Goal: Task Accomplishment & Management: Complete application form

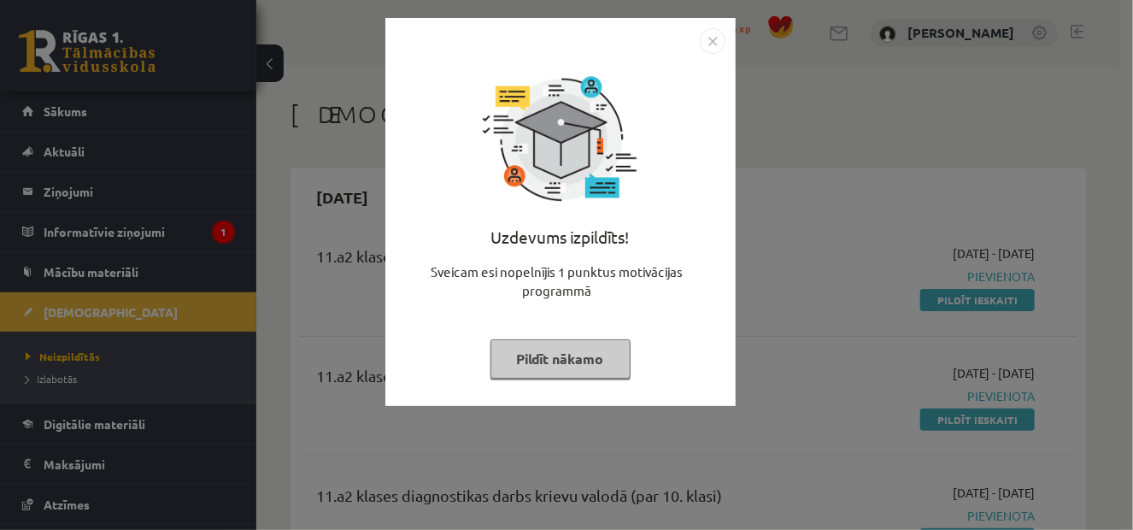
click at [575, 352] on button "Pildīt nākamo" at bounding box center [561, 358] width 140 height 39
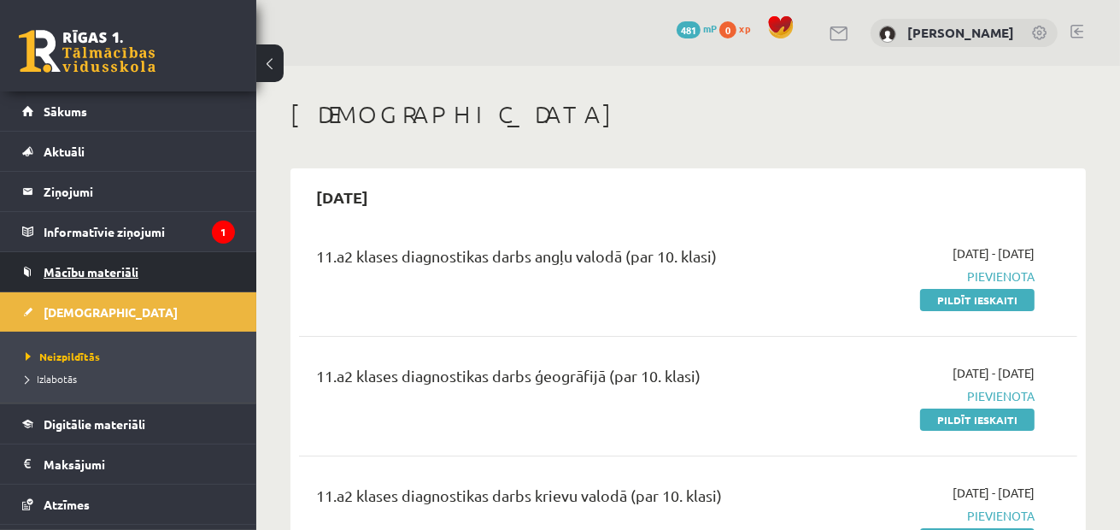
click at [95, 270] on span "Mācību materiāli" at bounding box center [91, 271] width 95 height 15
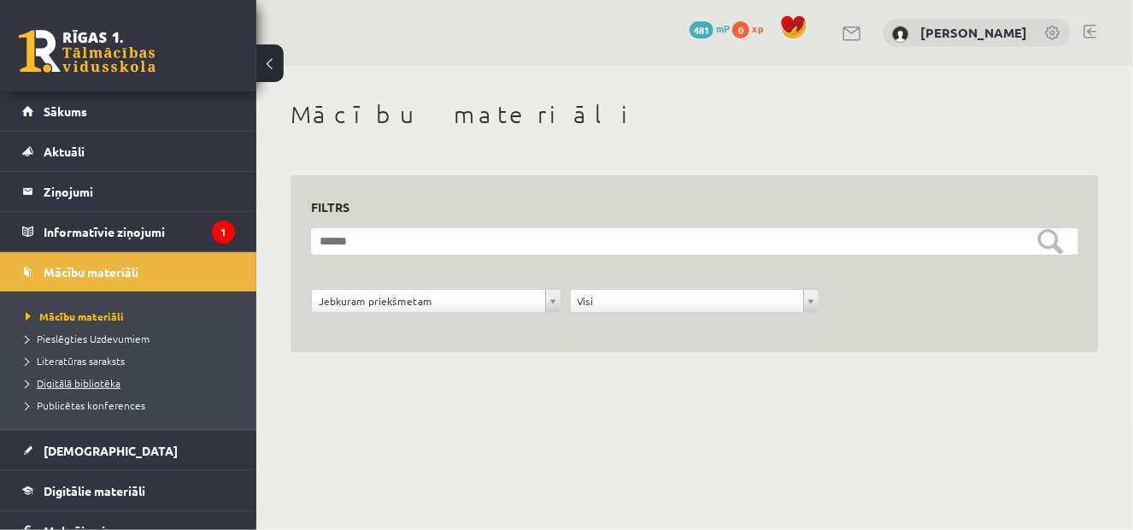
click at [86, 382] on span "Digitālā bibliotēka" at bounding box center [73, 383] width 95 height 14
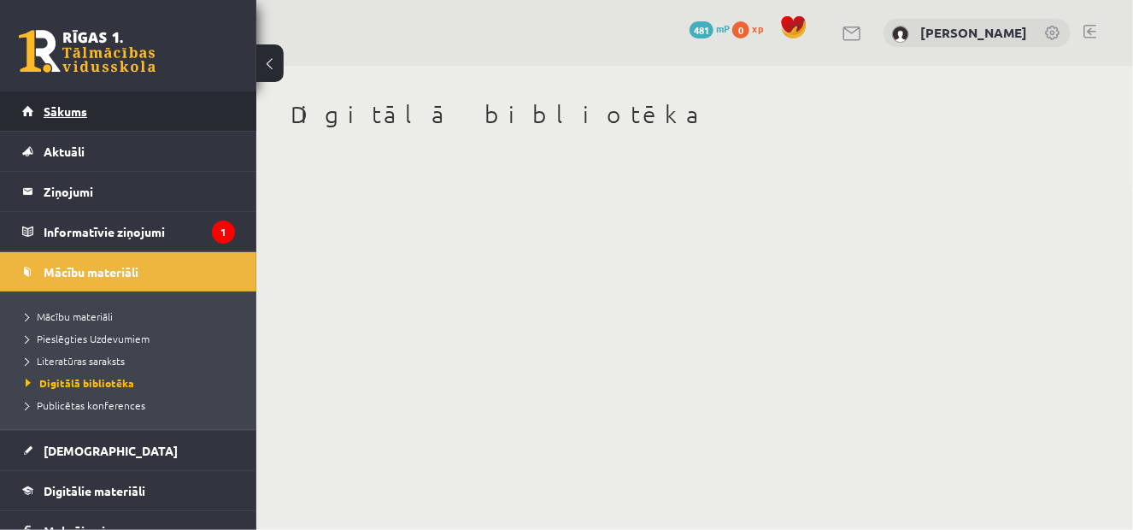
click at [137, 99] on link "Sākums" at bounding box center [128, 110] width 213 height 39
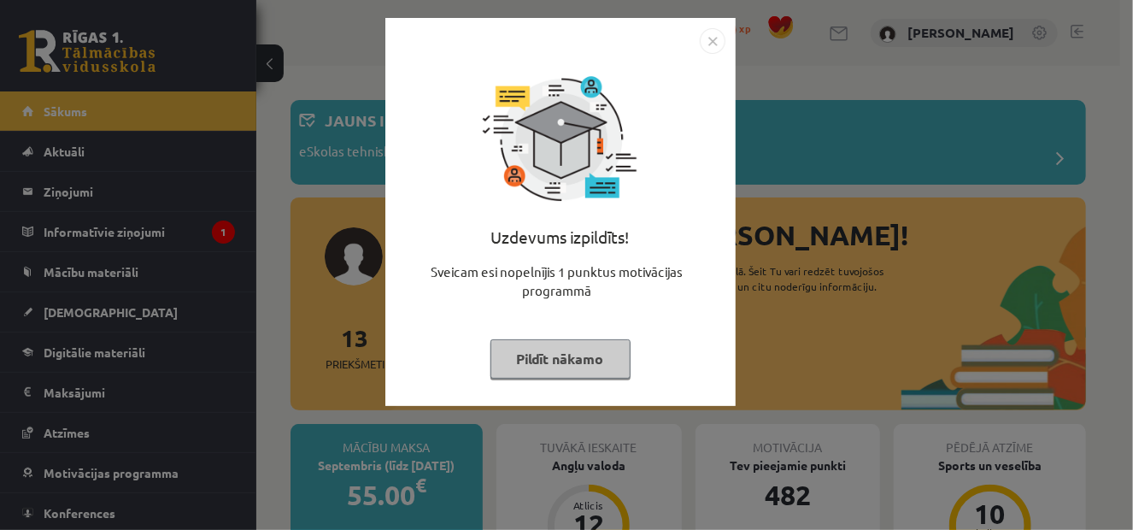
click at [614, 363] on button "Pildīt nākamo" at bounding box center [561, 358] width 140 height 39
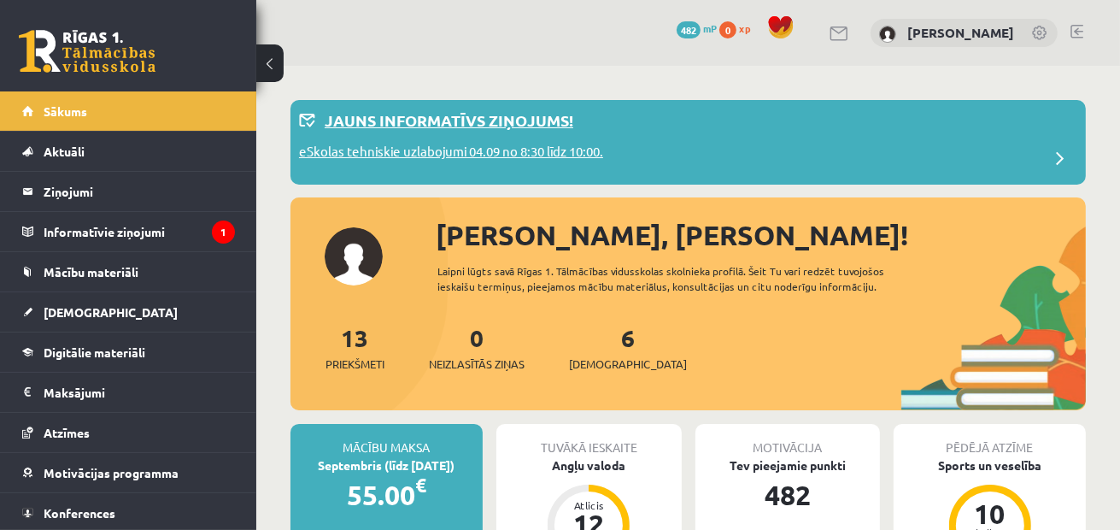
click at [487, 158] on p "eSkolas tehniskie uzlabojumi 04.09 no 8:30 līdz 10:00." at bounding box center [451, 154] width 304 height 24
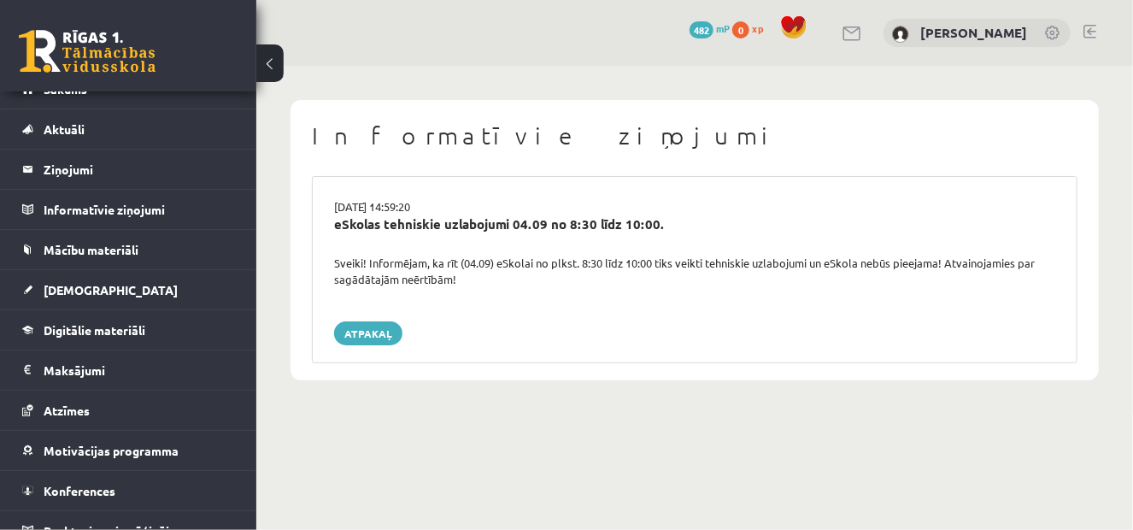
scroll to position [41, 0]
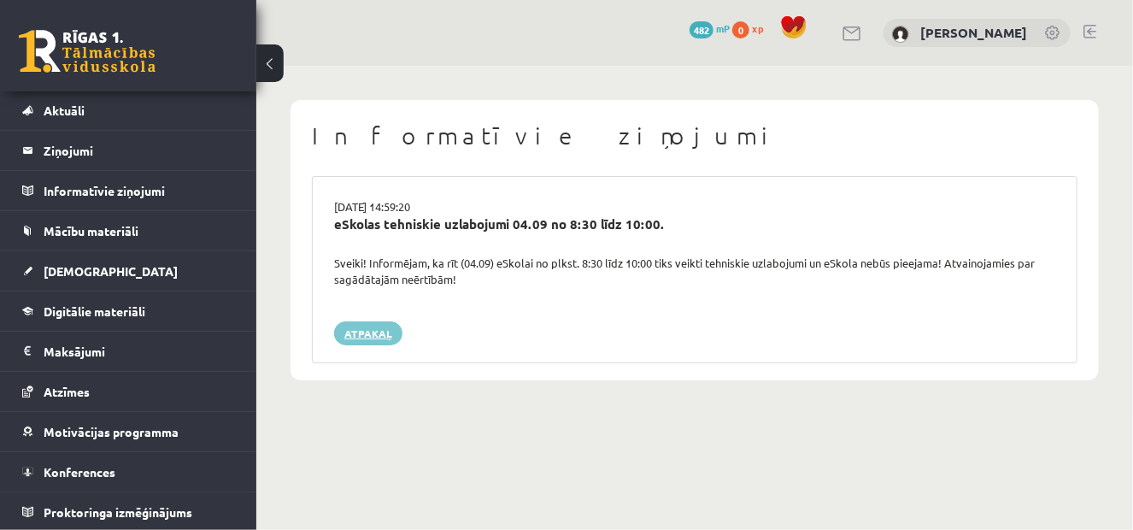
click at [380, 331] on link "Atpakaļ" at bounding box center [368, 333] width 68 height 24
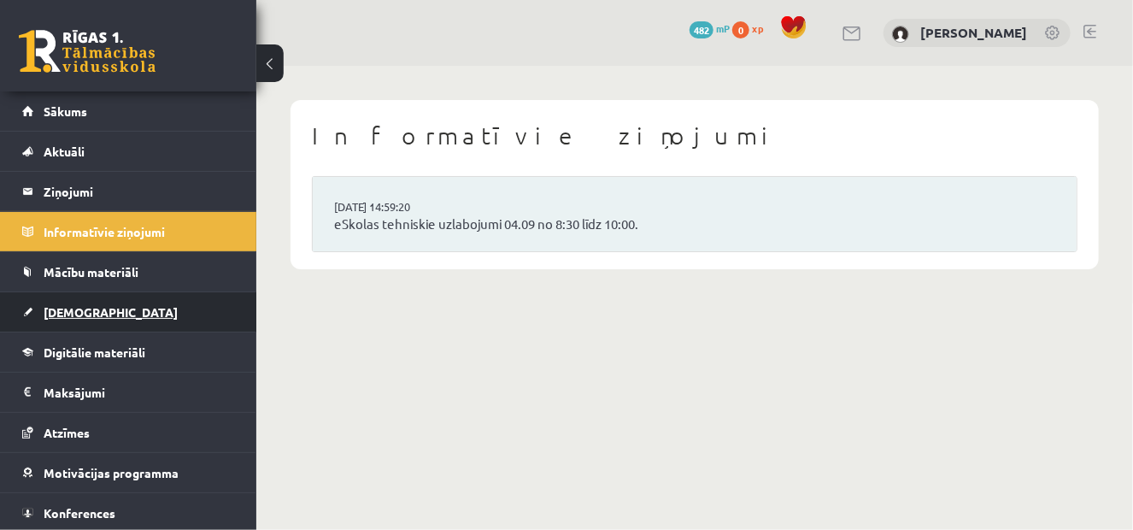
click at [112, 308] on link "[DEMOGRAPHIC_DATA]" at bounding box center [128, 311] width 213 height 39
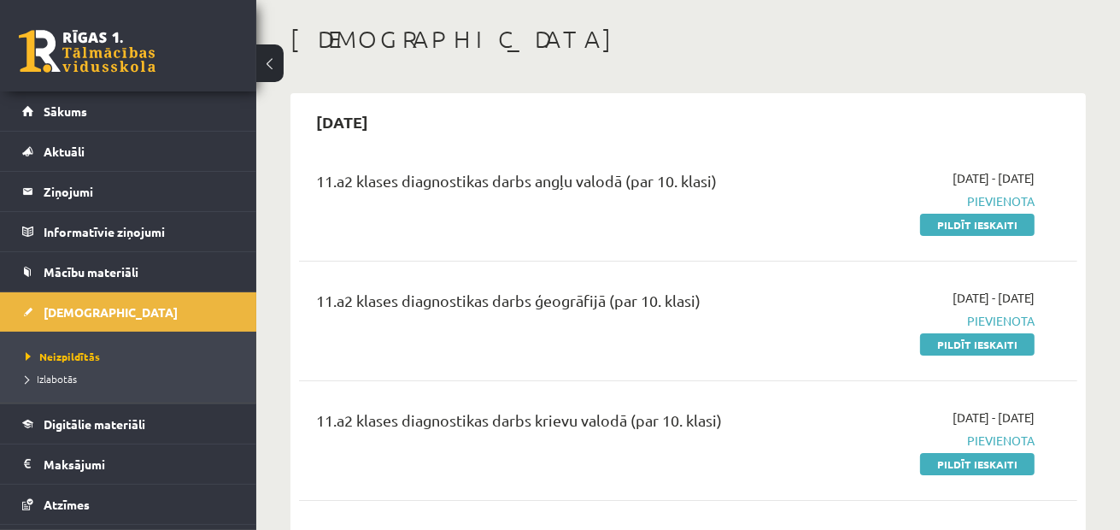
scroll to position [171, 0]
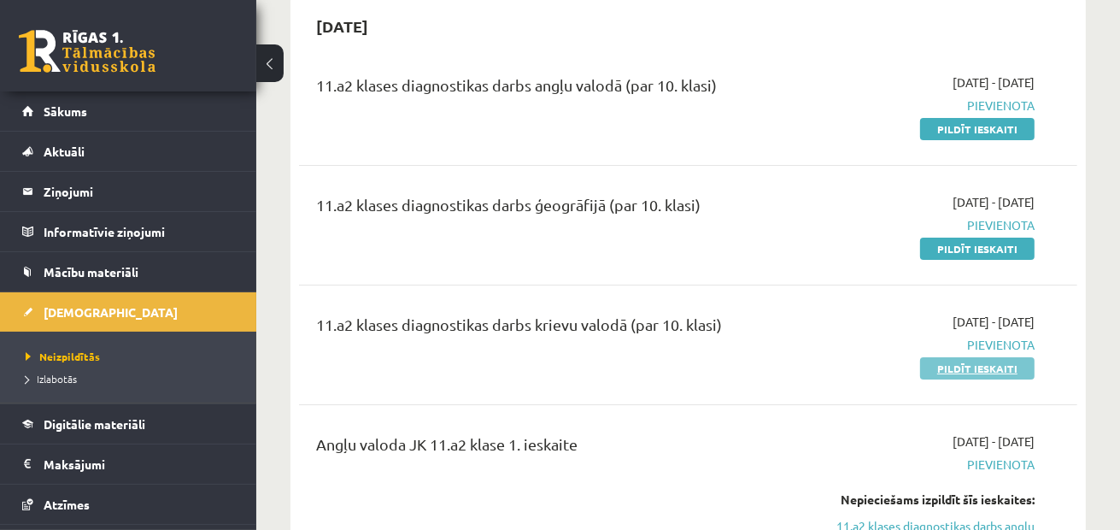
click at [950, 368] on link "Pildīt ieskaiti" at bounding box center [977, 368] width 115 height 22
click at [1002, 372] on link "Pildīt ieskaiti" at bounding box center [977, 368] width 115 height 22
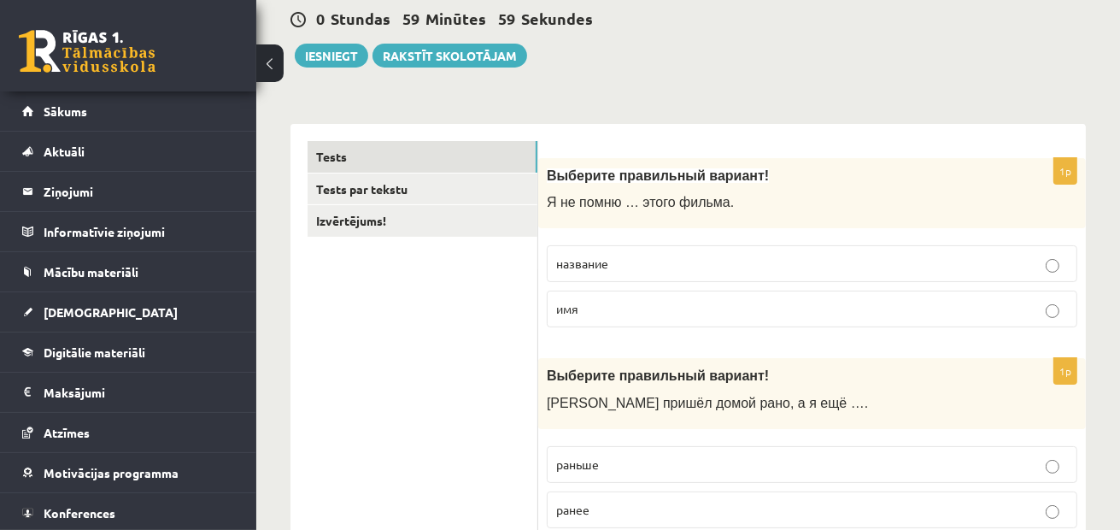
scroll to position [256, 0]
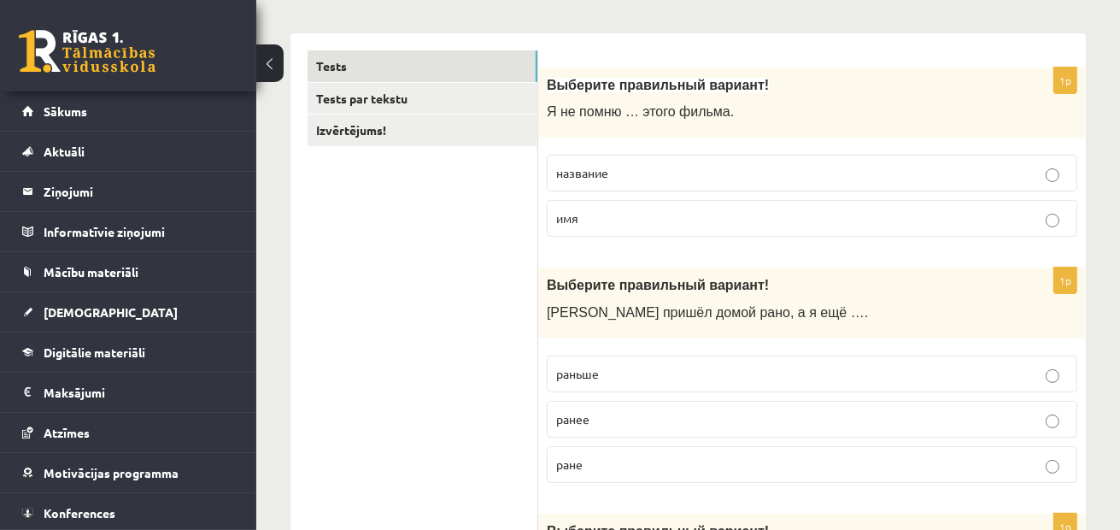
click at [691, 173] on p "название" at bounding box center [812, 173] width 512 height 18
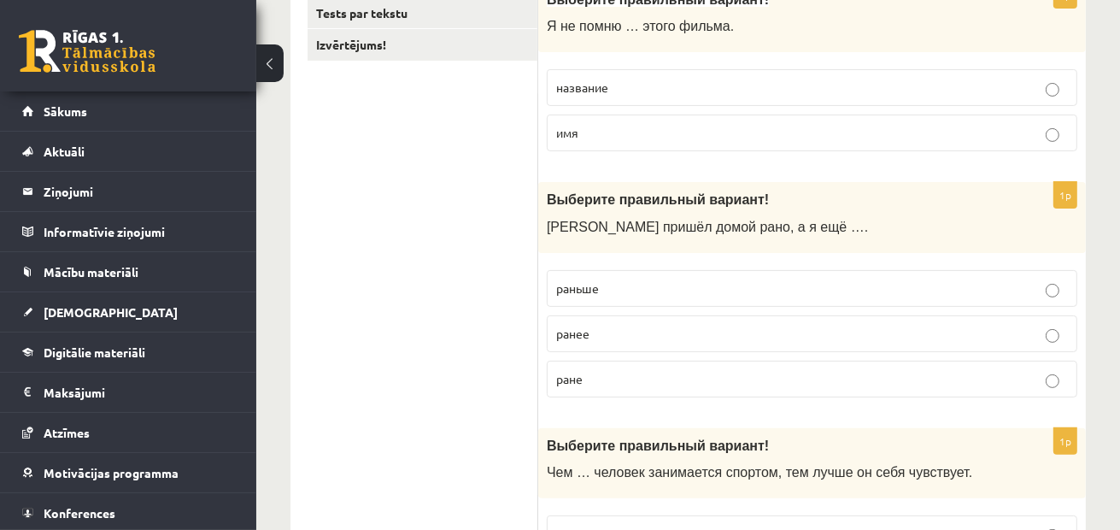
click at [579, 285] on span "раньше" at bounding box center [577, 287] width 43 height 15
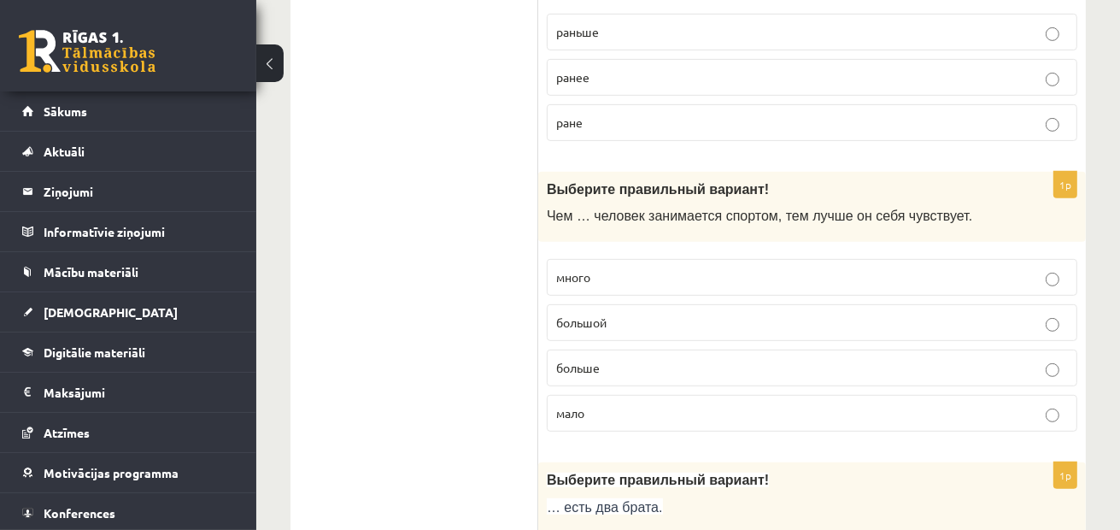
scroll to position [684, 0]
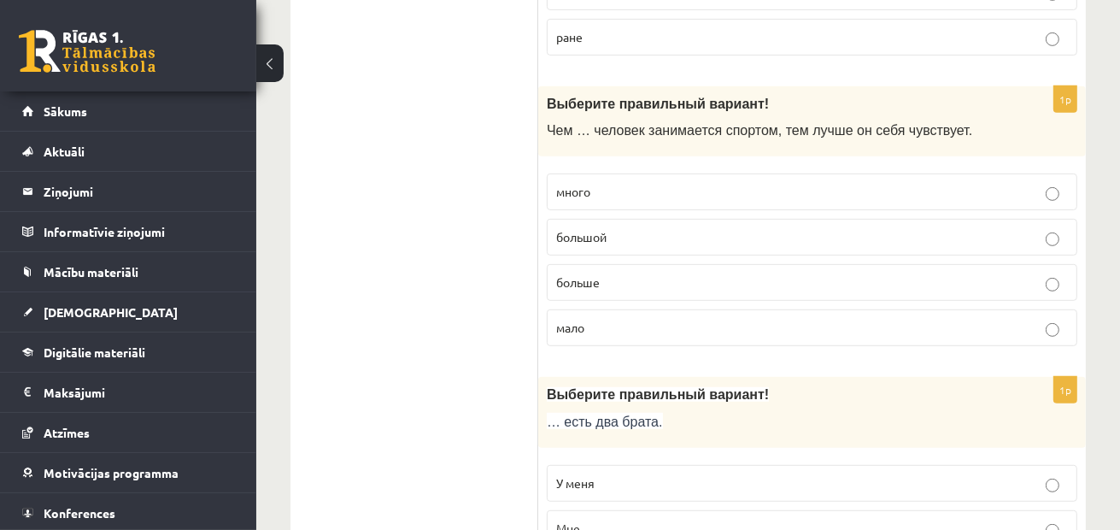
click at [608, 268] on label "больше" at bounding box center [812, 282] width 531 height 37
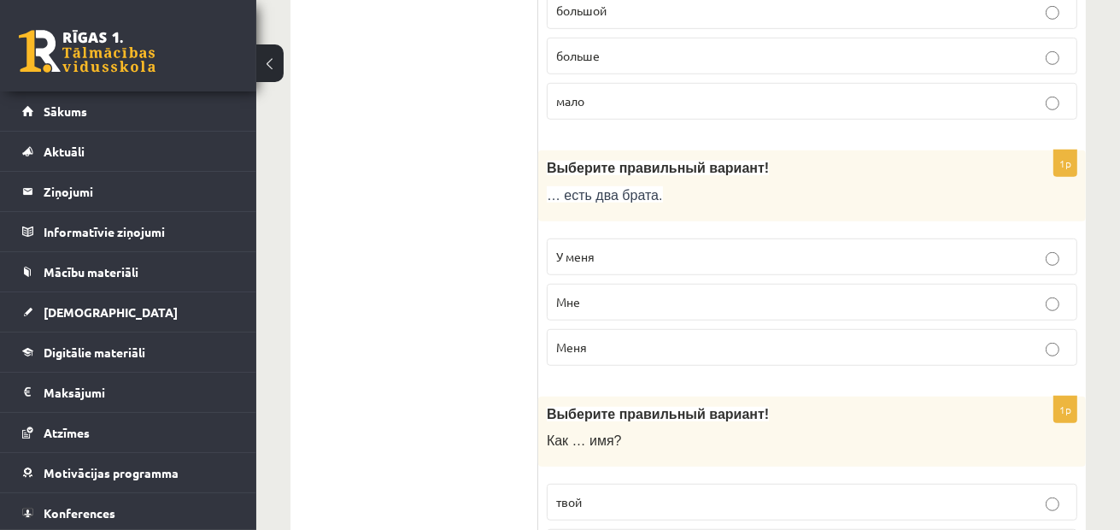
scroll to position [940, 0]
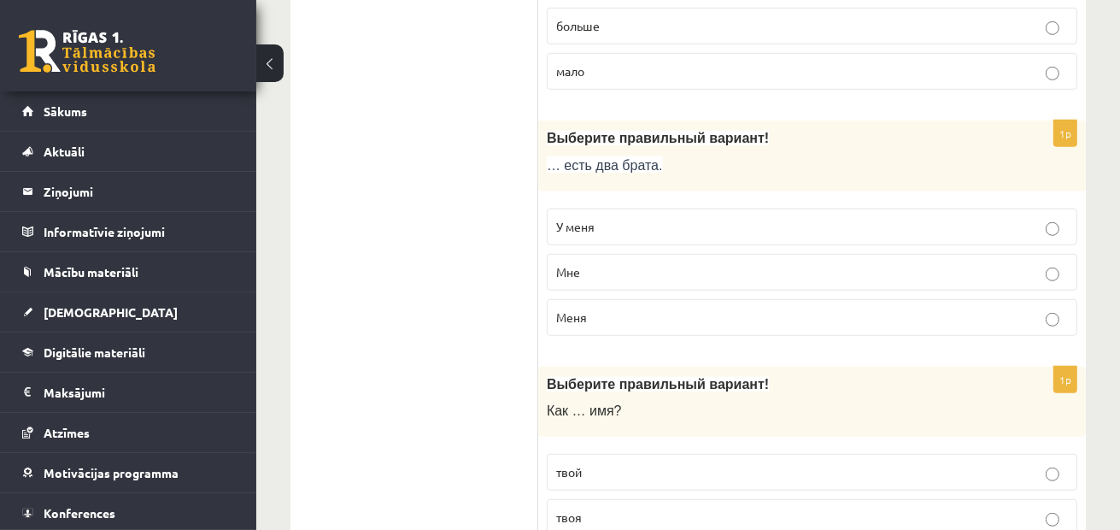
click at [657, 225] on p "У меня" at bounding box center [812, 227] width 512 height 18
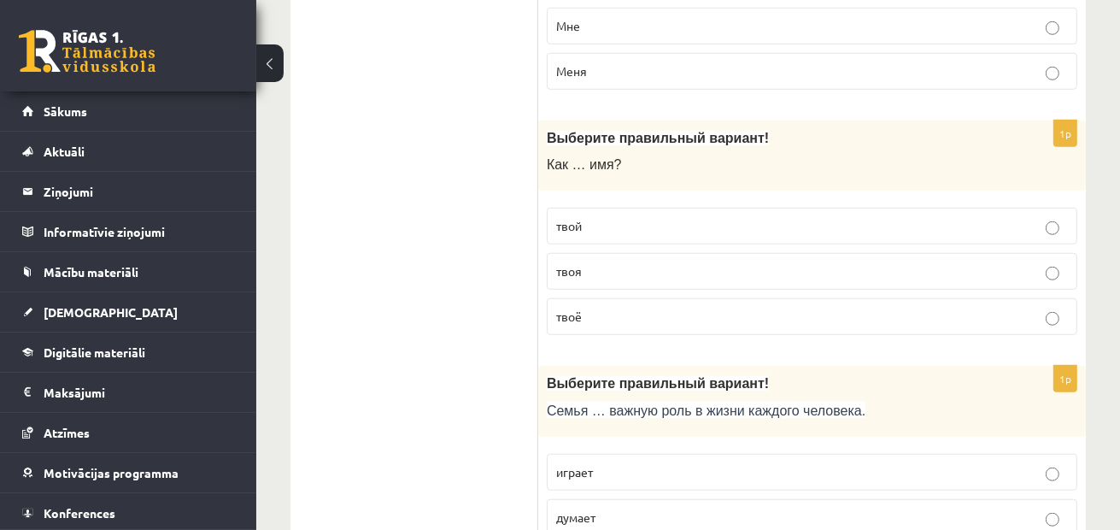
scroll to position [1196, 0]
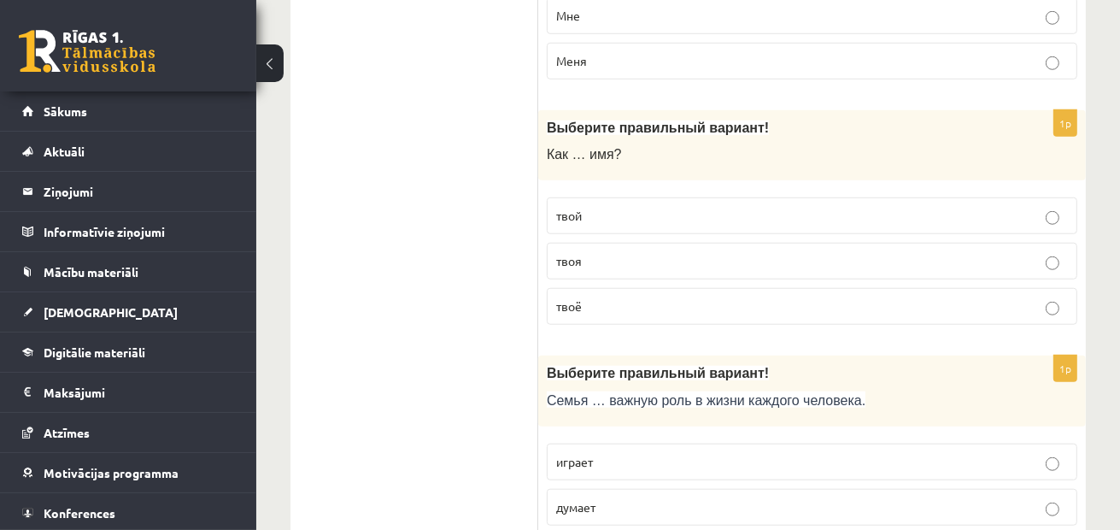
click at [643, 301] on p "твоё" at bounding box center [812, 306] width 512 height 18
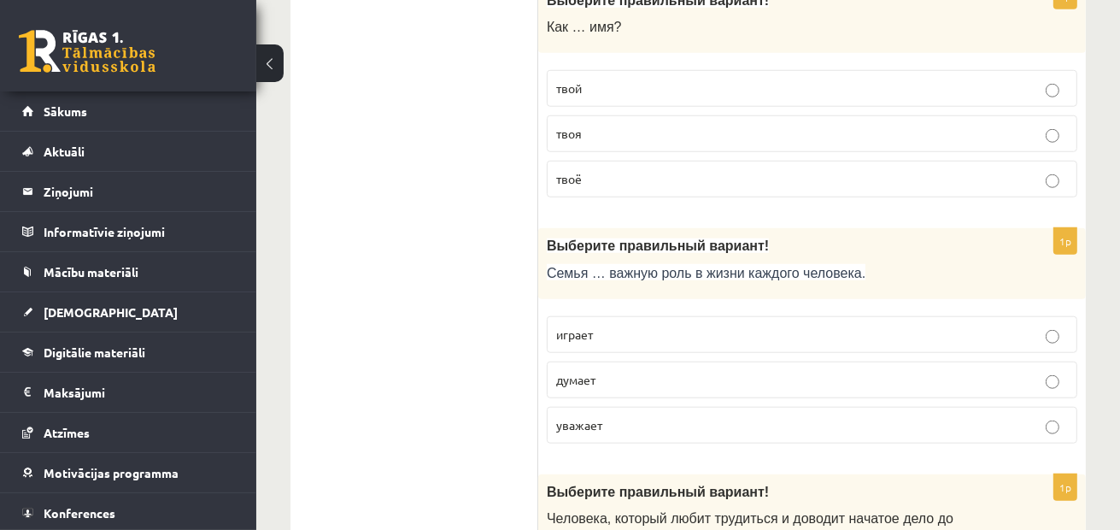
scroll to position [1367, 0]
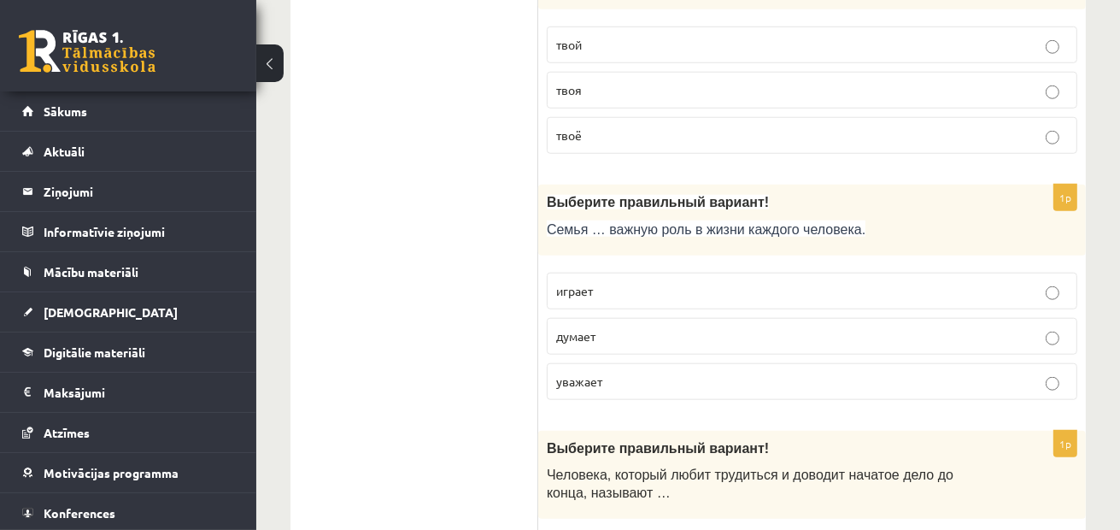
click at [645, 295] on label "играет" at bounding box center [812, 291] width 531 height 37
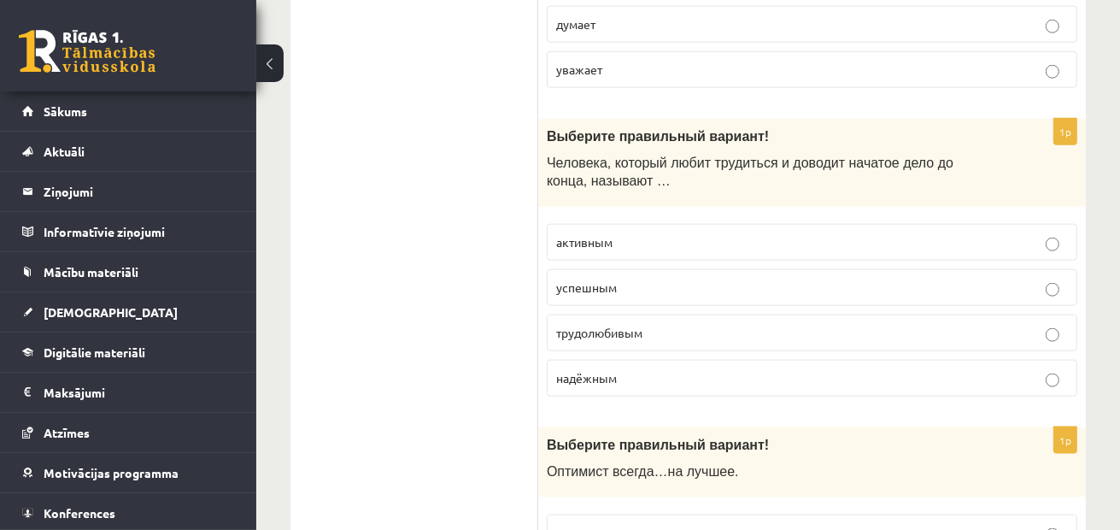
scroll to position [1709, 0]
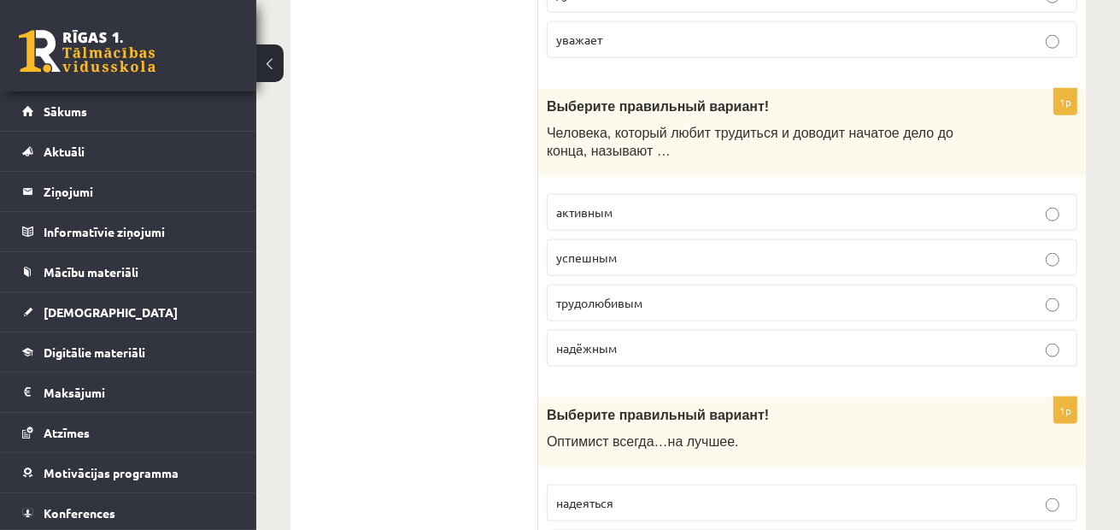
click at [594, 308] on label "трудолюбивым" at bounding box center [812, 303] width 531 height 37
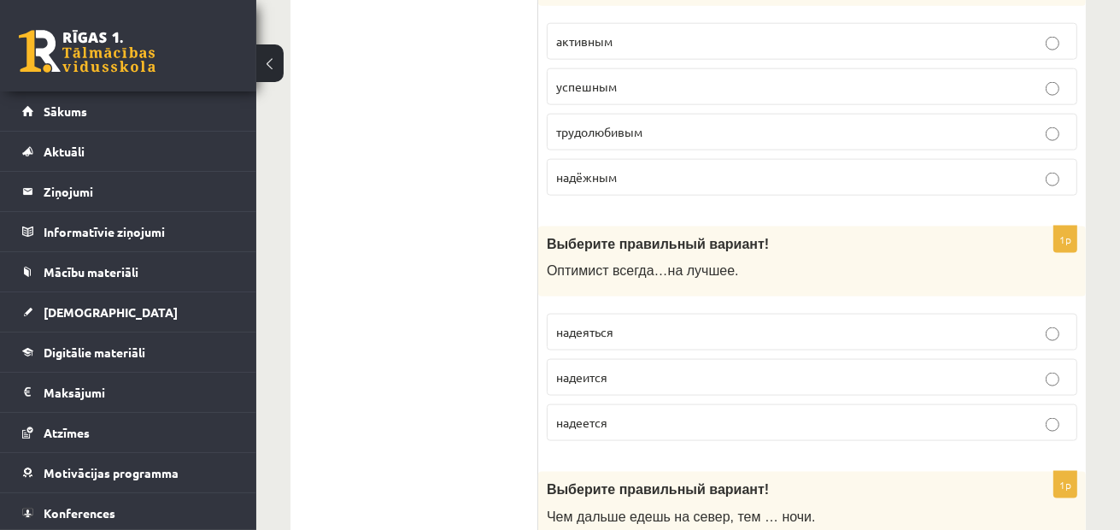
click at [627, 415] on p "надеется" at bounding box center [812, 423] width 512 height 18
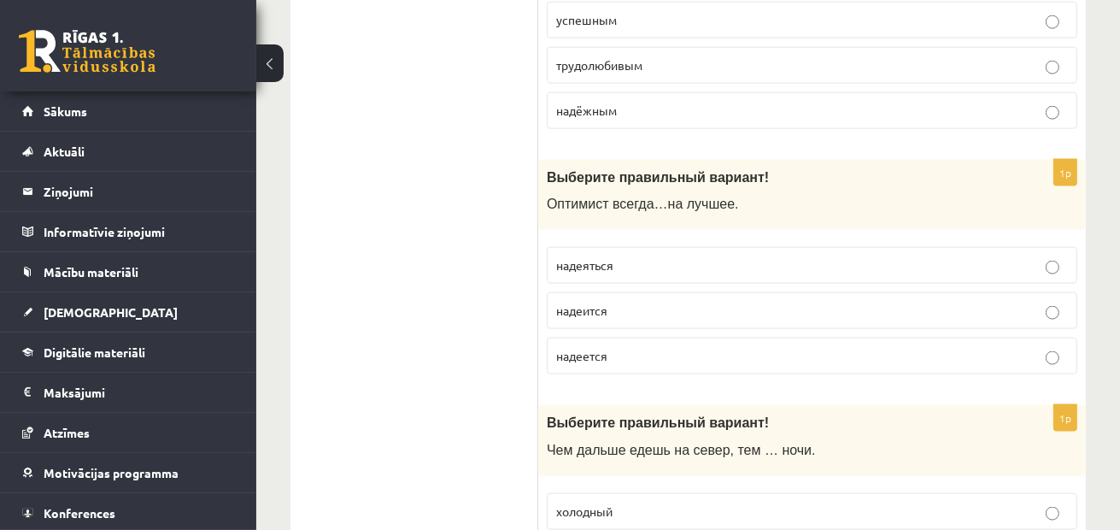
scroll to position [2136, 0]
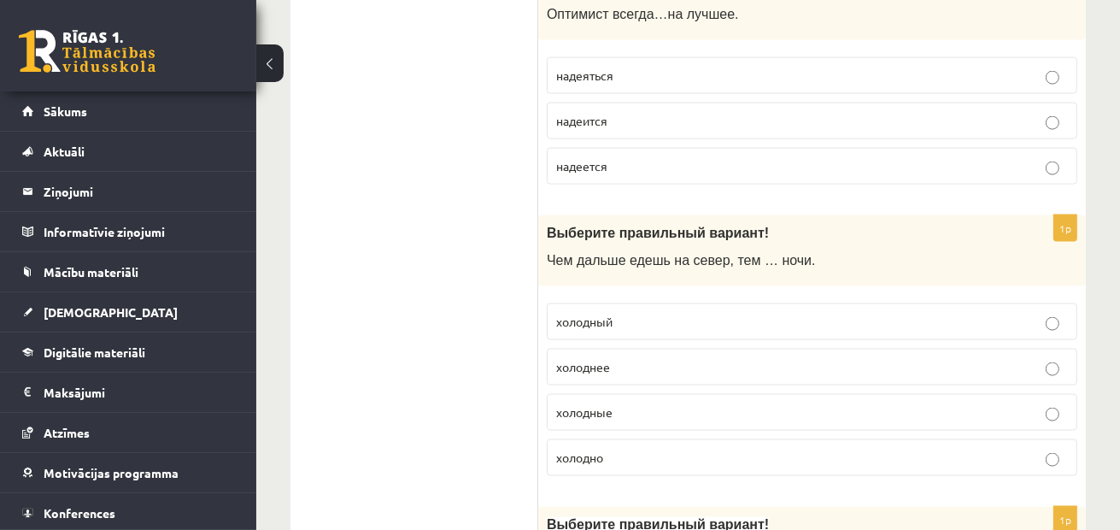
click at [662, 358] on p "холоднее" at bounding box center [812, 367] width 512 height 18
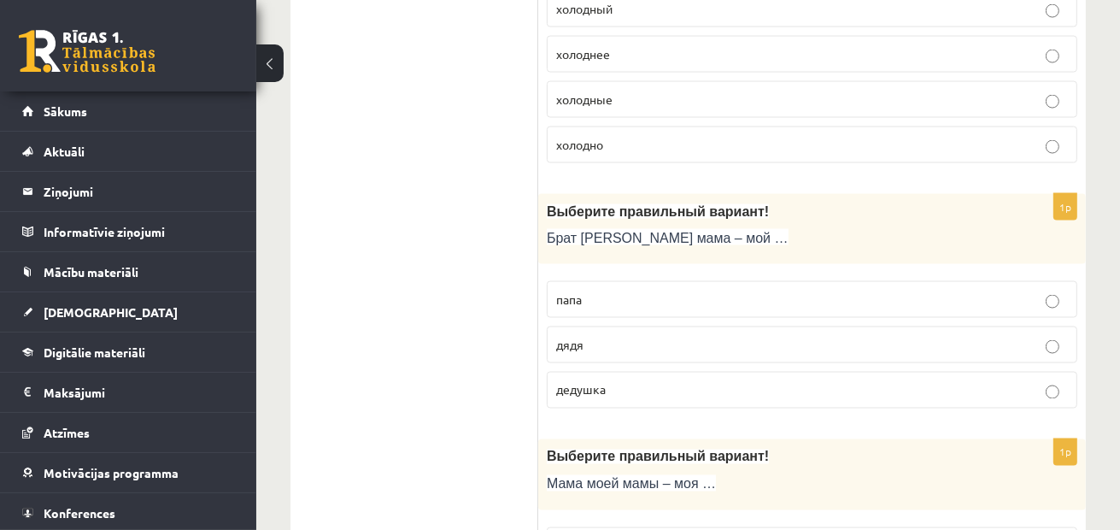
scroll to position [2478, 0]
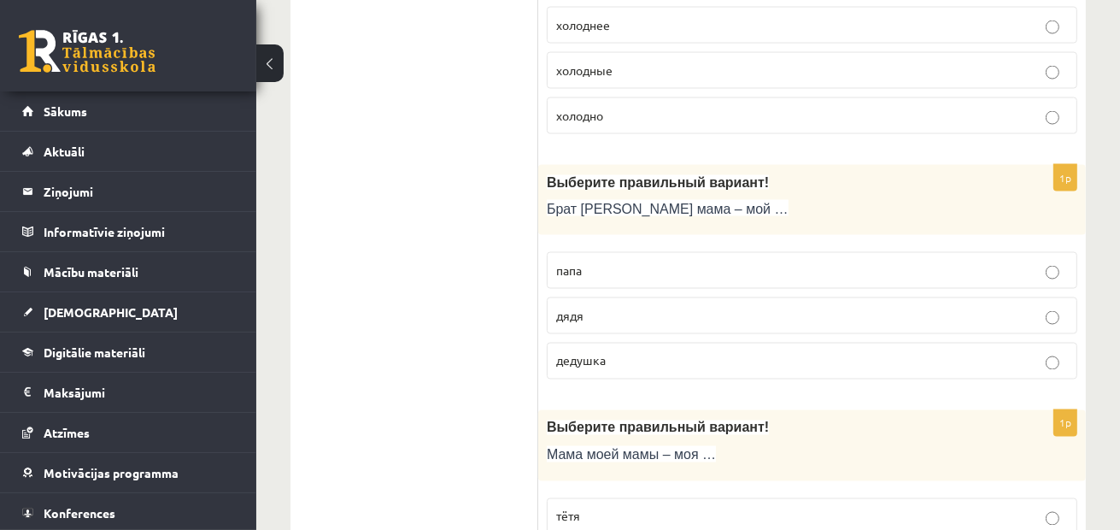
click at [618, 307] on p "дядя" at bounding box center [812, 316] width 512 height 18
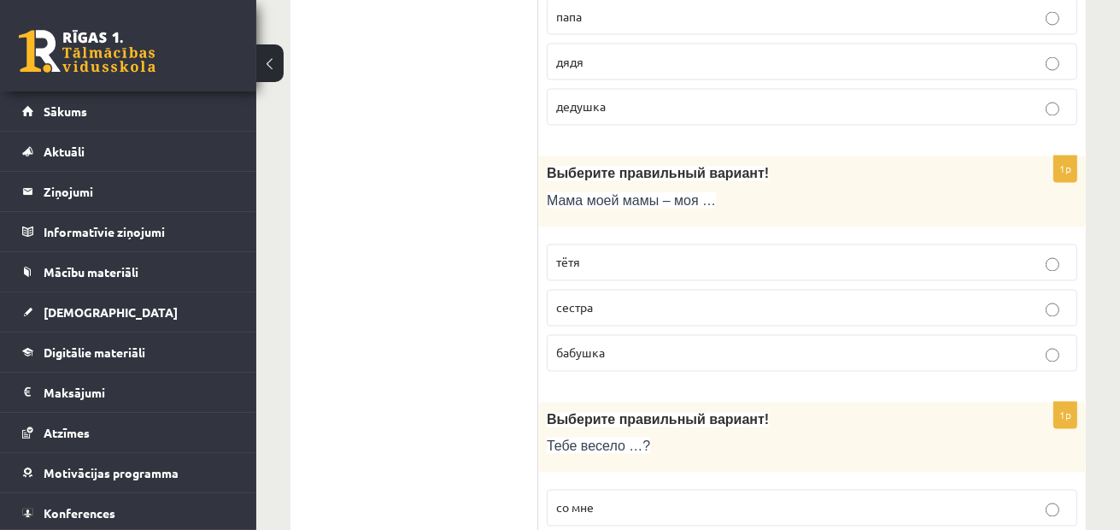
scroll to position [2735, 0]
click at [634, 348] on label "бабушка" at bounding box center [812, 350] width 531 height 37
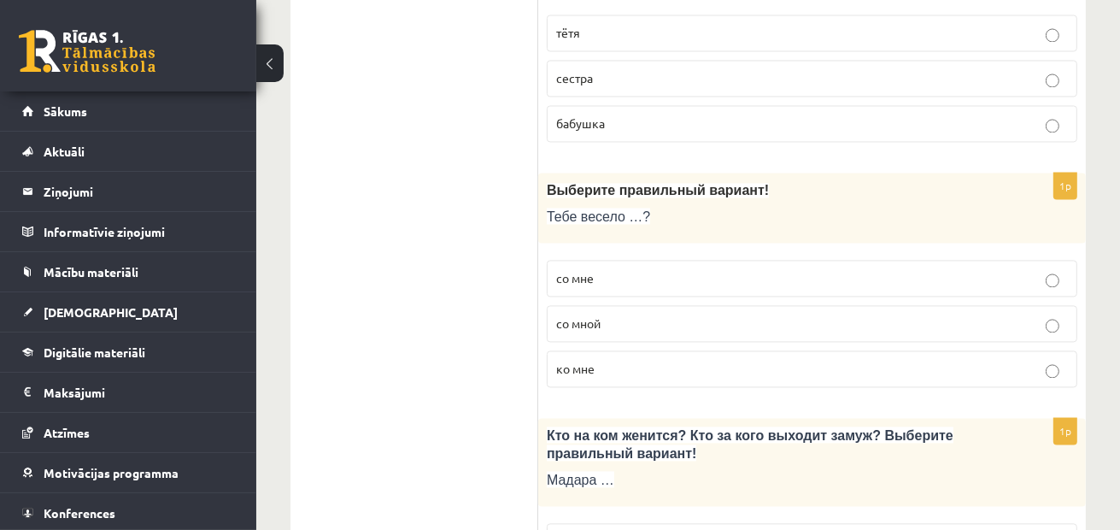
scroll to position [2991, 0]
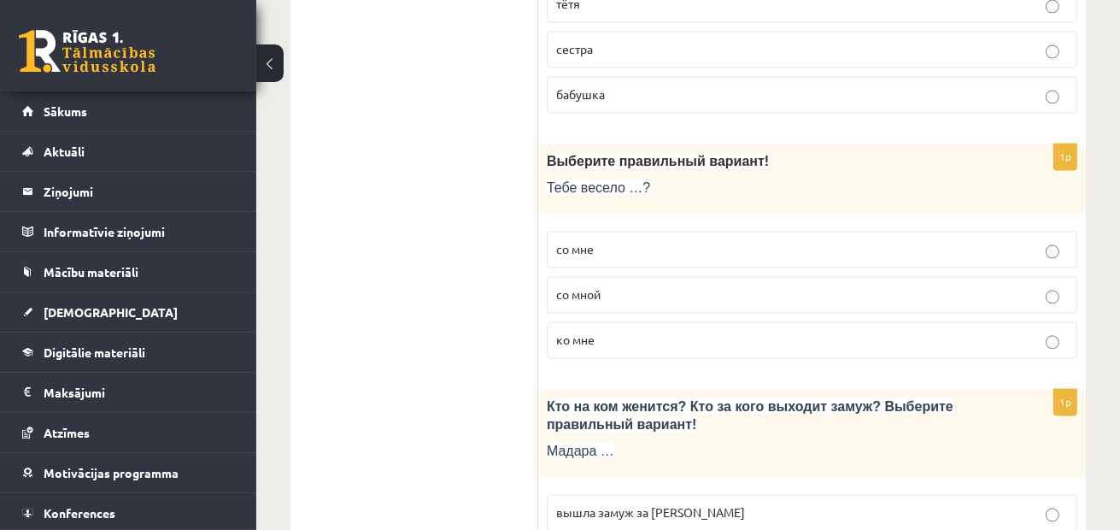
click at [634, 285] on p "со мной" at bounding box center [812, 294] width 512 height 18
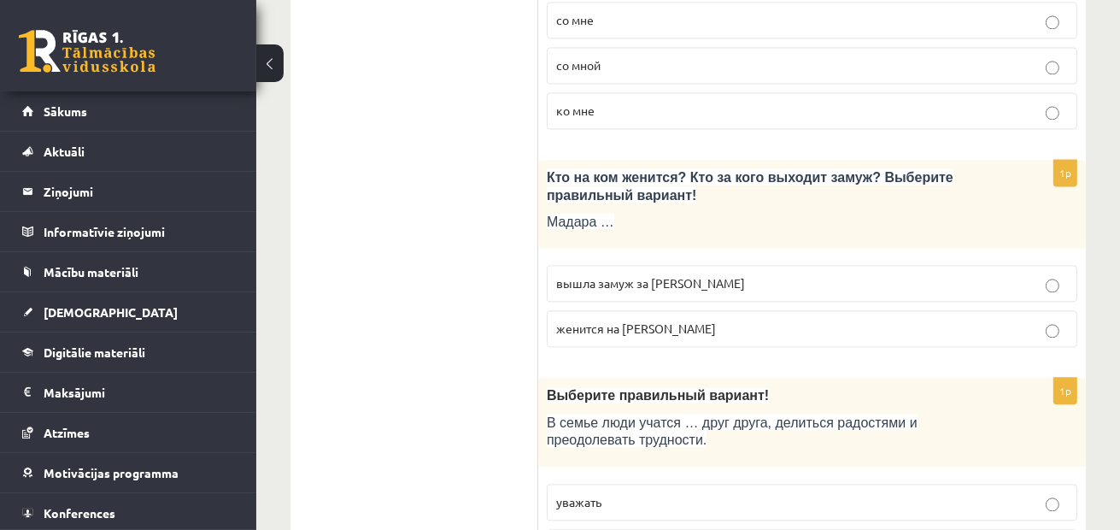
scroll to position [3247, 0]
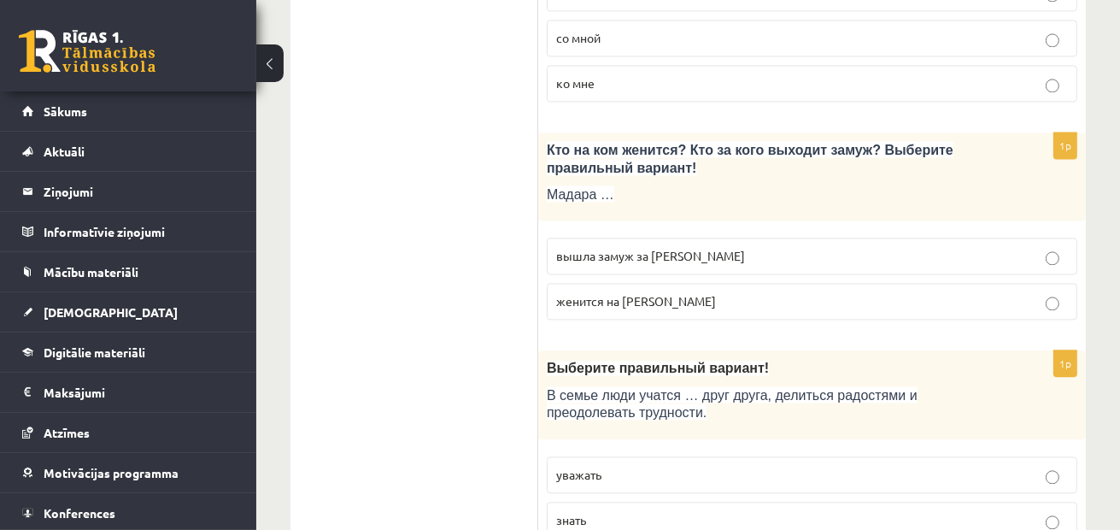
click at [667, 248] on span "вышла замуж за Марка" at bounding box center [650, 255] width 189 height 15
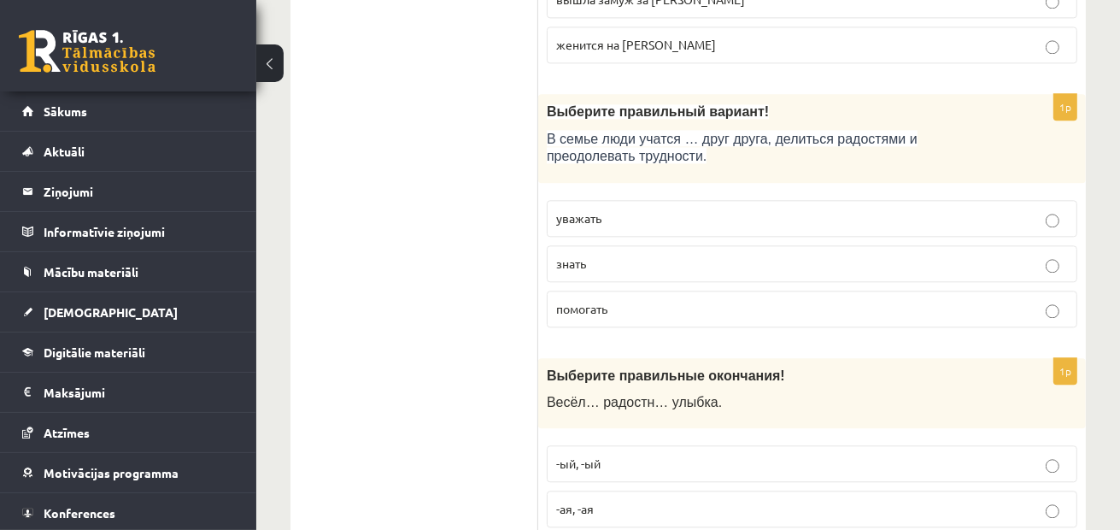
scroll to position [3418, 0]
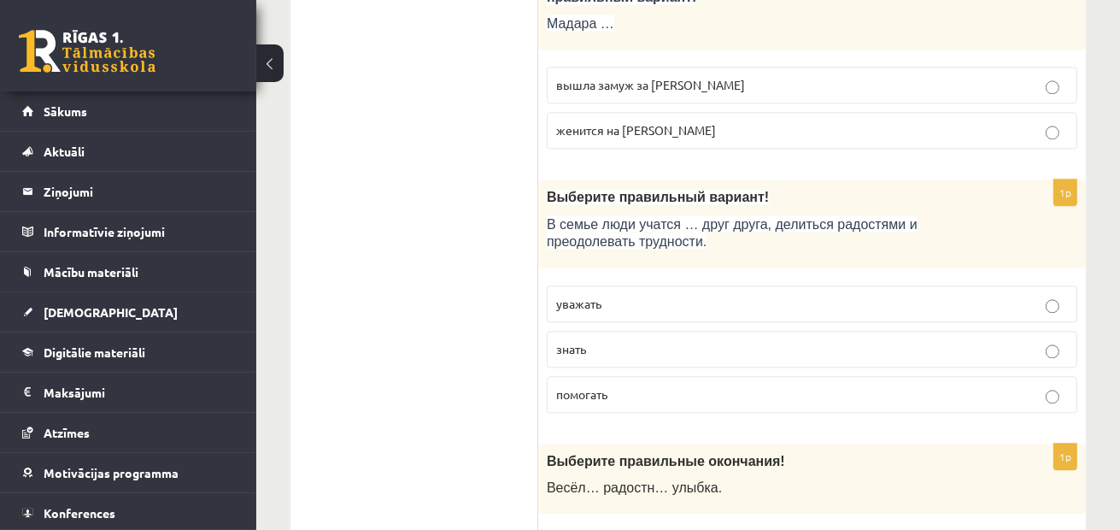
click at [745, 285] on label "уважать" at bounding box center [812, 303] width 531 height 37
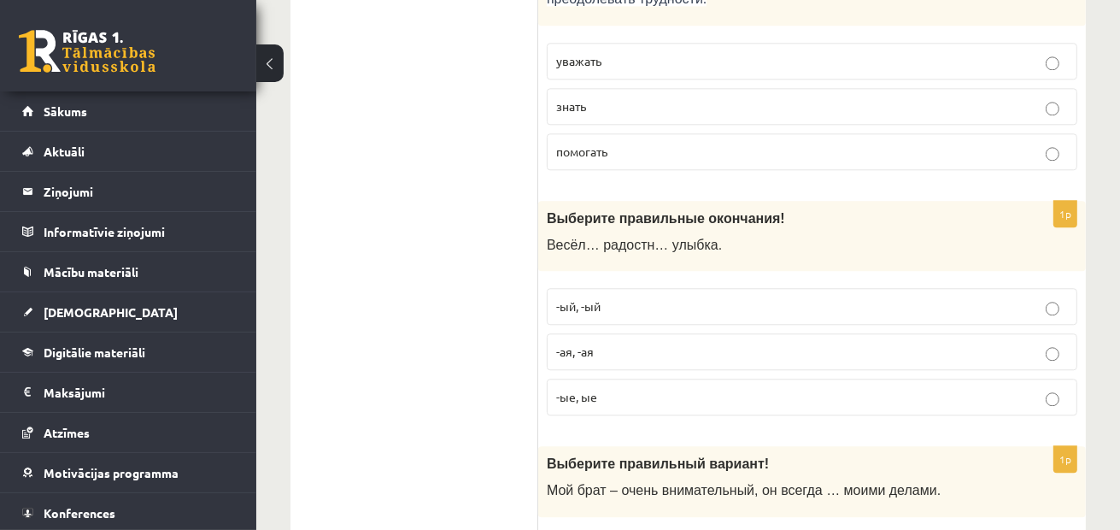
scroll to position [3760, 0]
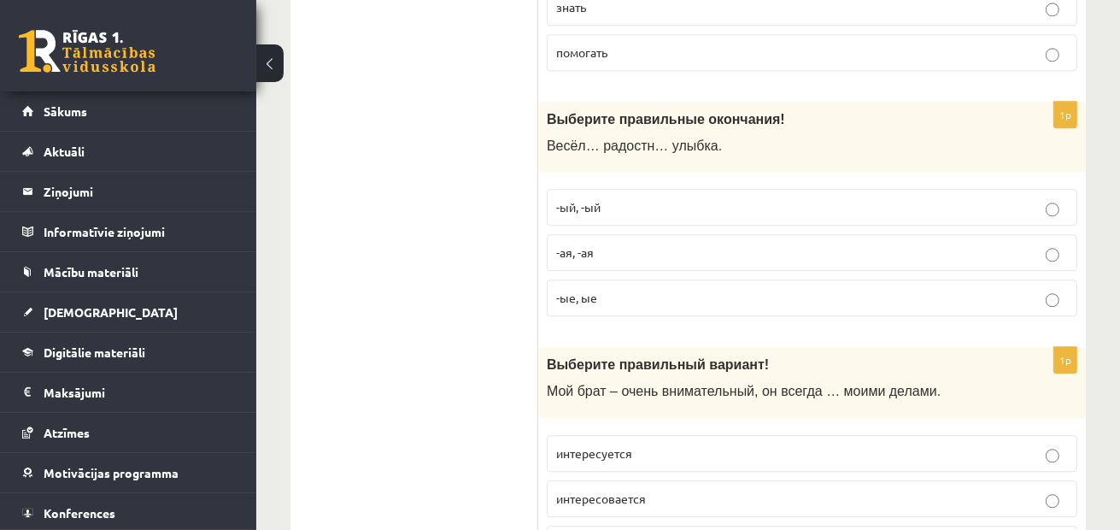
click at [614, 244] on p "-ая, -ая" at bounding box center [812, 253] width 512 height 18
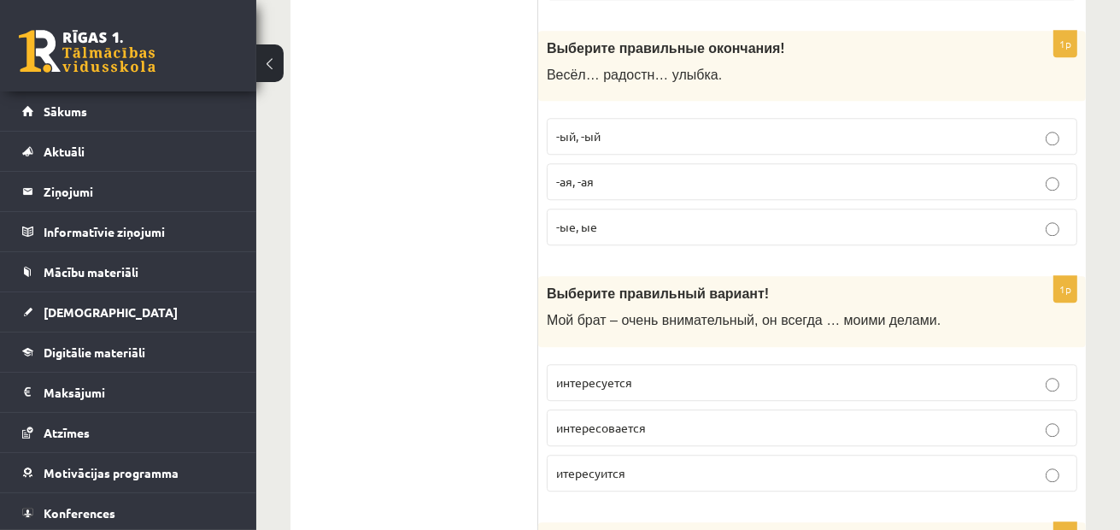
scroll to position [3931, 0]
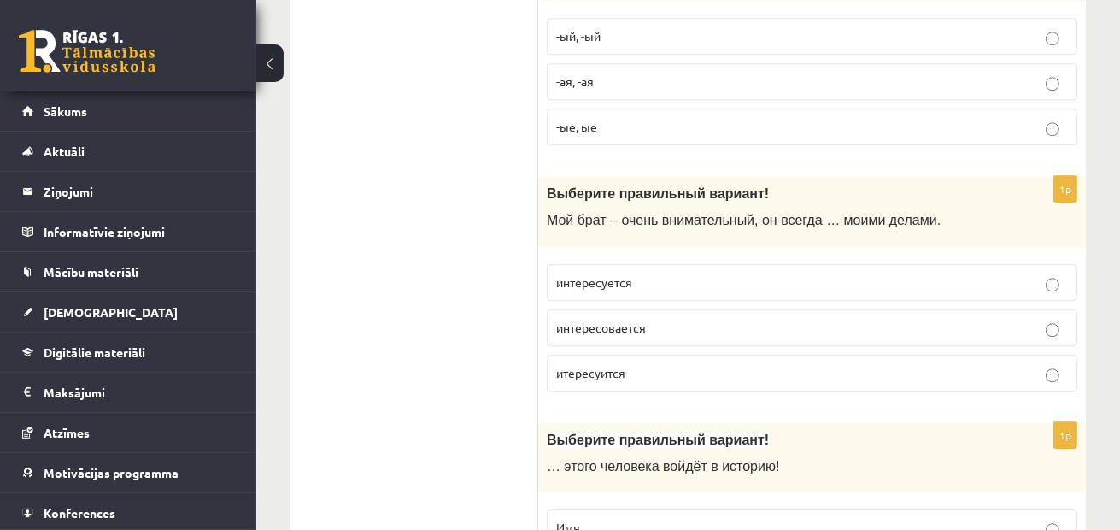
click at [649, 273] on p "интересуется" at bounding box center [812, 282] width 512 height 18
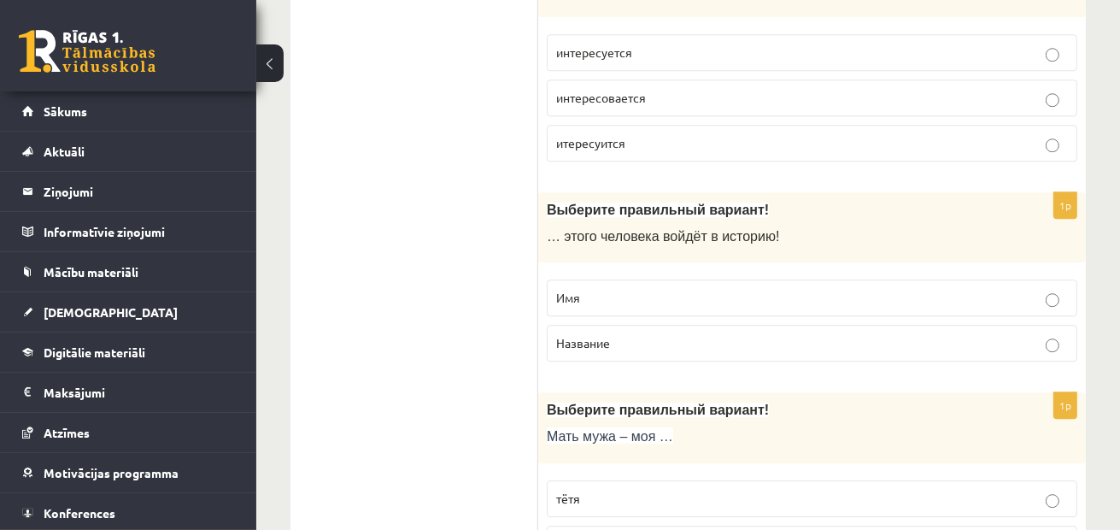
scroll to position [4187, 0]
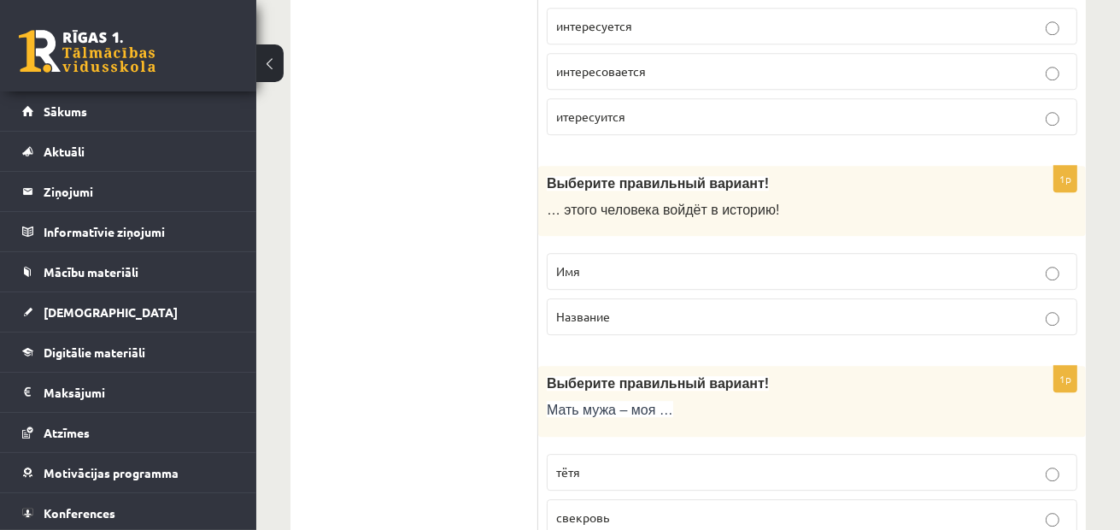
click at [660, 262] on p "Имя" at bounding box center [812, 271] width 512 height 18
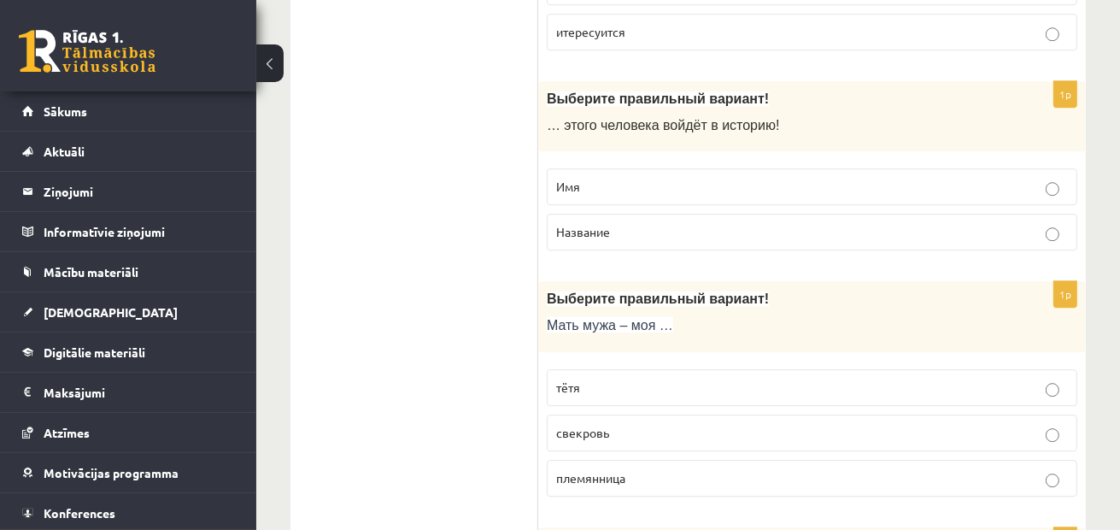
scroll to position [4358, 0]
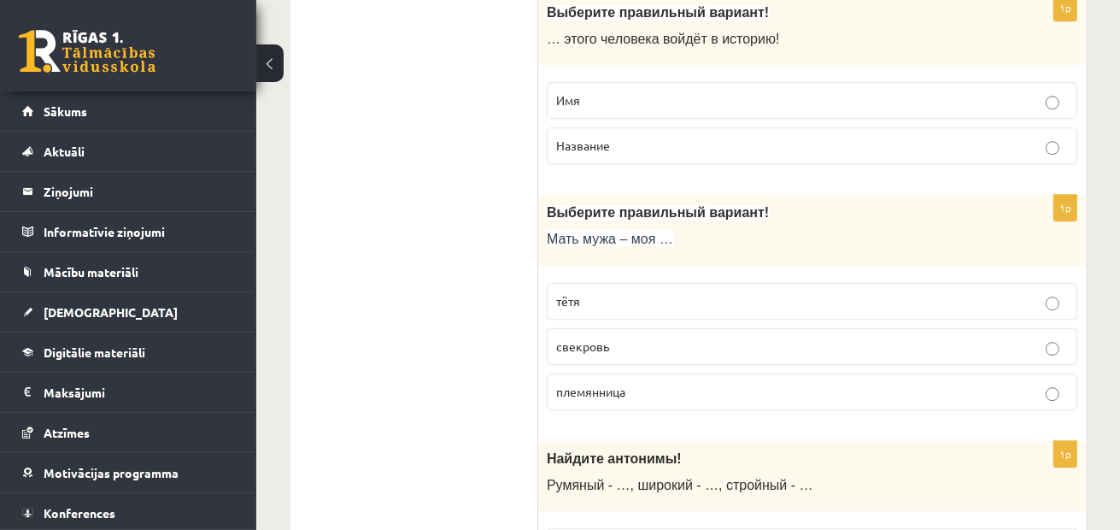
click at [621, 338] on p "свекровь" at bounding box center [812, 347] width 512 height 18
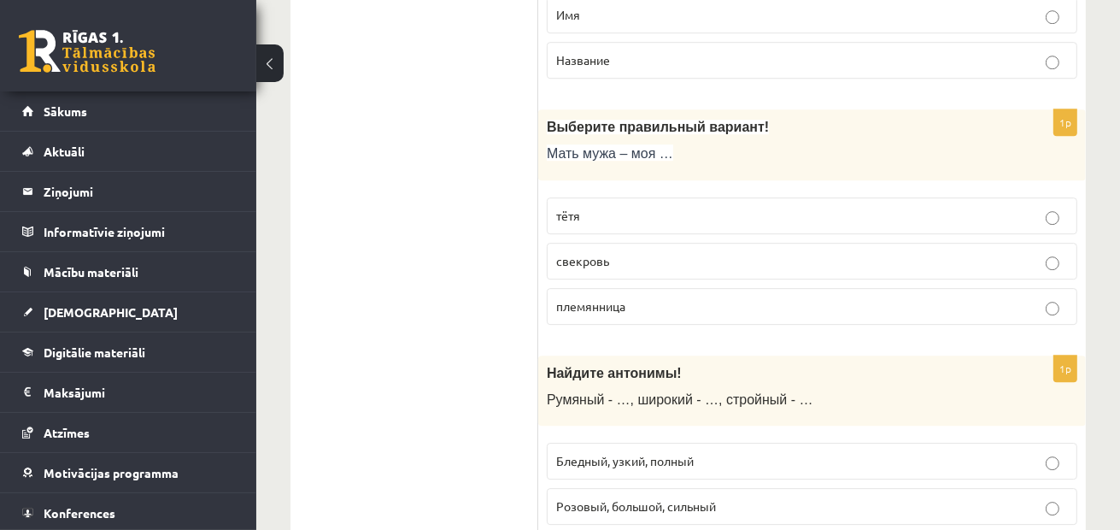
scroll to position [4529, 0]
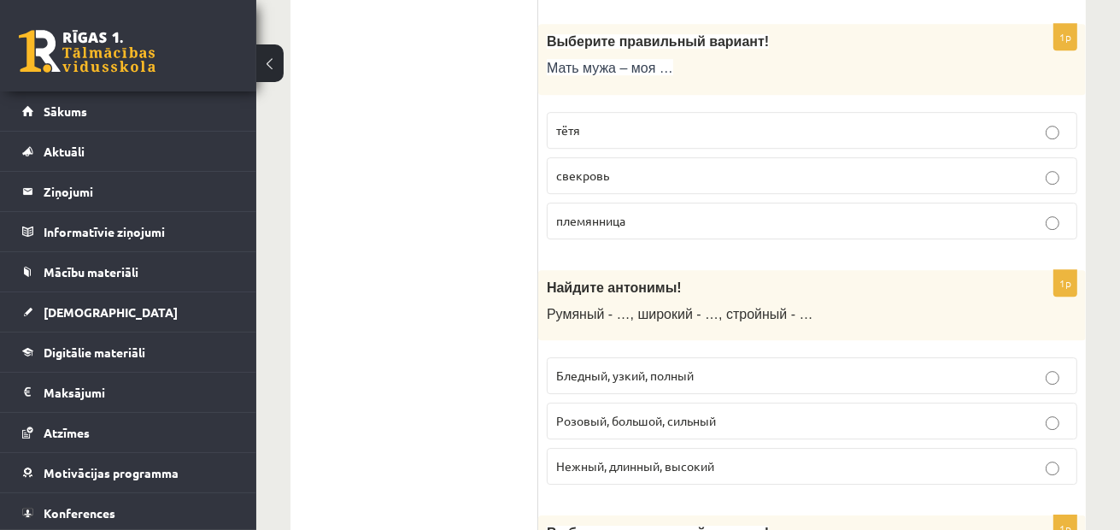
click at [628, 367] on span "Бледный, узкий, полный" at bounding box center [625, 374] width 138 height 15
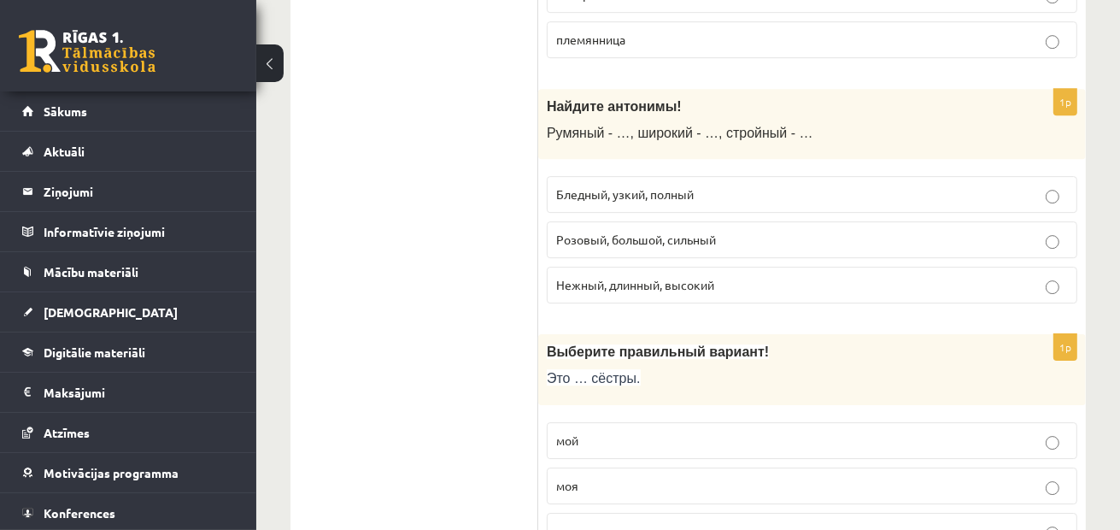
scroll to position [4786, 0]
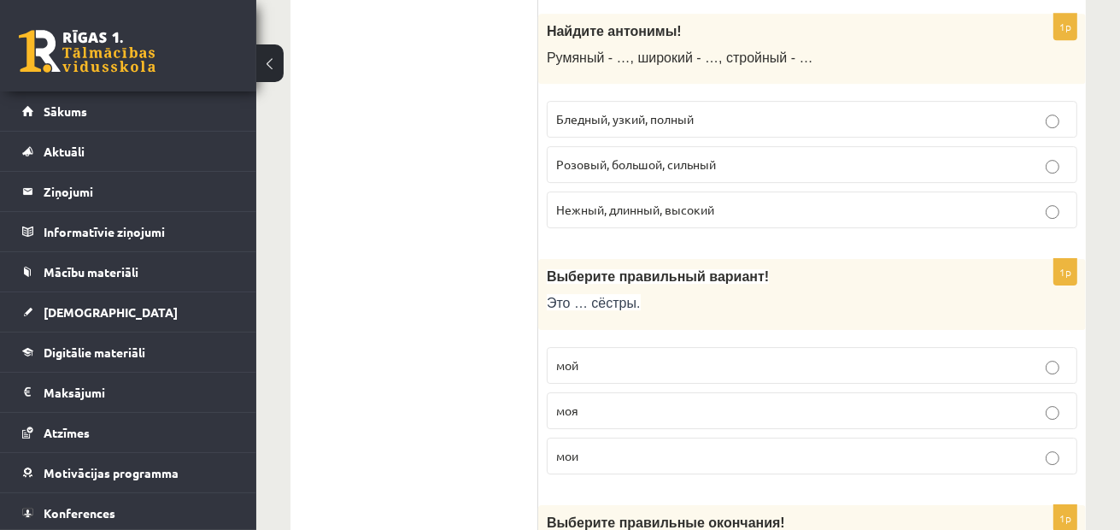
click at [610, 447] on p "мои" at bounding box center [812, 456] width 512 height 18
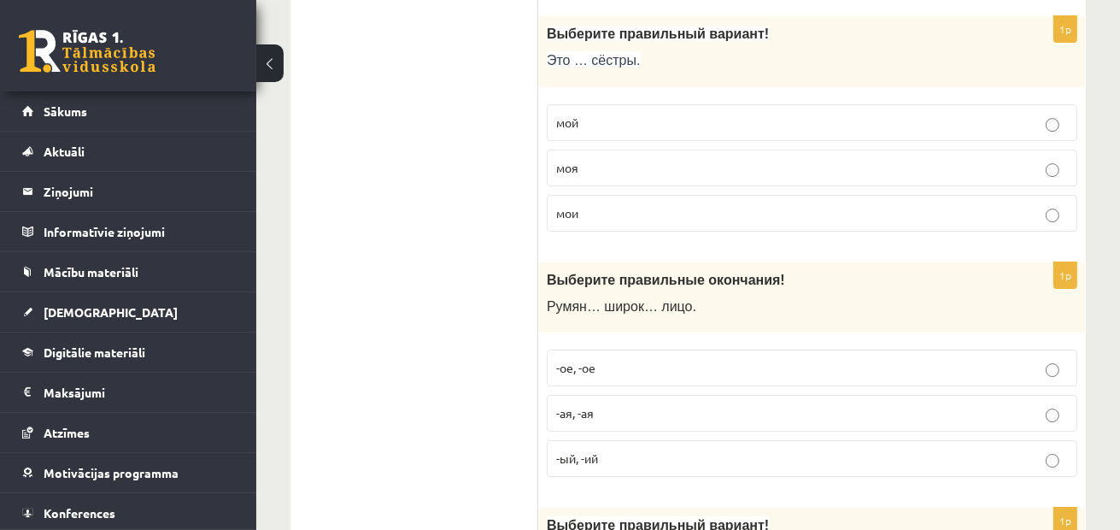
scroll to position [5127, 0]
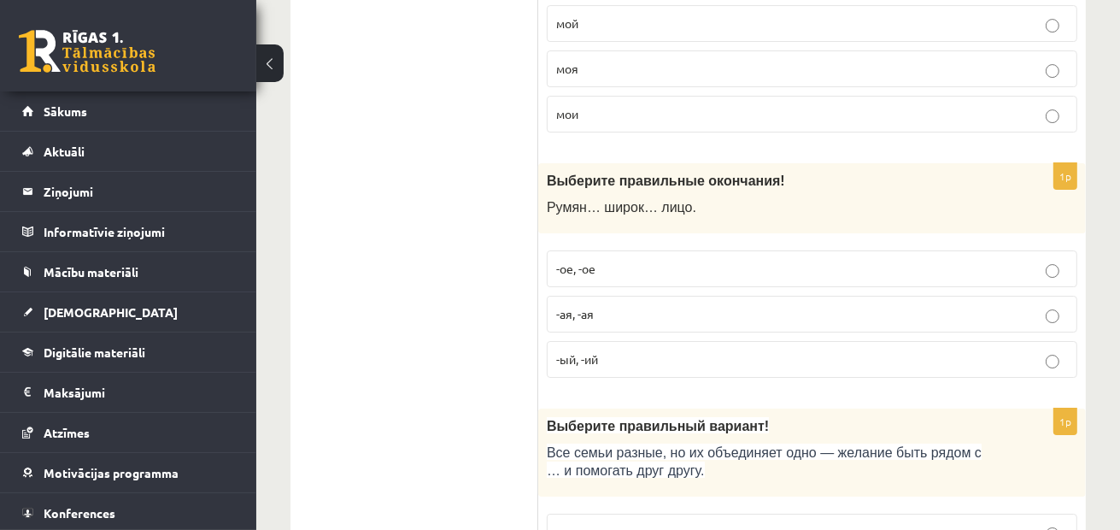
click at [619, 260] on p "-ое, -ое" at bounding box center [812, 269] width 512 height 18
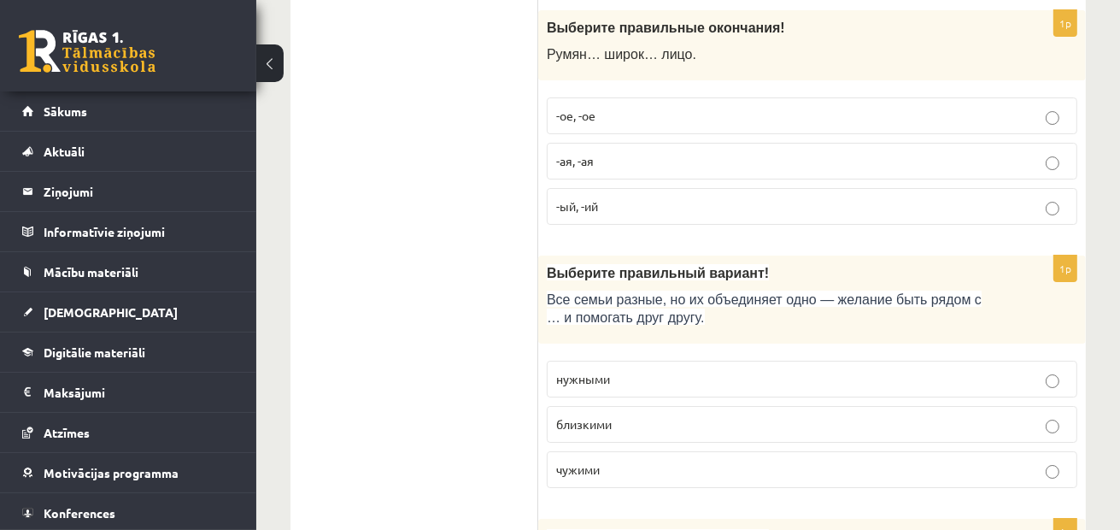
scroll to position [5384, 0]
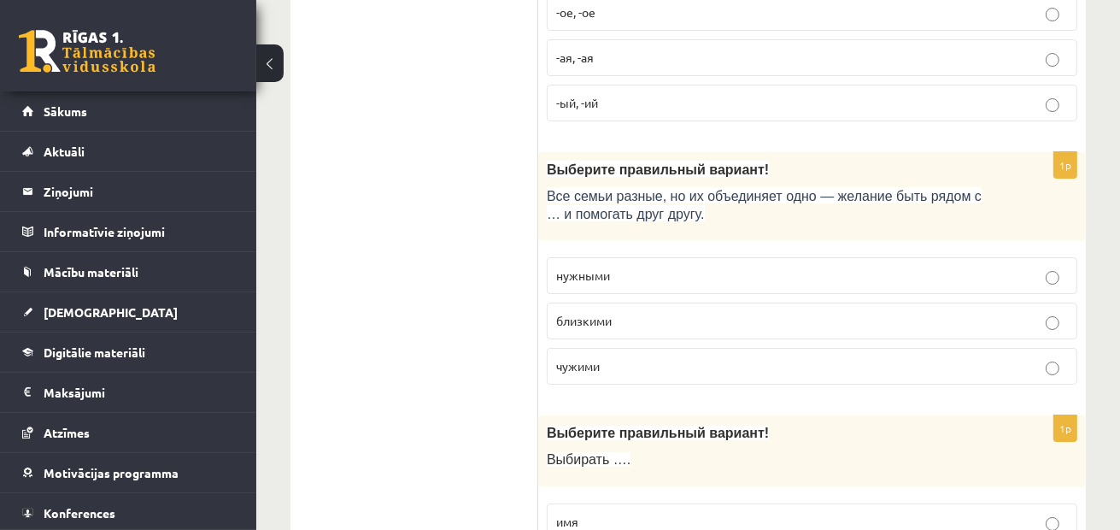
click at [580, 307] on label "близкими" at bounding box center [812, 321] width 531 height 37
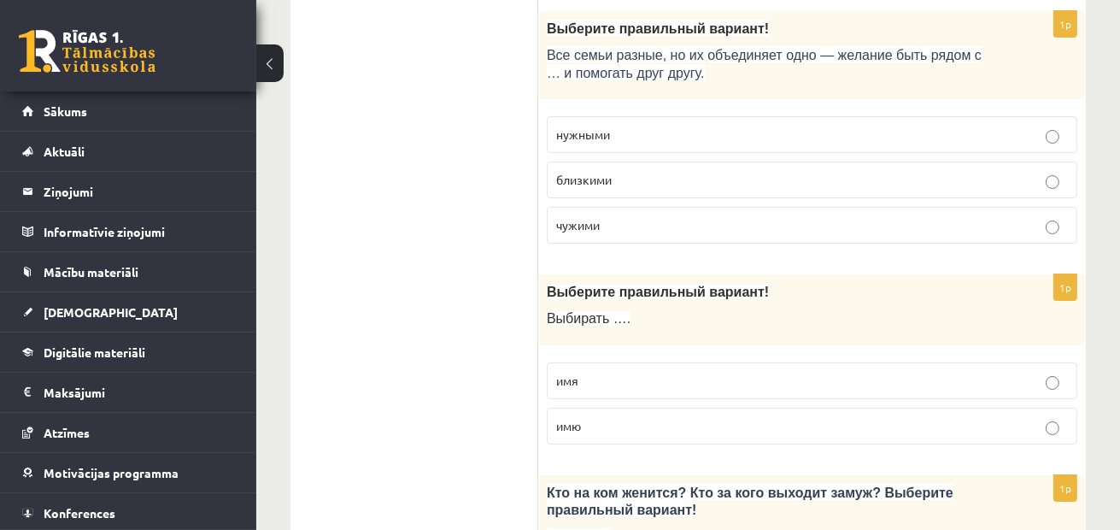
scroll to position [5555, 0]
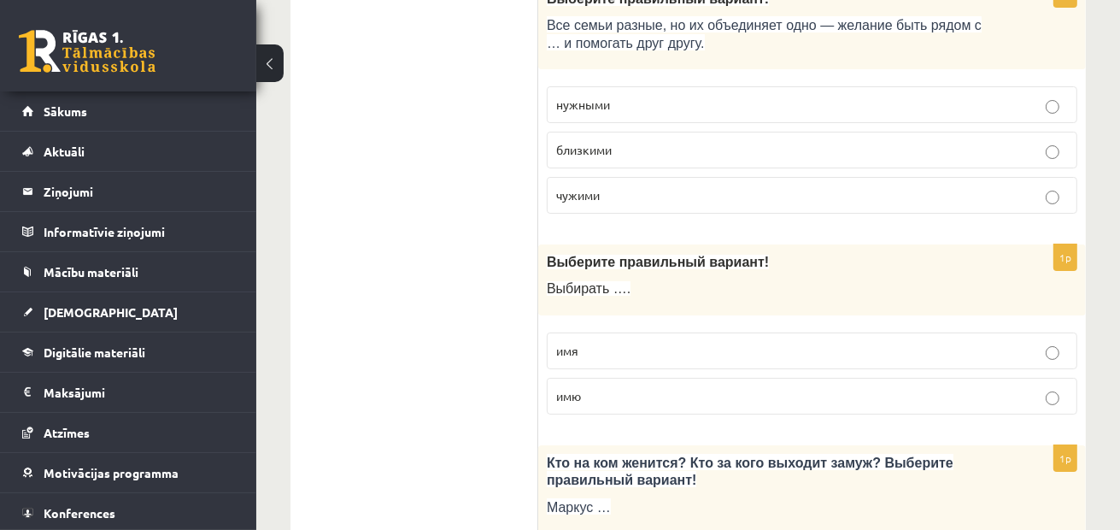
click at [643, 342] on p "имя" at bounding box center [812, 351] width 512 height 18
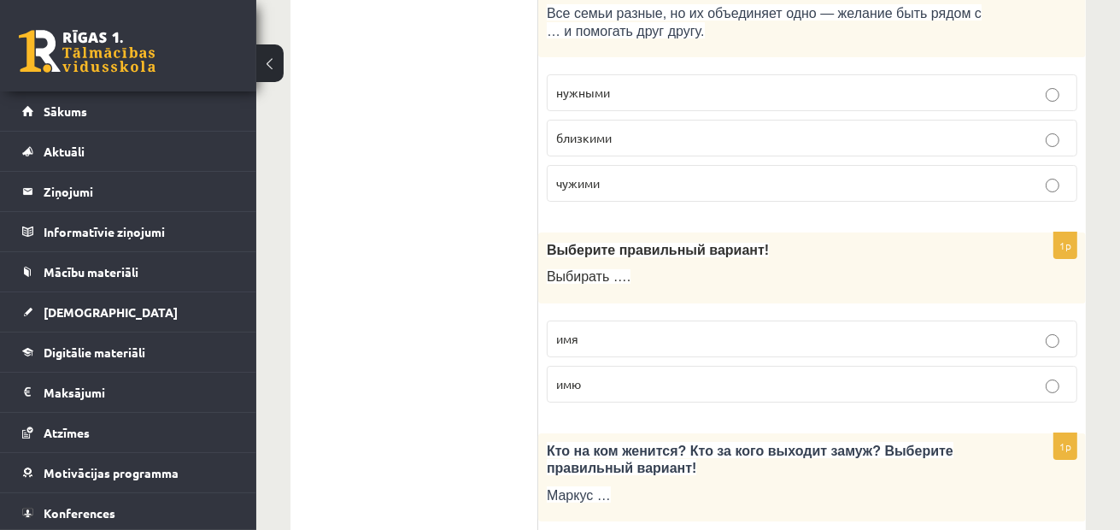
scroll to position [5695, 0]
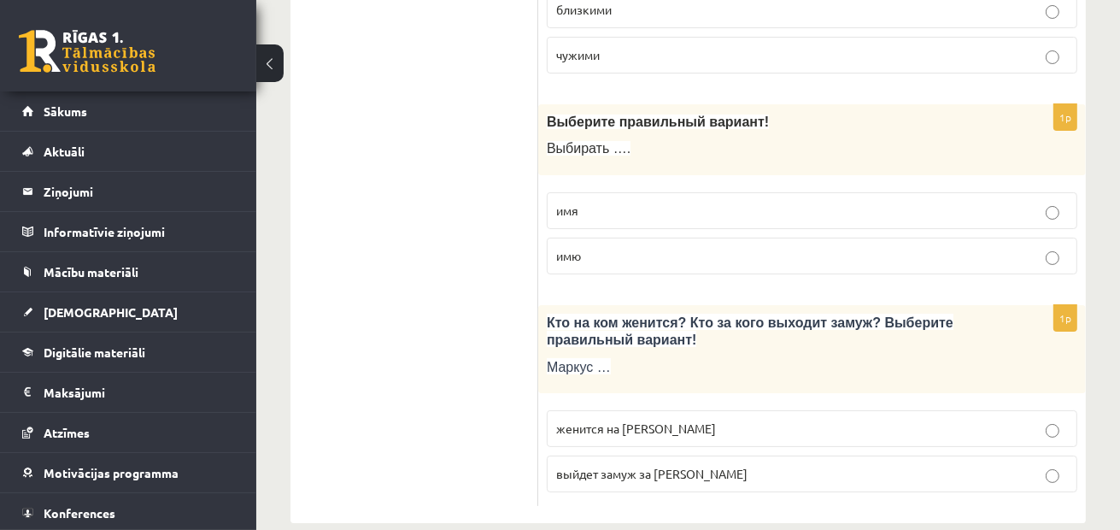
click at [666, 420] on p "женится на Агнии" at bounding box center [812, 429] width 512 height 18
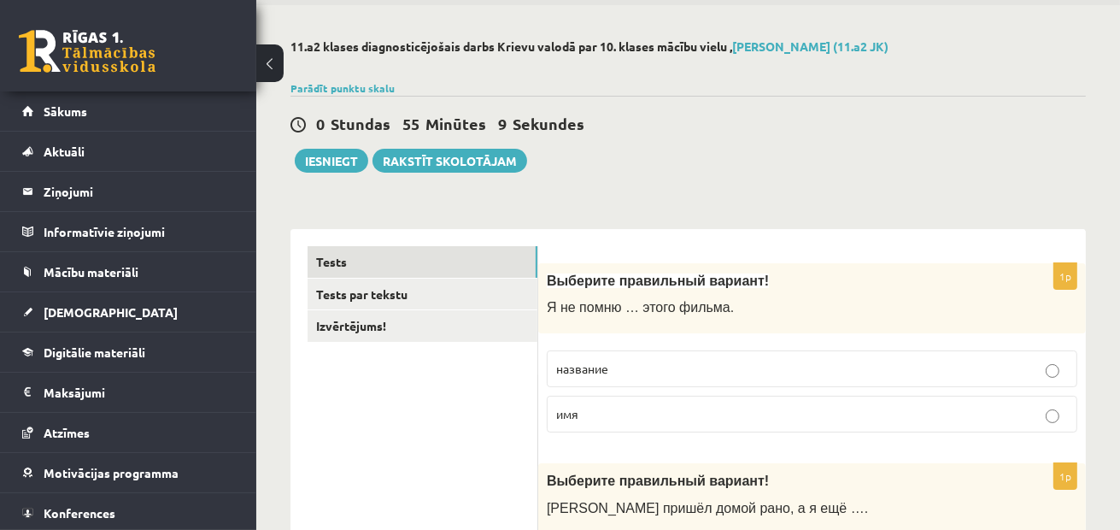
scroll to position [0, 0]
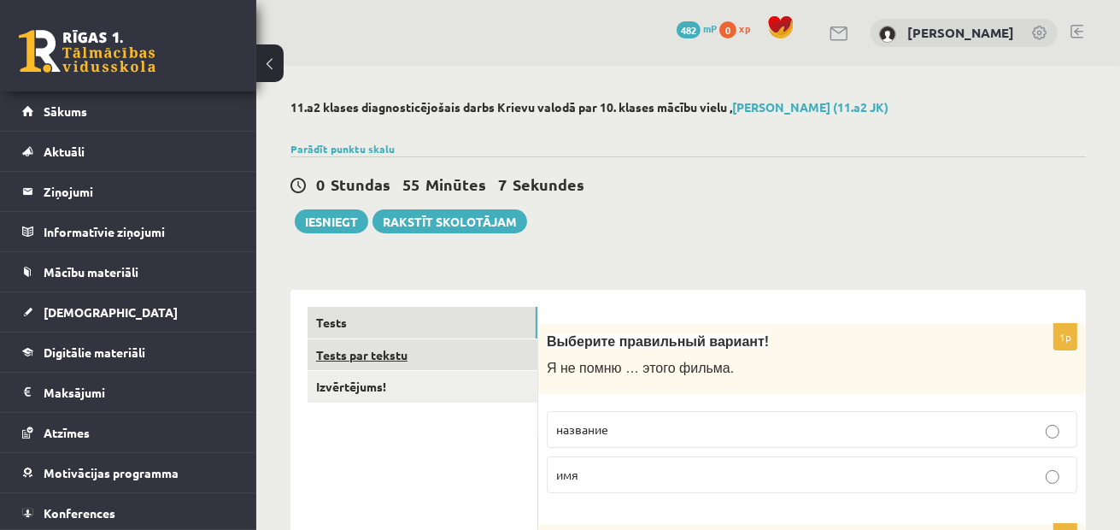
click at [406, 353] on link "Tests par tekstu" at bounding box center [423, 355] width 230 height 32
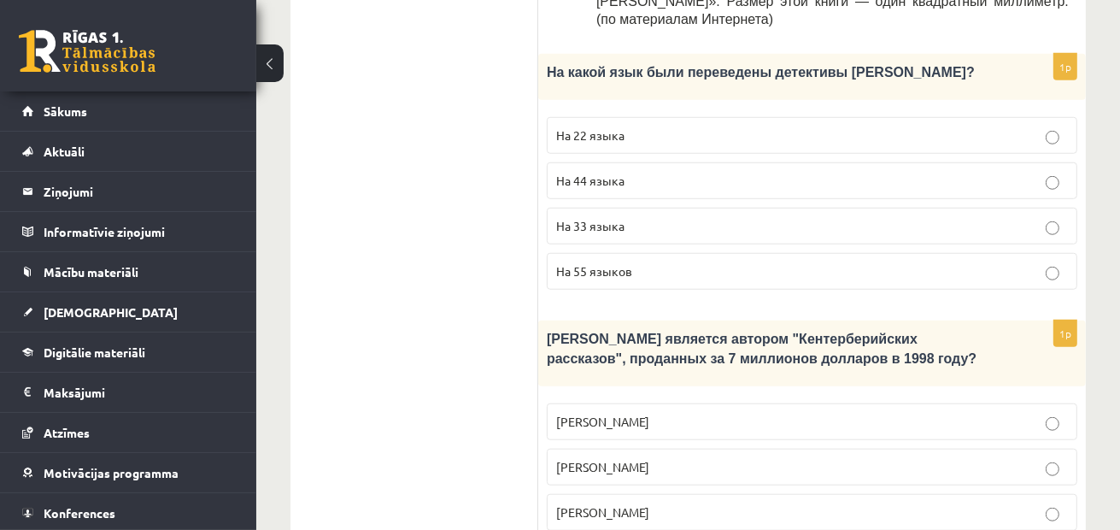
scroll to position [1196, 0]
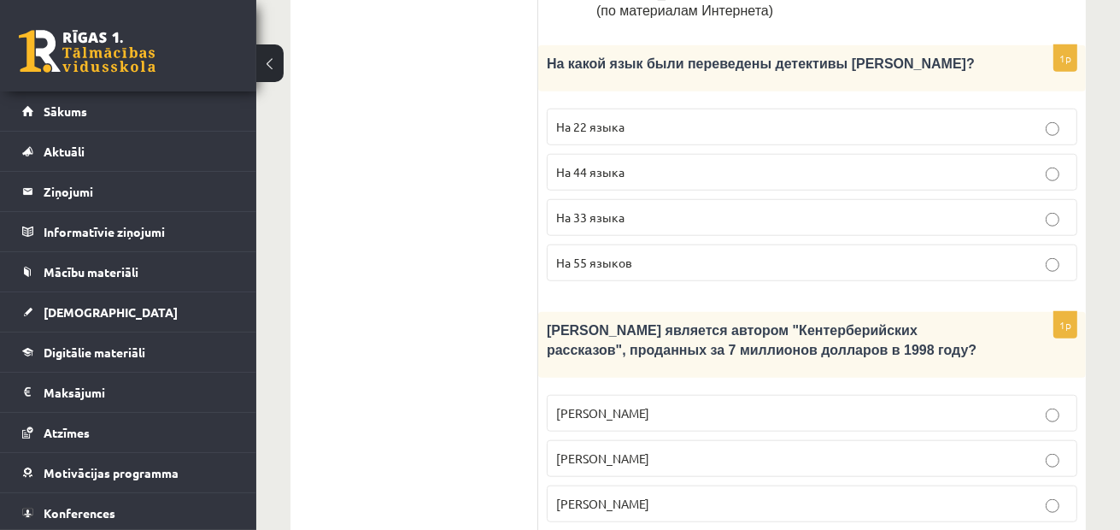
click at [627, 496] on span "Джефри Чосер" at bounding box center [602, 503] width 93 height 15
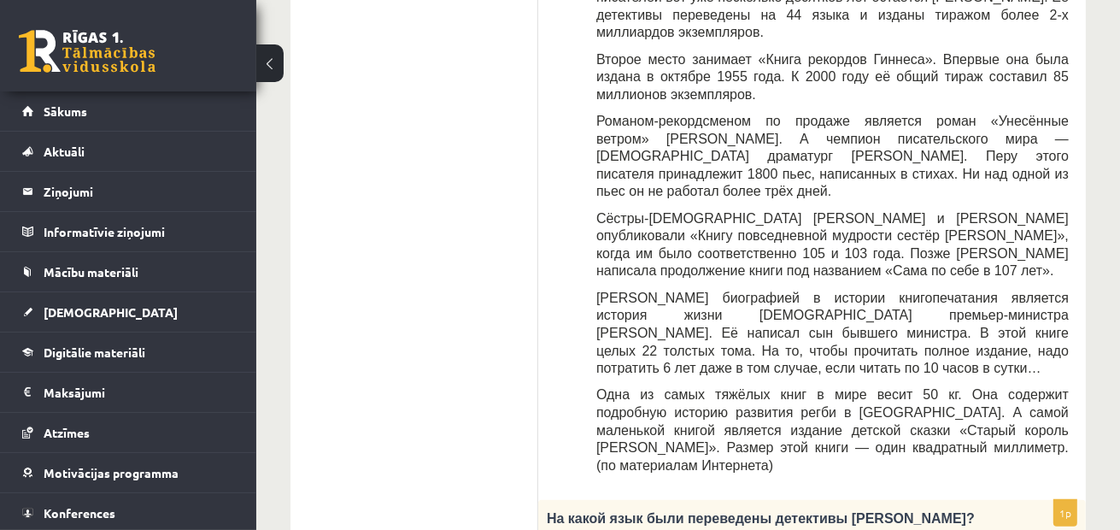
scroll to position [998, 0]
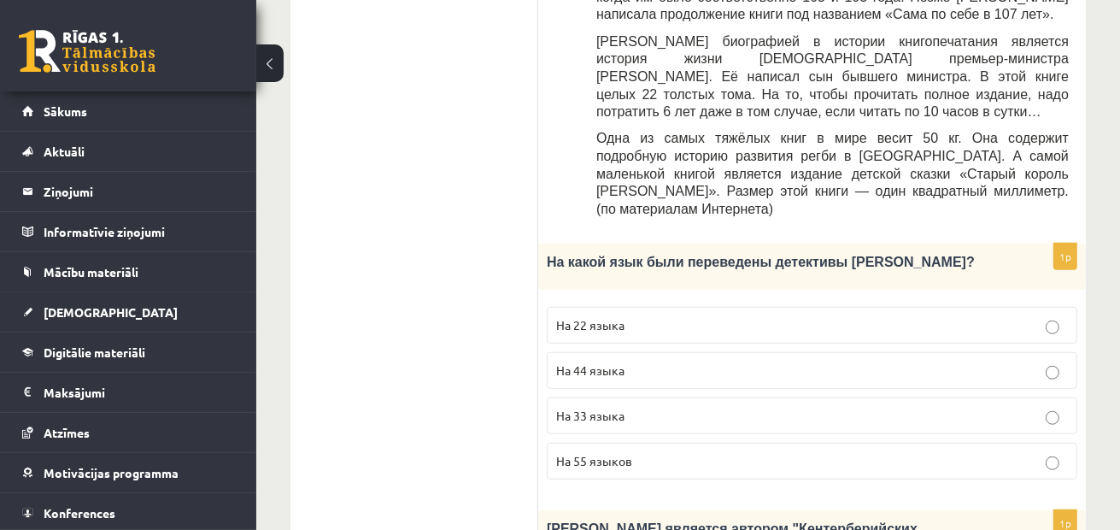
click at [634, 361] on p "На 44 языка" at bounding box center [812, 370] width 512 height 18
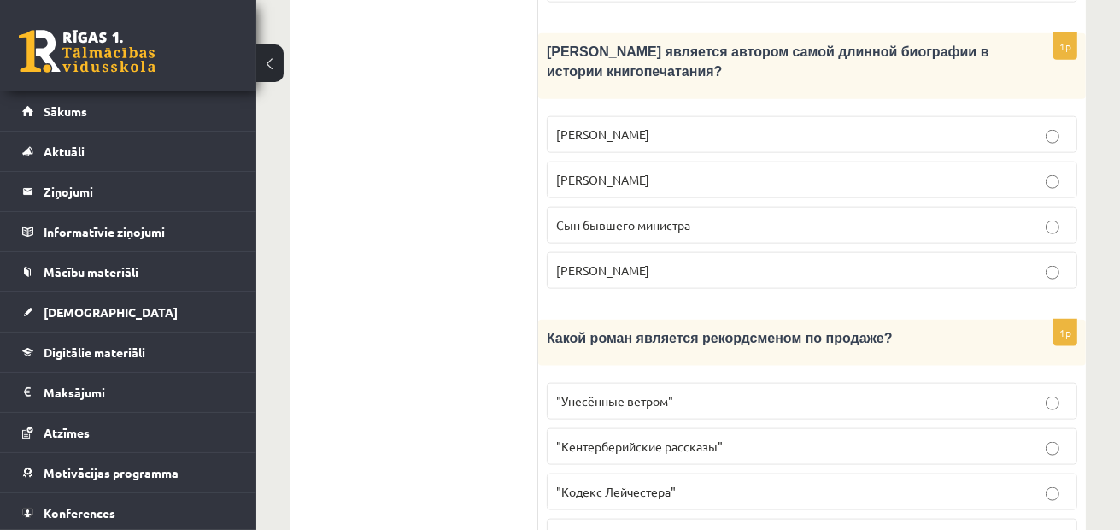
scroll to position [1853, 0]
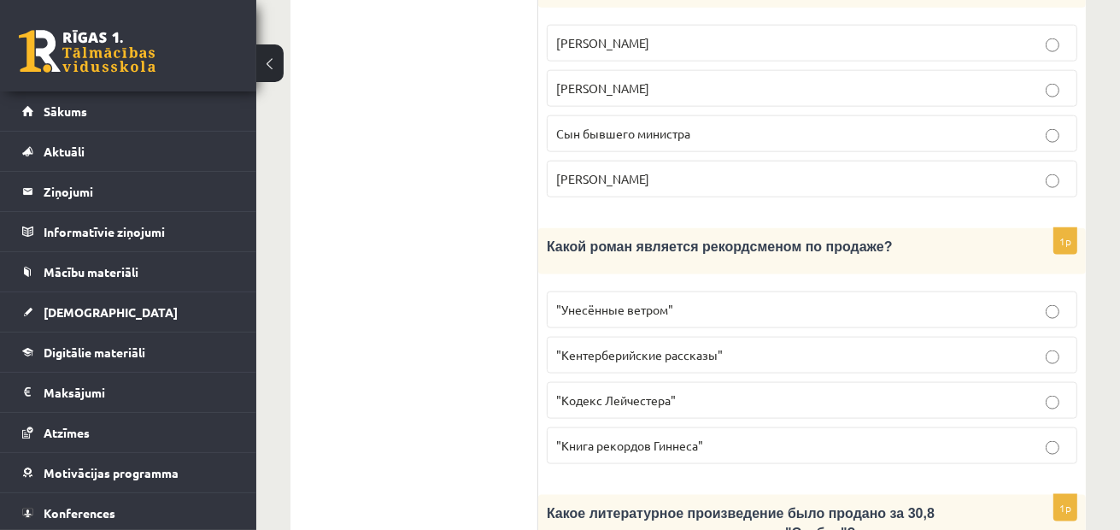
click at [686, 301] on p ""Унесённые ветром"" at bounding box center [812, 310] width 512 height 18
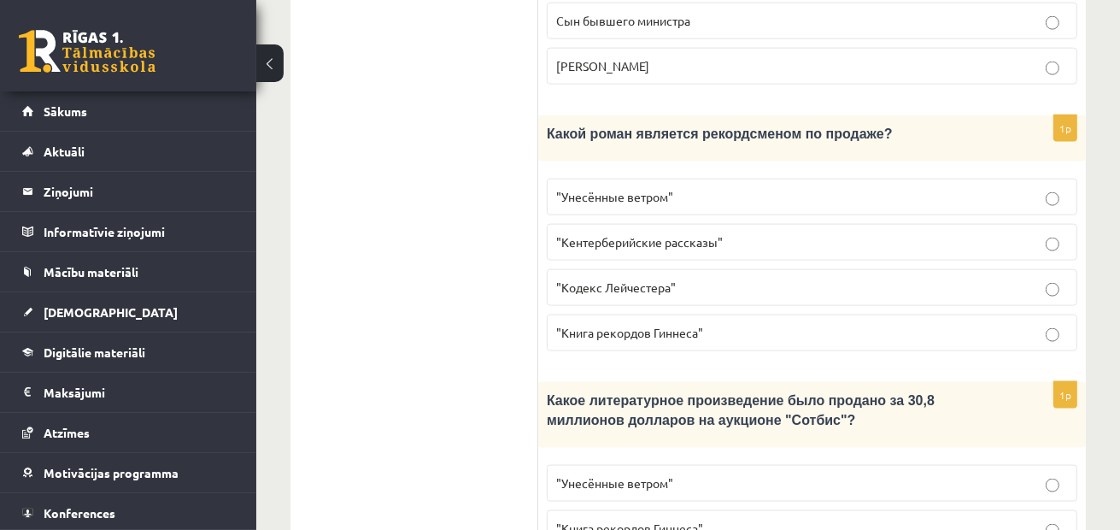
scroll to position [2024, 0]
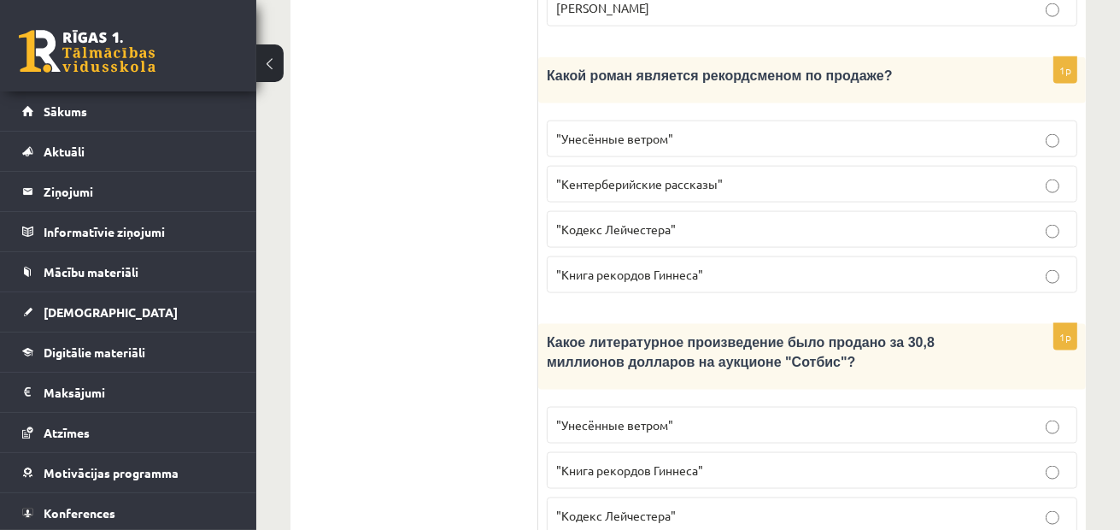
click at [622, 508] on span ""Кодекс Лейчестера"" at bounding box center [616, 515] width 120 height 15
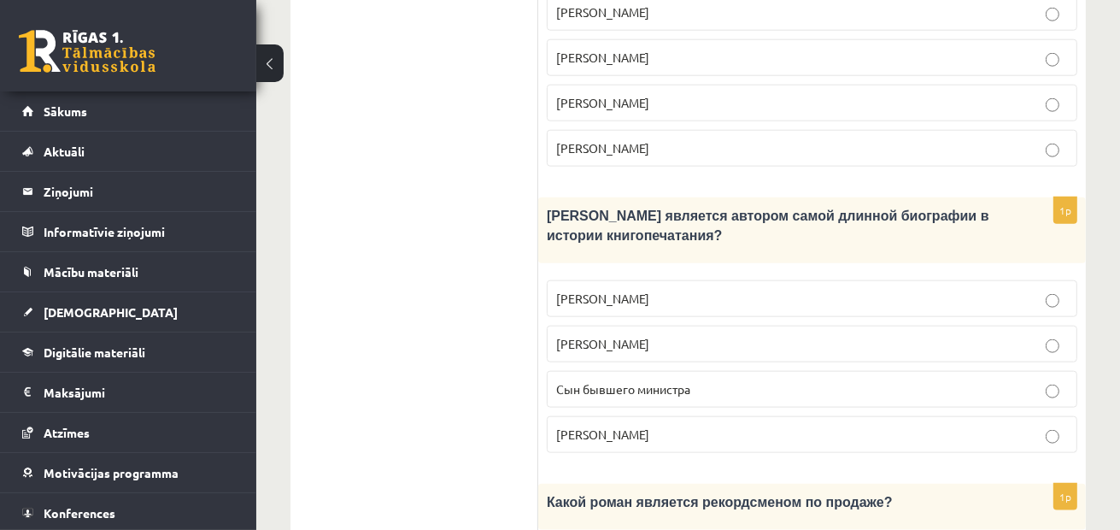
scroll to position [1596, 0]
click at [635, 336] on p "Лопе де Вега" at bounding box center [812, 345] width 512 height 18
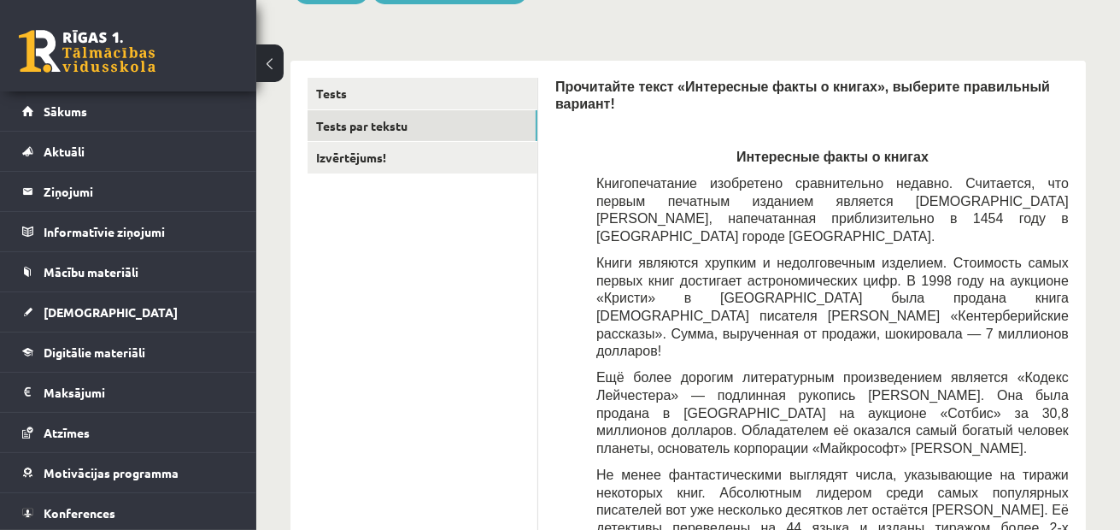
scroll to position [0, 0]
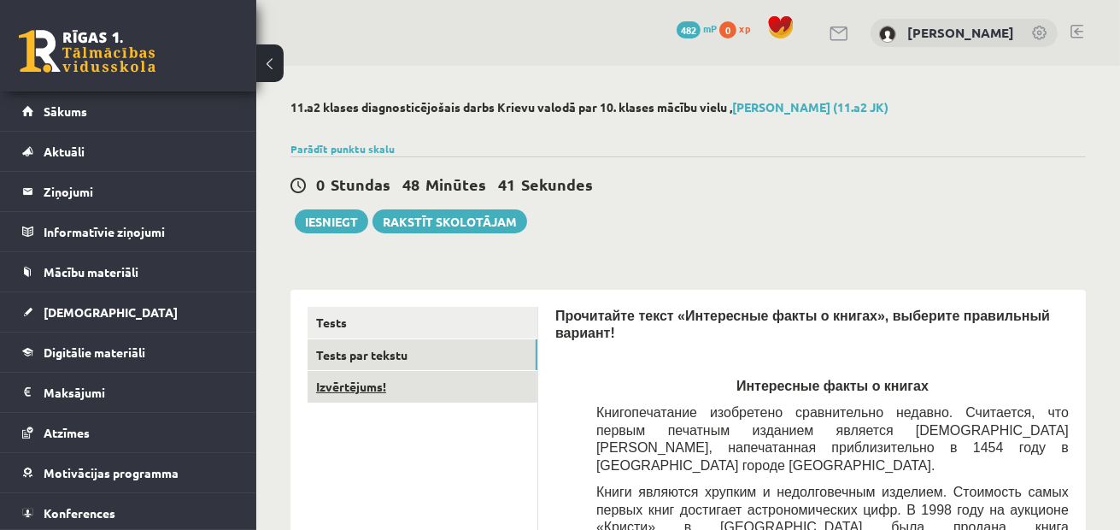
click at [449, 396] on link "Izvērtējums!" at bounding box center [423, 387] width 230 height 32
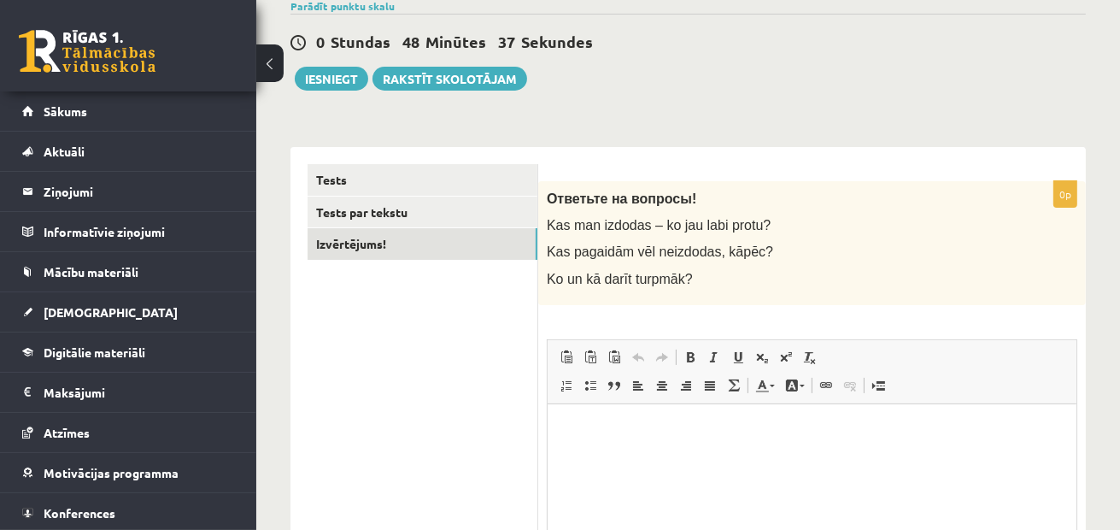
scroll to position [171, 0]
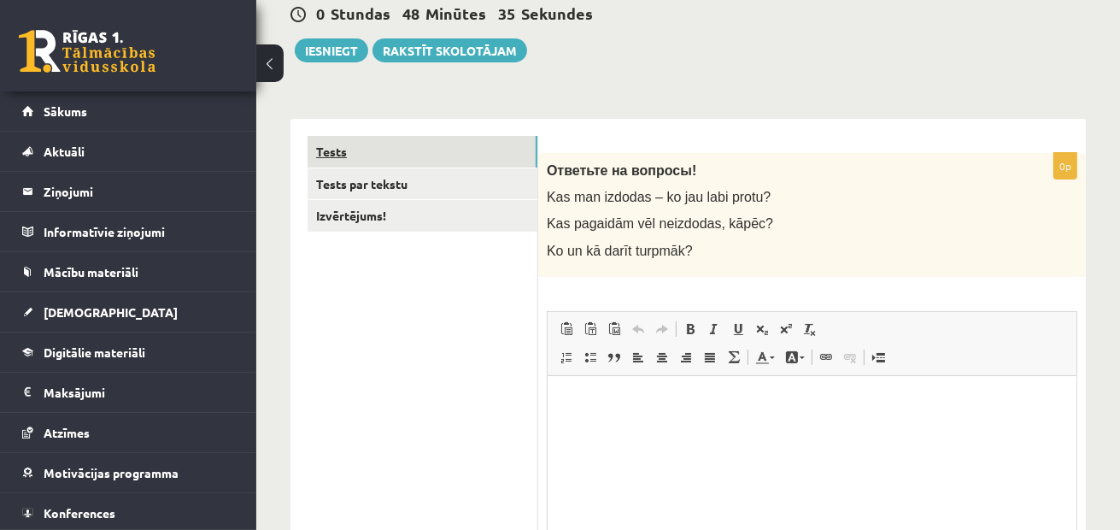
click at [485, 150] on link "Tests" at bounding box center [423, 152] width 230 height 32
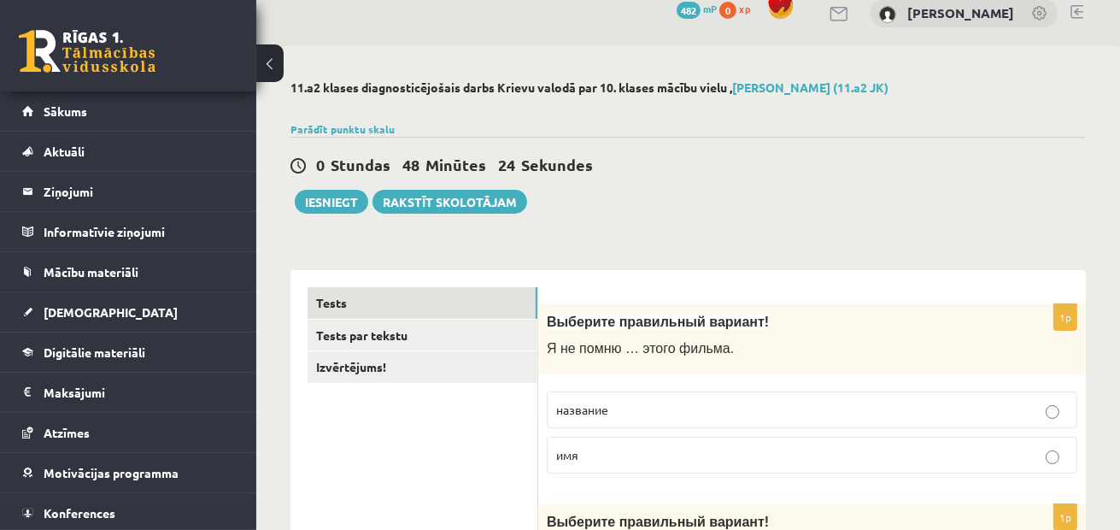
scroll to position [0, 0]
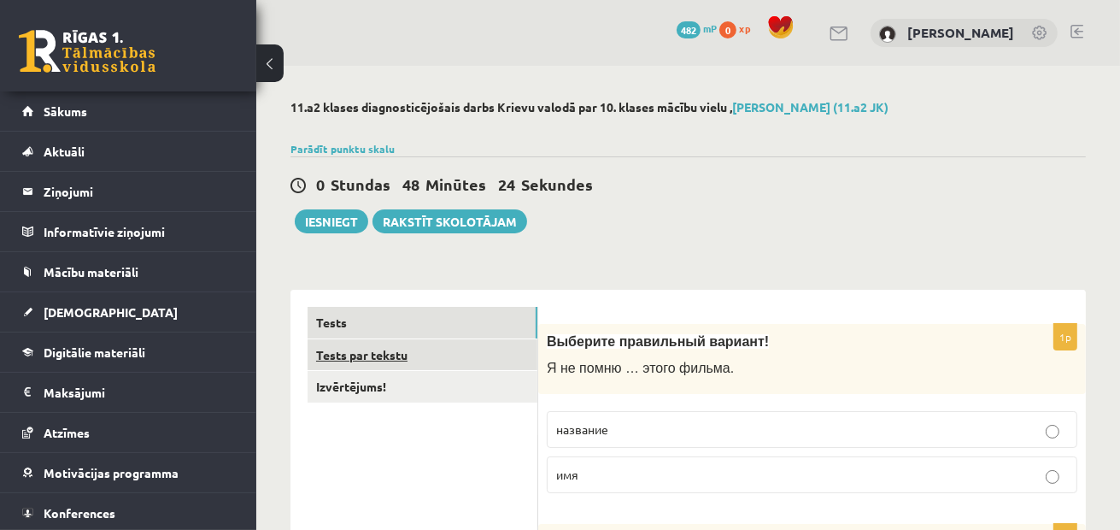
click at [383, 355] on link "Tests par tekstu" at bounding box center [423, 355] width 230 height 32
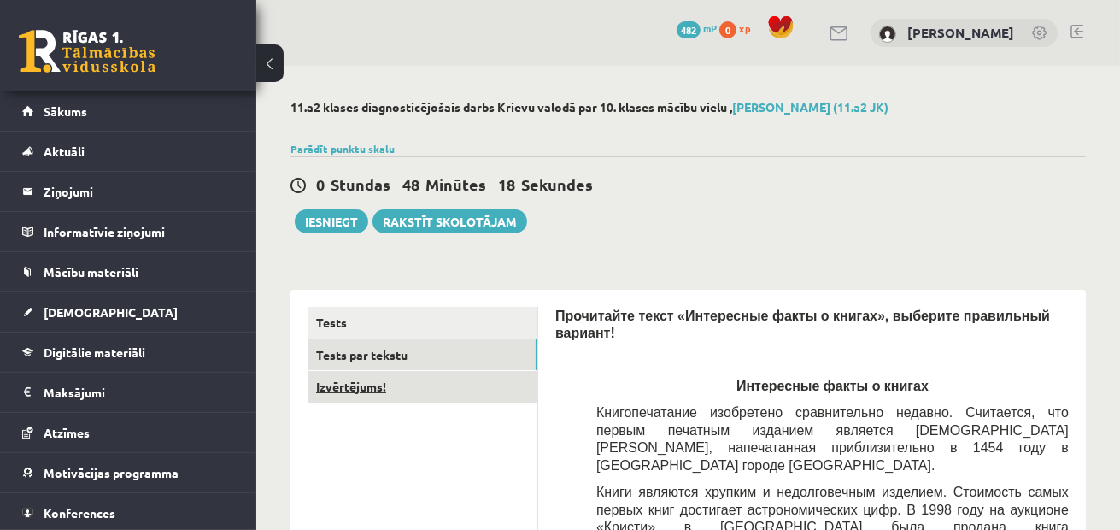
click at [366, 379] on link "Izvērtējums!" at bounding box center [423, 387] width 230 height 32
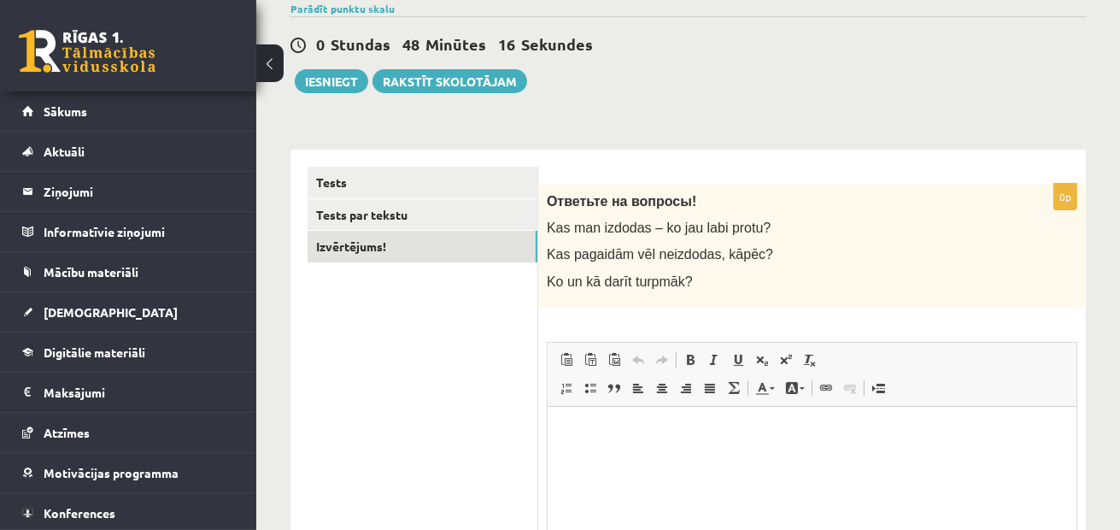
scroll to position [171, 0]
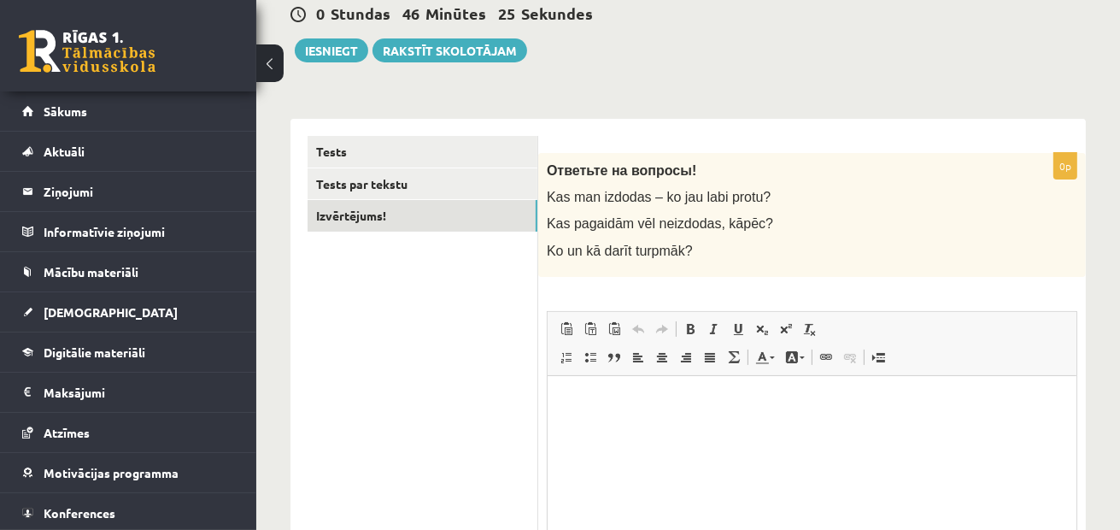
click at [638, 427] on html at bounding box center [811, 401] width 529 height 52
drag, startPoint x: 588, startPoint y: 401, endPoint x: 516, endPoint y: 420, distance: 74.2
click at [547, 420] on html "**********" at bounding box center [811, 401] width 529 height 52
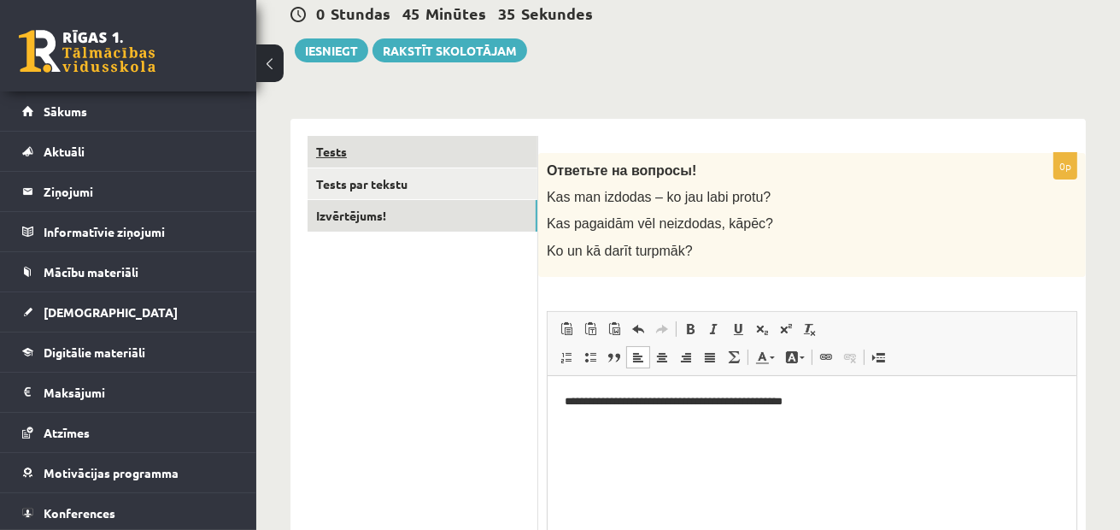
click at [513, 144] on link "Tests" at bounding box center [423, 152] width 230 height 32
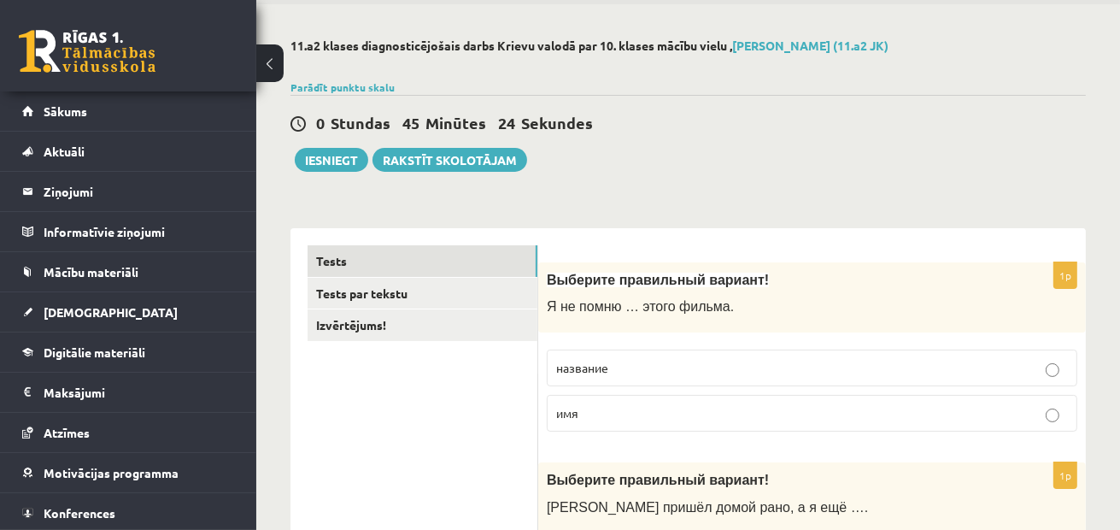
scroll to position [0, 0]
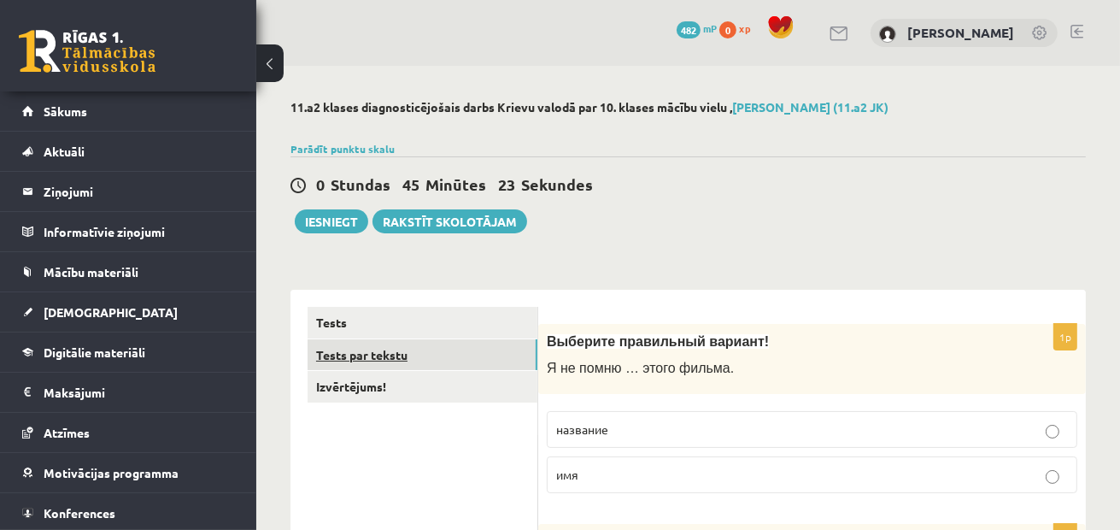
click at [432, 361] on link "Tests par tekstu" at bounding box center [423, 355] width 230 height 32
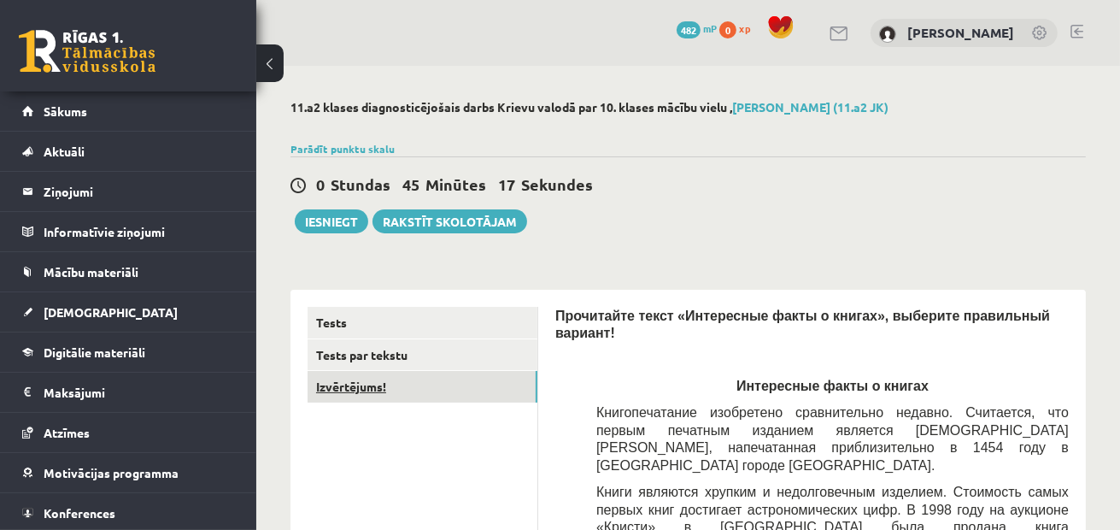
click at [461, 386] on link "Izvērtējums!" at bounding box center [423, 387] width 230 height 32
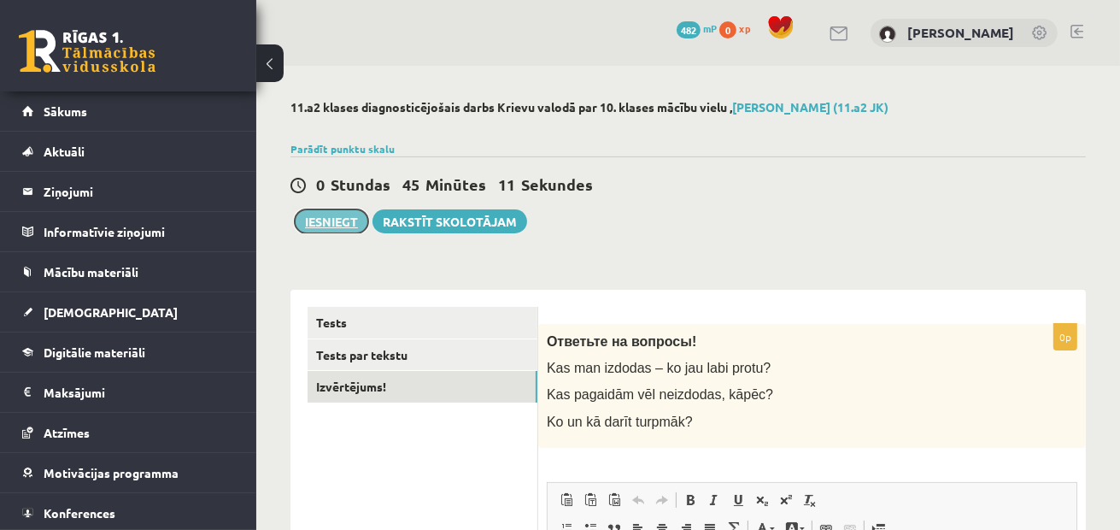
click at [333, 210] on button "Iesniegt" at bounding box center [331, 221] width 73 height 24
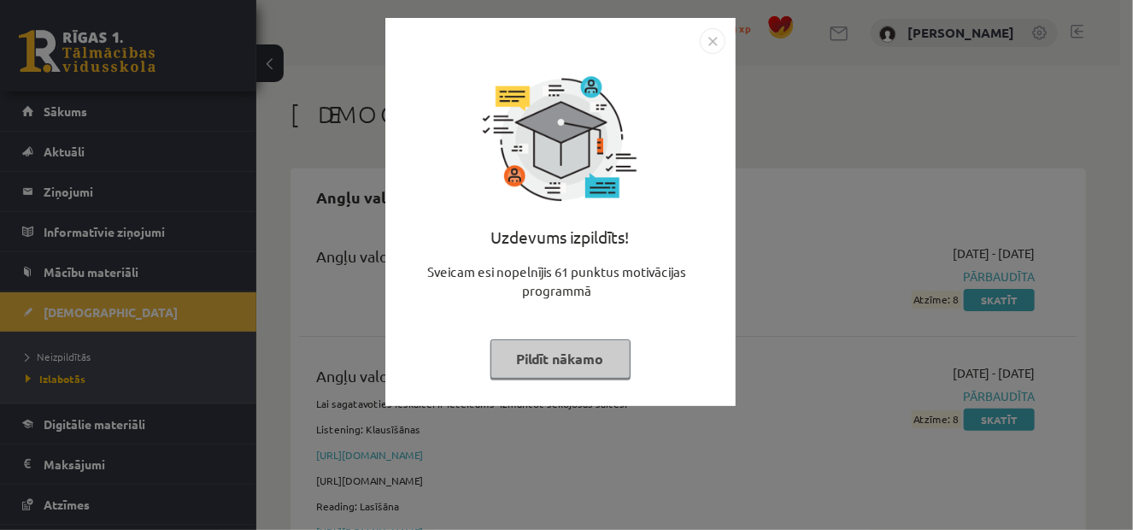
click at [596, 356] on button "Pildīt nākamo" at bounding box center [561, 358] width 140 height 39
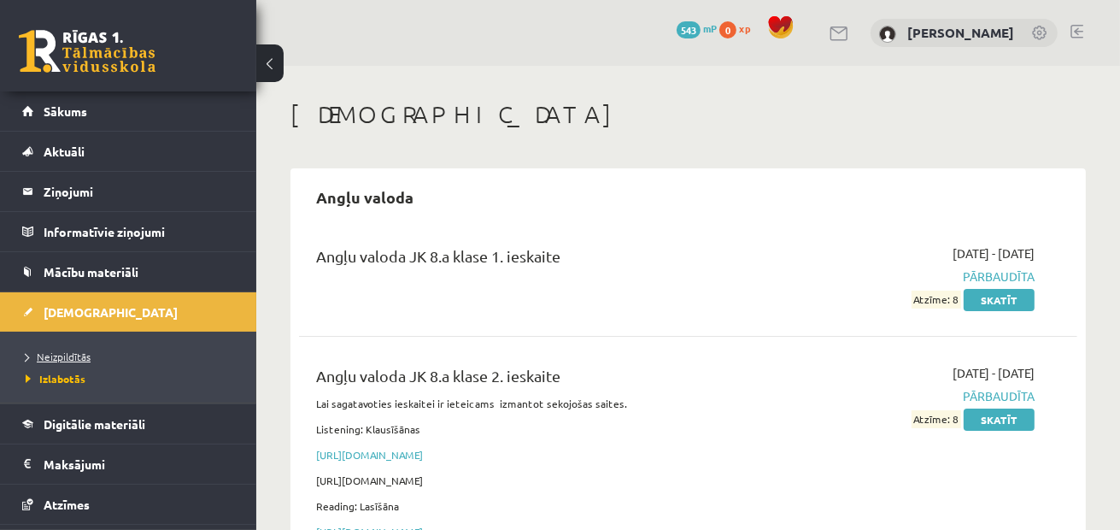
click at [116, 356] on link "Neizpildītās" at bounding box center [133, 356] width 214 height 15
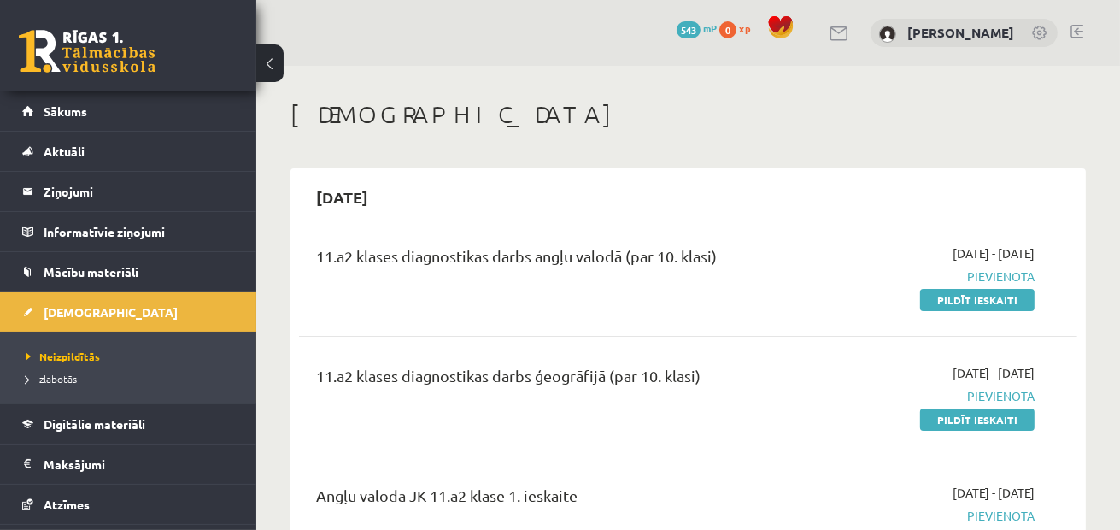
click at [111, 386] on li "Izlabotās" at bounding box center [133, 378] width 214 height 22
click at [102, 363] on li "Neizpildītās" at bounding box center [133, 356] width 214 height 22
click at [82, 375] on link "Izlabotās" at bounding box center [133, 378] width 214 height 15
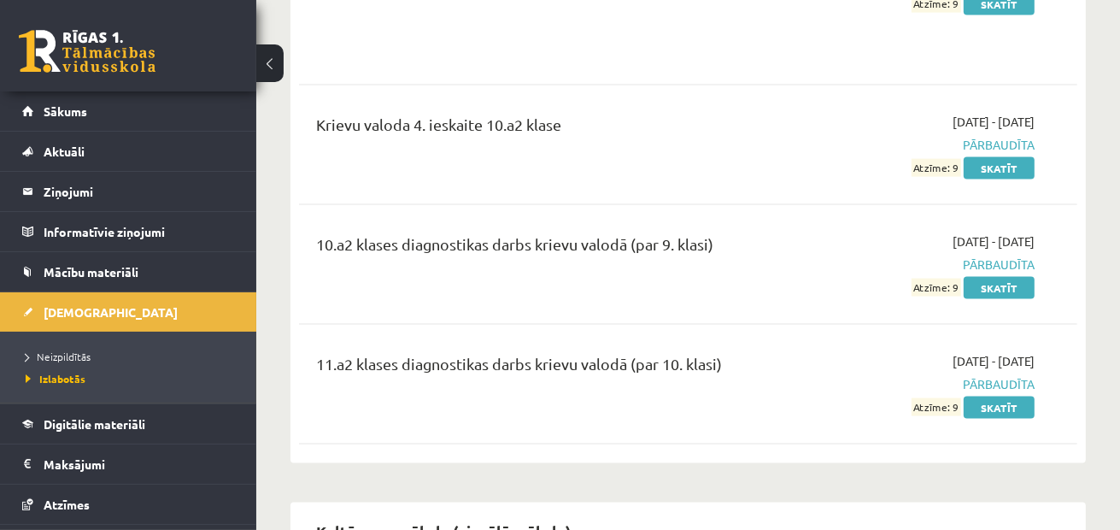
scroll to position [13493, 0]
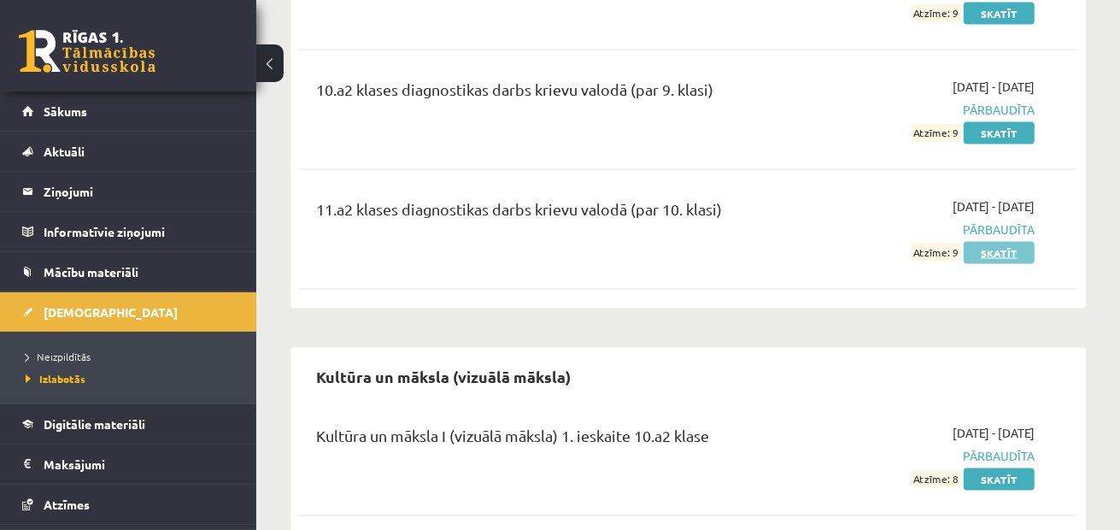
click at [1010, 242] on link "Skatīt" at bounding box center [999, 253] width 71 height 22
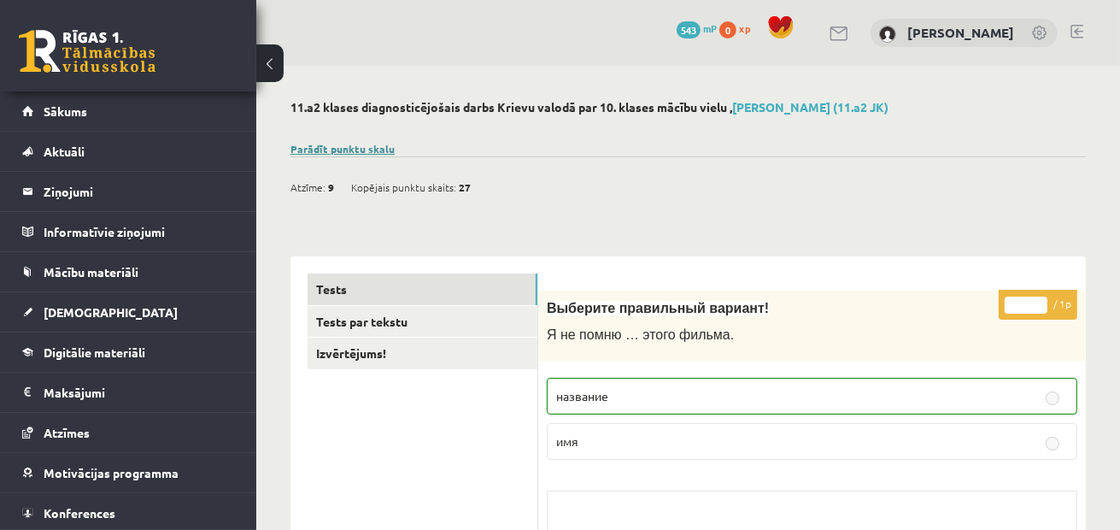
click at [346, 145] on link "Parādīt punktu skalu" at bounding box center [343, 149] width 104 height 14
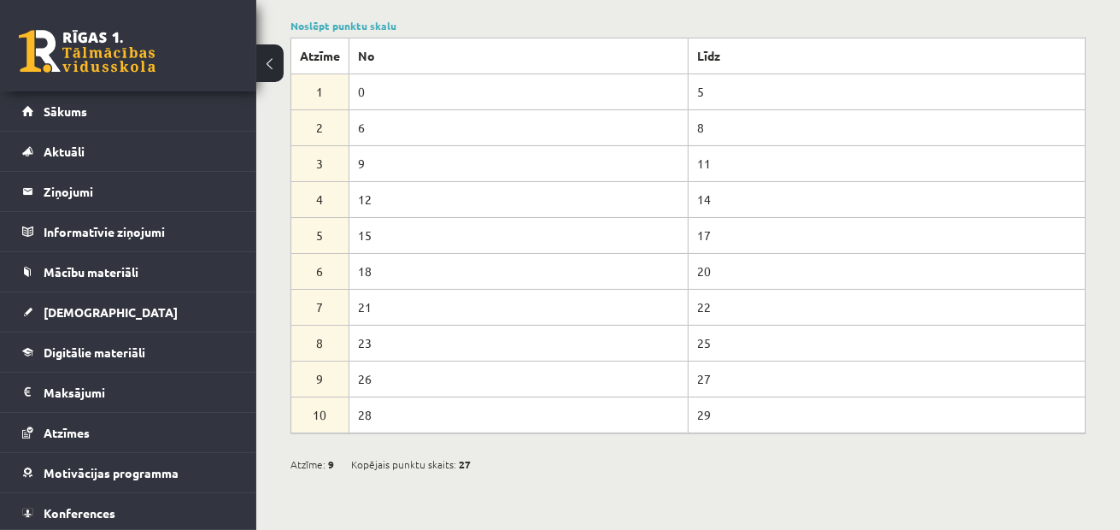
scroll to position [256, 0]
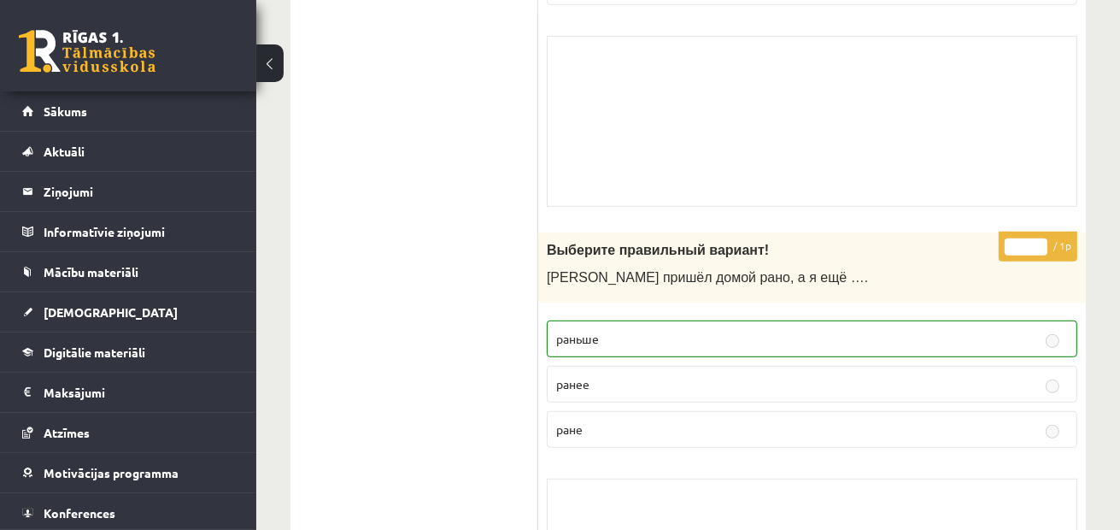
scroll to position [427, 0]
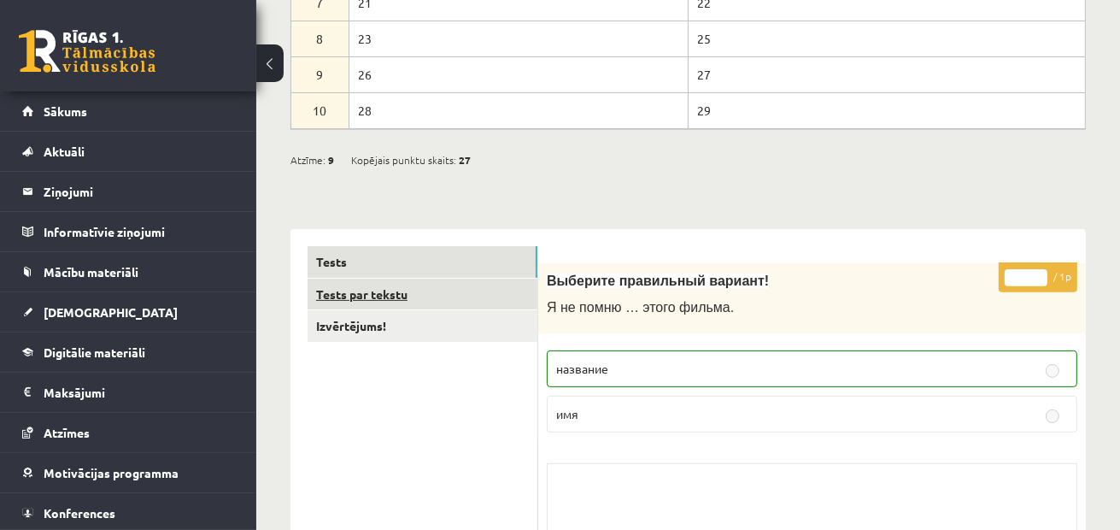
click at [454, 302] on link "Tests par tekstu" at bounding box center [423, 295] width 230 height 32
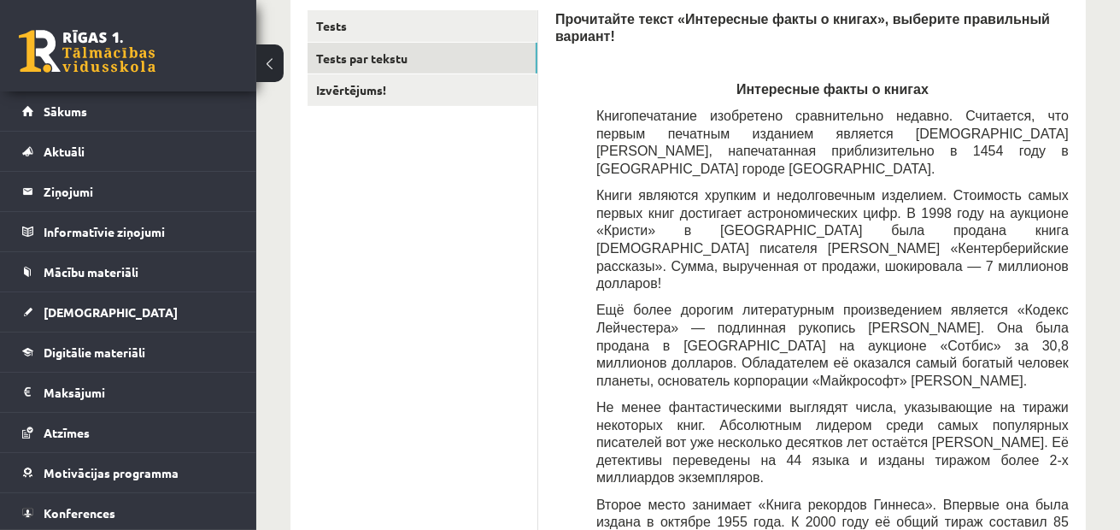
scroll to position [465, 0]
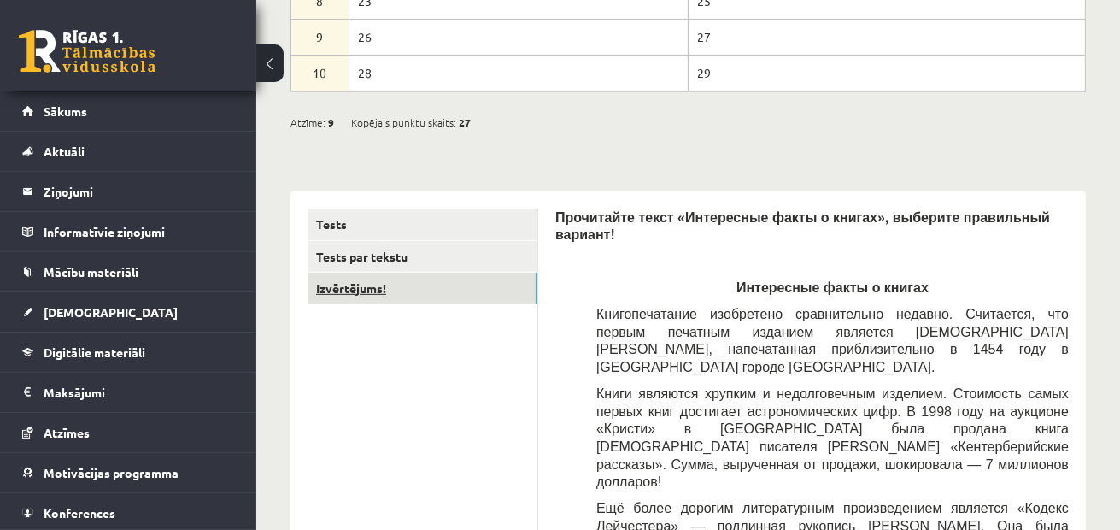
click at [418, 296] on link "Izvērtējums!" at bounding box center [423, 289] width 230 height 32
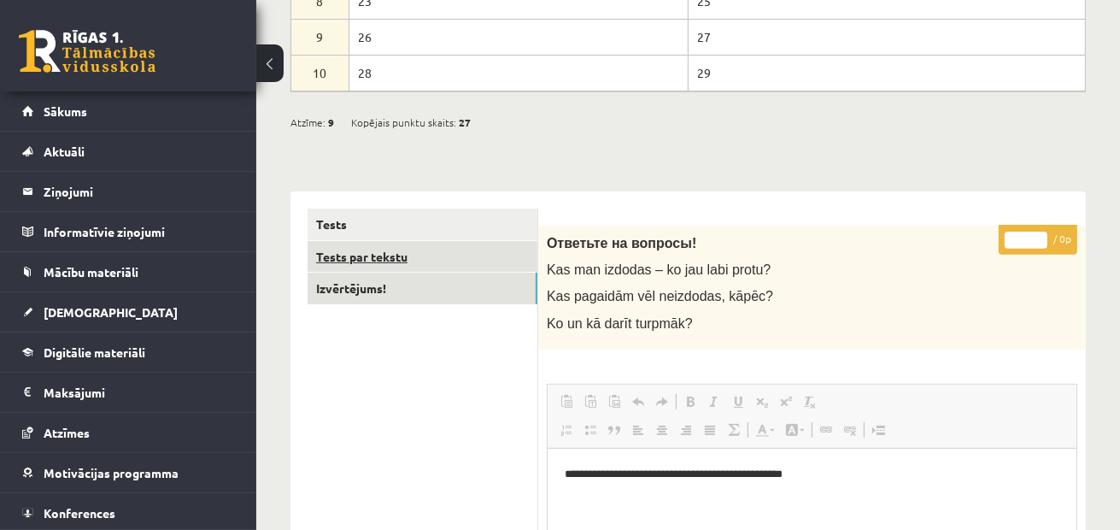
scroll to position [0, 0]
click at [502, 241] on link "Tests par tekstu" at bounding box center [423, 257] width 230 height 32
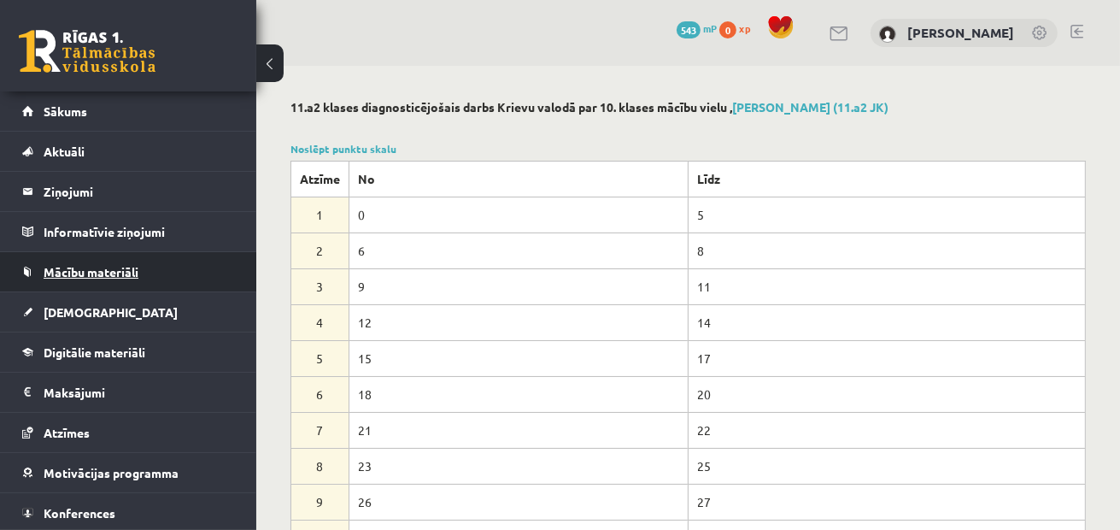
click at [103, 267] on span "Mācību materiāli" at bounding box center [91, 271] width 95 height 15
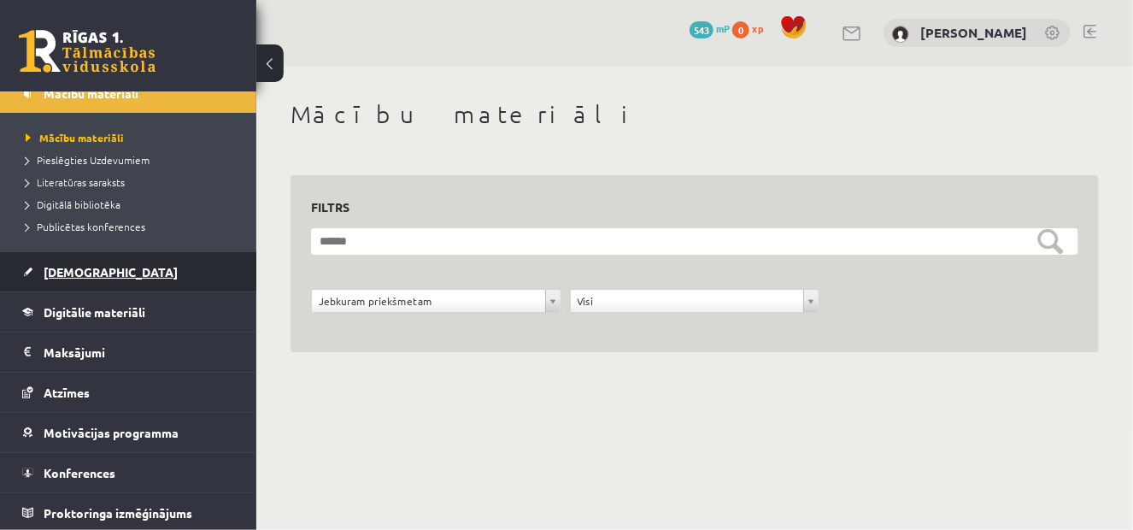
click at [167, 281] on link "[DEMOGRAPHIC_DATA]" at bounding box center [128, 271] width 213 height 39
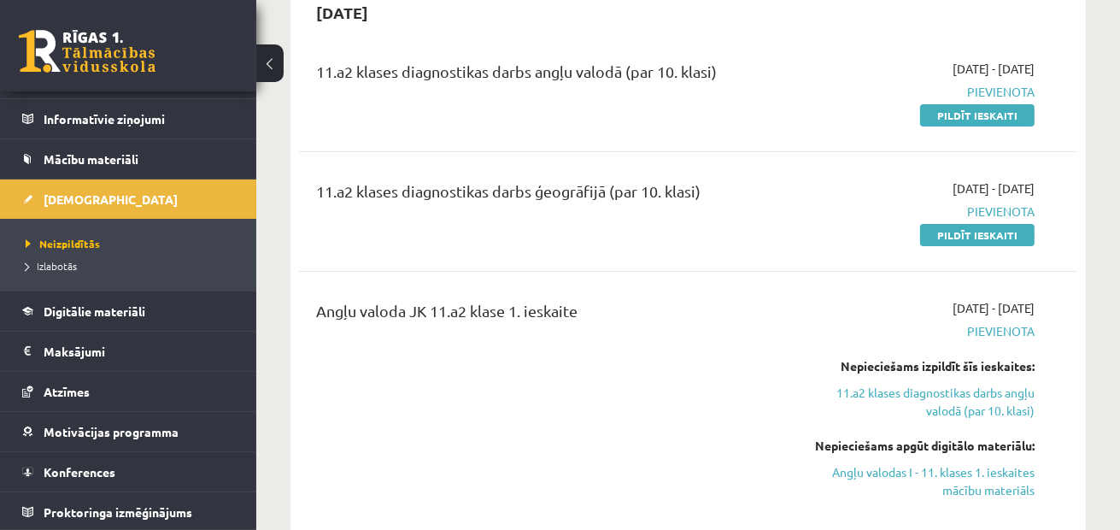
scroll to position [85, 0]
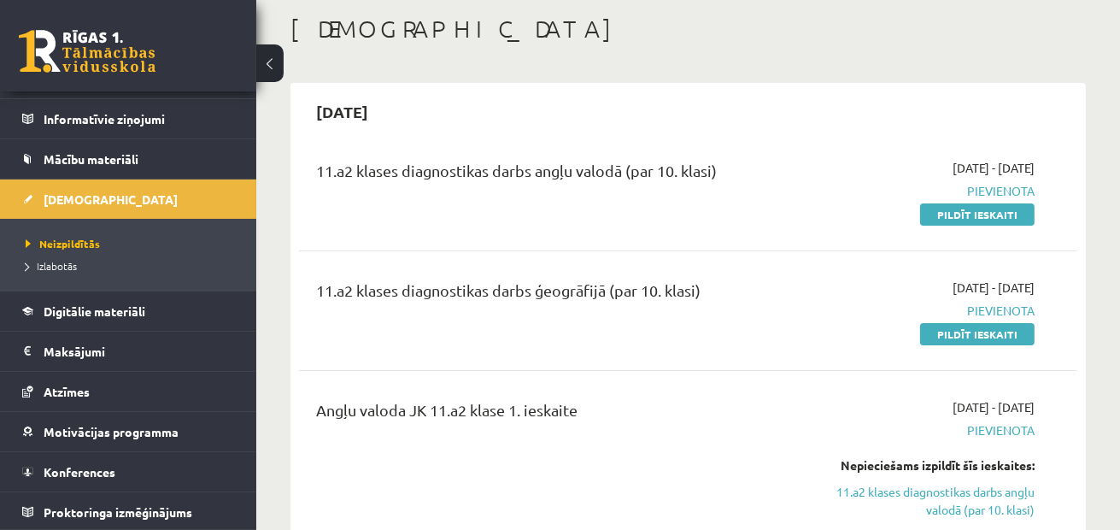
drag, startPoint x: 955, startPoint y: 338, endPoint x: 649, endPoint y: 52, distance: 417.8
click at [955, 338] on link "Pildīt ieskaiti" at bounding box center [977, 334] width 115 height 22
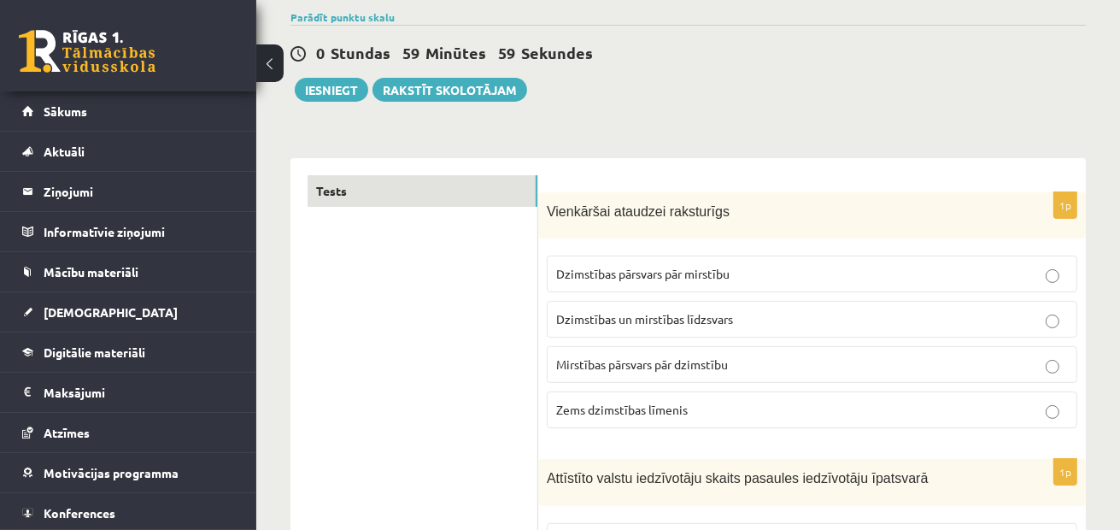
scroll to position [171, 0]
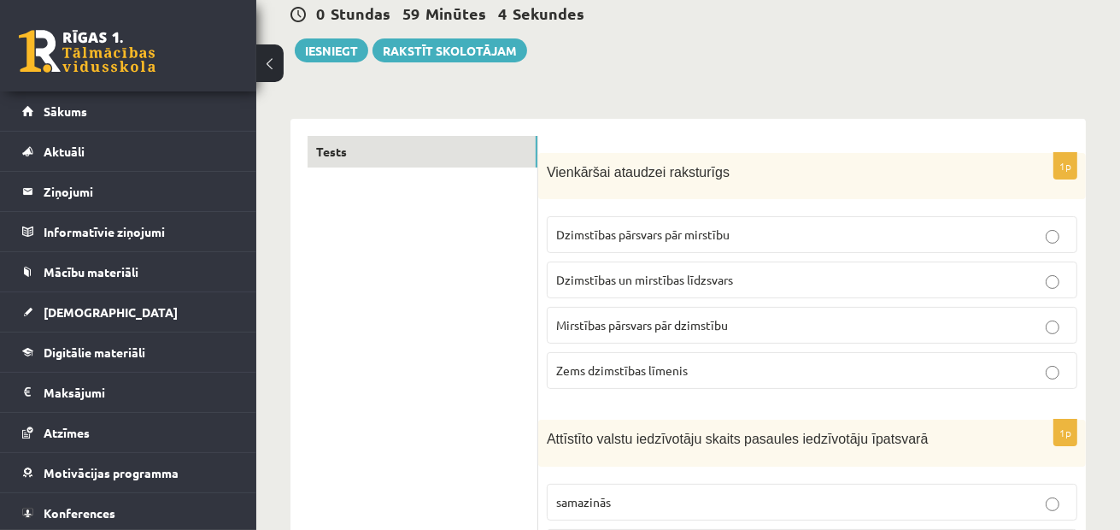
click at [785, 290] on label "Dzimstības un mirstības līdzsvars" at bounding box center [812, 280] width 531 height 37
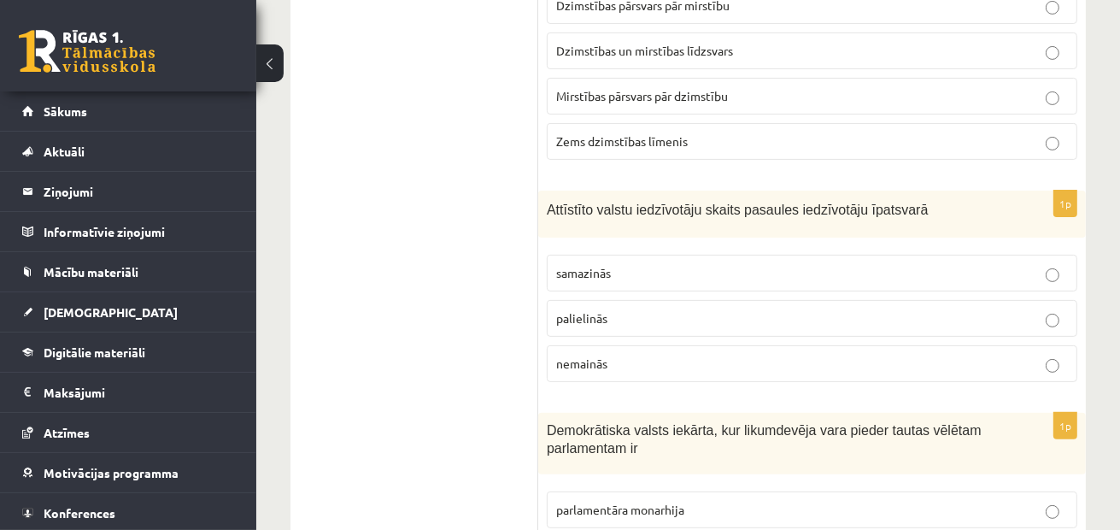
scroll to position [427, 0]
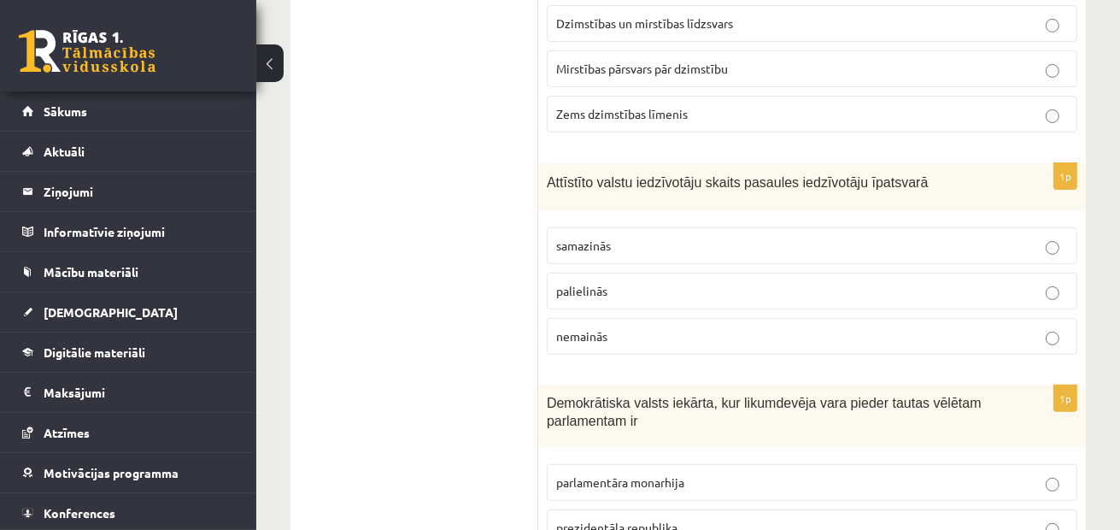
click at [612, 282] on p "palielinās" at bounding box center [812, 291] width 512 height 18
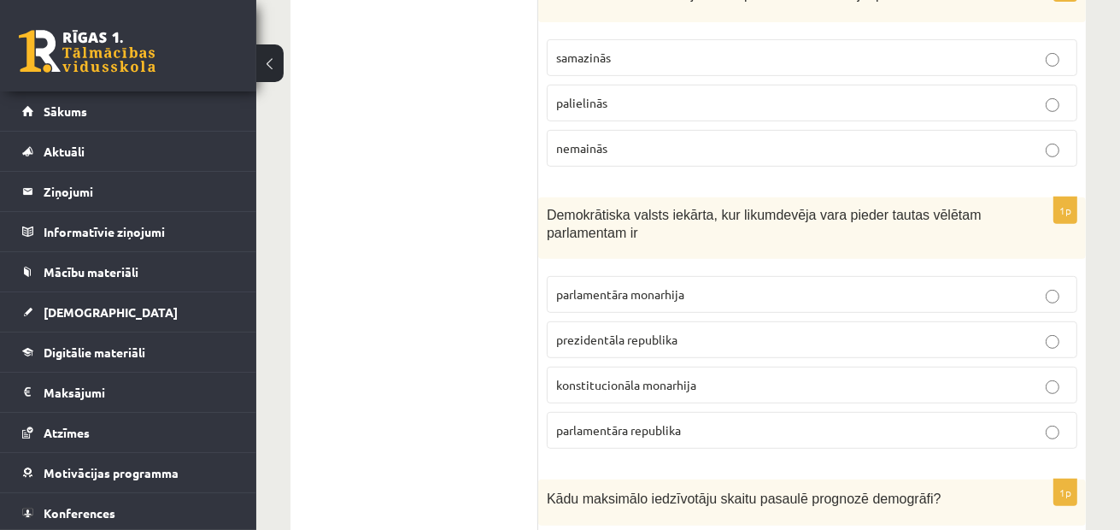
scroll to position [684, 0]
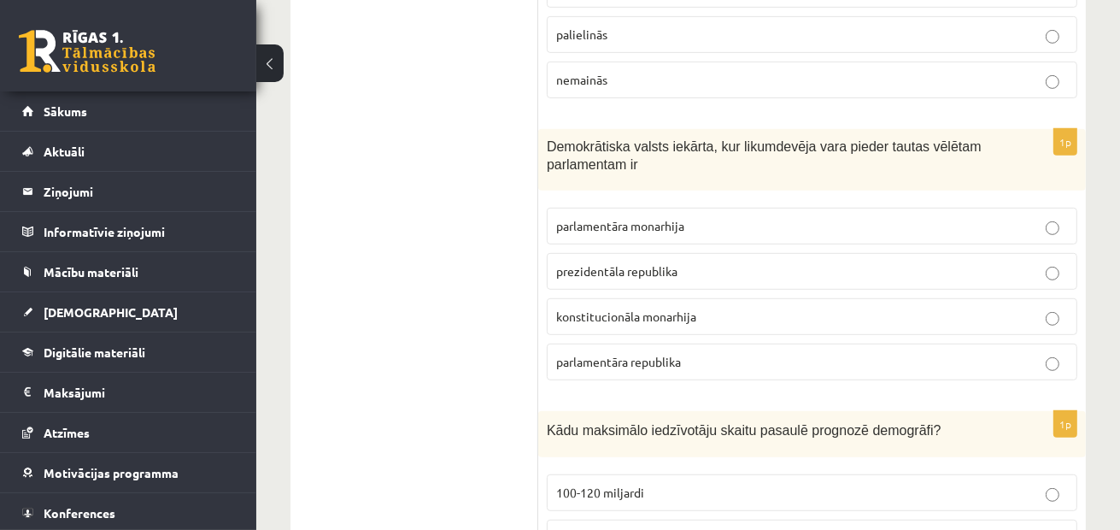
click at [567, 355] on span "parlamentāra republika" at bounding box center [618, 361] width 125 height 15
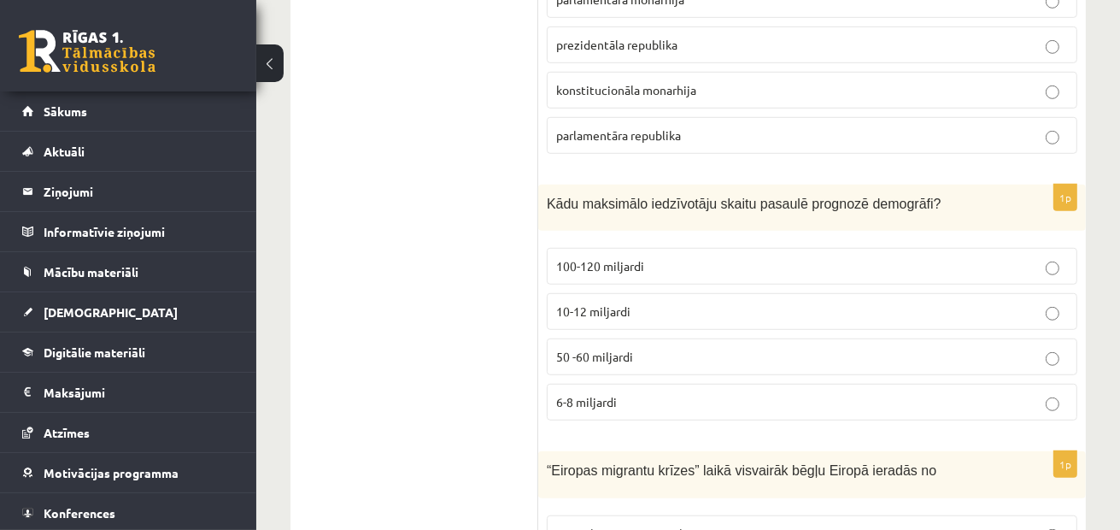
scroll to position [940, 0]
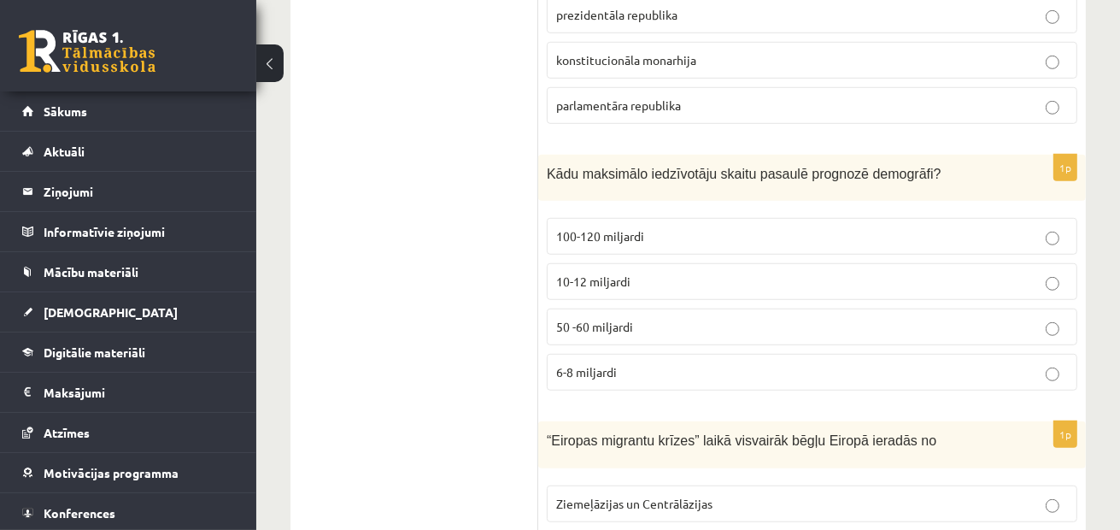
click at [752, 286] on label "10-12 miljardi" at bounding box center [812, 281] width 531 height 37
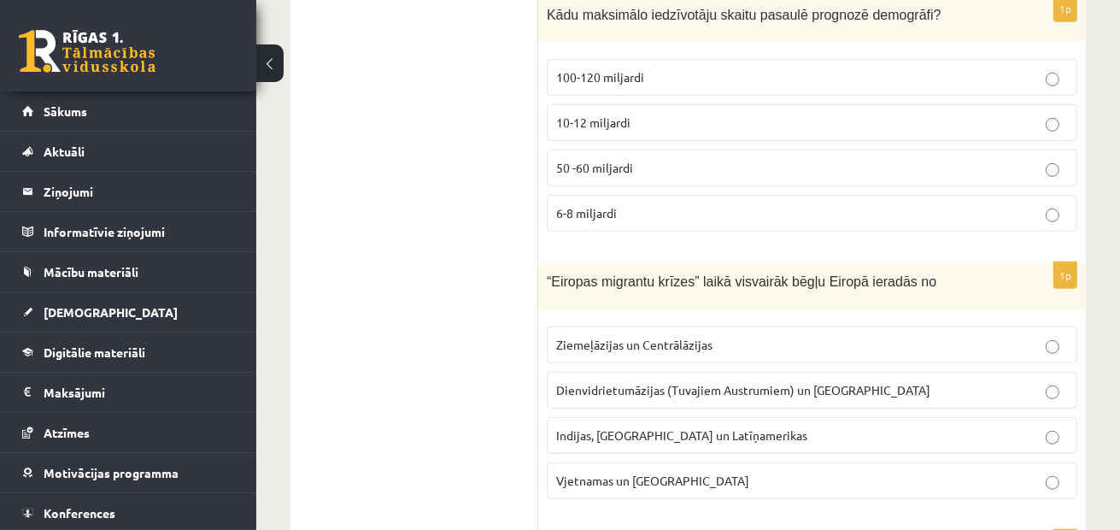
scroll to position [1196, 0]
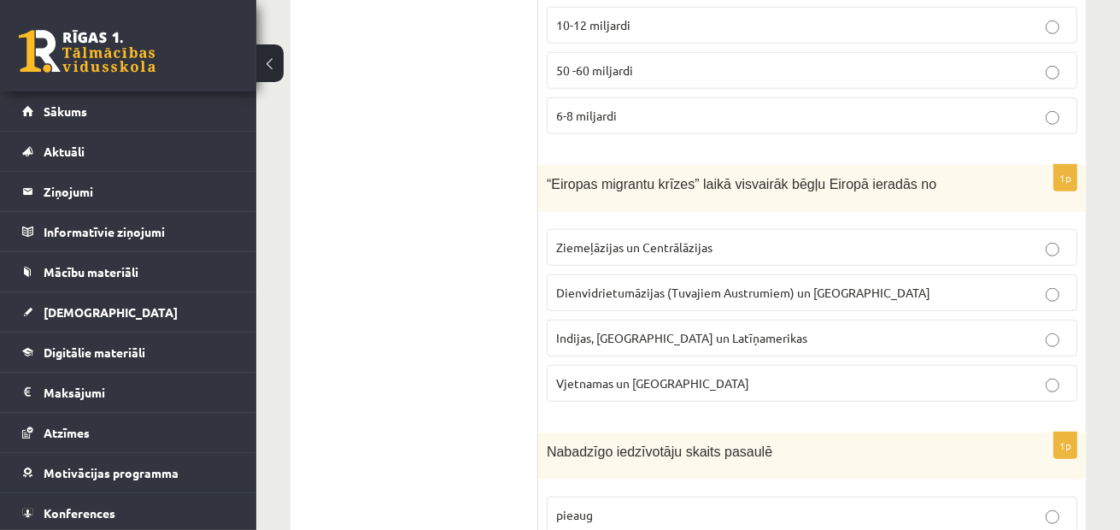
click at [684, 285] on span "Dienvidrietumāzijas (Tuvajiem Austrumiem) un [GEOGRAPHIC_DATA]" at bounding box center [743, 292] width 374 height 15
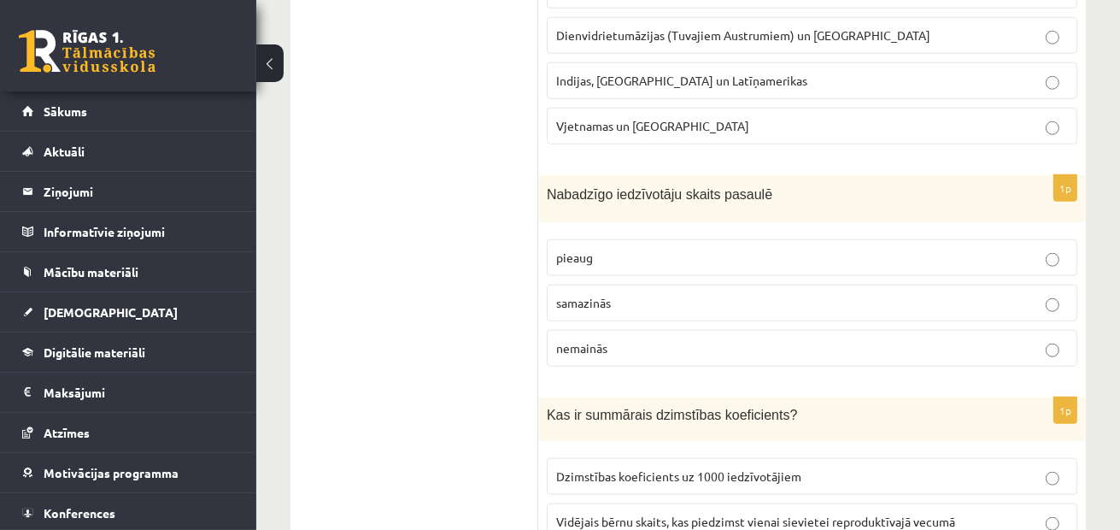
scroll to position [1538, 0]
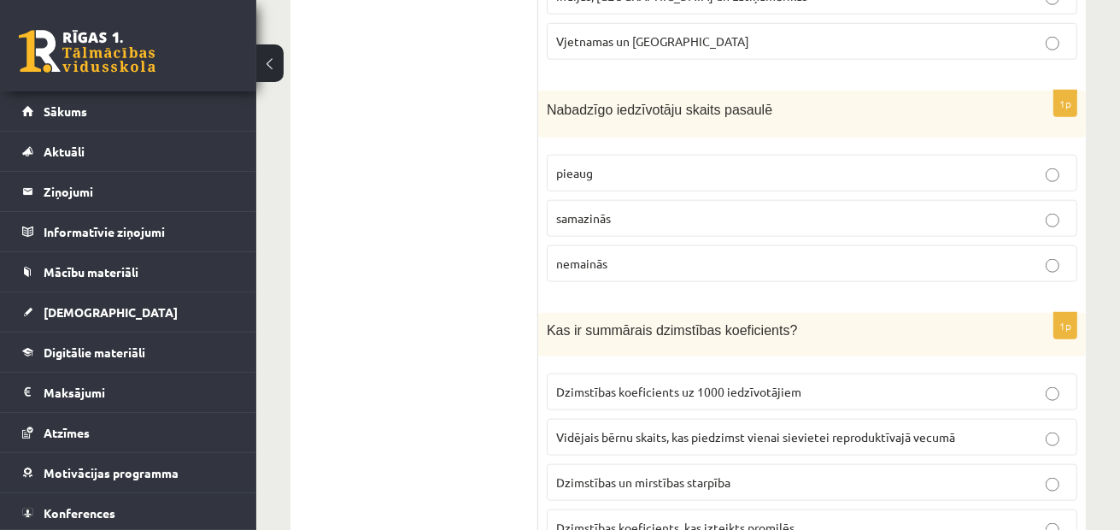
click at [626, 216] on p "samazinās" at bounding box center [812, 218] width 512 height 18
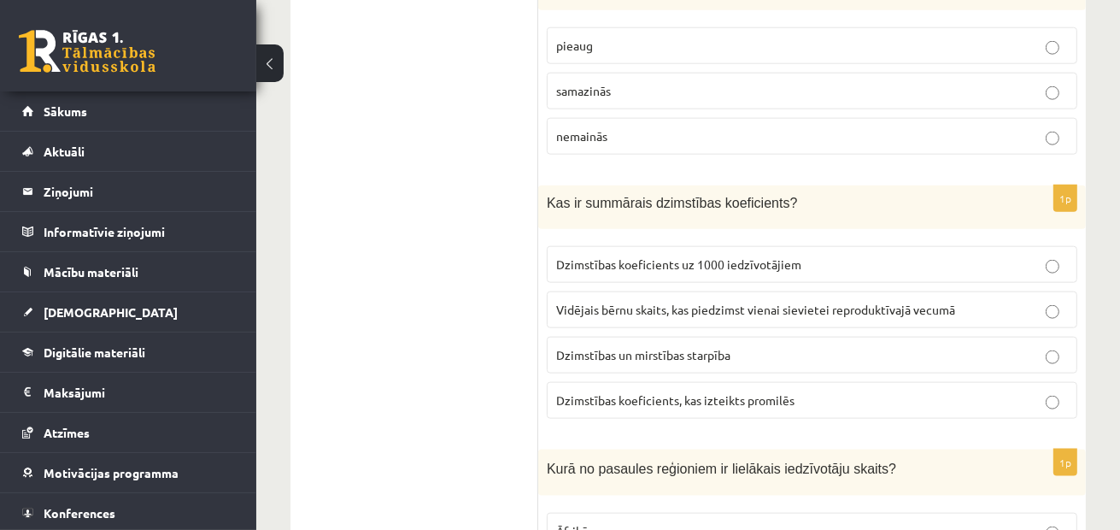
scroll to position [1709, 0]
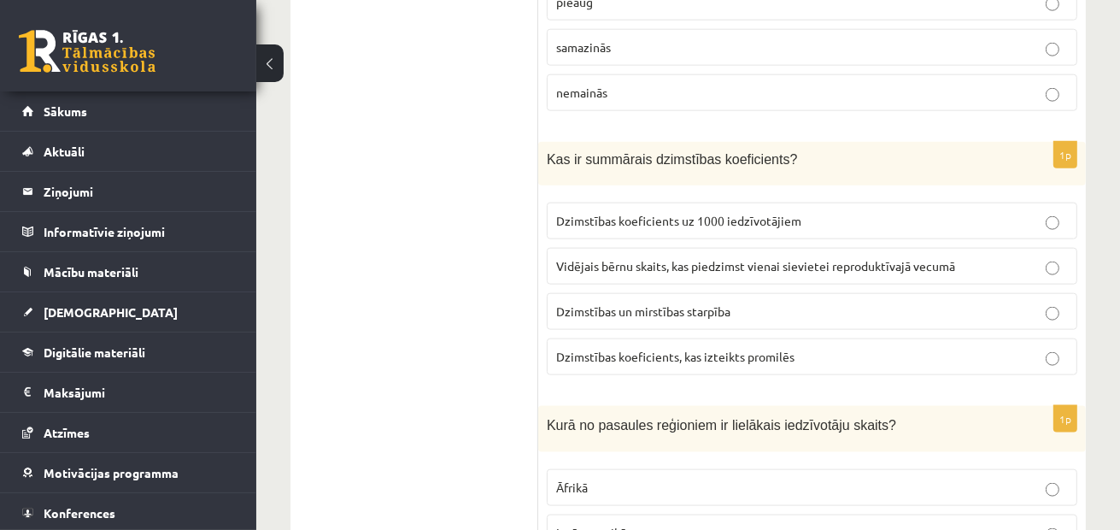
click at [736, 261] on span "Vidējais bērnu skaits, kas piedzimst vienai sievietei reproduktīvajā vecumā" at bounding box center [755, 265] width 399 height 15
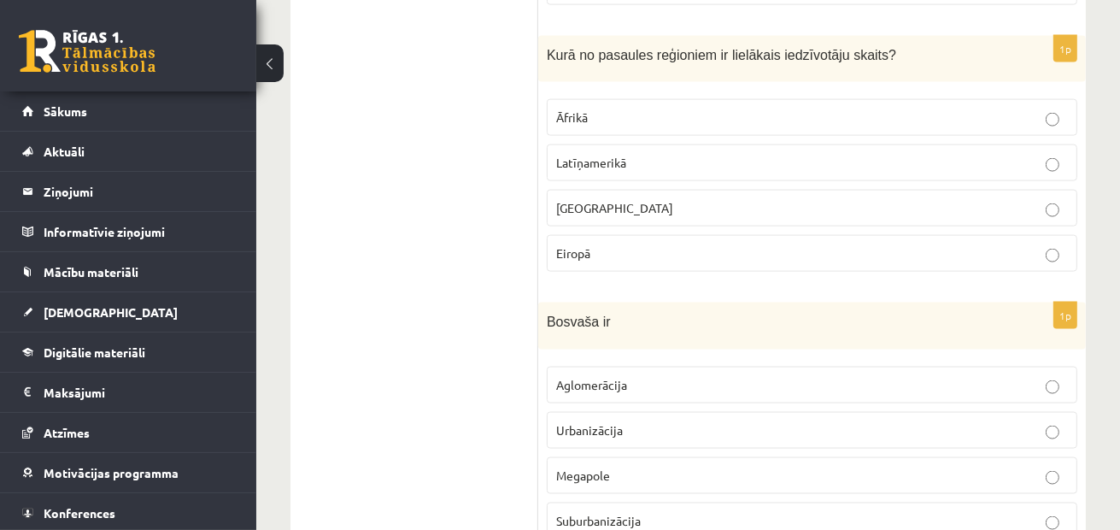
scroll to position [2051, 0]
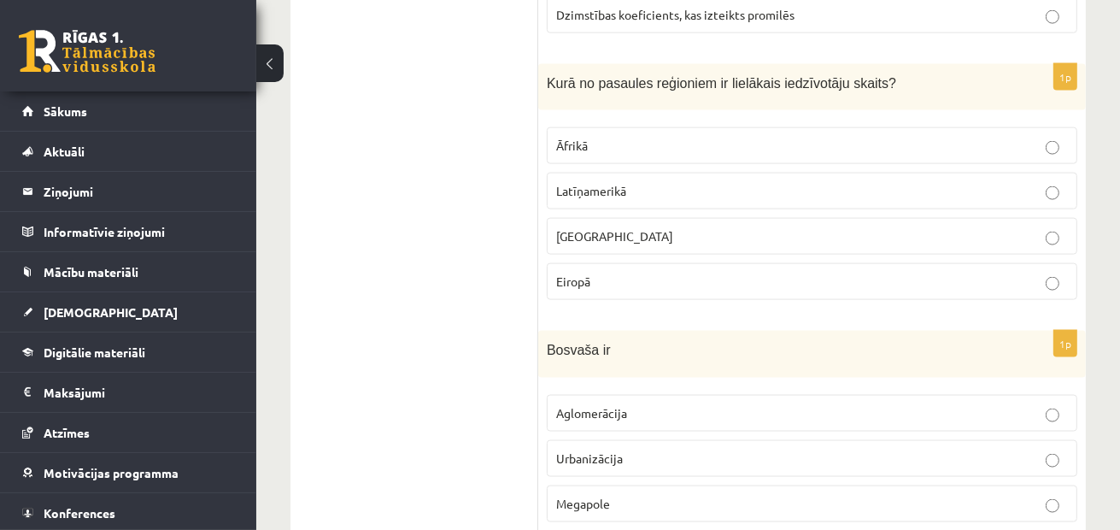
click at [572, 228] on span "Āzijā" at bounding box center [614, 235] width 117 height 15
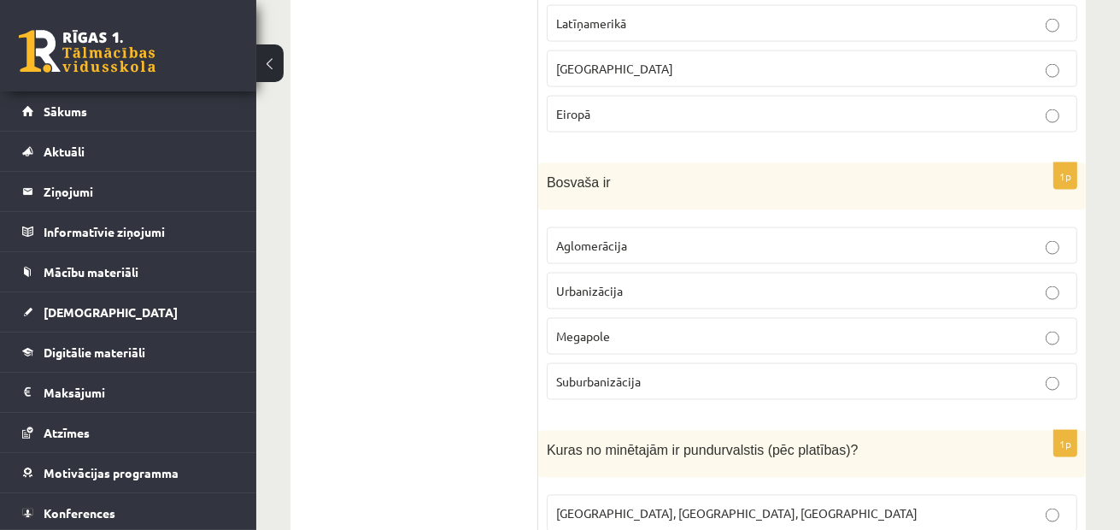
scroll to position [2222, 0]
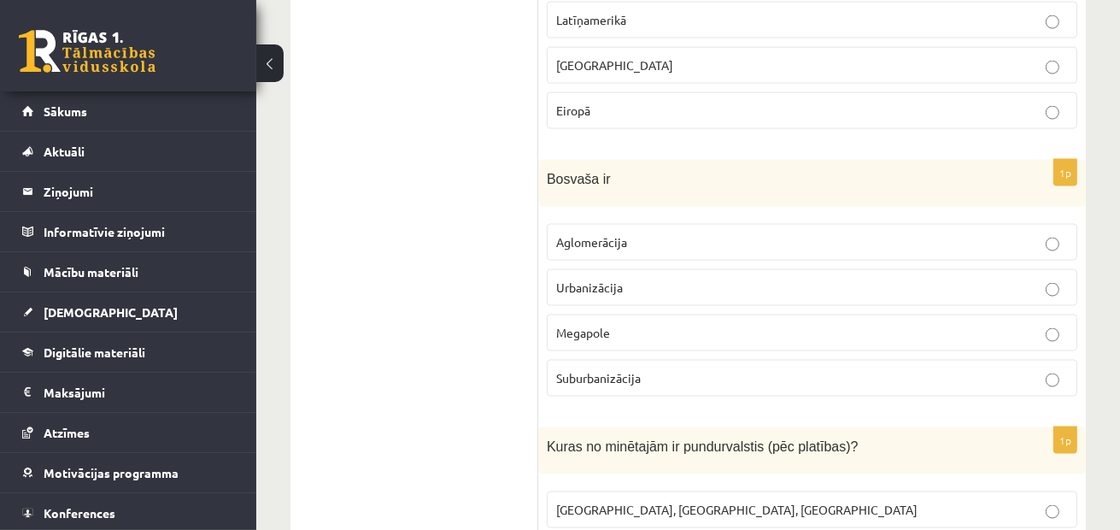
click at [586, 234] on span "Aglomerācija" at bounding box center [591, 241] width 71 height 15
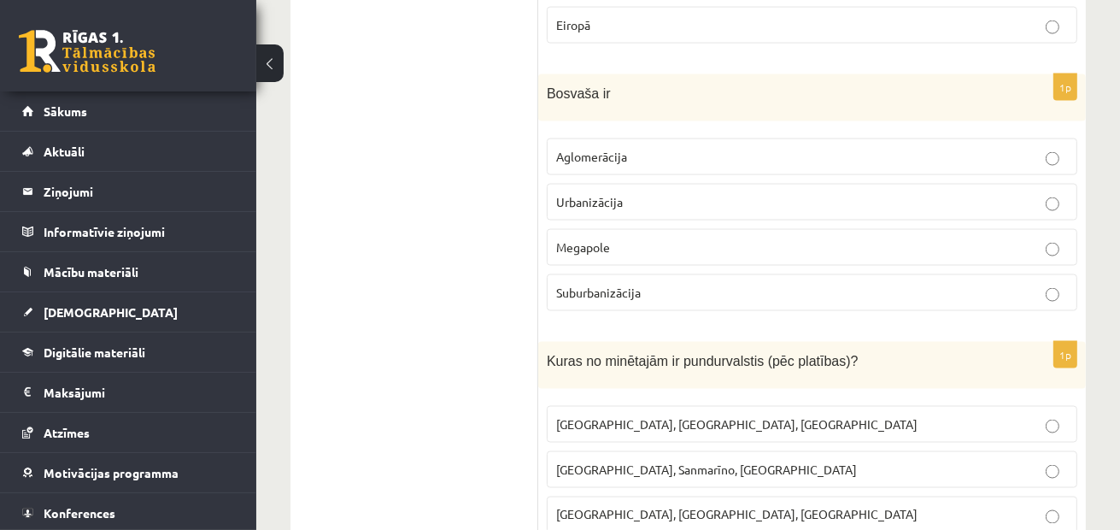
scroll to position [2478, 0]
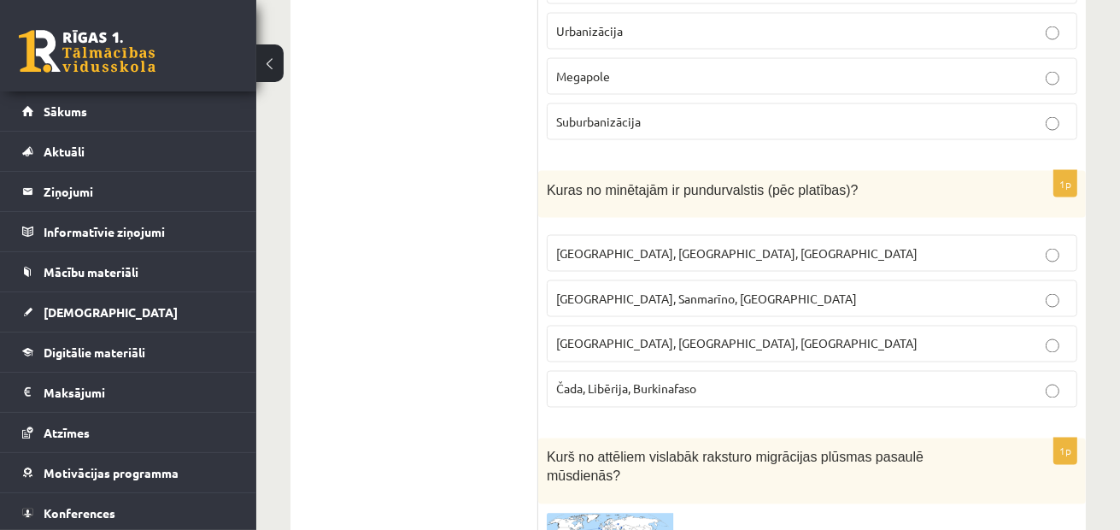
click at [725, 294] on label "Monako, Sanmarīno, Luksemburga" at bounding box center [812, 298] width 531 height 37
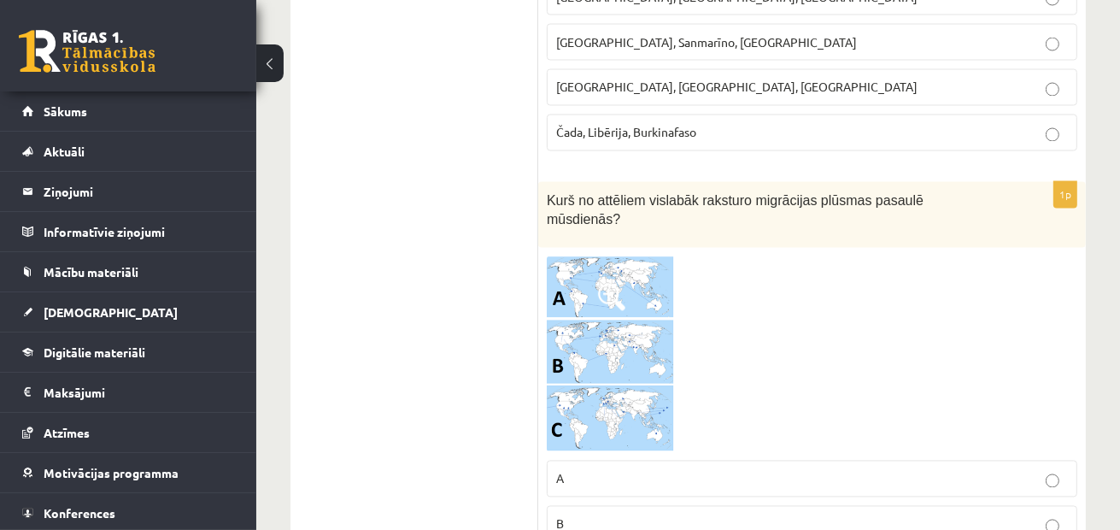
scroll to position [2820, 0]
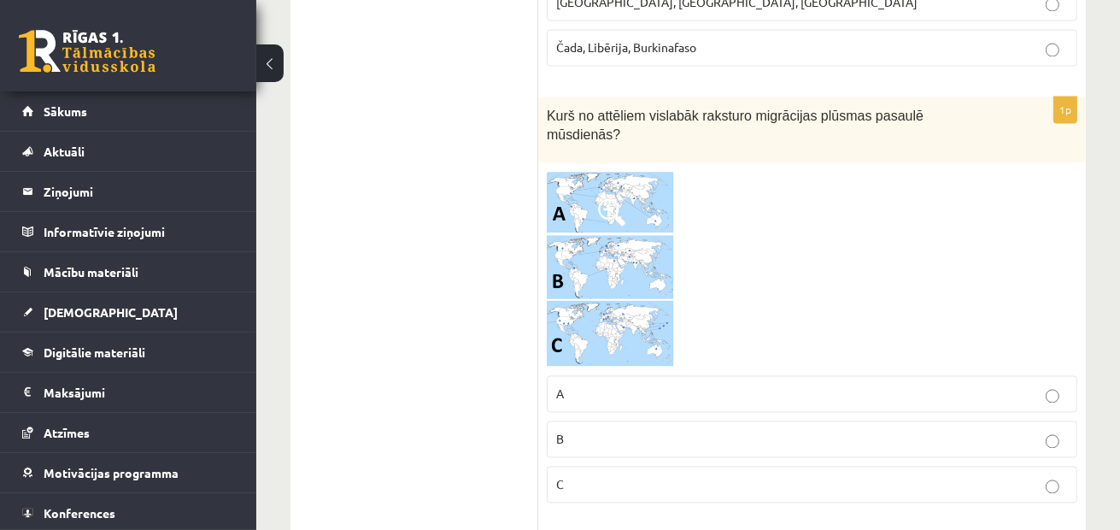
click at [612, 171] on img at bounding box center [611, 269] width 128 height 197
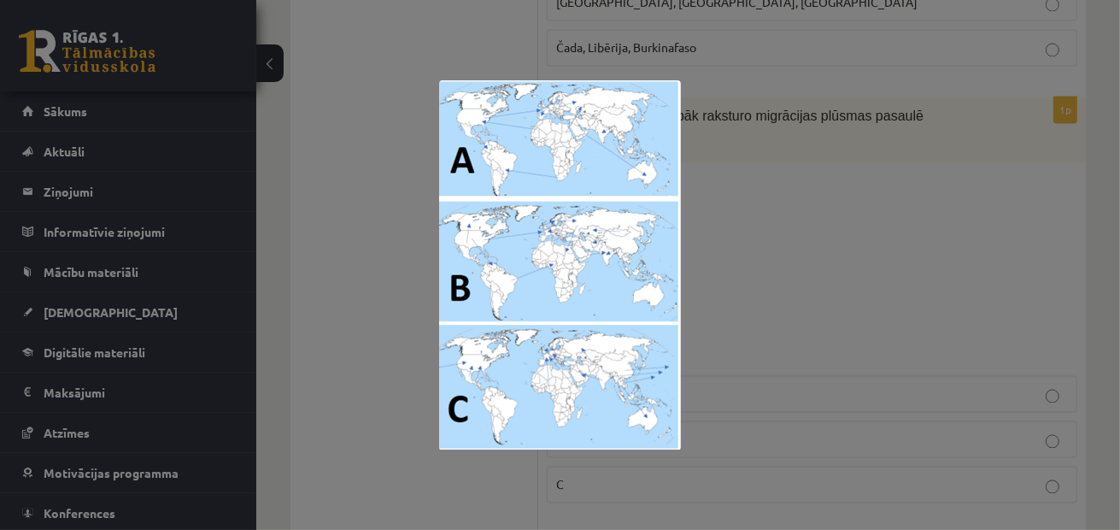
click at [779, 271] on div at bounding box center [560, 265] width 1120 height 530
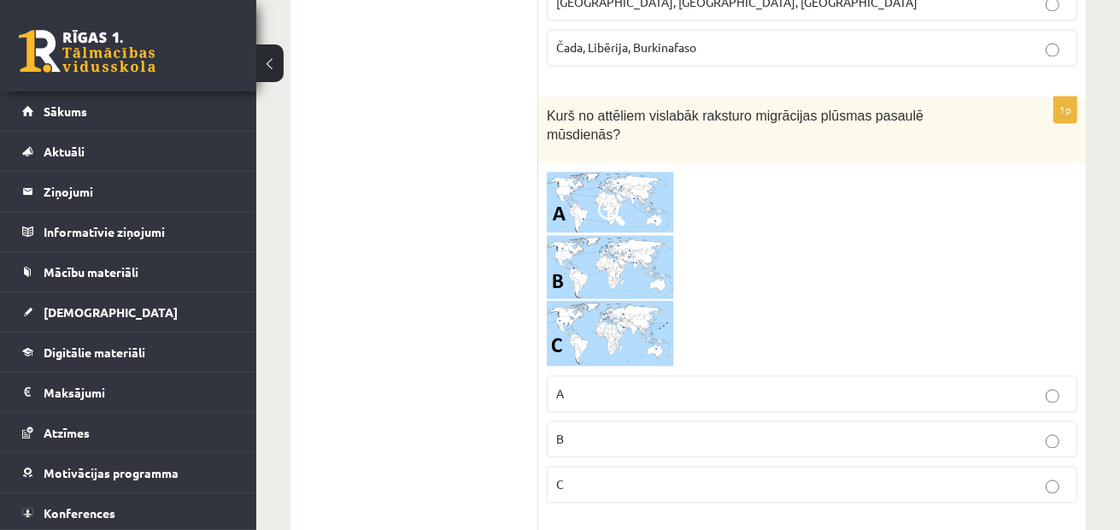
click at [759, 430] on p "B" at bounding box center [812, 439] width 512 height 18
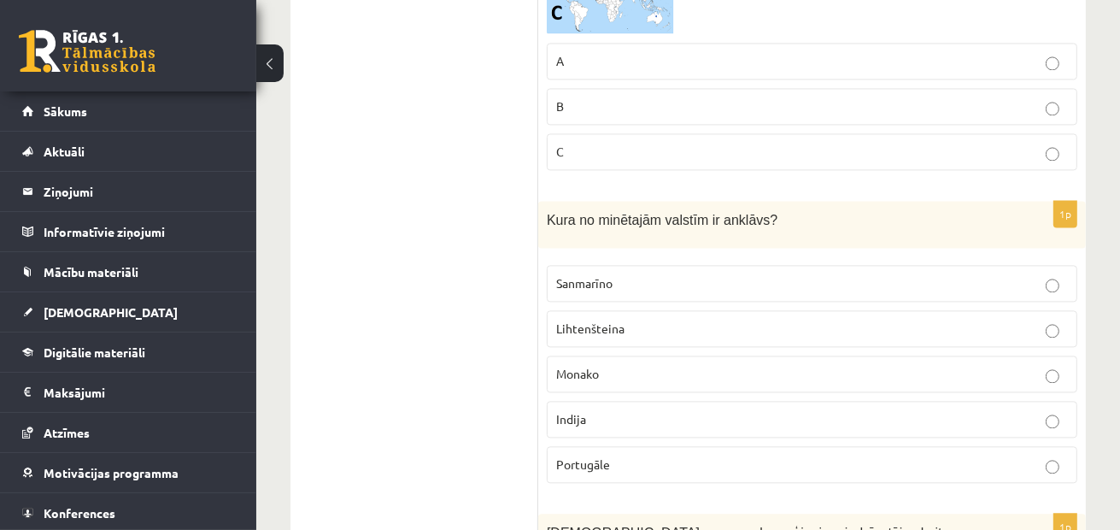
scroll to position [2991, 0]
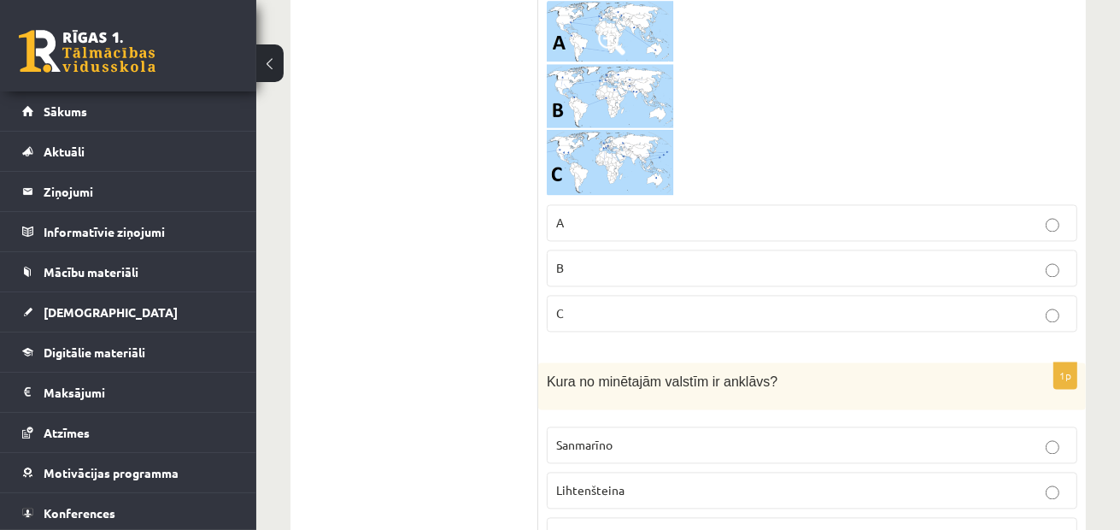
click at [588, 50] on img at bounding box center [611, 98] width 128 height 197
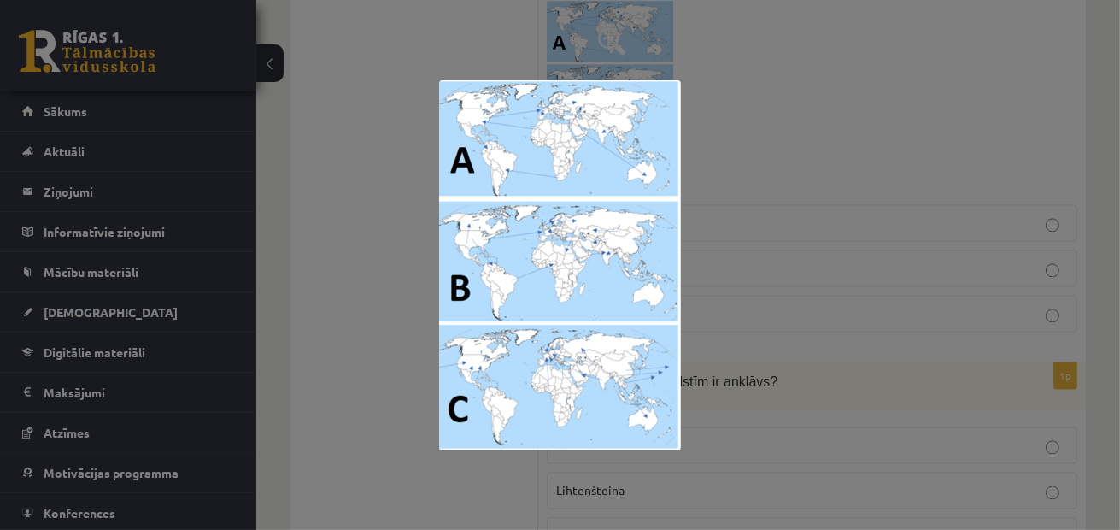
click at [389, 210] on div at bounding box center [560, 265] width 1120 height 530
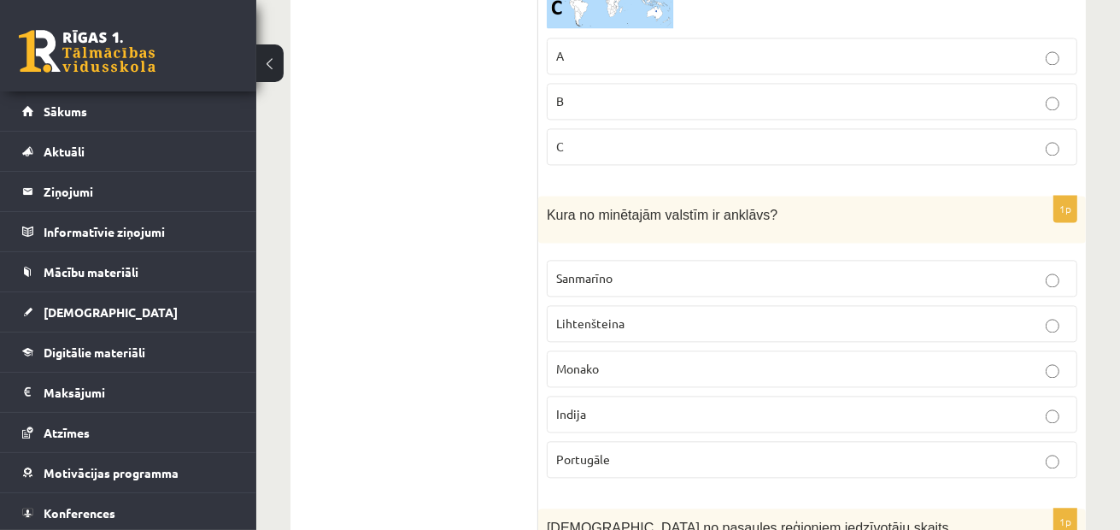
scroll to position [3247, 0]
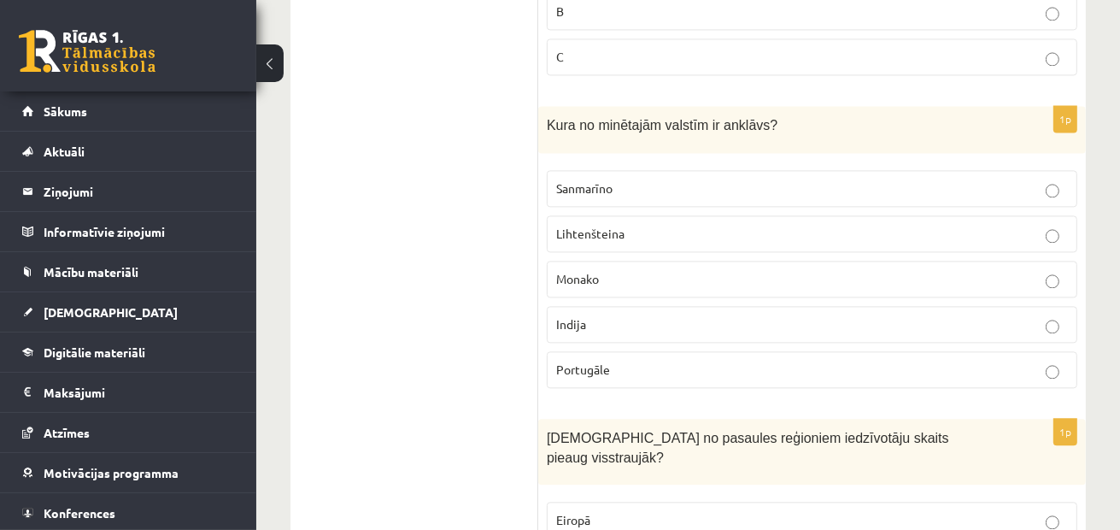
click at [810, 179] on p "Sanmarīno" at bounding box center [812, 188] width 512 height 18
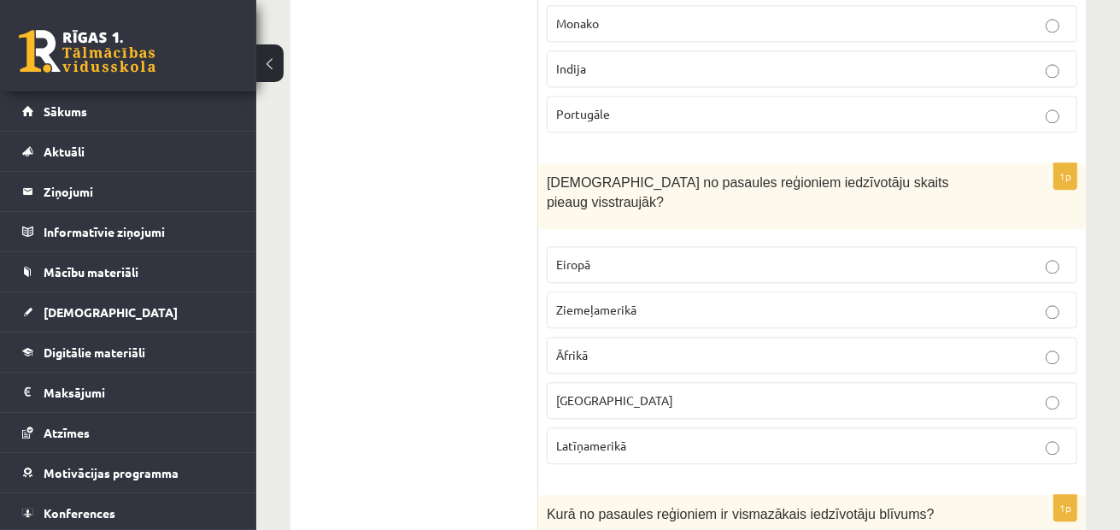
scroll to position [3504, 0]
click at [563, 345] on p "Āfrikā" at bounding box center [812, 354] width 512 height 18
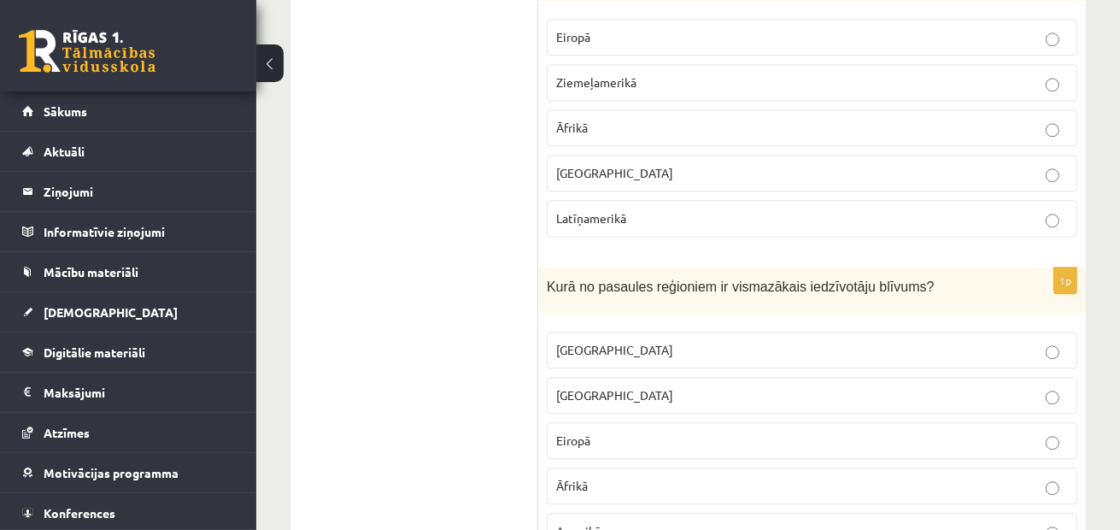
scroll to position [3760, 0]
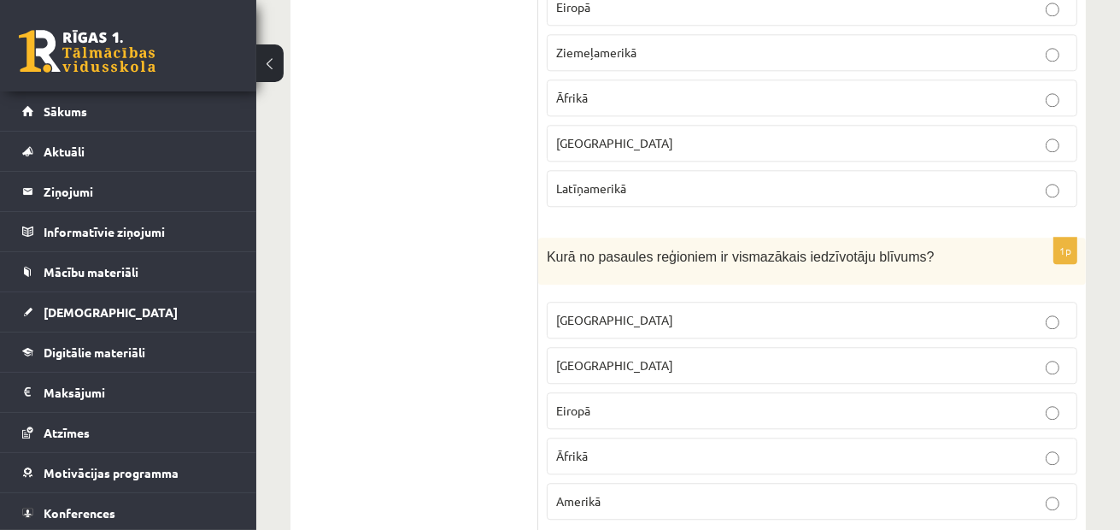
click at [678, 302] on label "Austrālijā" at bounding box center [812, 320] width 531 height 37
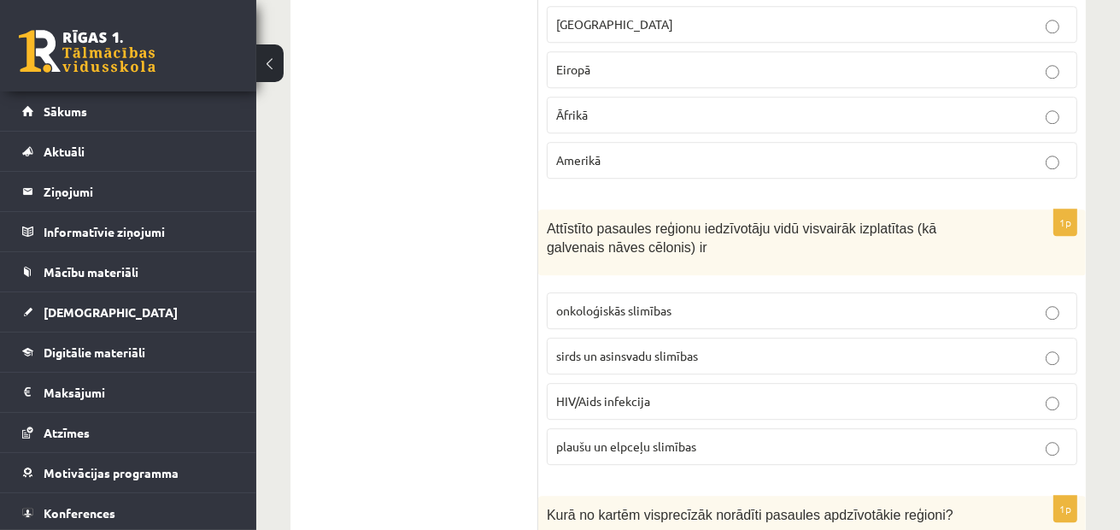
scroll to position [4102, 0]
click at [670, 347] on span "sirds un asinsvadu slimības" at bounding box center [627, 354] width 142 height 15
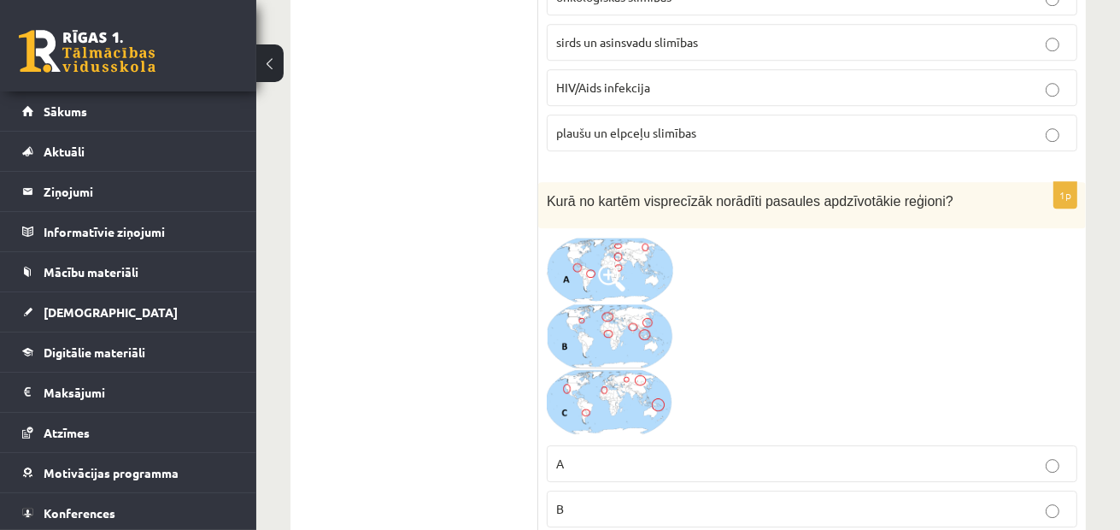
scroll to position [4444, 0]
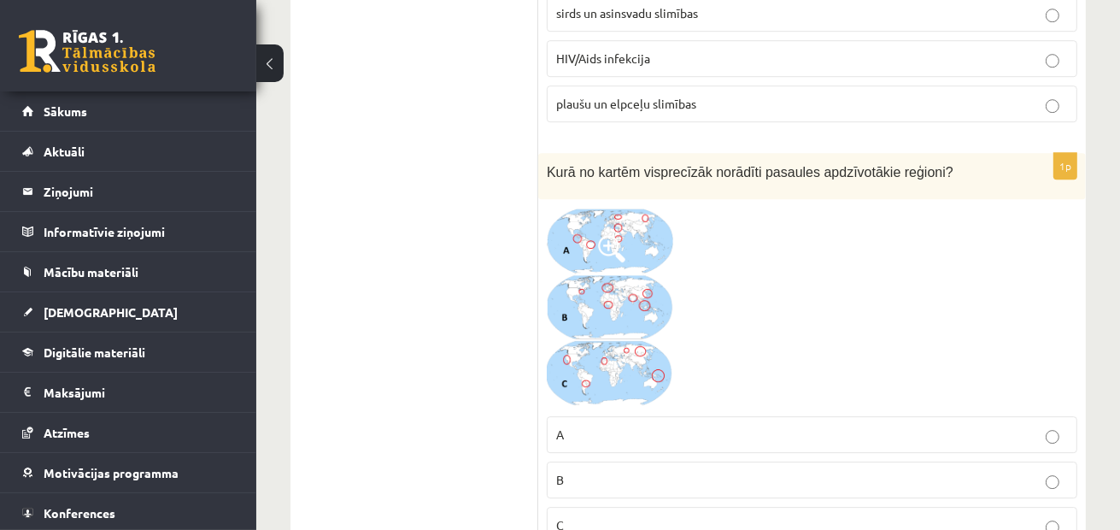
click at [577, 209] on img at bounding box center [611, 307] width 128 height 199
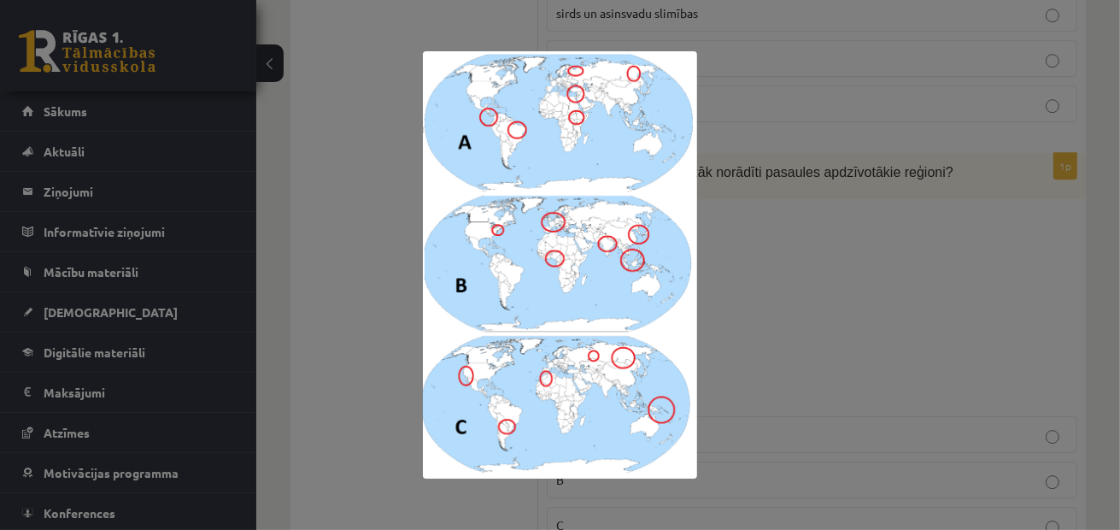
click at [891, 252] on div at bounding box center [560, 265] width 1120 height 530
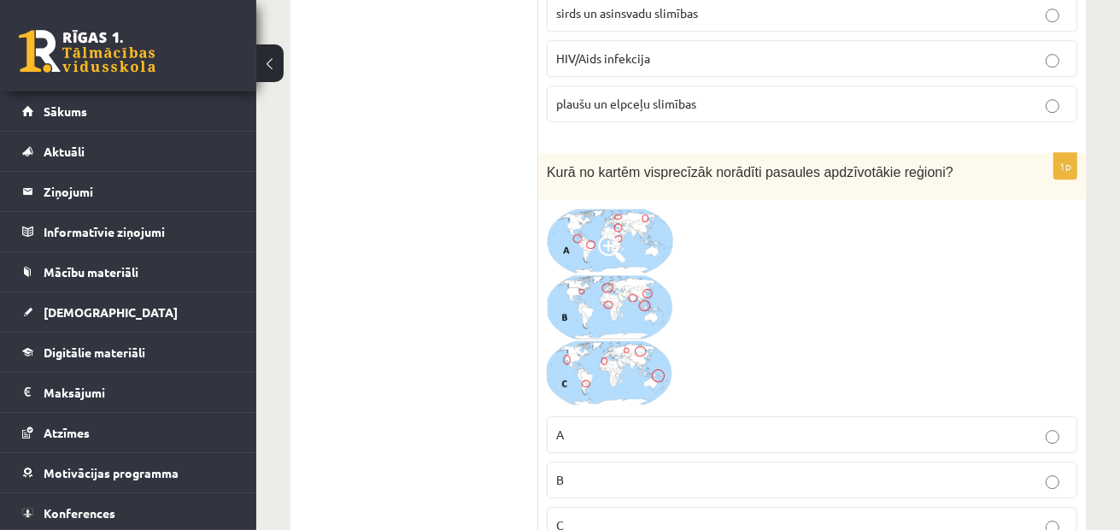
click at [667, 471] on p "B" at bounding box center [812, 480] width 512 height 18
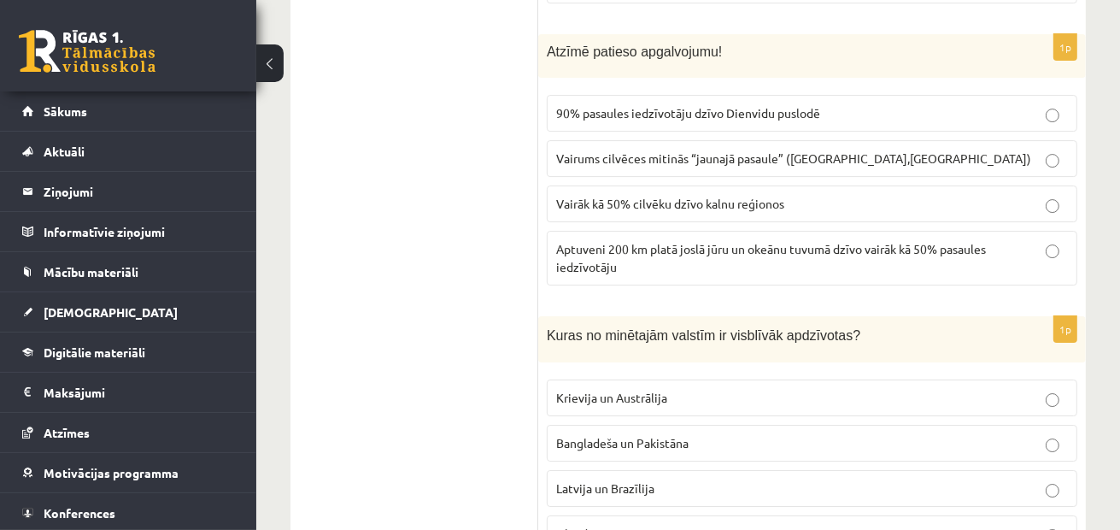
scroll to position [4957, 0]
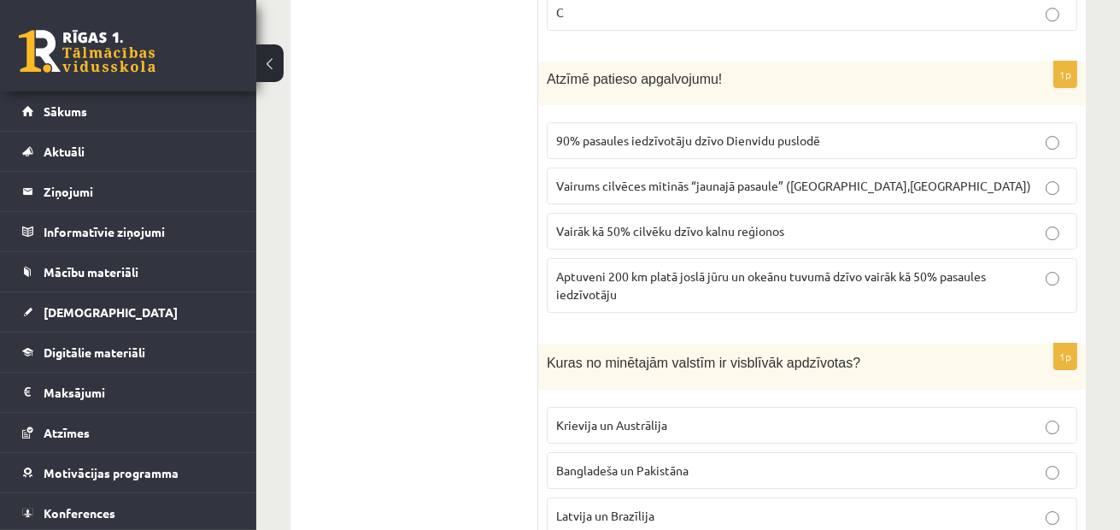
click at [637, 223] on span "Vairāk kā 50% cilvēku dzīvo kalnu reģionos" at bounding box center [670, 230] width 228 height 15
click at [581, 268] on span "Aptuveni 200 km platā joslā jūru un okeānu tuvumā dzīvo vairāk kā 50% pasaules …" at bounding box center [771, 284] width 430 height 33
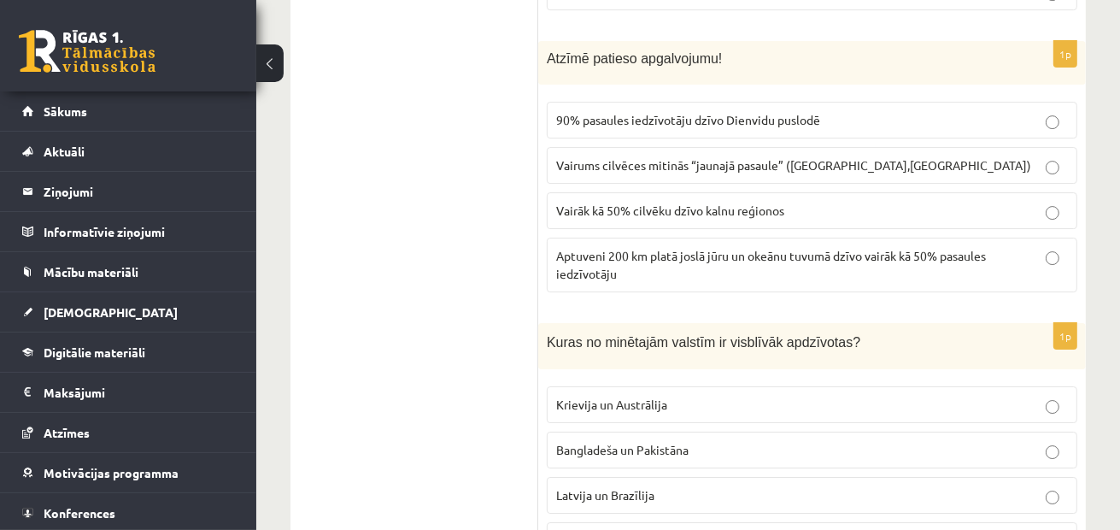
scroll to position [5042, 0]
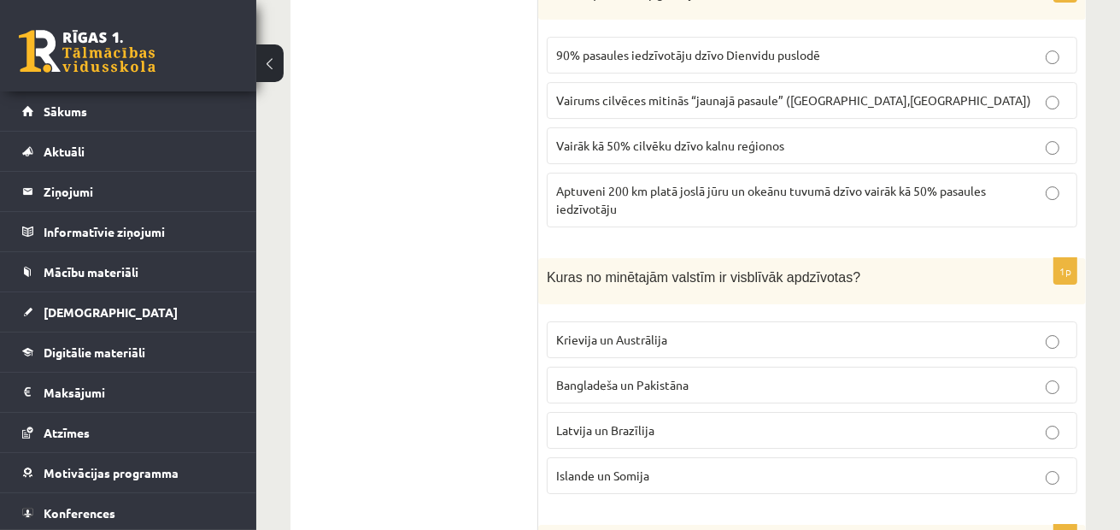
click at [706, 376] on p "Bangladeša un Pakistāna" at bounding box center [812, 385] width 512 height 18
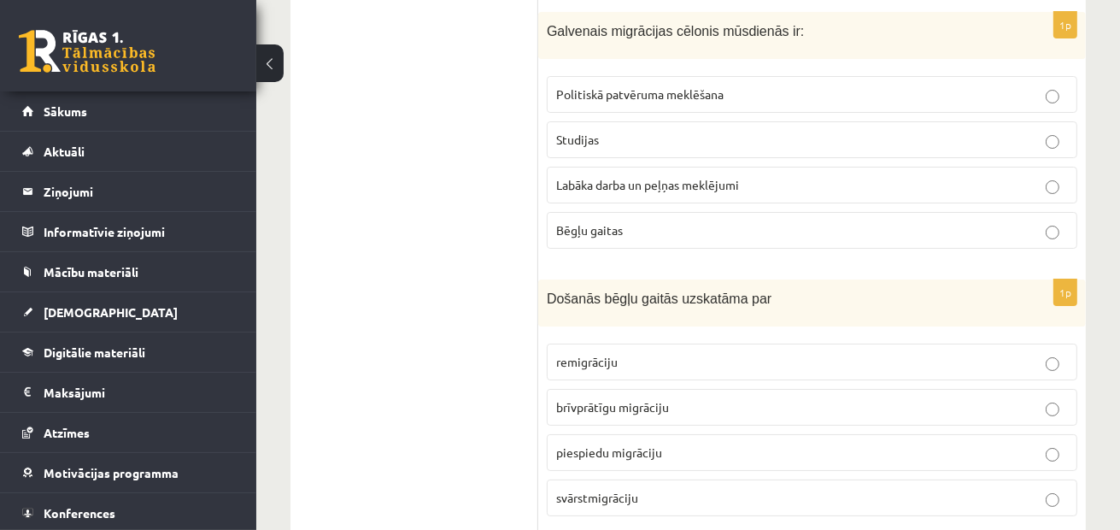
scroll to position [5469, 0]
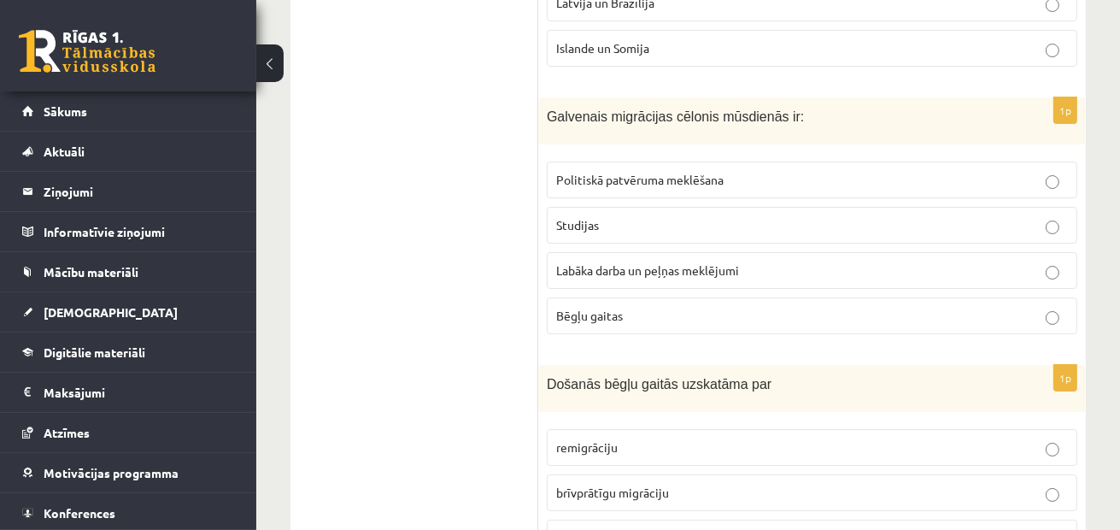
click at [597, 262] on p "Labāka darba un peļņas meklējumi" at bounding box center [812, 271] width 512 height 18
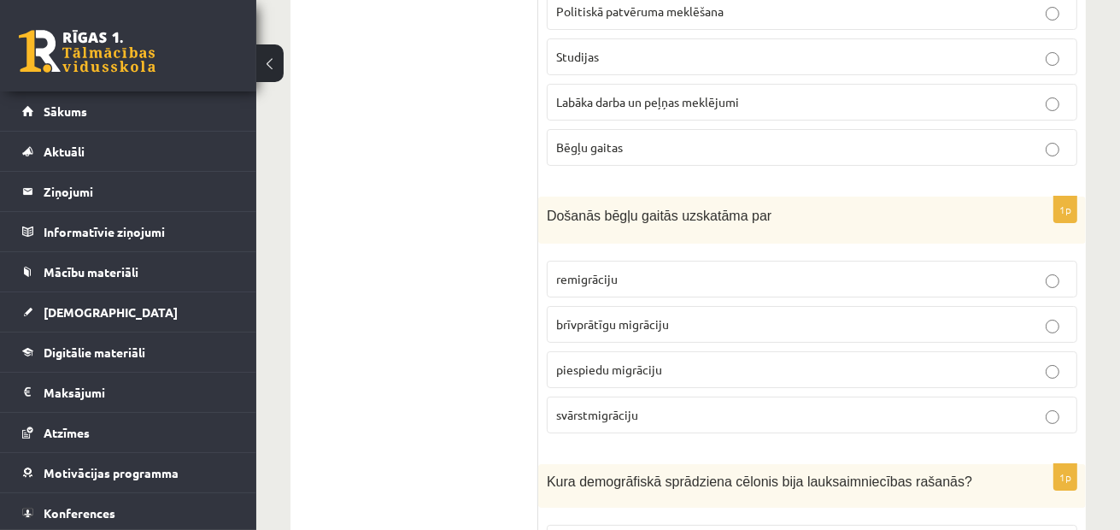
scroll to position [5640, 0]
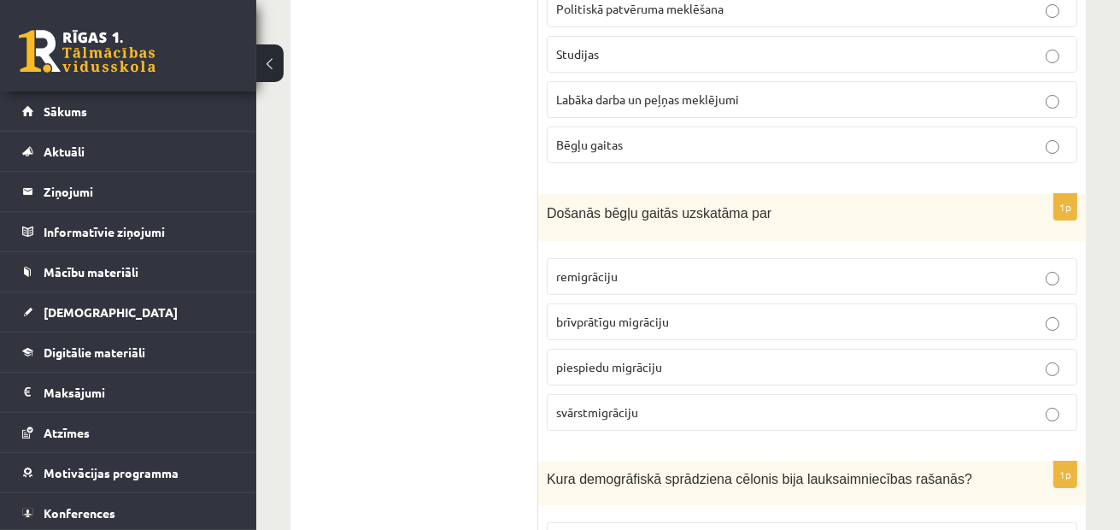
click at [705, 358] on p "piespiedu migrāciju" at bounding box center [812, 367] width 512 height 18
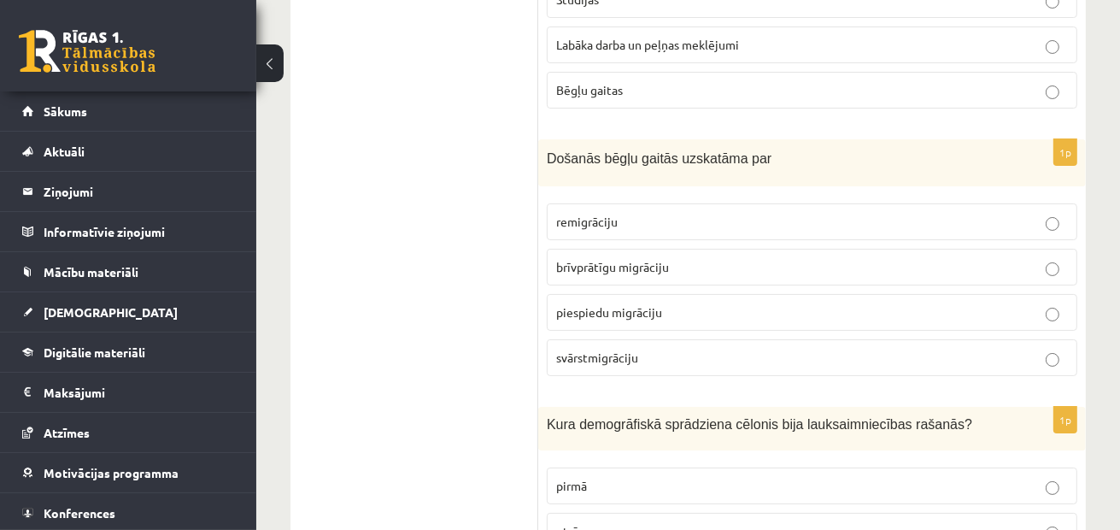
scroll to position [5811, 0]
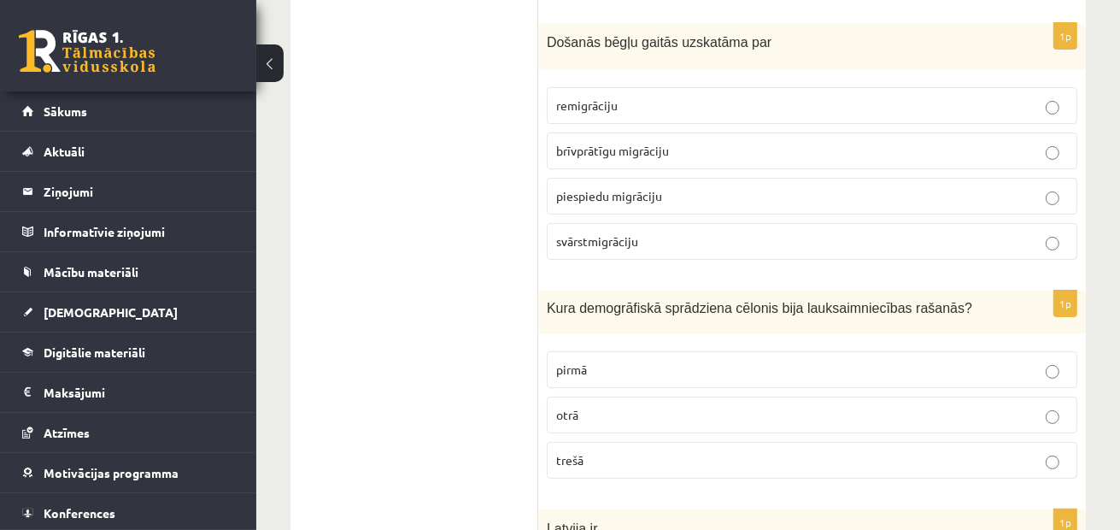
click at [646, 351] on label "pirmā" at bounding box center [812, 369] width 531 height 37
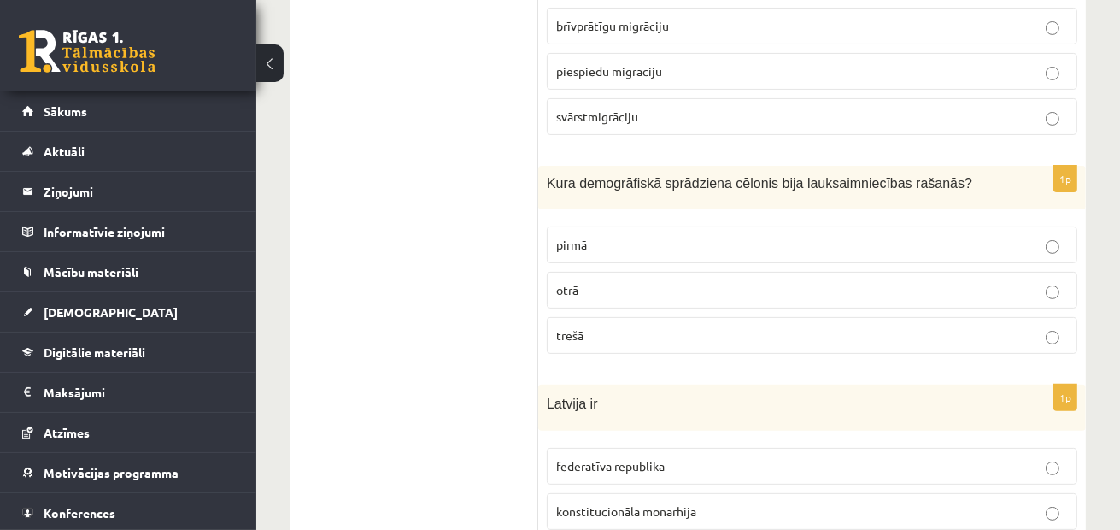
scroll to position [6067, 0]
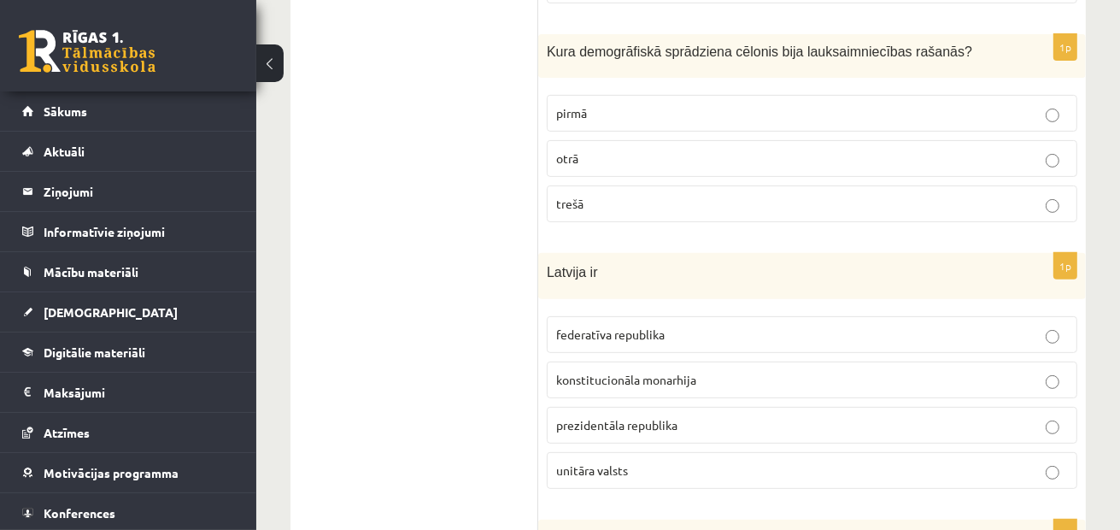
click at [685, 461] on p "unitāra valsts" at bounding box center [812, 470] width 512 height 18
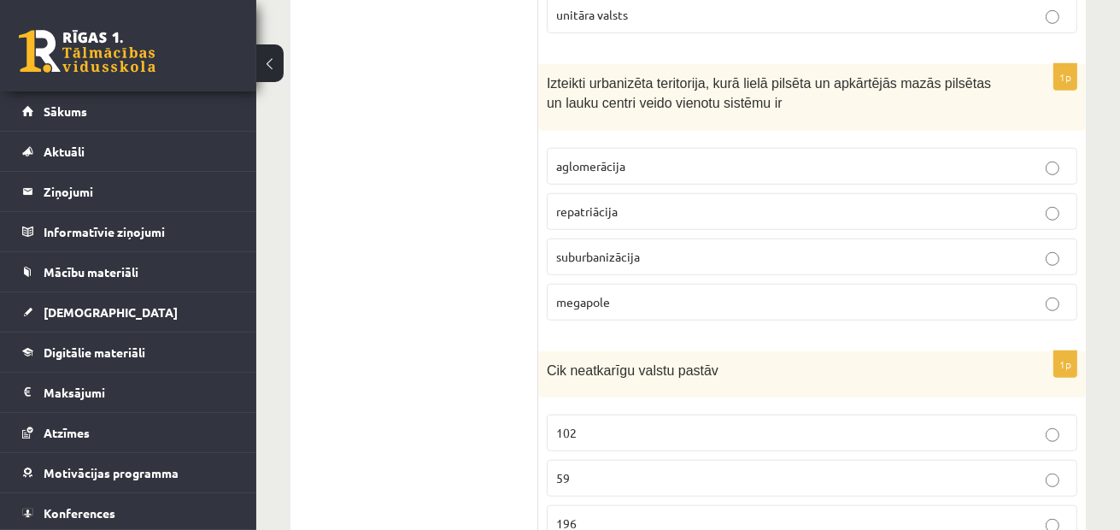
scroll to position [6499, 0]
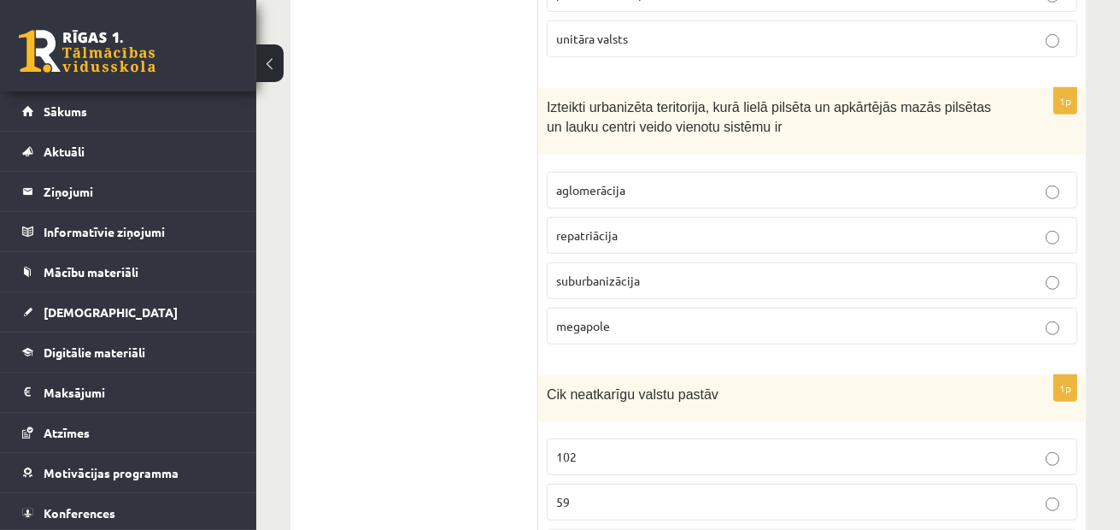
click at [668, 181] on p "aglomerācija" at bounding box center [812, 190] width 512 height 18
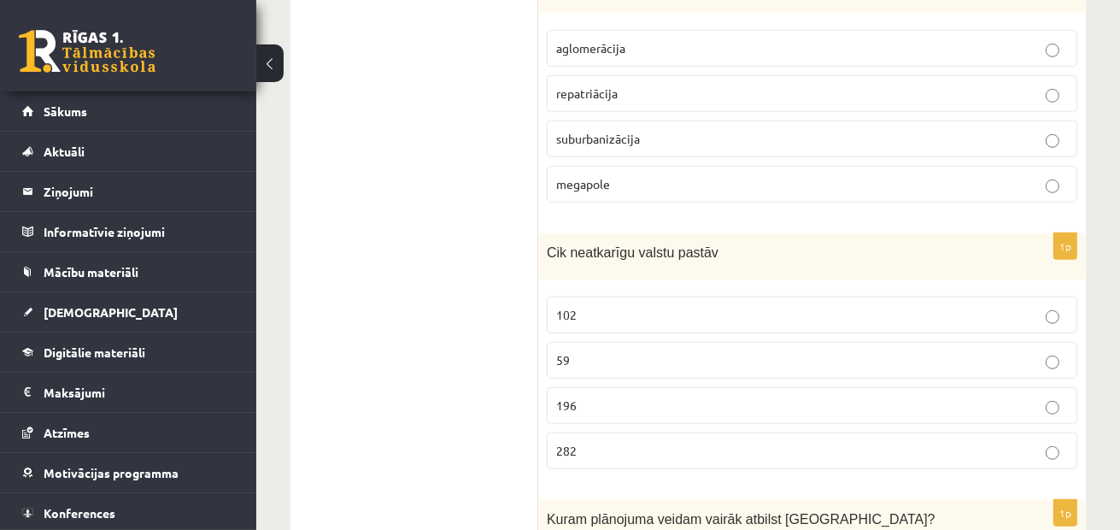
scroll to position [6670, 0]
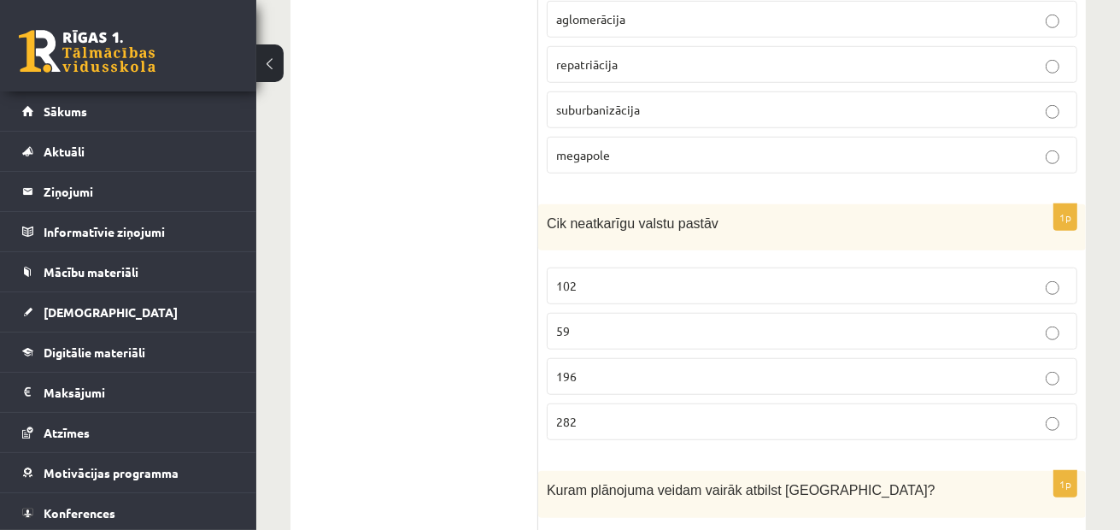
click at [596, 367] on p "196" at bounding box center [812, 376] width 512 height 18
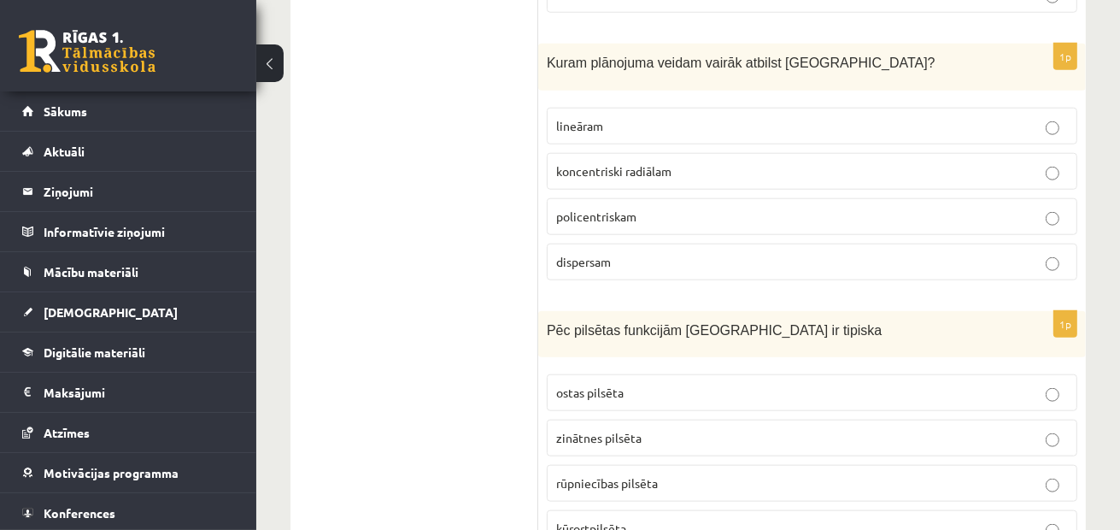
scroll to position [7012, 0]
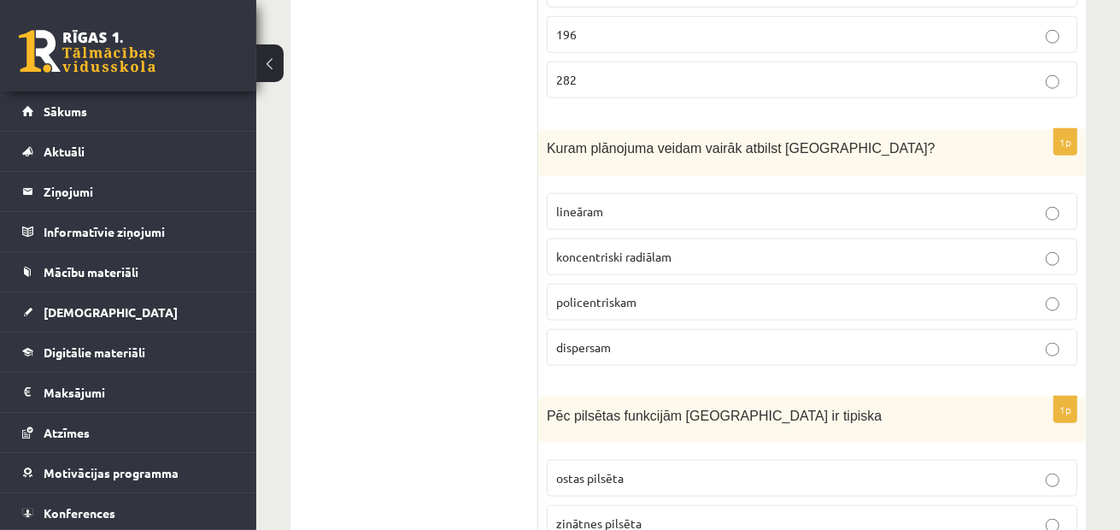
click at [583, 203] on p "lineāram" at bounding box center [812, 212] width 512 height 18
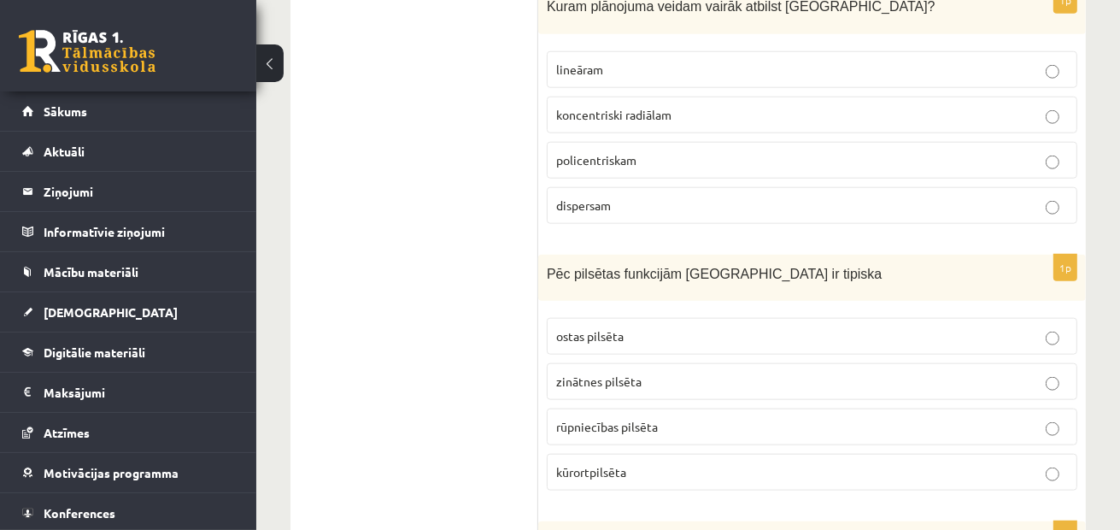
scroll to position [7183, 0]
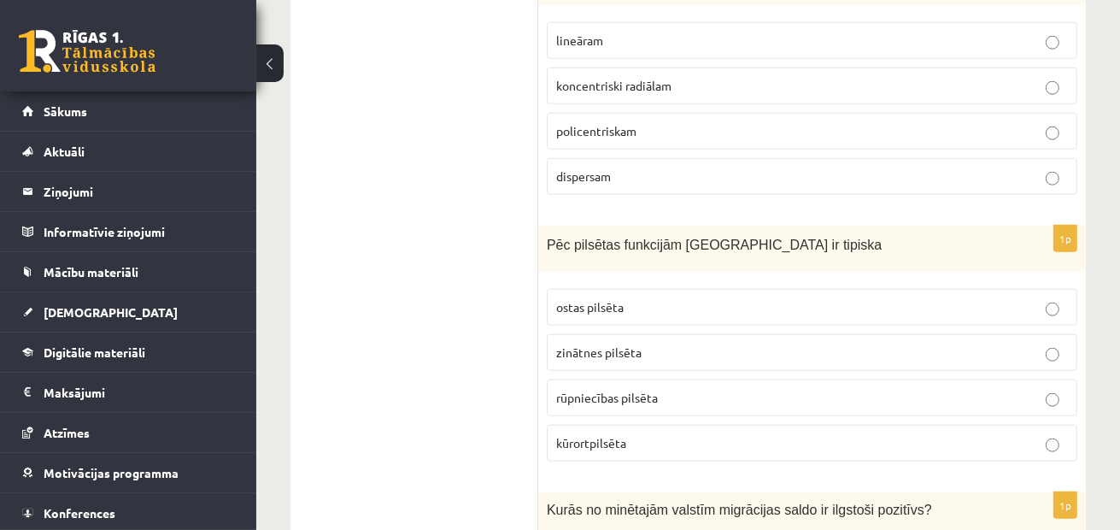
click at [610, 434] on p "kūrortpilsēta" at bounding box center [812, 443] width 512 height 18
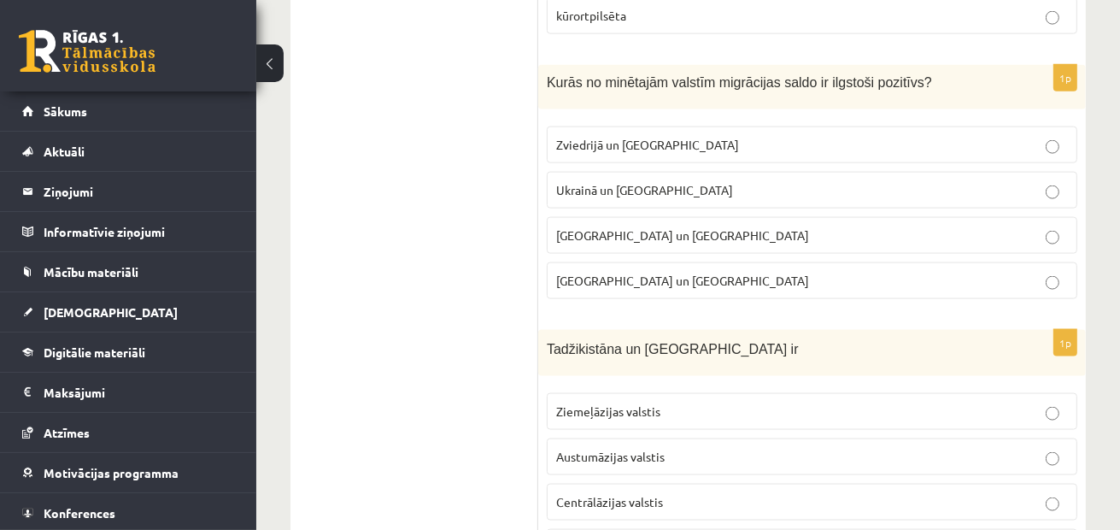
scroll to position [7565, 0]
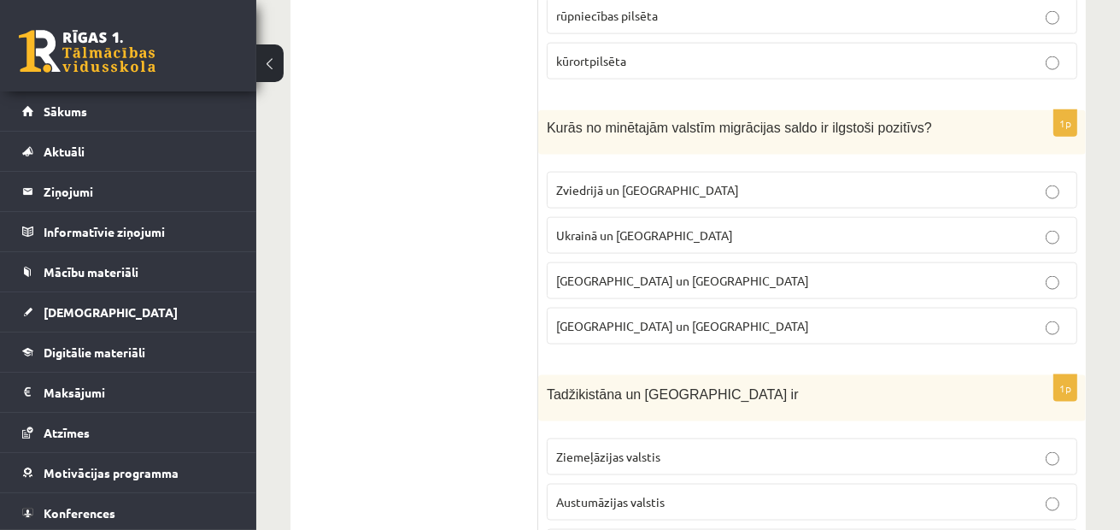
click at [704, 163] on fieldset "Zviedrijā un ASV Ukrainā un Lietuvā Sīrijā un Afganistānā Ķīnā un Indijā" at bounding box center [812, 256] width 531 height 186
click at [683, 181] on p "Zviedrijā un ASV" at bounding box center [812, 190] width 512 height 18
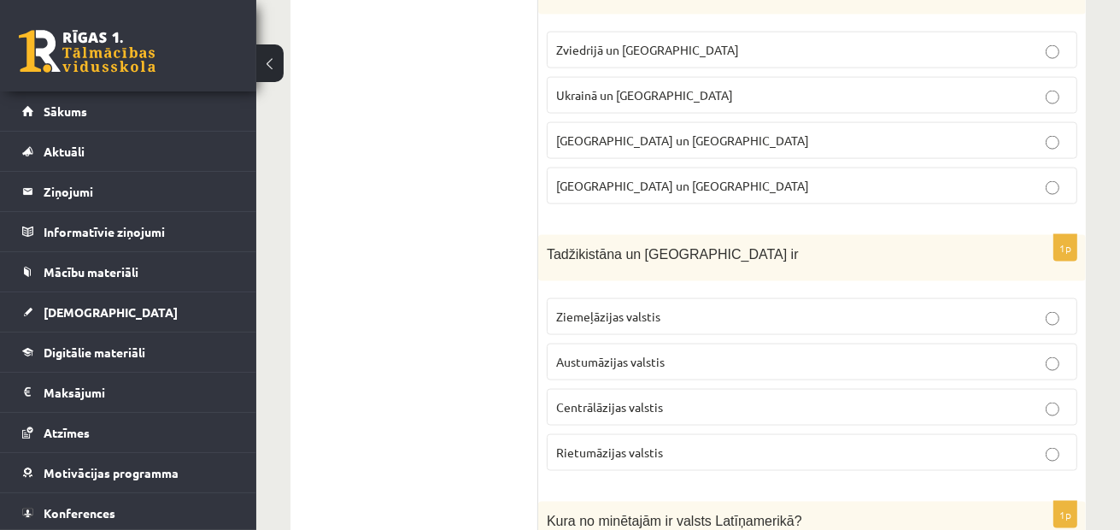
scroll to position [7736, 0]
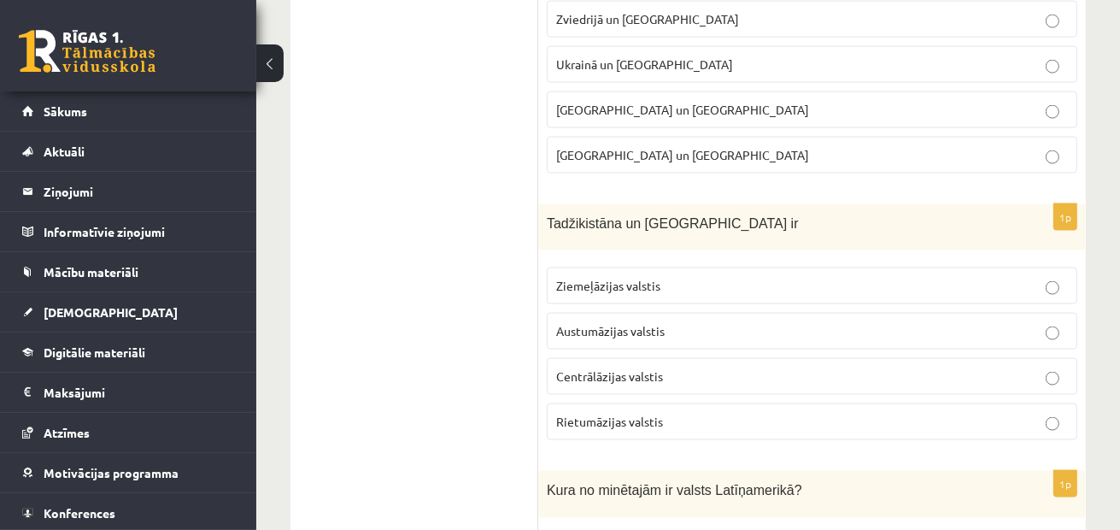
click at [615, 358] on label "Centrālāzijas valstis" at bounding box center [812, 376] width 531 height 37
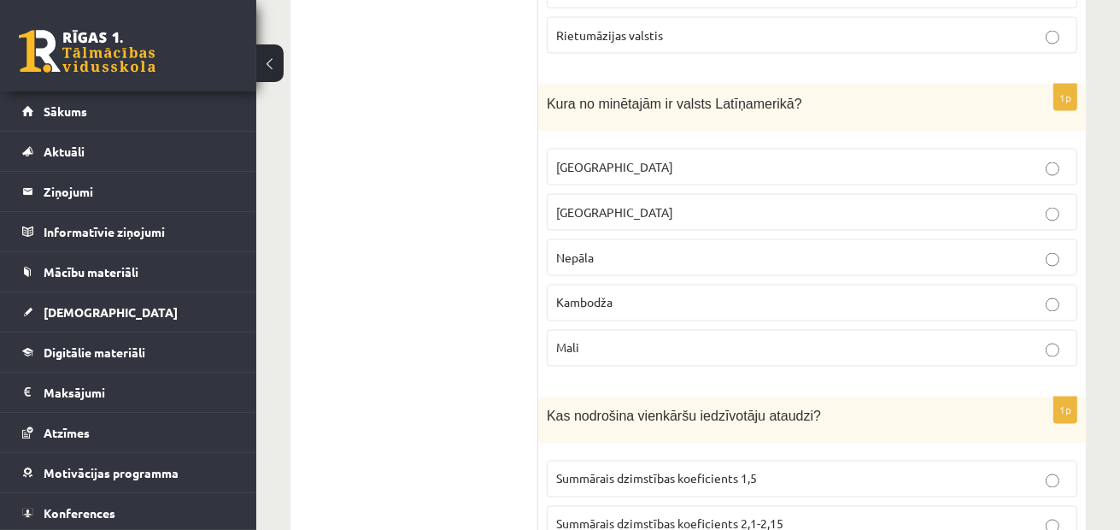
scroll to position [8121, 0]
click at [629, 159] on p "Meksika" at bounding box center [812, 168] width 512 height 18
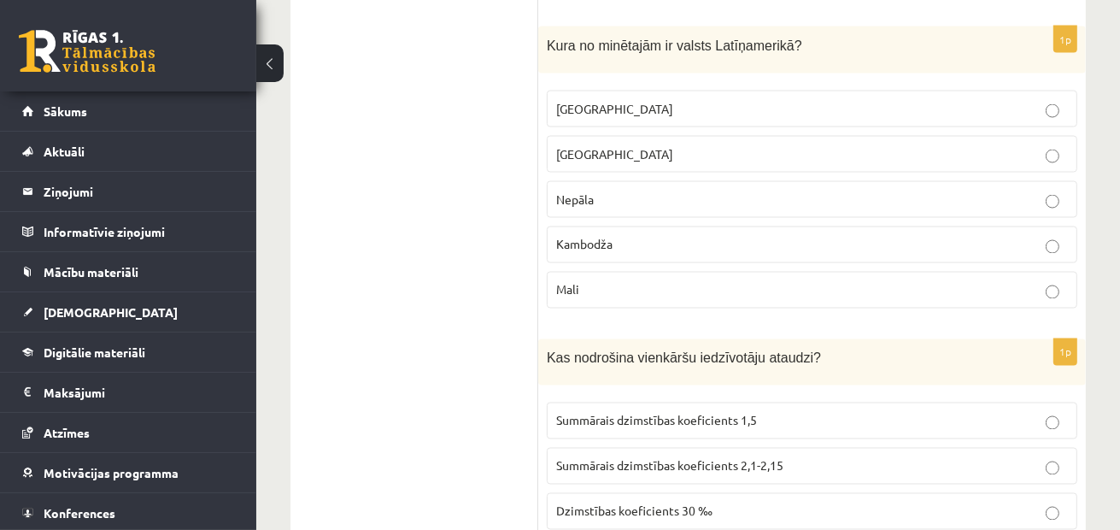
scroll to position [8206, 0]
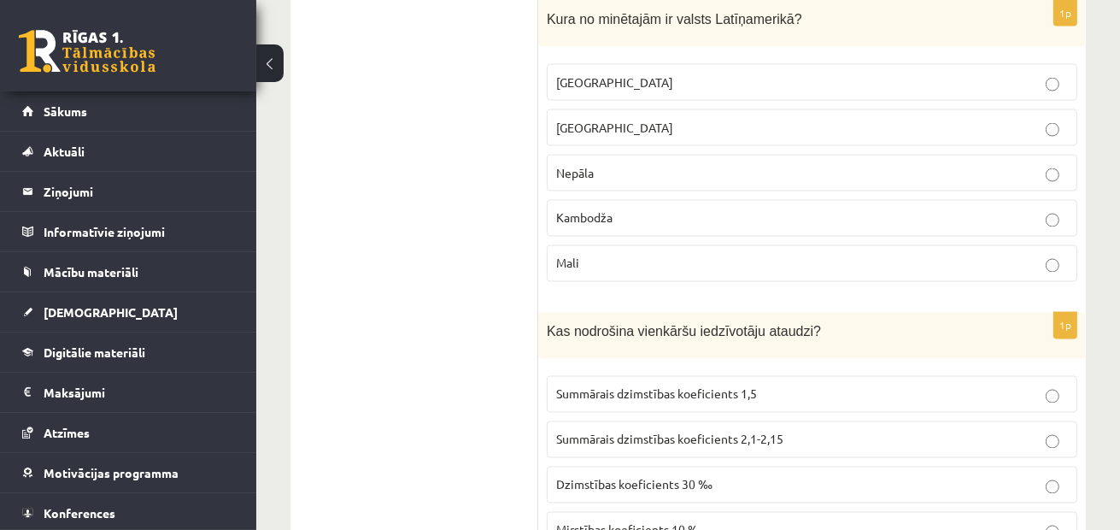
click at [594, 432] on span "Summārais dzimstības koeficients 2,1-2,15" at bounding box center [669, 439] width 227 height 15
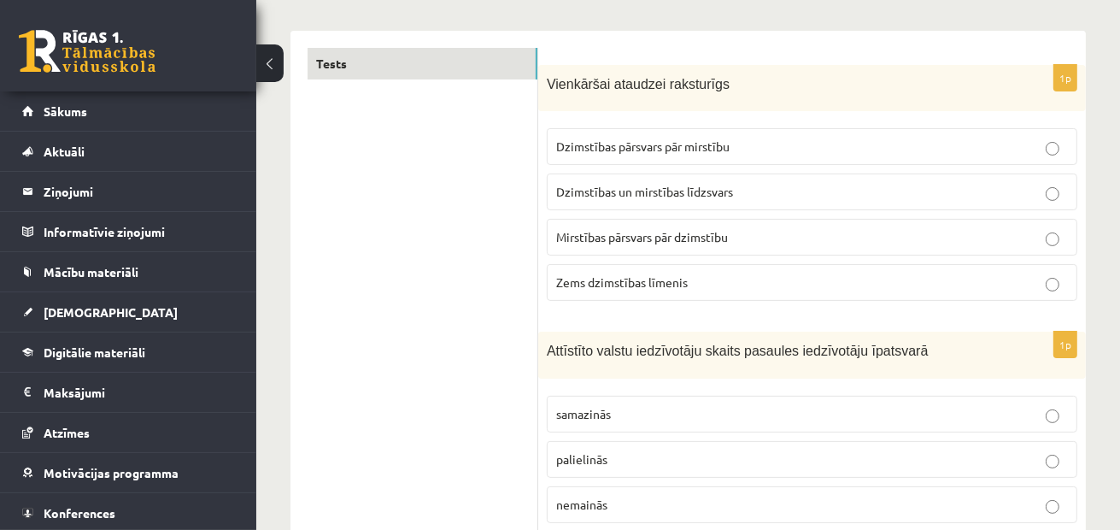
scroll to position [0, 0]
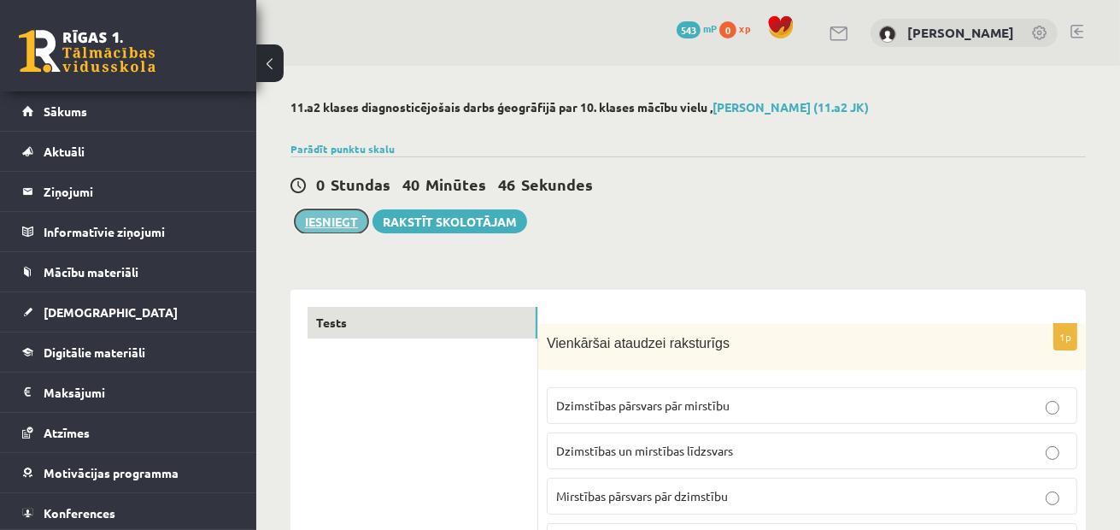
click at [321, 222] on button "Iesniegt" at bounding box center [331, 221] width 73 height 24
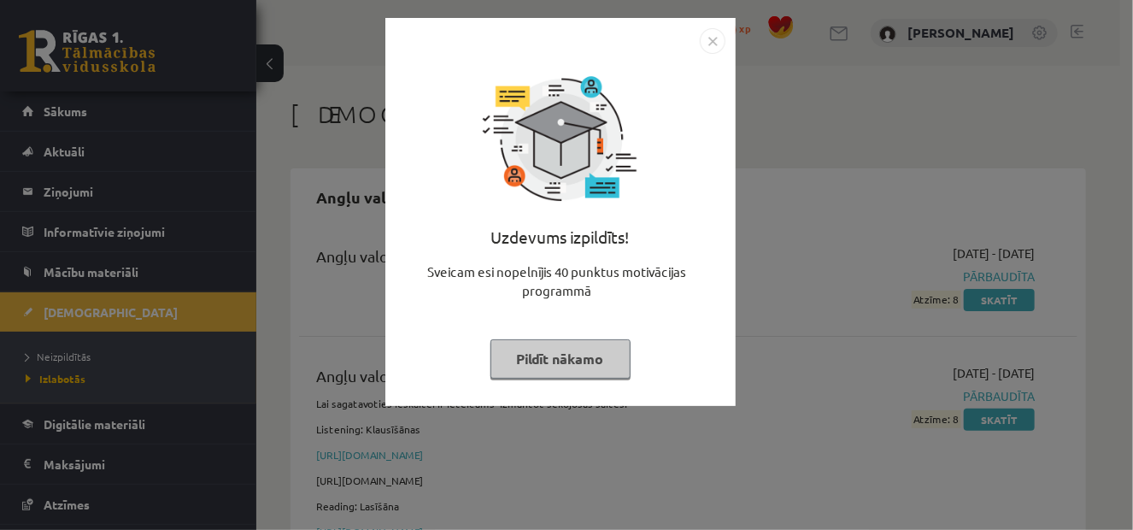
click at [597, 356] on button "Pildīt nākamo" at bounding box center [561, 358] width 140 height 39
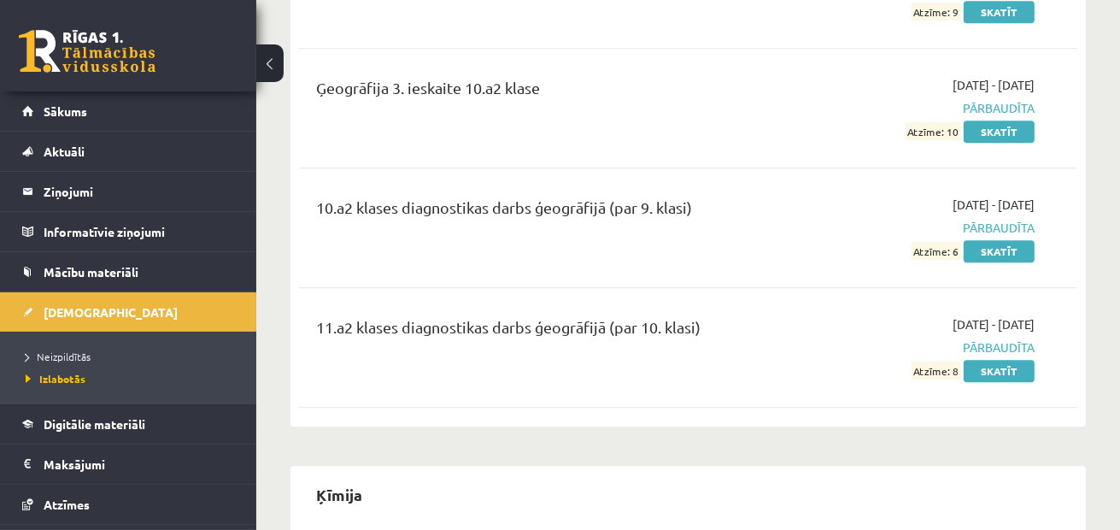
scroll to position [9889, 0]
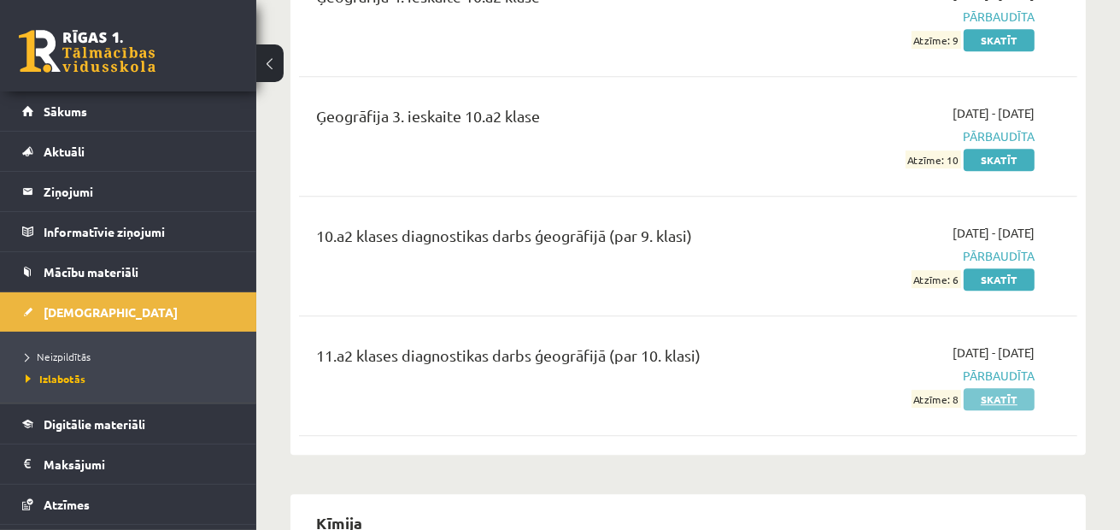
click at [1012, 388] on link "Skatīt" at bounding box center [999, 399] width 71 height 22
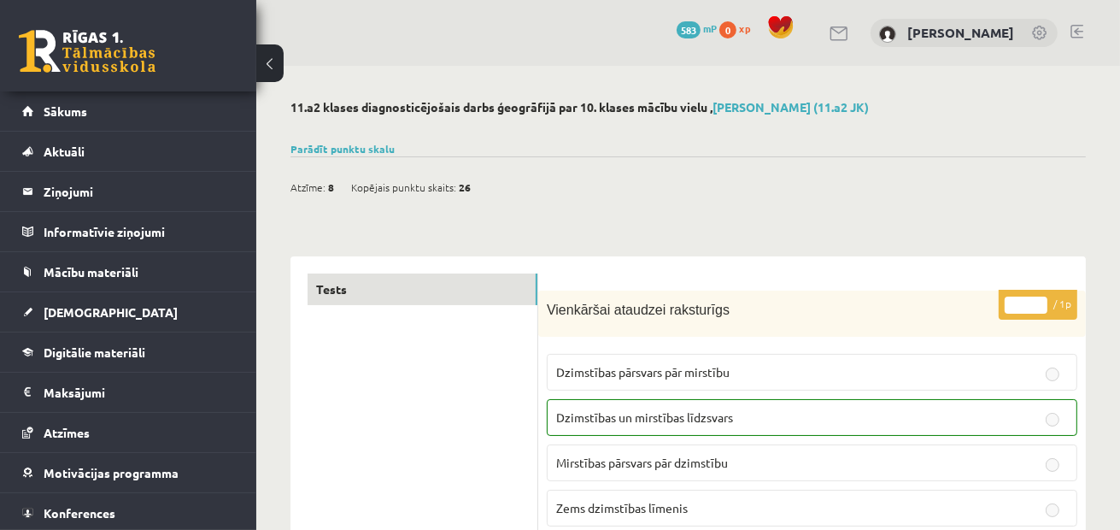
click at [373, 141] on div "Parādīt punktu skalu Atzīme No Līdz 1 0 5 2 6 8 3 9 11 4 12 14 5 15 17 6 18 20 …" at bounding box center [689, 148] width 796 height 15
click at [369, 161] on div "Atzīme: 8 Kopējais punktu skaits: 26" at bounding box center [689, 178] width 796 height 44
click at [376, 153] on link "Parādīt punktu skalu" at bounding box center [343, 149] width 104 height 14
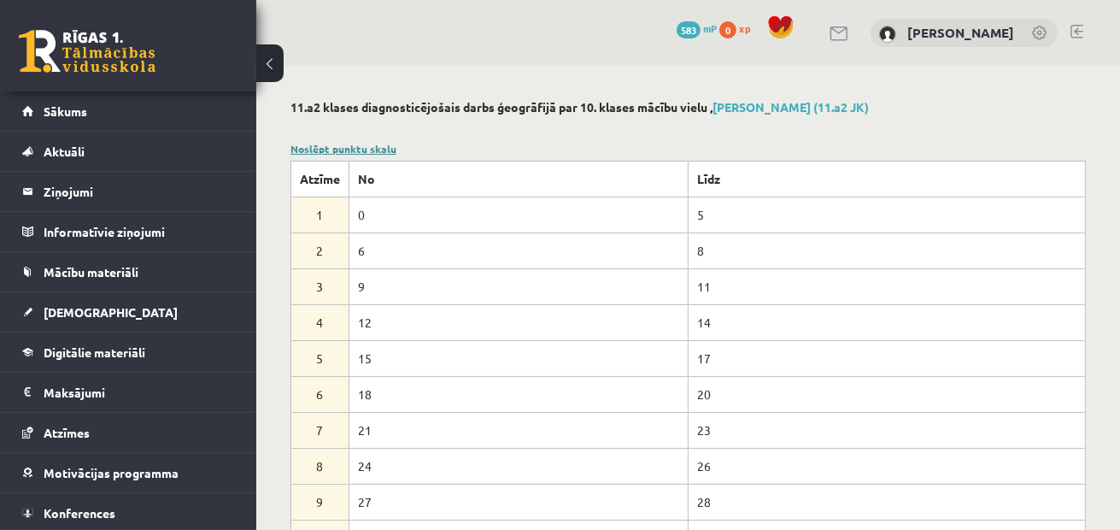
click at [383, 146] on link "Noslēpt punktu skalu" at bounding box center [344, 149] width 106 height 14
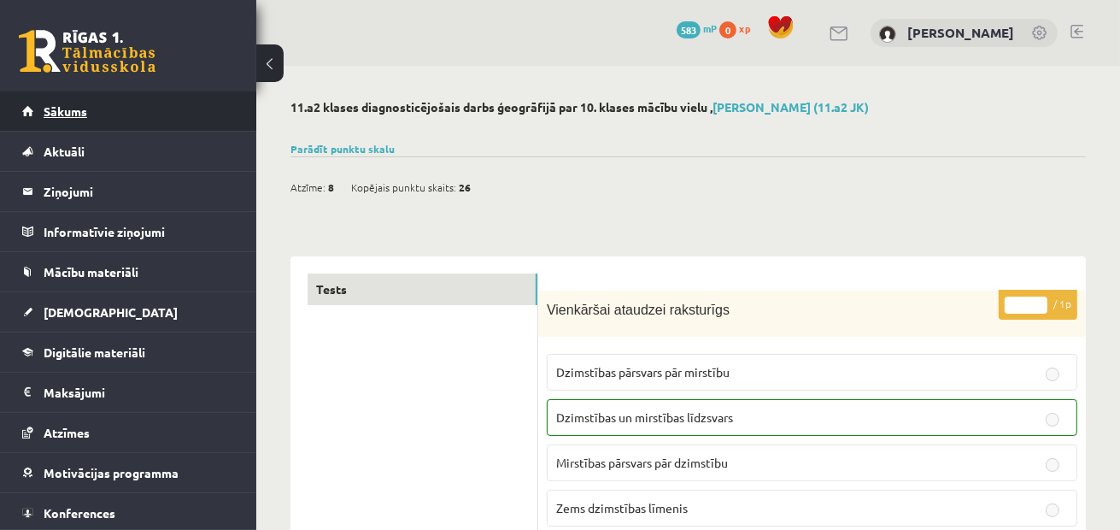
click at [191, 116] on link "Sākums" at bounding box center [128, 110] width 213 height 39
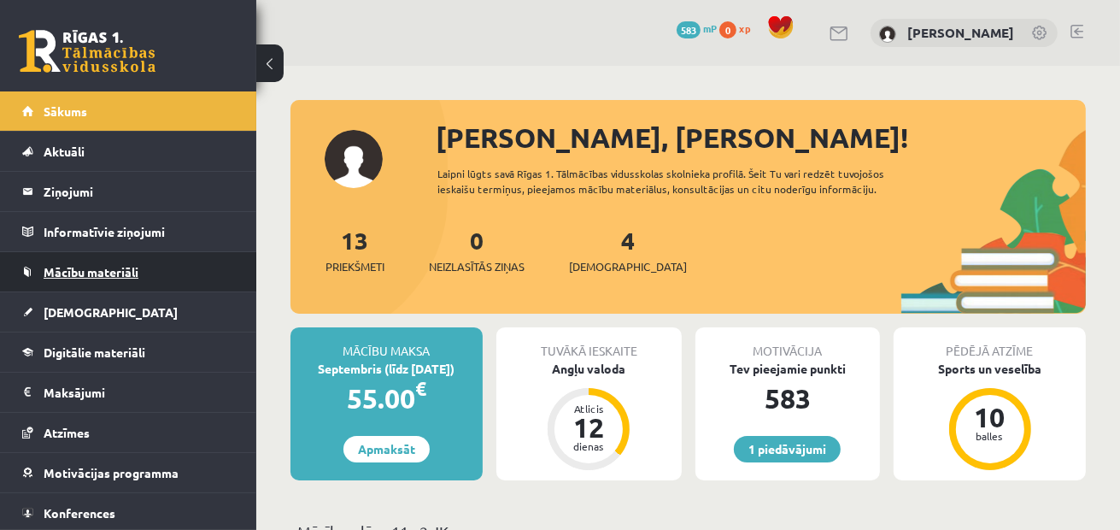
click at [131, 279] on link "Mācību materiāli" at bounding box center [128, 271] width 213 height 39
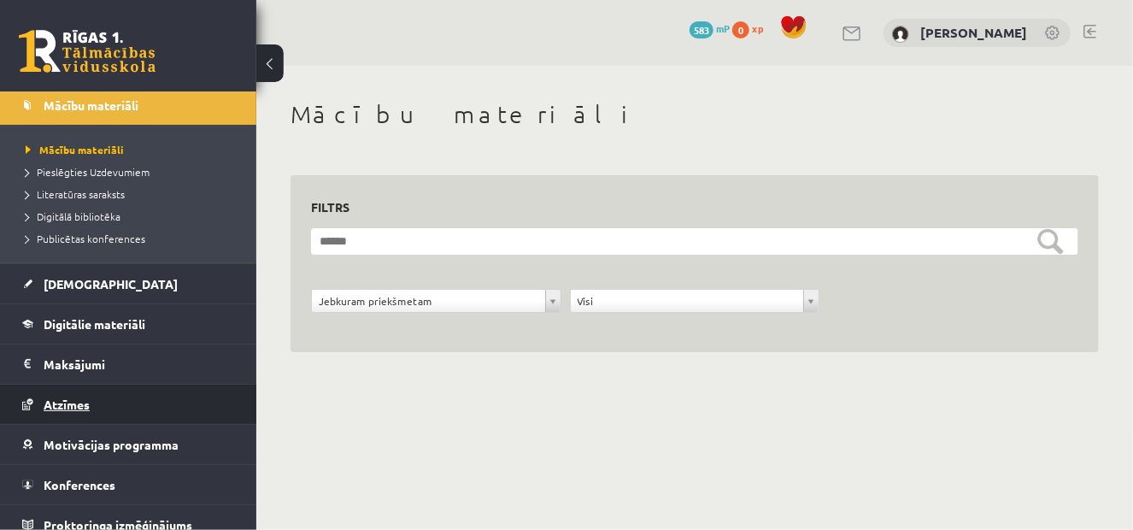
scroll to position [171, 0]
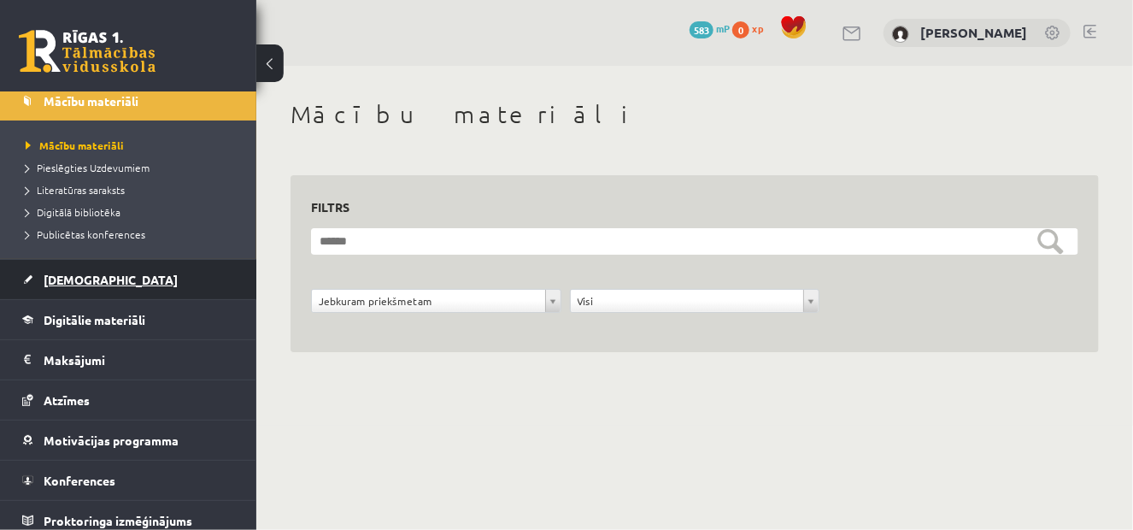
click at [154, 286] on link "[DEMOGRAPHIC_DATA]" at bounding box center [128, 279] width 213 height 39
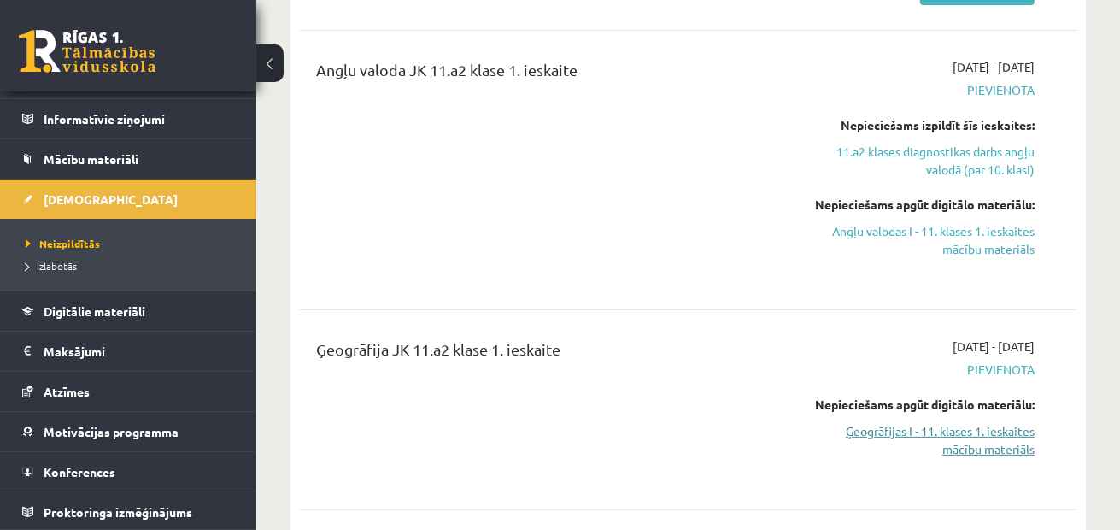
scroll to position [171, 0]
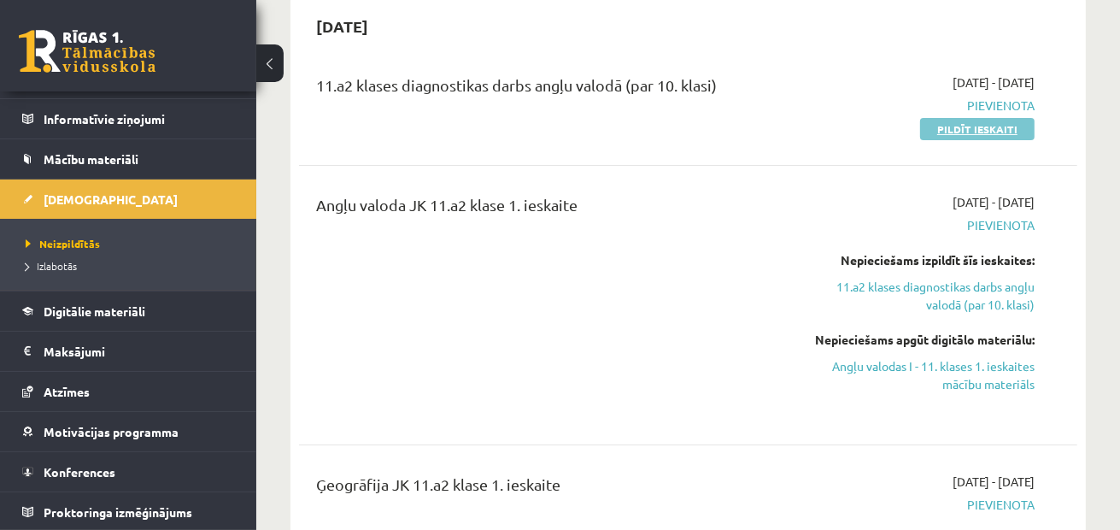
click at [1020, 126] on link "Pildīt ieskaiti" at bounding box center [977, 129] width 115 height 22
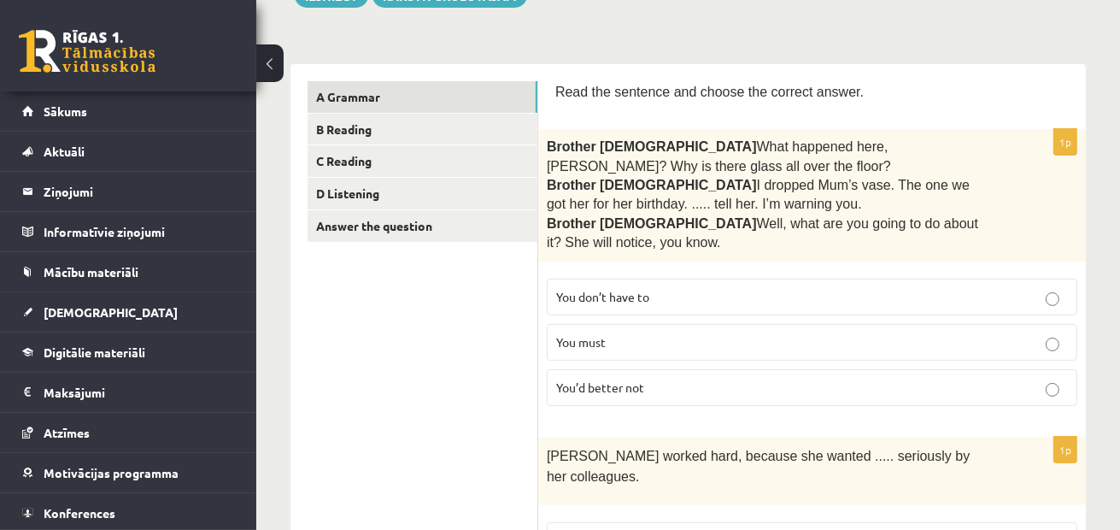
scroll to position [256, 0]
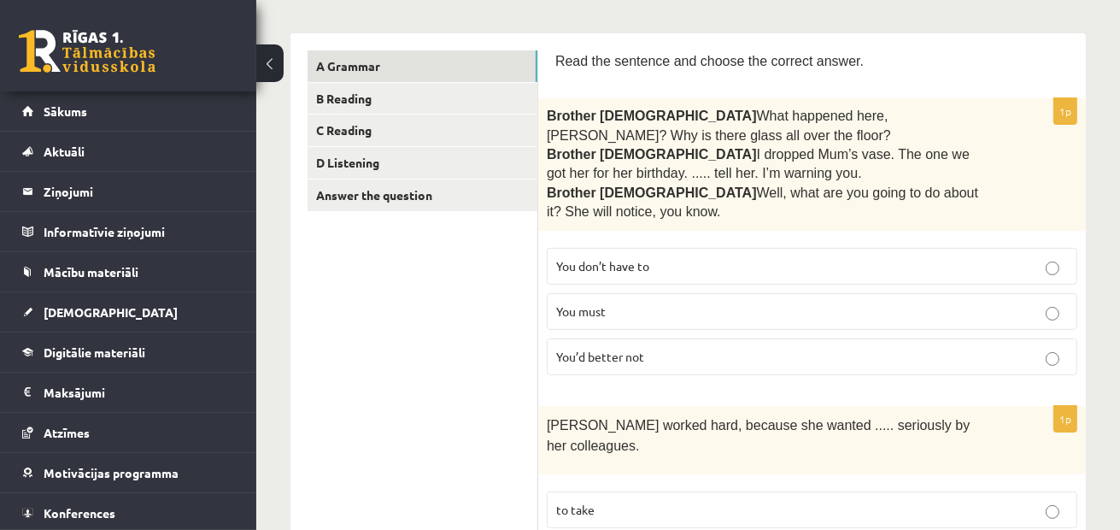
click at [749, 348] on p "You’d better not" at bounding box center [812, 357] width 512 height 18
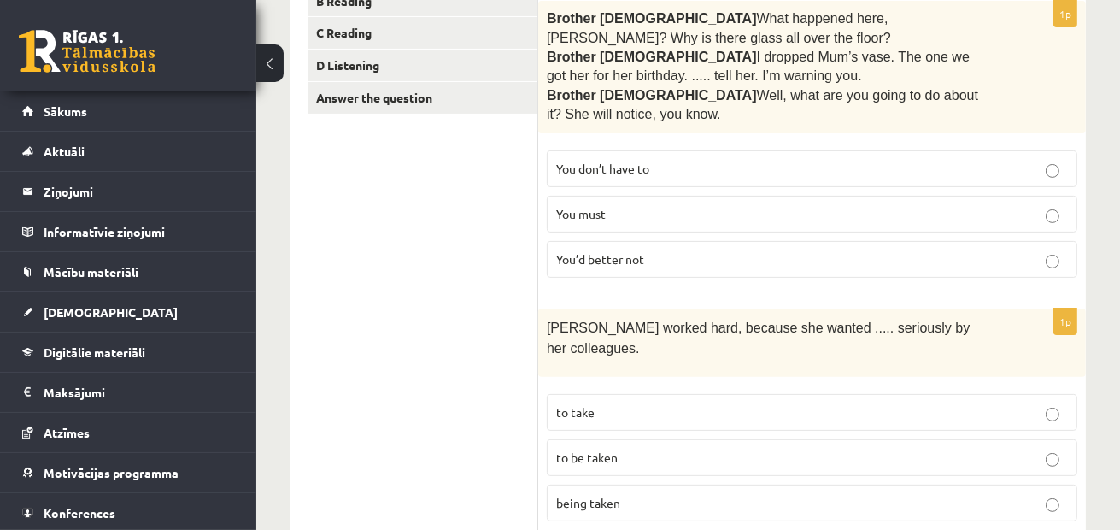
scroll to position [427, 0]
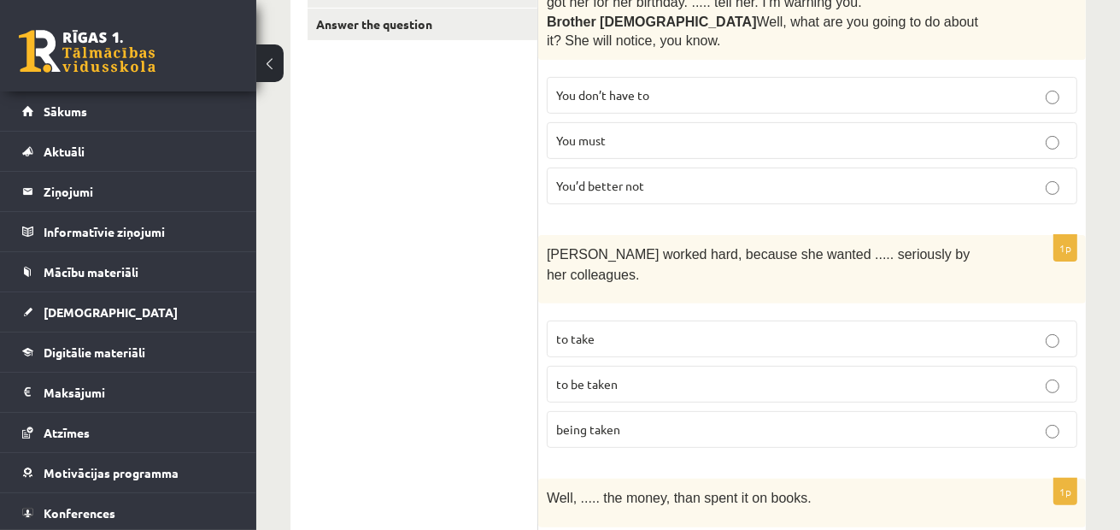
click at [598, 375] on p "to be taken" at bounding box center [812, 384] width 512 height 18
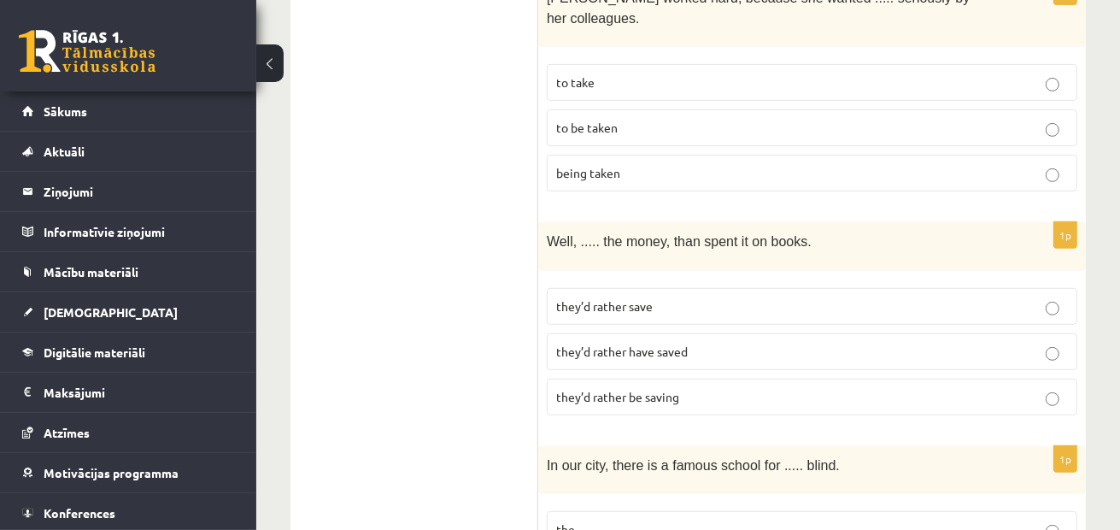
click at [638, 344] on span "they’d rather have saved" at bounding box center [622, 351] width 132 height 15
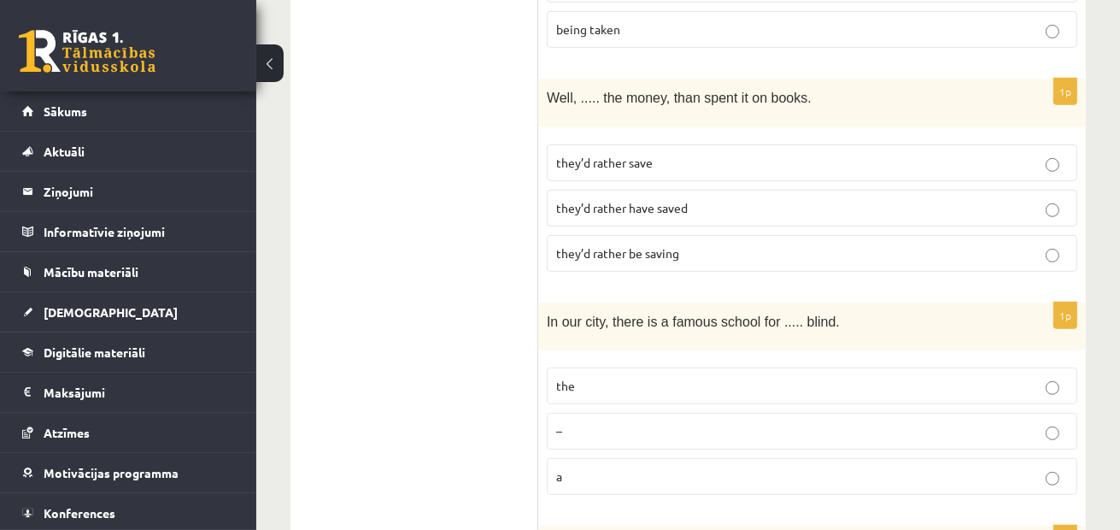
scroll to position [855, 0]
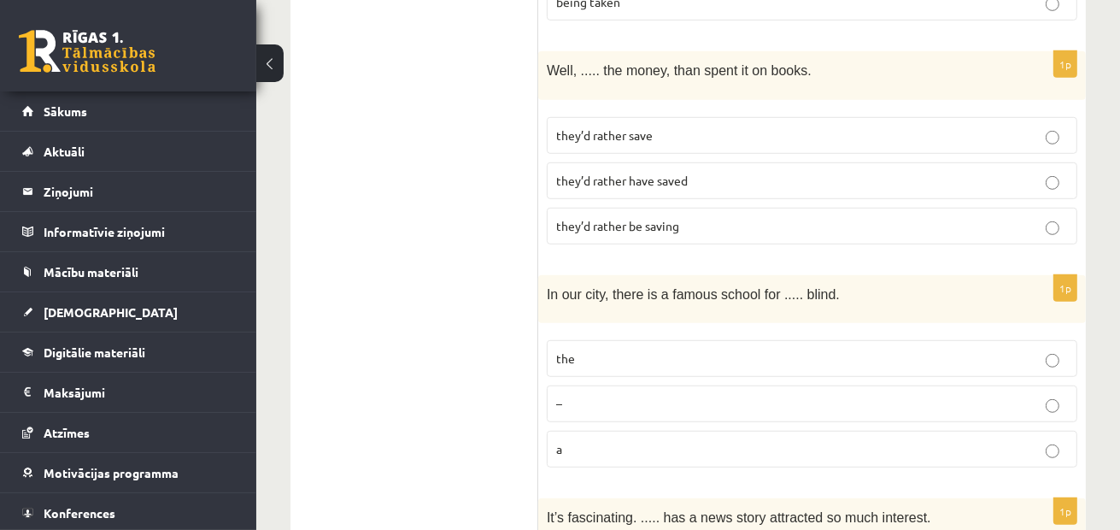
click at [617, 340] on label "the" at bounding box center [812, 358] width 531 height 37
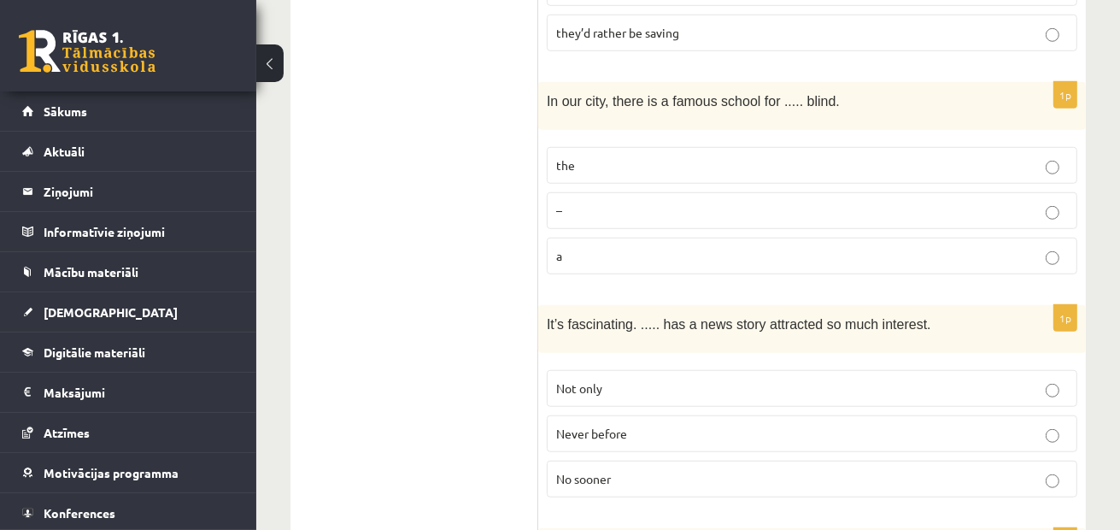
scroll to position [1111, 0]
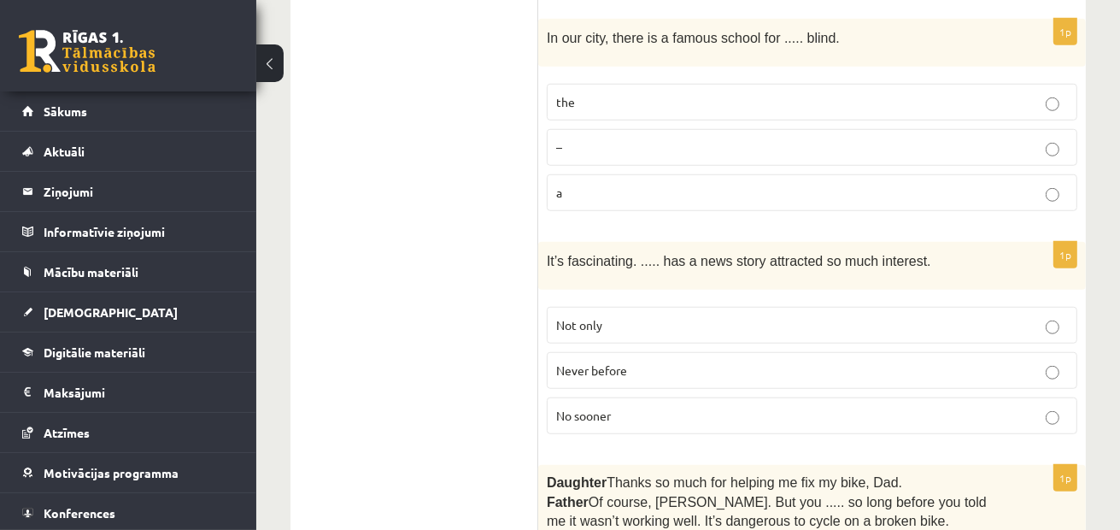
click at [567, 362] on span "Never before" at bounding box center [591, 369] width 71 height 15
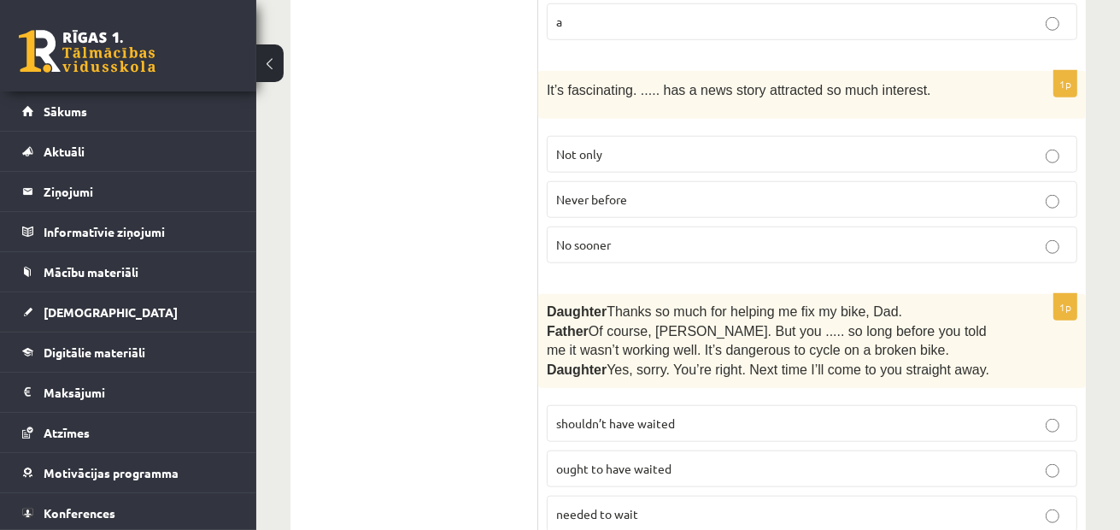
scroll to position [1367, 0]
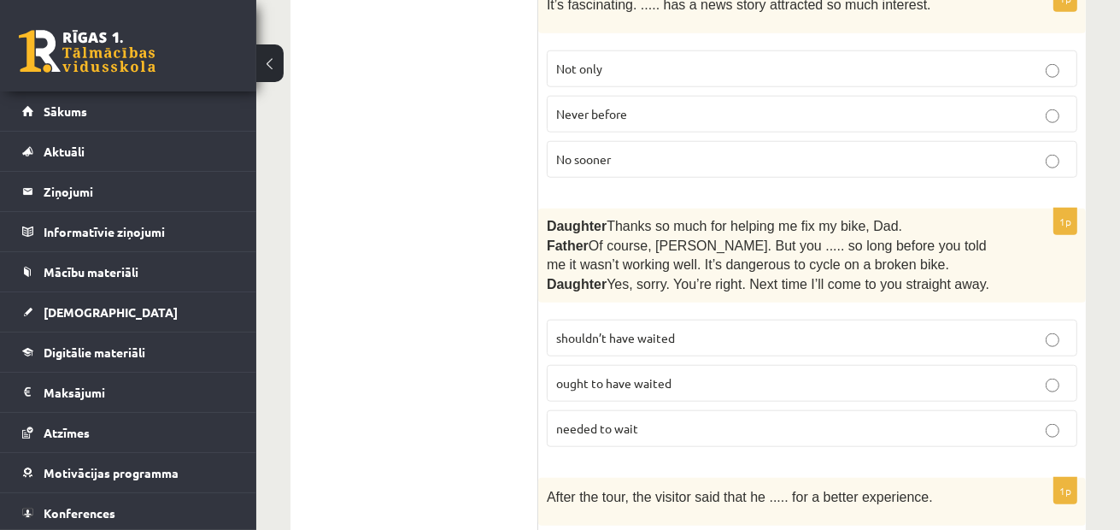
click at [586, 330] on span "shouldn’t have waited" at bounding box center [615, 337] width 119 height 15
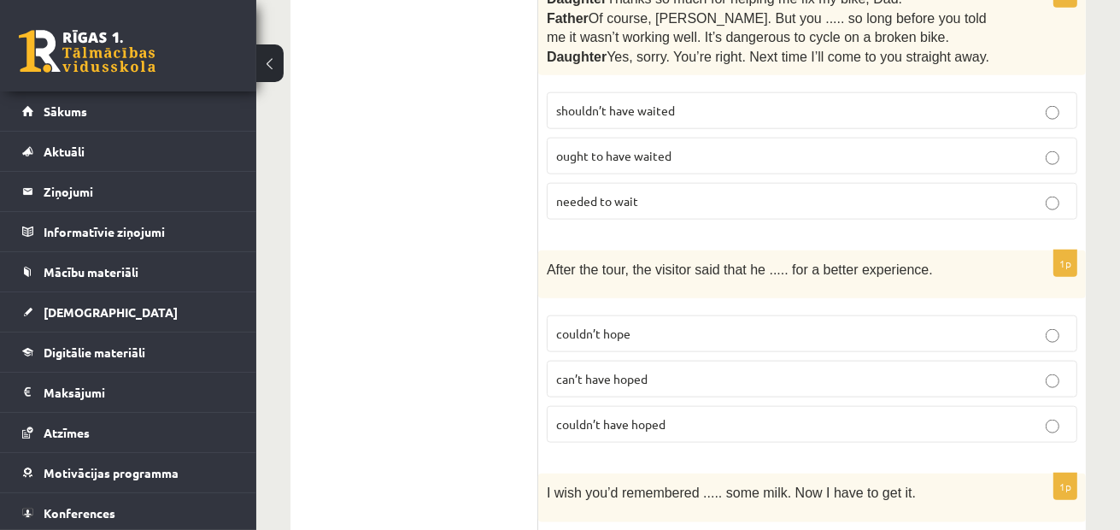
scroll to position [1624, 0]
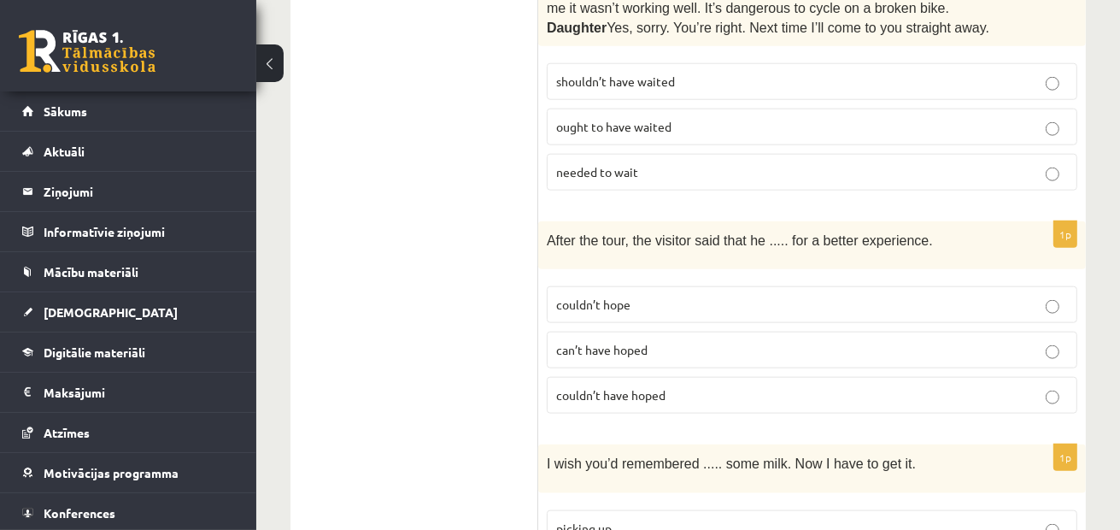
click at [585, 387] on span "couldn’t have hoped" at bounding box center [610, 394] width 109 height 15
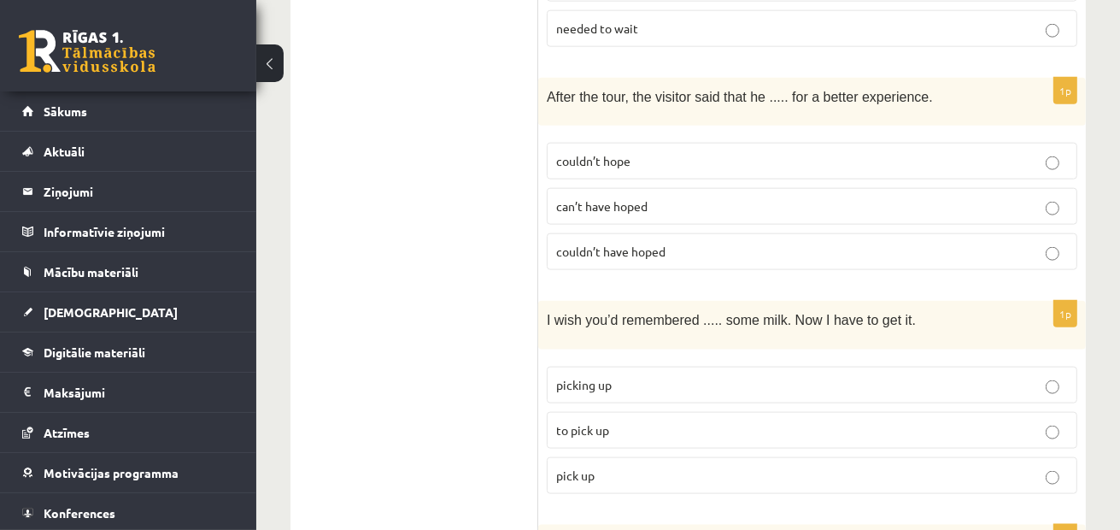
scroll to position [1795, 0]
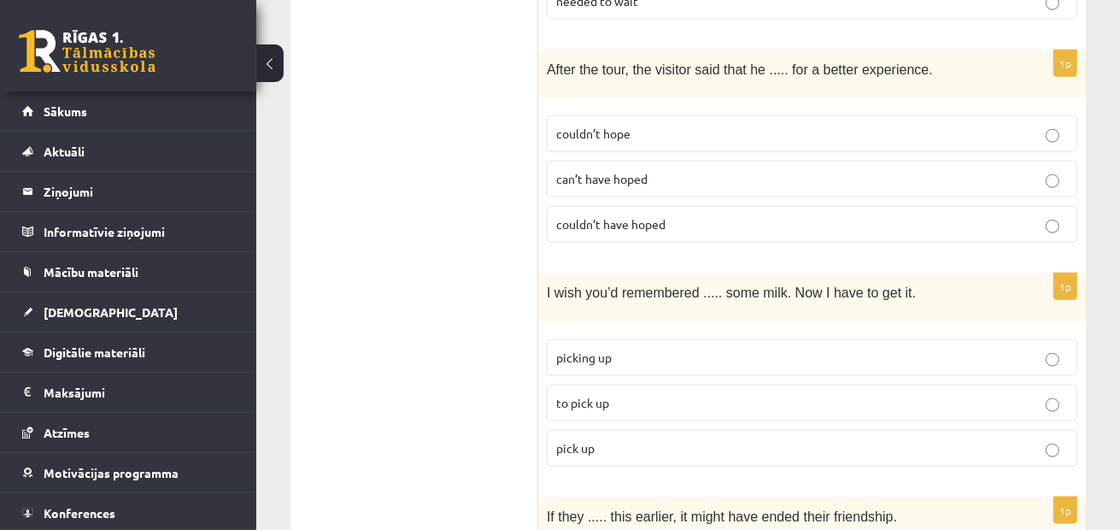
click at [569, 394] on p "to pick up" at bounding box center [812, 403] width 512 height 18
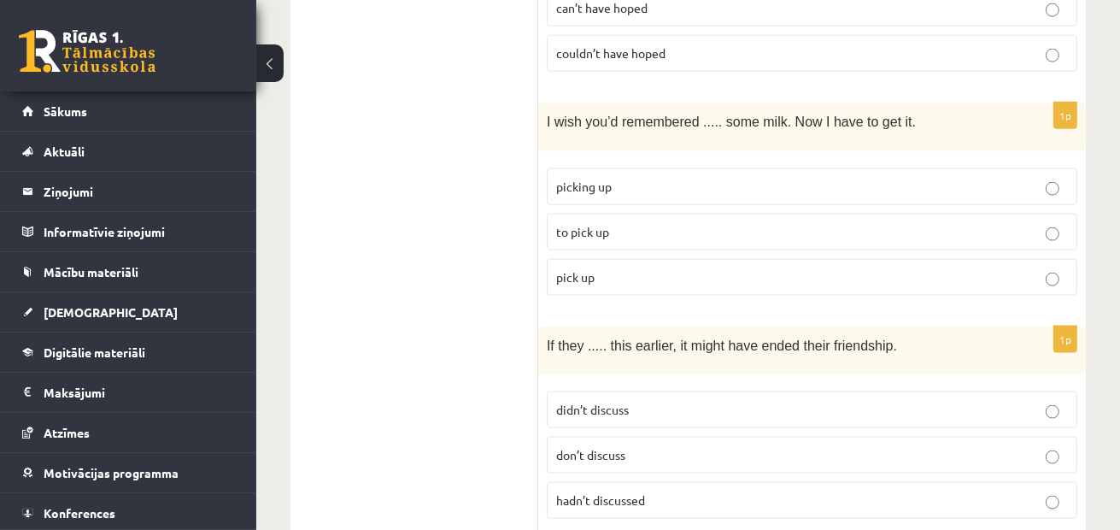
click at [558, 492] on span "hadn’t discussed" at bounding box center [600, 499] width 89 height 15
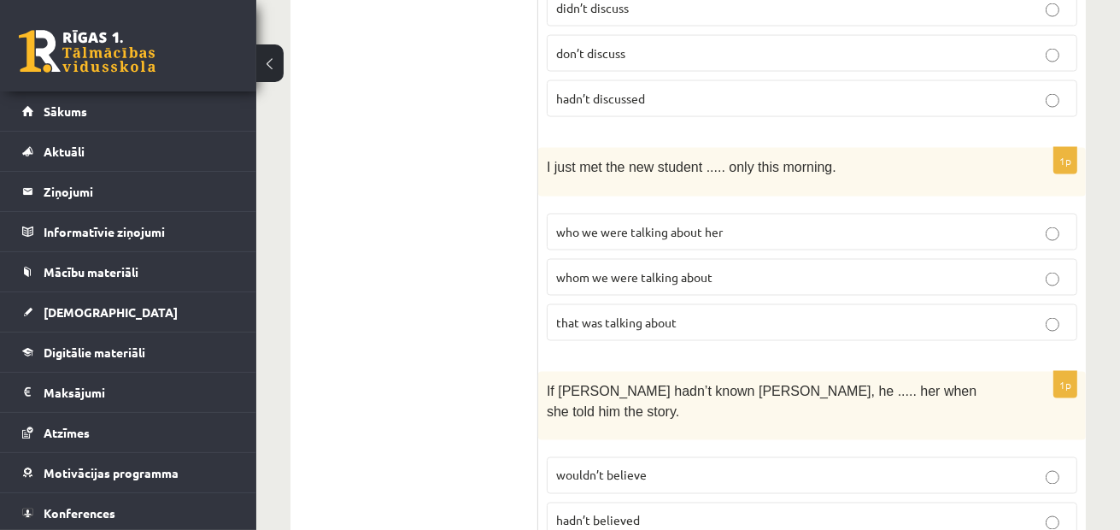
scroll to position [2393, 0]
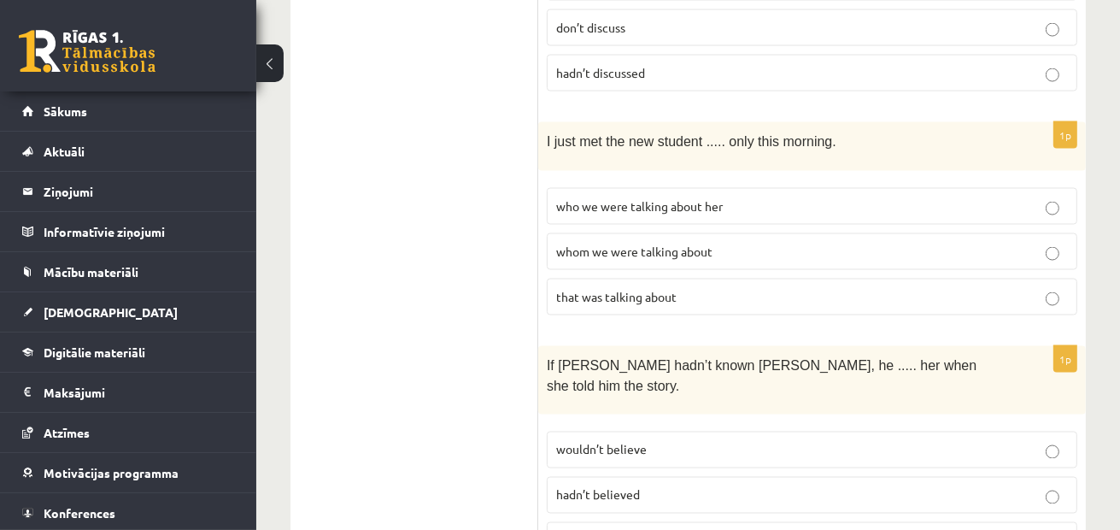
click at [625, 244] on span "whom we were talking about" at bounding box center [634, 251] width 156 height 15
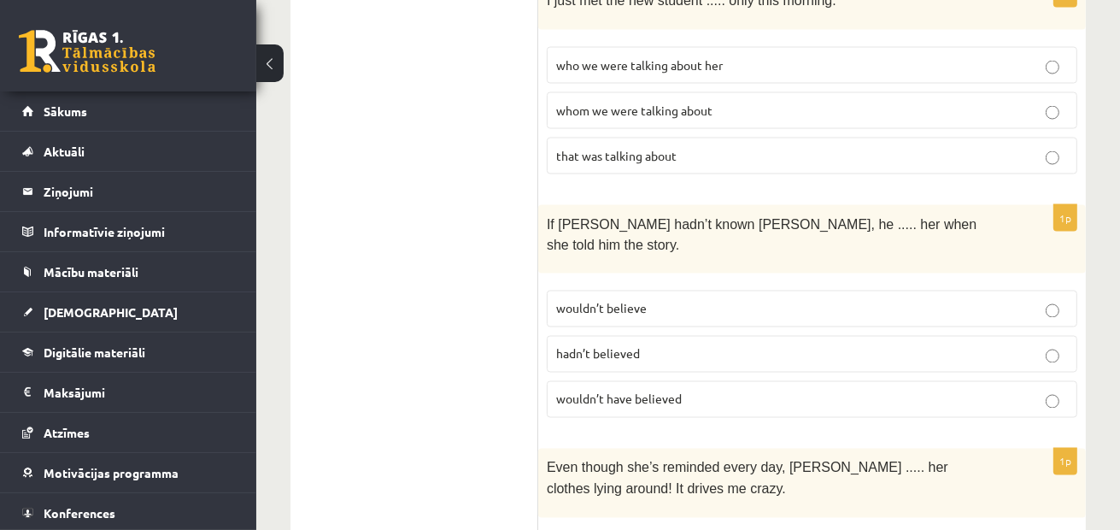
scroll to position [2564, 0]
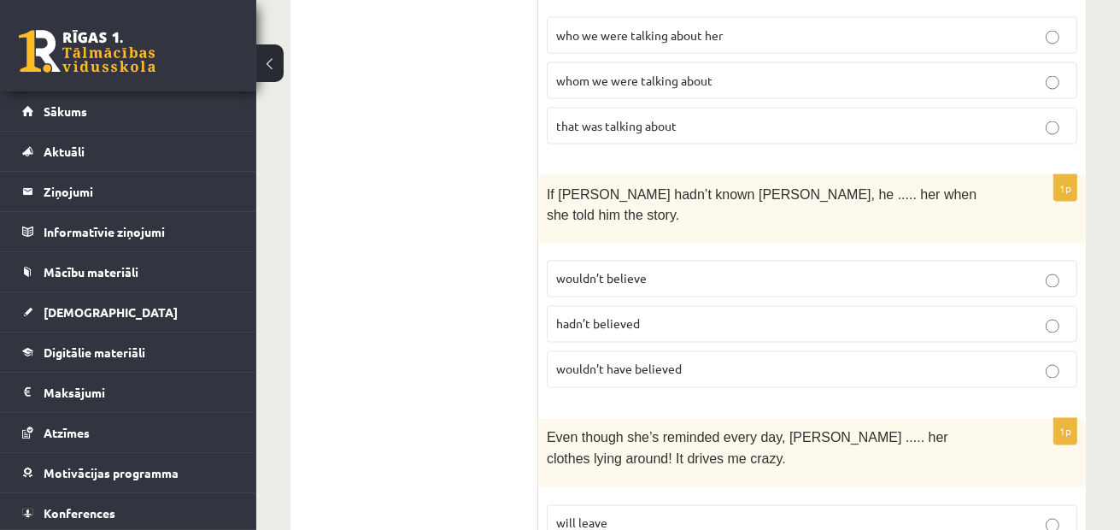
click at [807, 361] on p "wouldn’t have believed" at bounding box center [812, 370] width 512 height 18
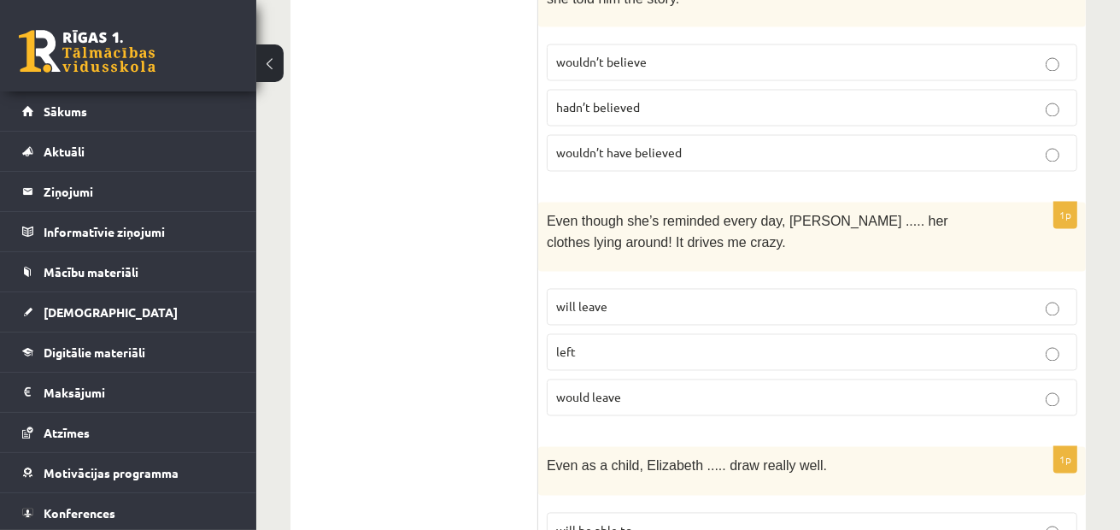
scroll to position [2820, 0]
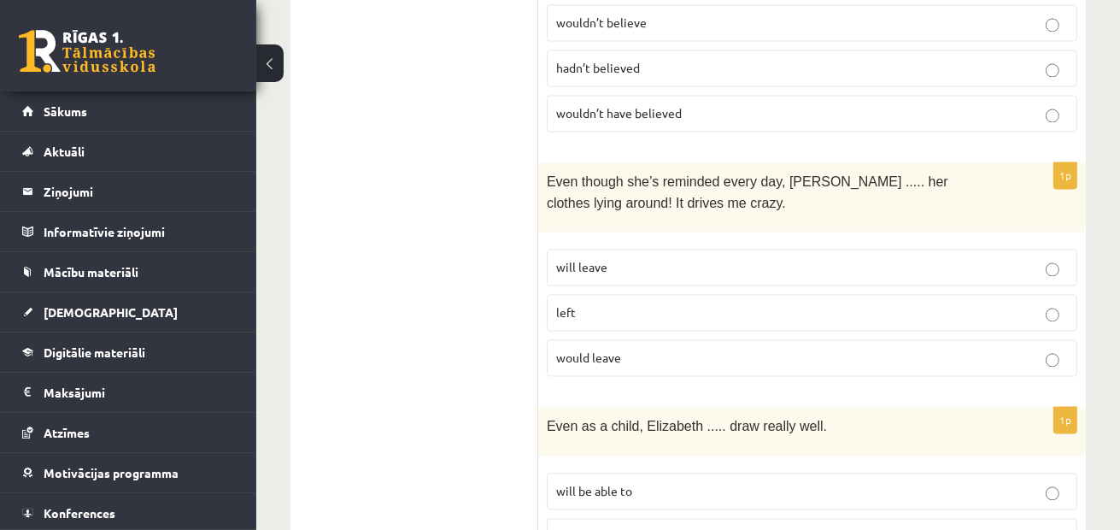
click at [614, 258] on p "will leave" at bounding box center [812, 267] width 512 height 18
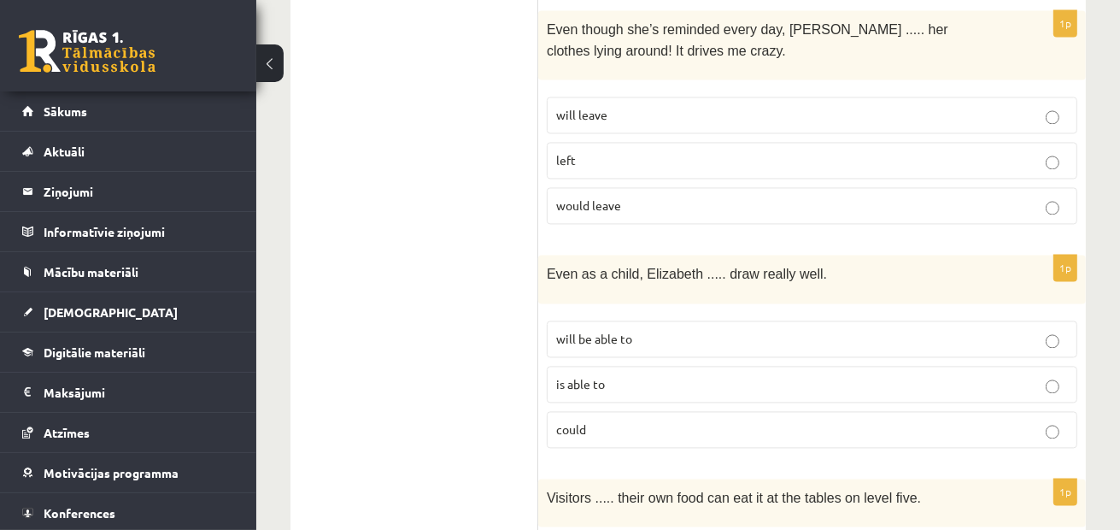
scroll to position [2991, 0]
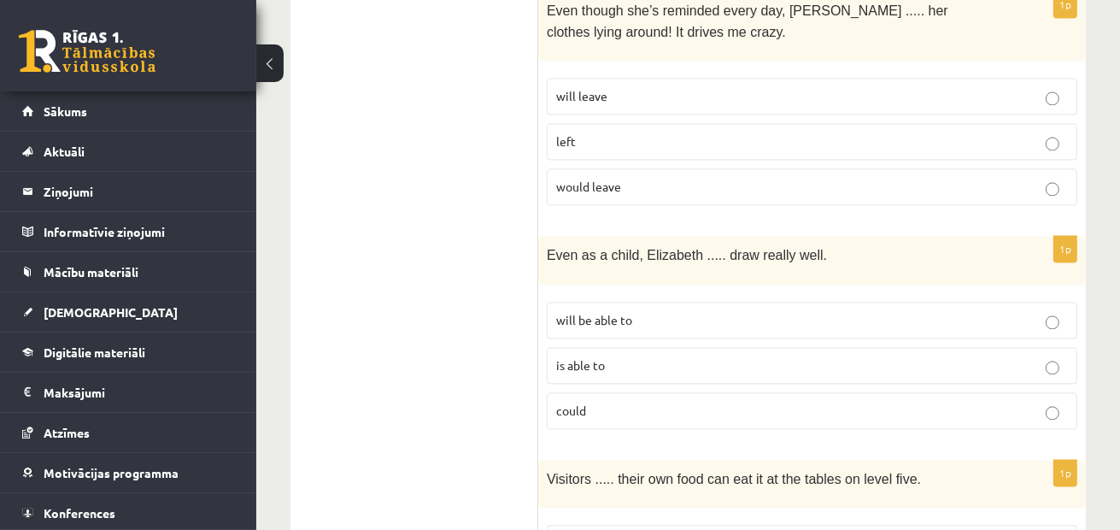
click at [656, 402] on p "could" at bounding box center [812, 411] width 512 height 18
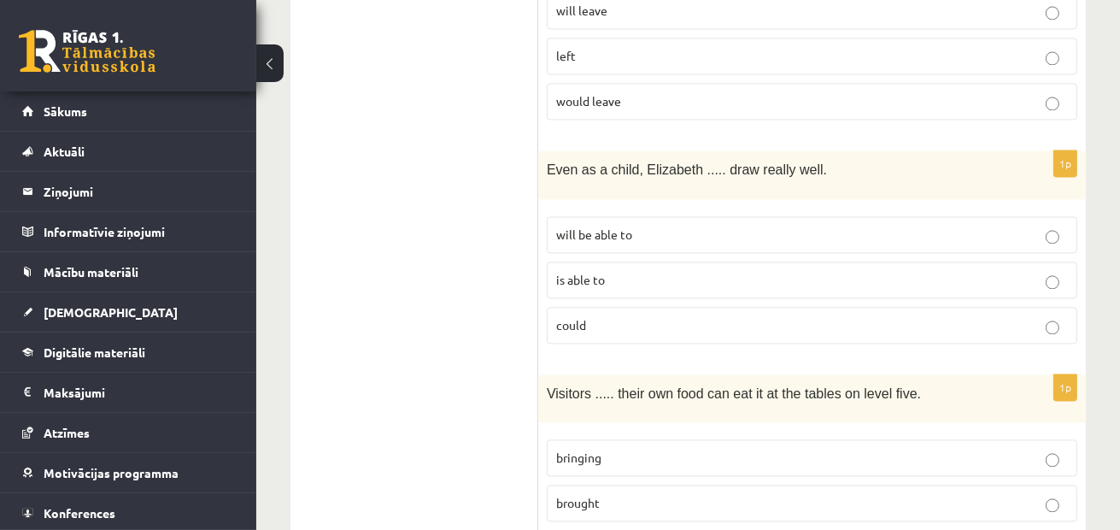
scroll to position [3247, 0]
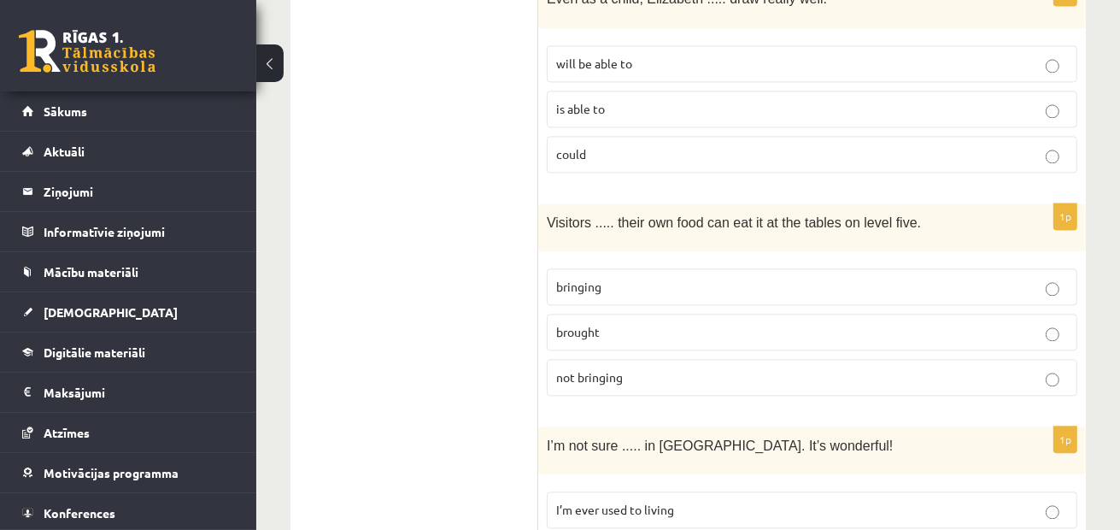
click at [573, 278] on p "bringing" at bounding box center [812, 287] width 512 height 18
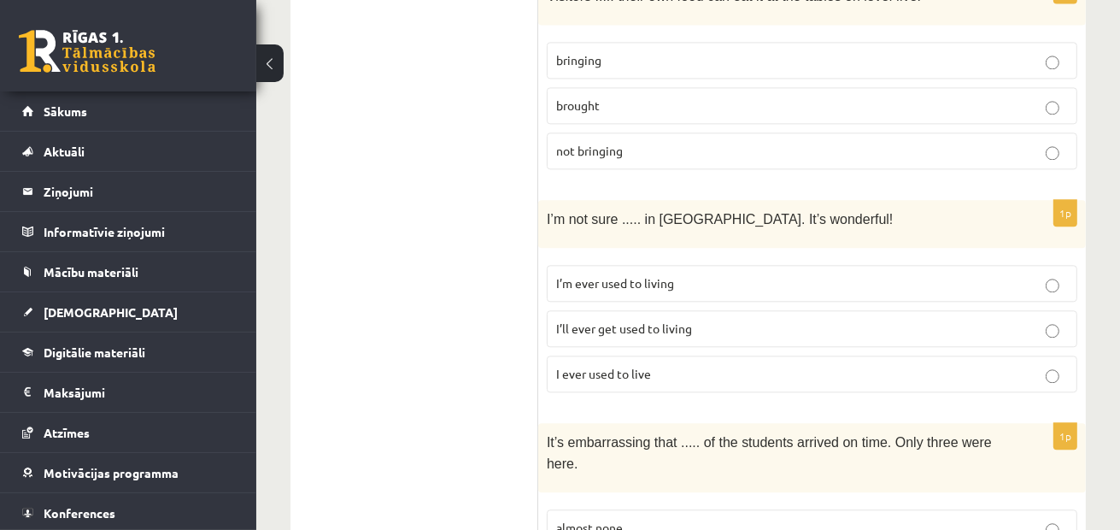
scroll to position [3504, 0]
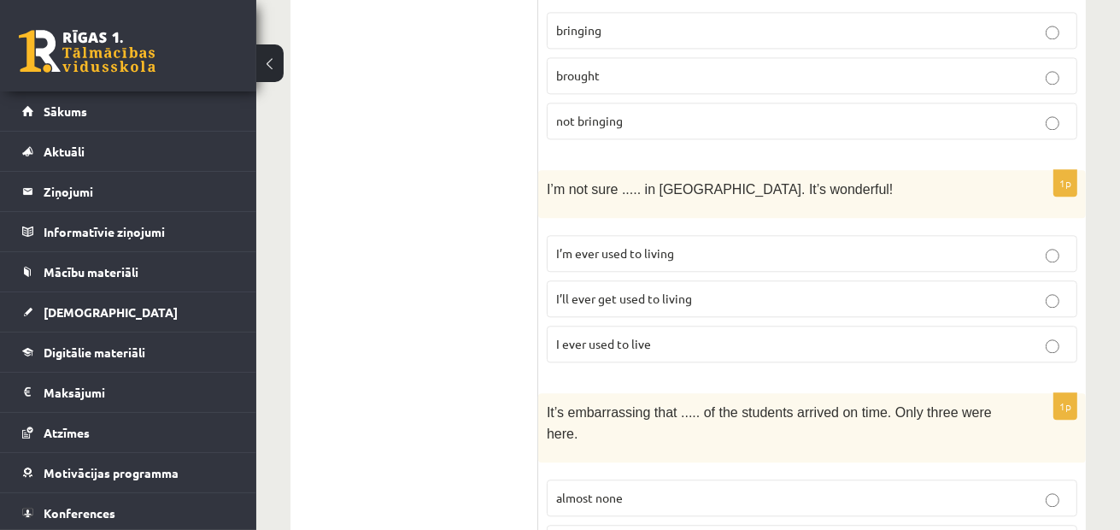
click at [695, 290] on p "I’ll ever get used to living" at bounding box center [812, 299] width 512 height 18
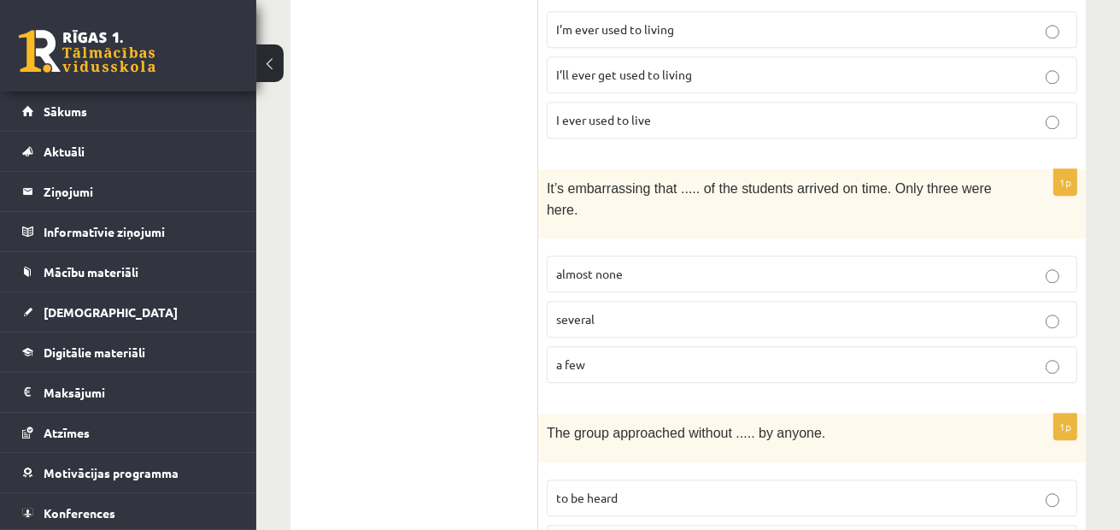
scroll to position [3753, 0]
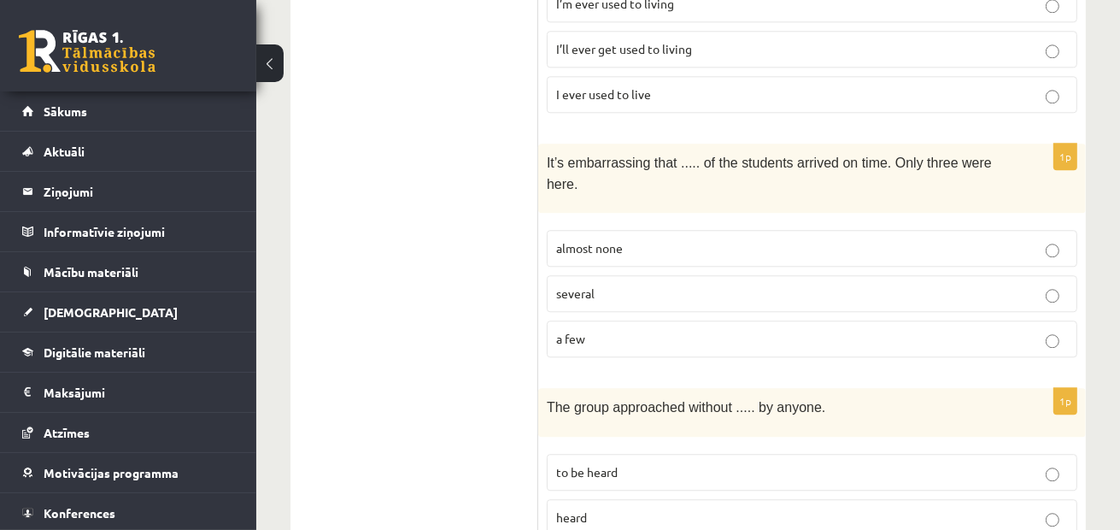
click at [757, 230] on label "almost none" at bounding box center [812, 248] width 531 height 37
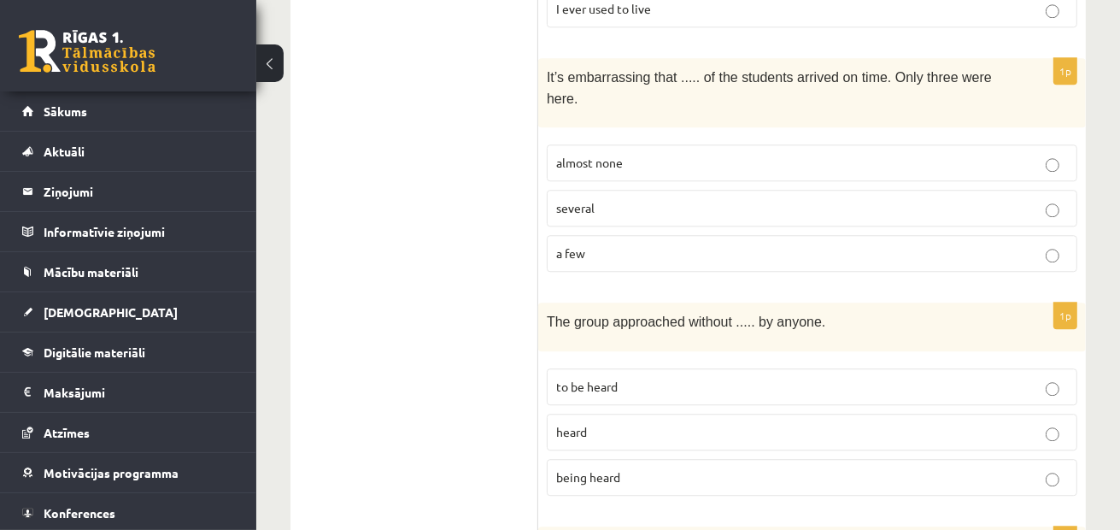
scroll to position [3924, 0]
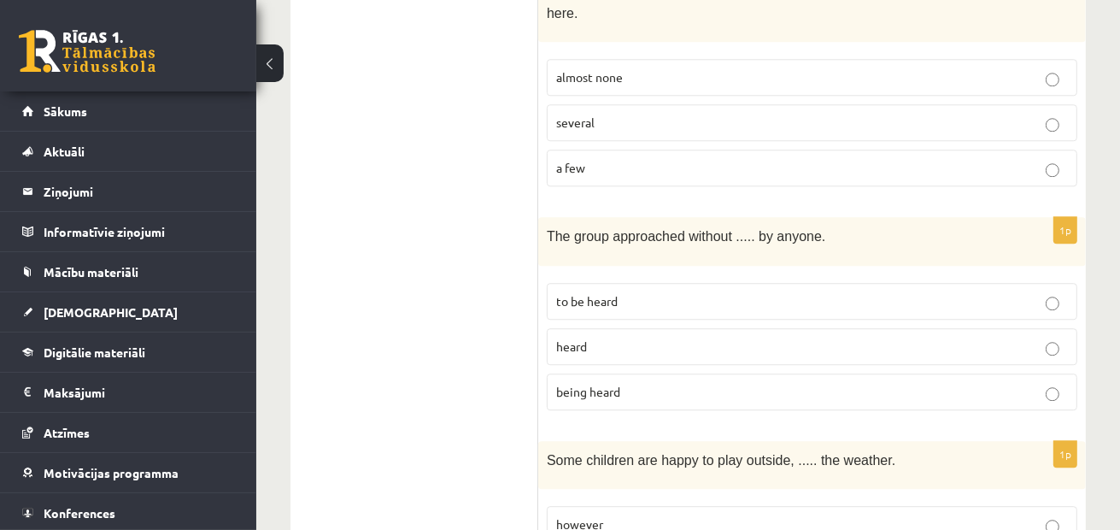
click at [605, 384] on span "being heard" at bounding box center [588, 391] width 64 height 15
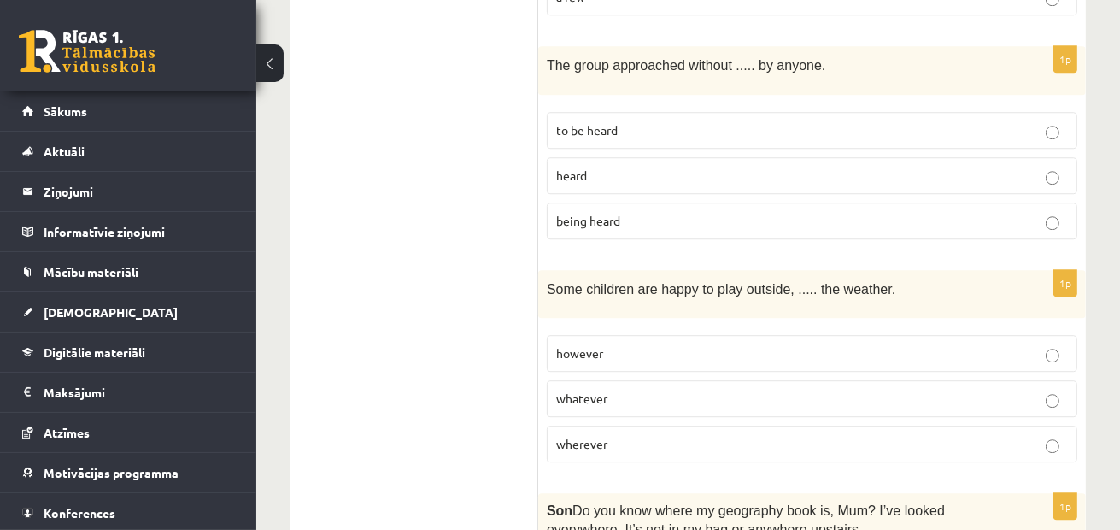
click at [578, 391] on span "whatever" at bounding box center [581, 398] width 51 height 15
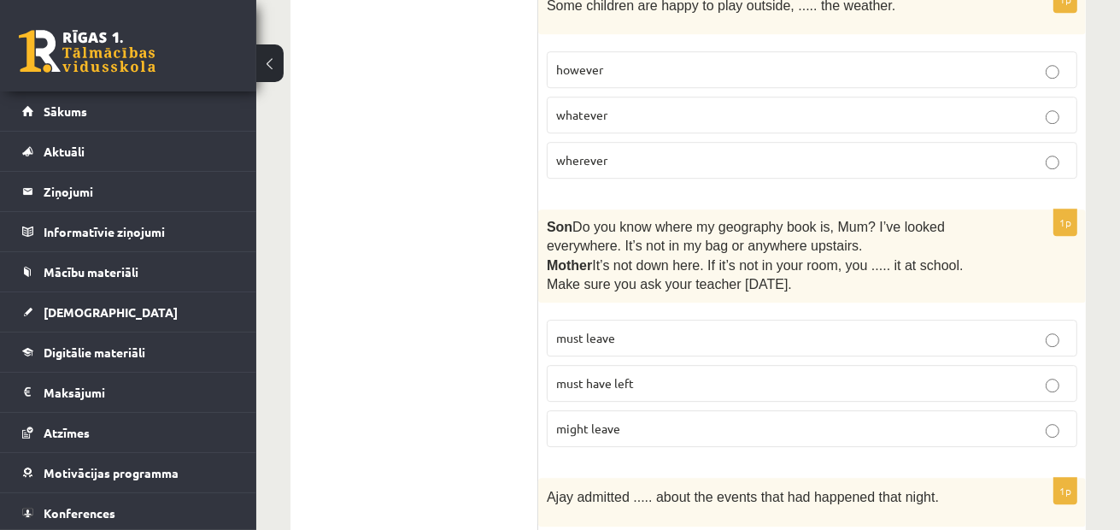
scroll to position [4266, 0]
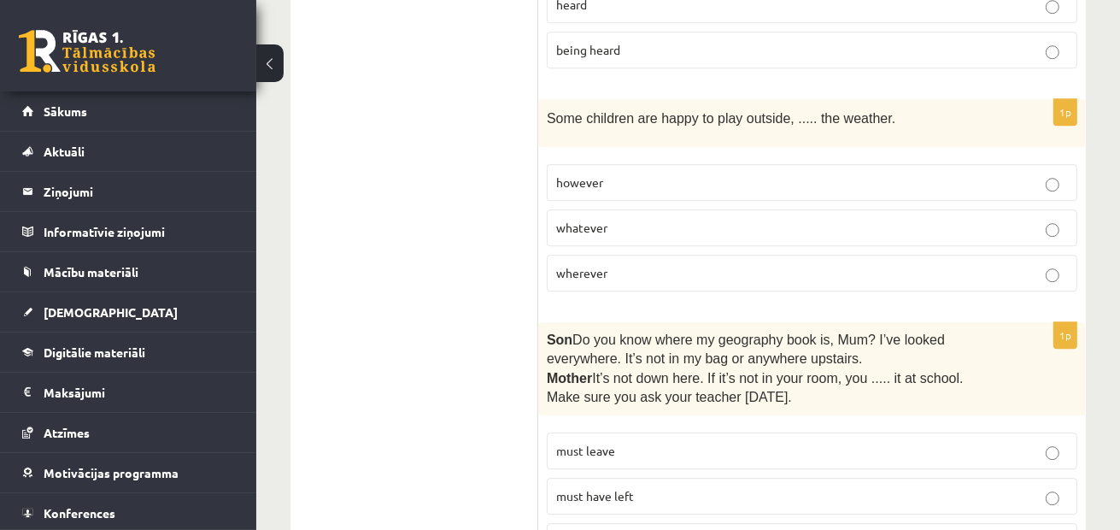
click at [591, 488] on span "must have left" at bounding box center [595, 495] width 78 height 15
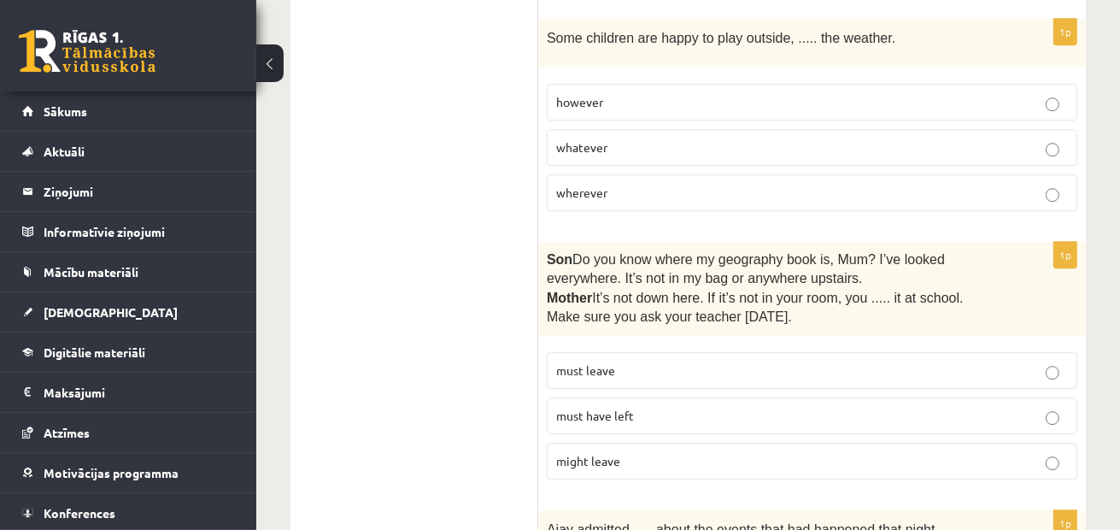
scroll to position [4437, 0]
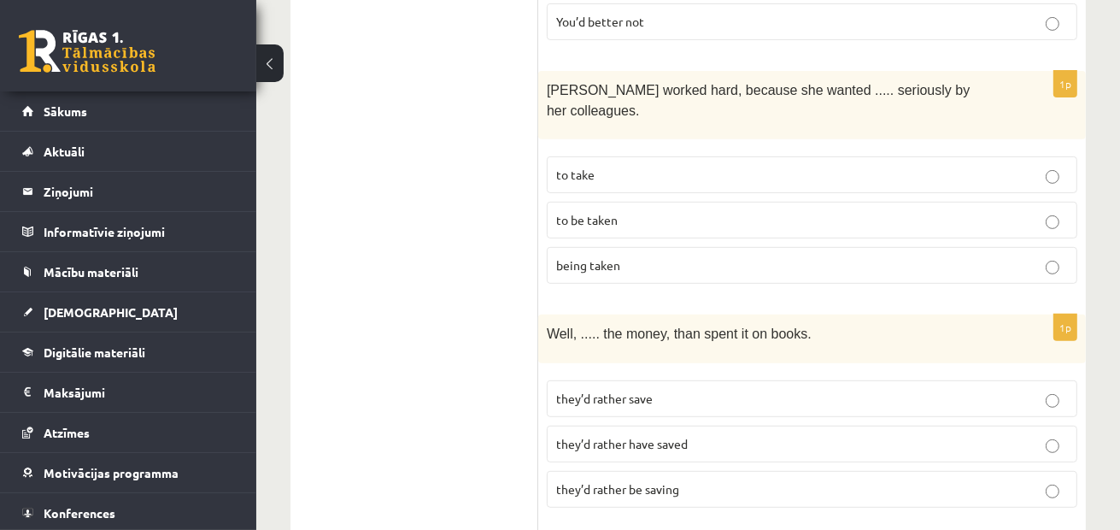
scroll to position [0, 0]
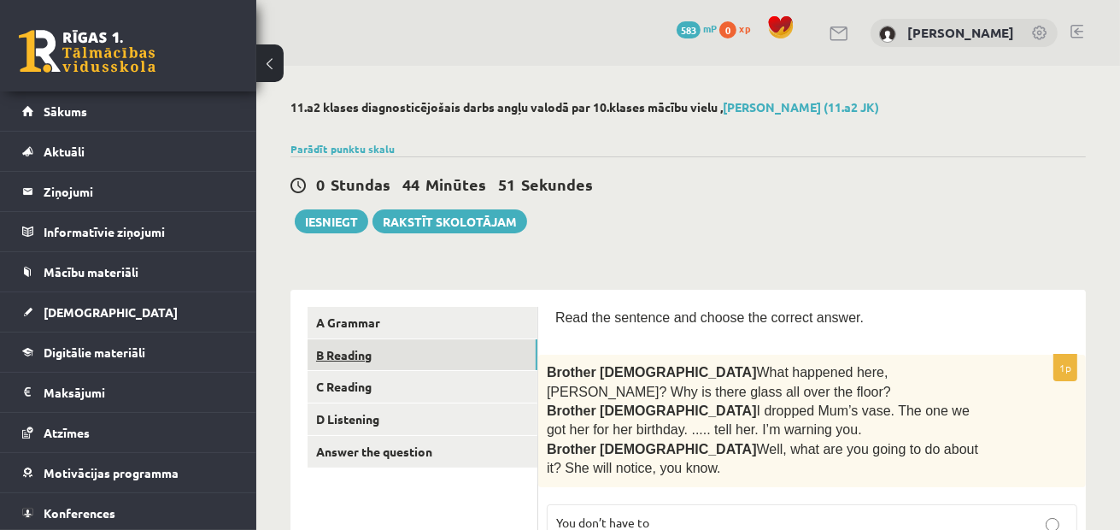
click at [499, 350] on link "B Reading" at bounding box center [423, 355] width 230 height 32
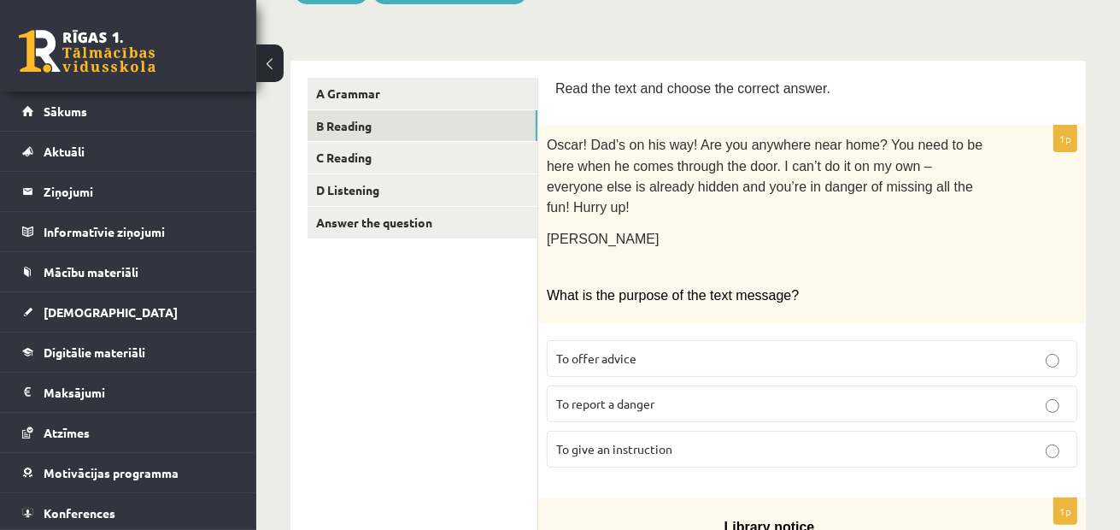
scroll to position [256, 0]
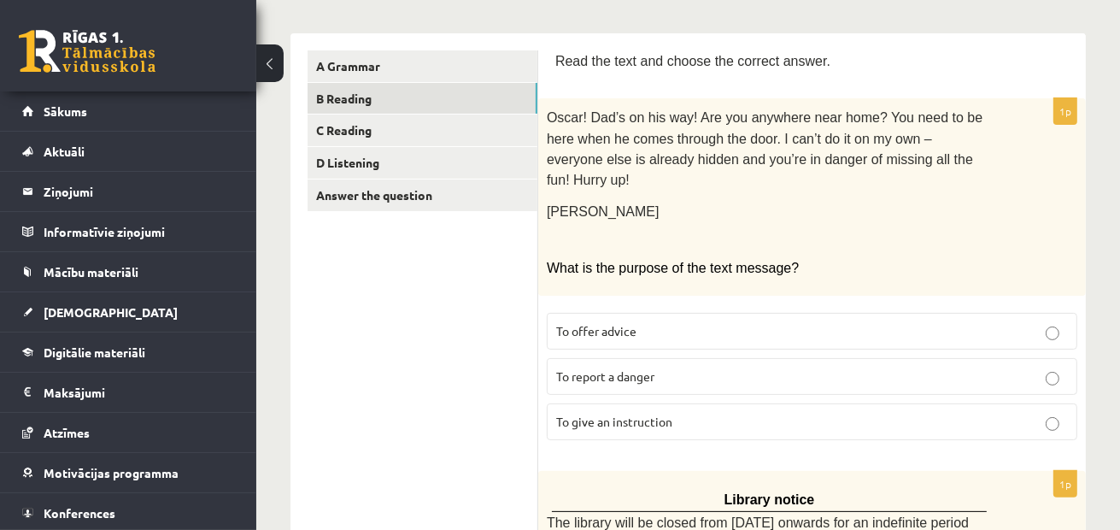
click at [903, 413] on p "To give an instruction" at bounding box center [812, 422] width 512 height 18
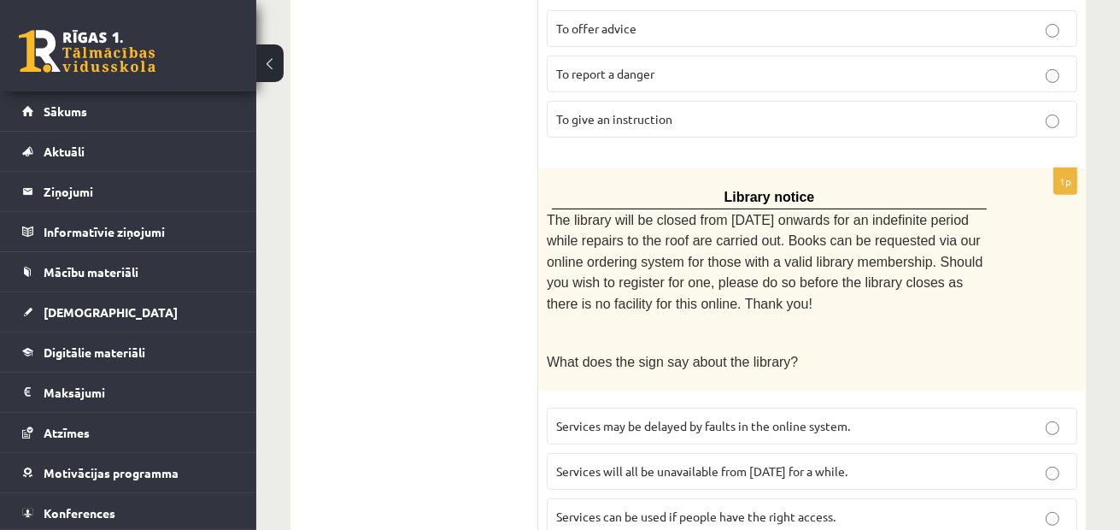
scroll to position [598, 0]
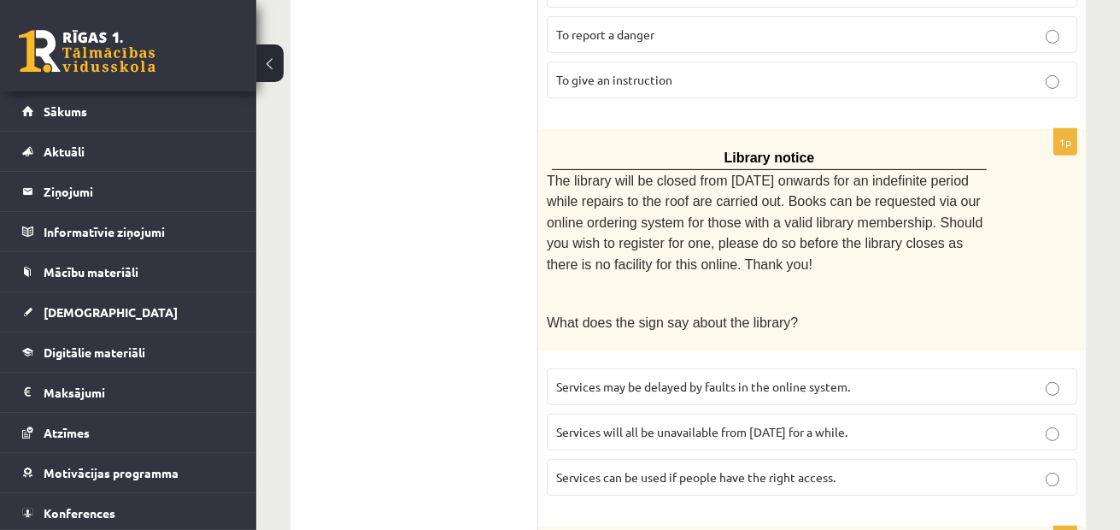
click at [613, 368] on label "Services may be delayed by faults in the online system." at bounding box center [812, 386] width 531 height 37
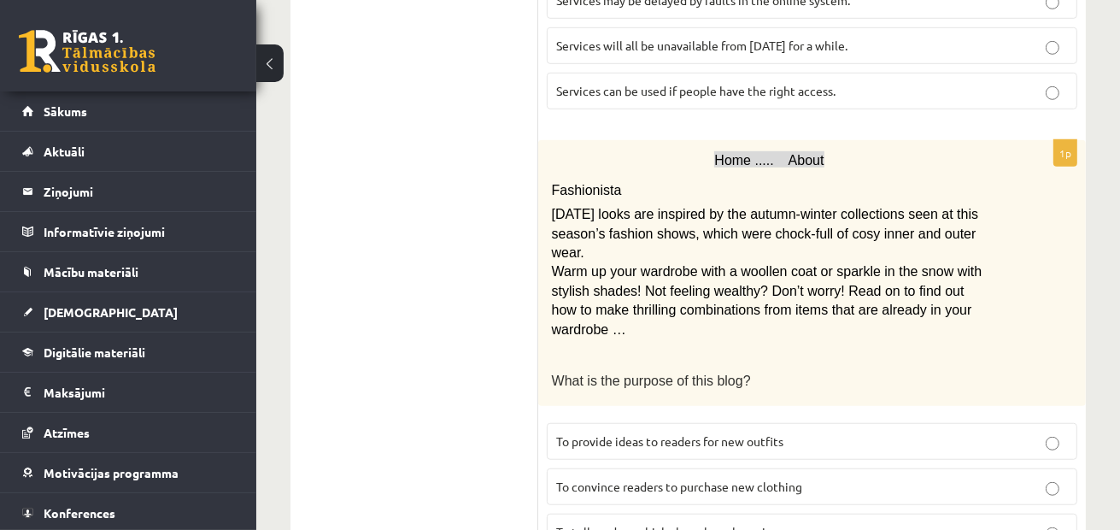
scroll to position [1025, 0]
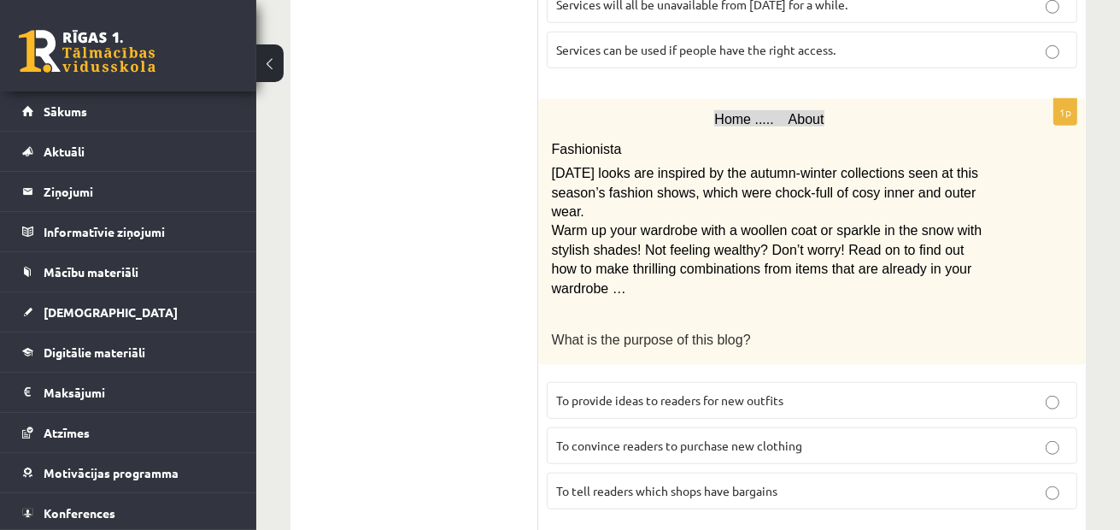
click at [592, 382] on label "To provide ideas to readers for new outfits" at bounding box center [812, 400] width 531 height 37
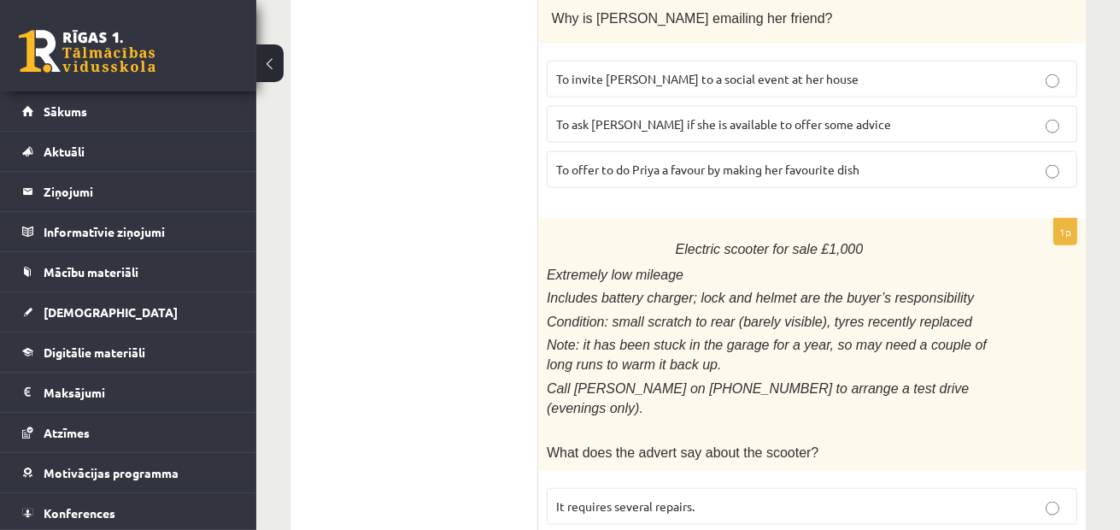
scroll to position [1896, 0]
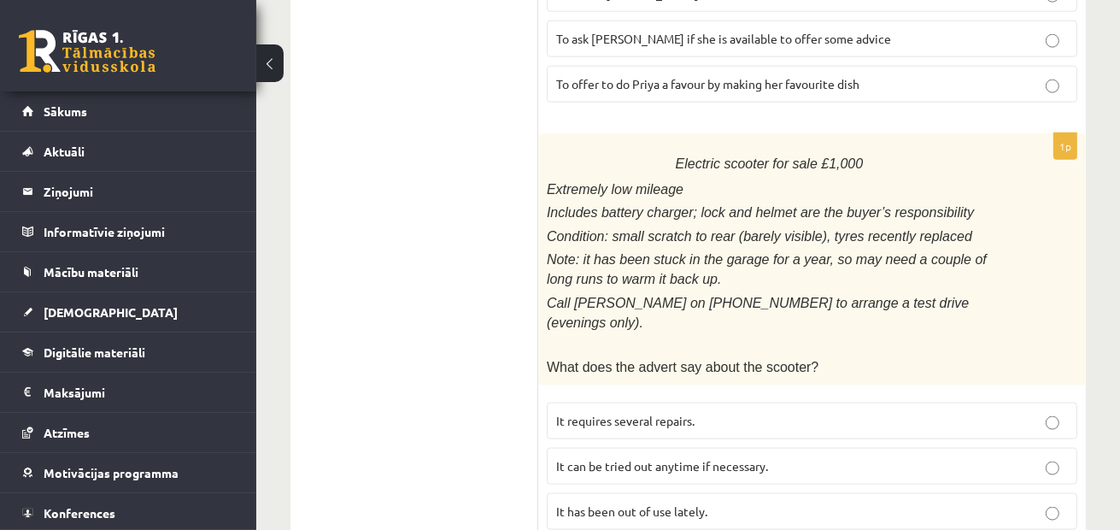
click at [896, 502] on p "It has been out of use lately." at bounding box center [812, 511] width 512 height 18
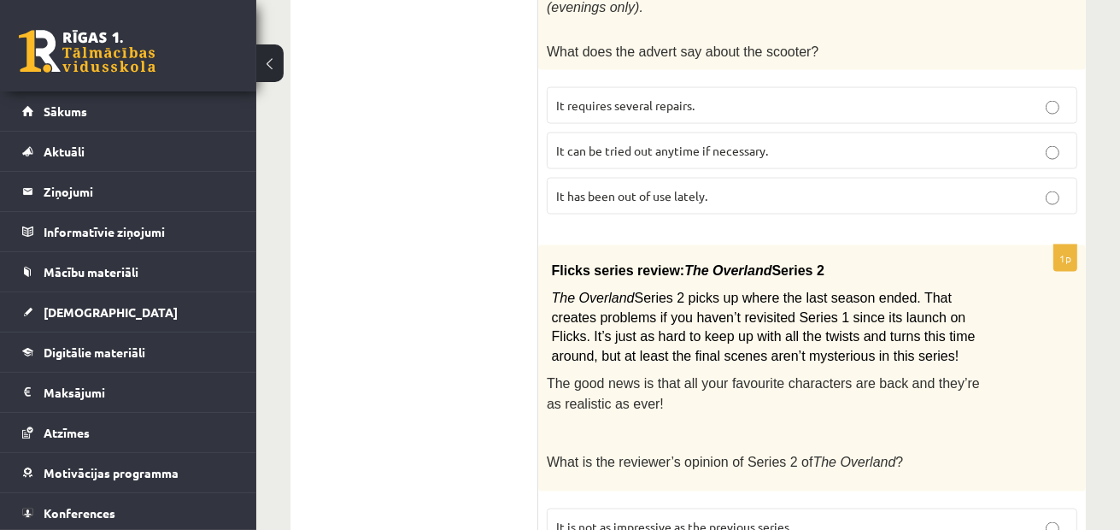
scroll to position [2238, 0]
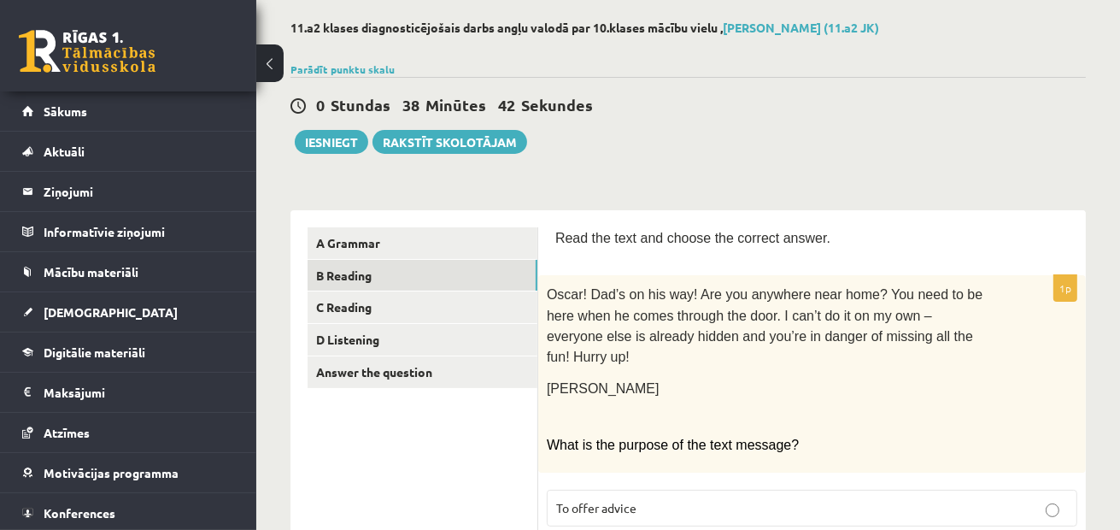
scroll to position [171, 0]
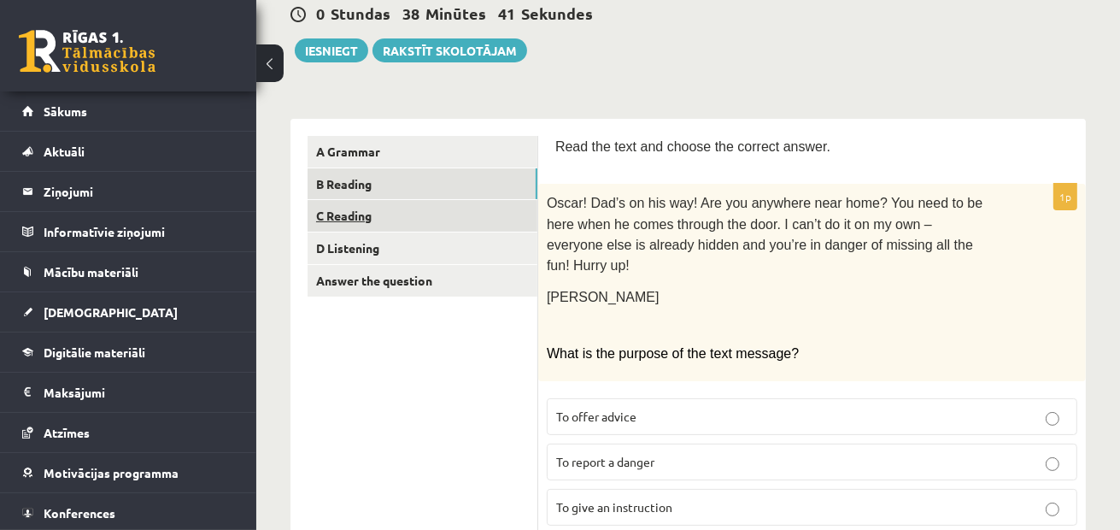
click at [440, 208] on link "C Reading" at bounding box center [423, 216] width 230 height 32
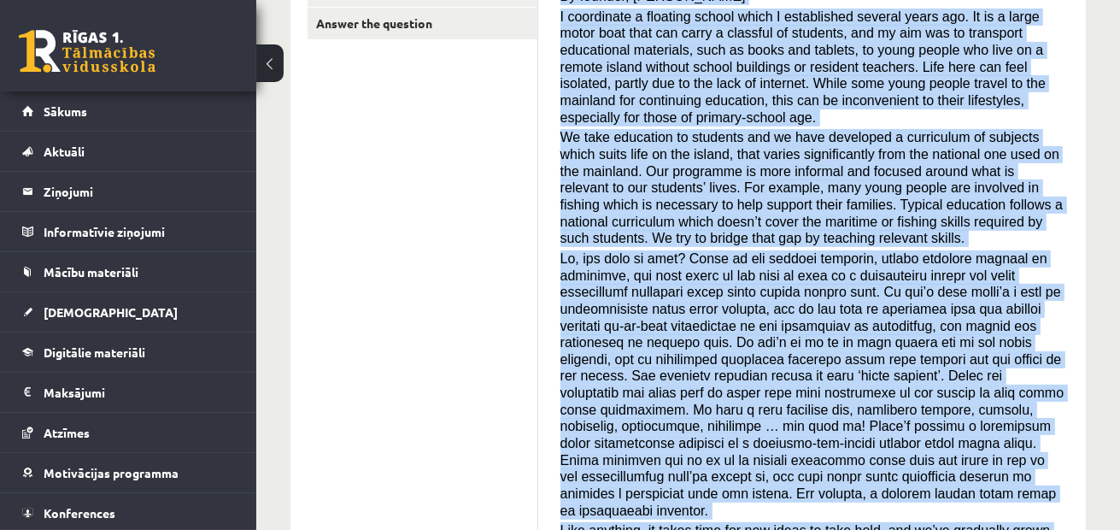
scroll to position [599, 0]
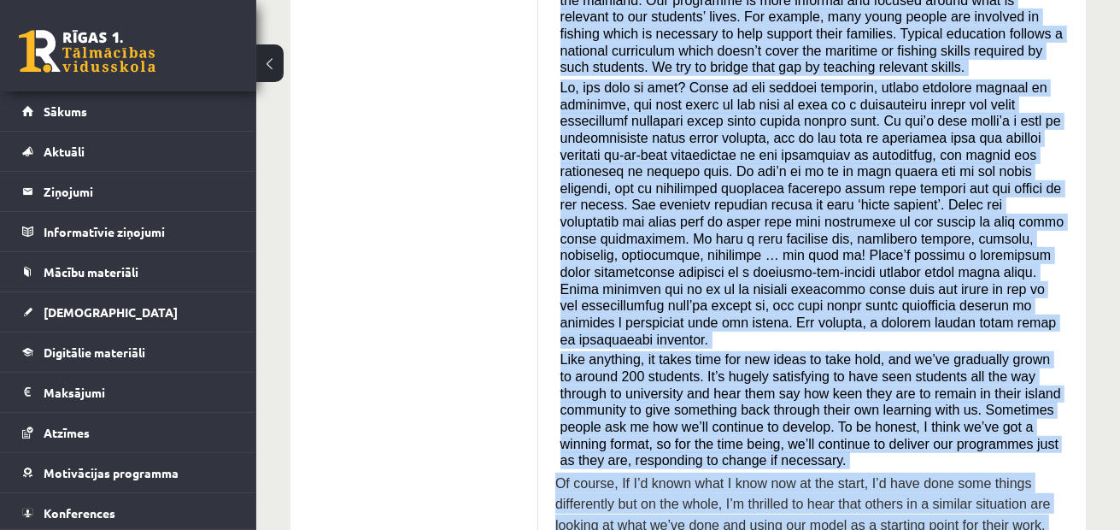
drag, startPoint x: 558, startPoint y: 222, endPoint x: 738, endPoint y: 500, distance: 331.1
click at [738, 500] on div "Read the article about an unusual school and choose the correct answer for each…" at bounding box center [812, 147] width 514 height 879
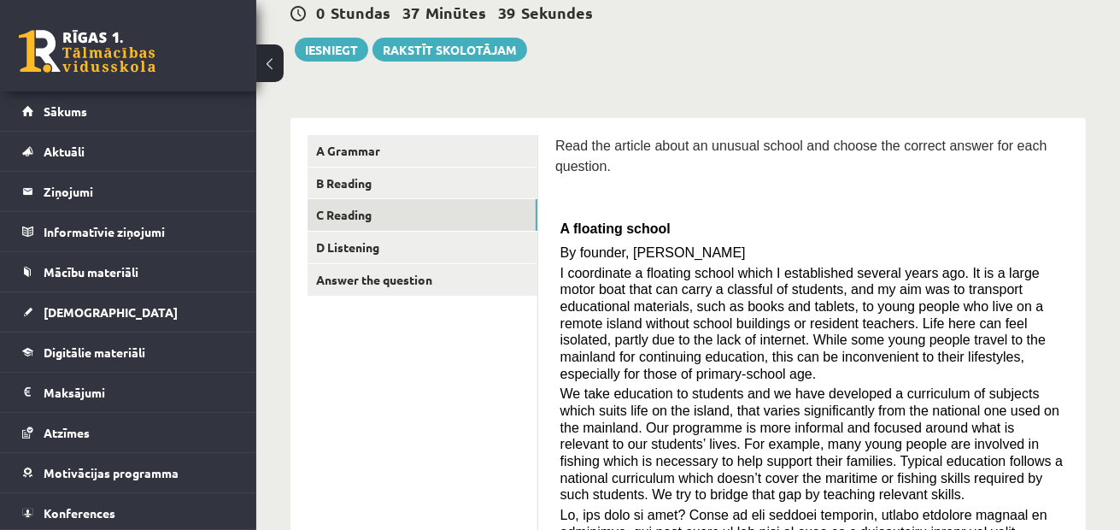
scroll to position [1, 0]
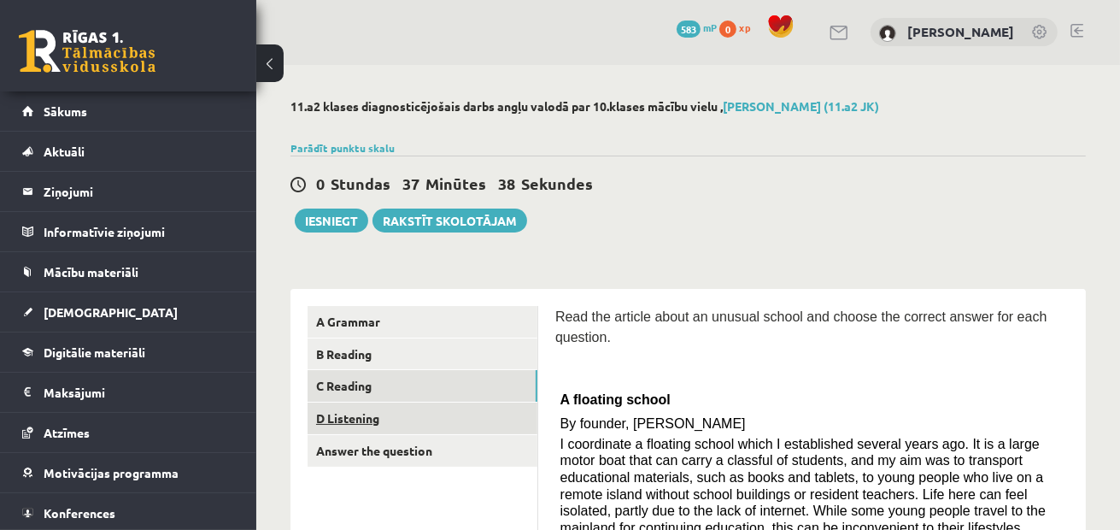
click at [476, 422] on link "D Listening" at bounding box center [423, 419] width 230 height 32
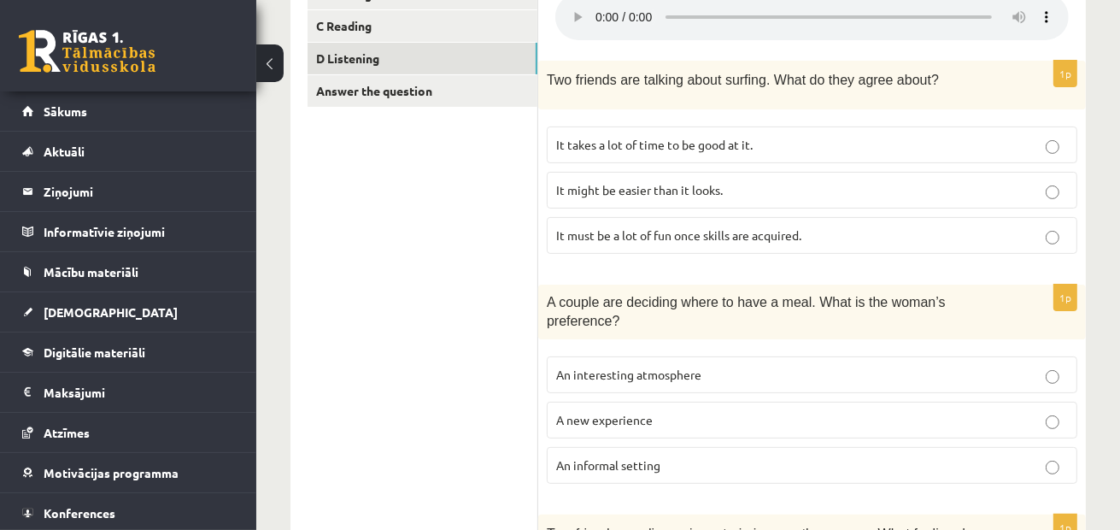
scroll to position [243, 0]
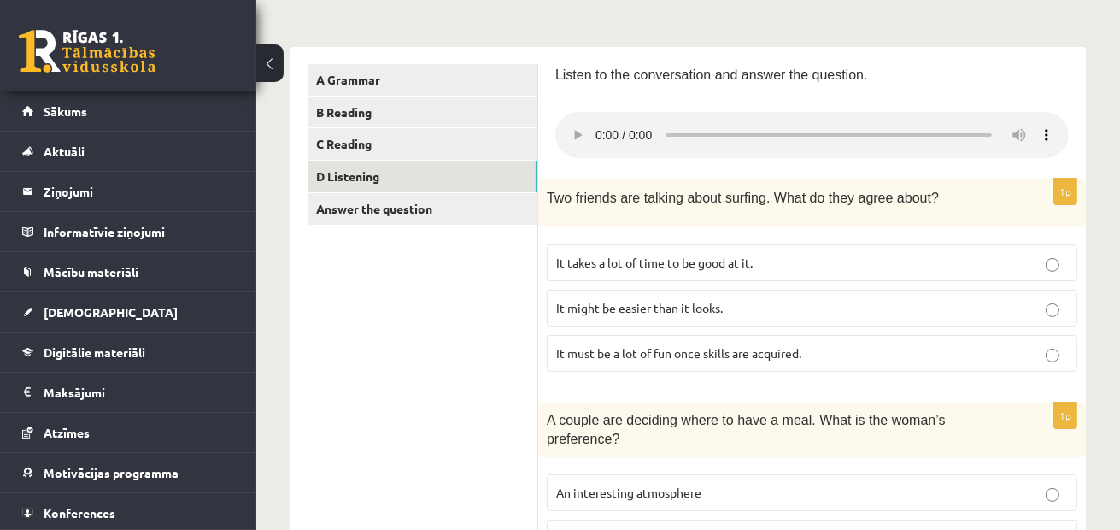
click at [1065, 98] on div "Listen to the conversation and answer the question." at bounding box center [812, 112] width 514 height 97
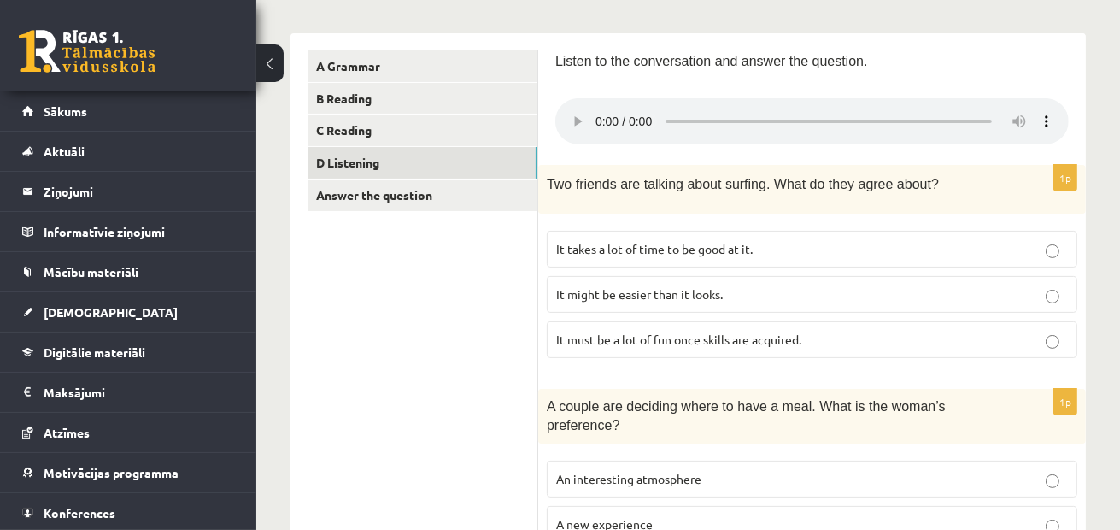
scroll to position [342, 0]
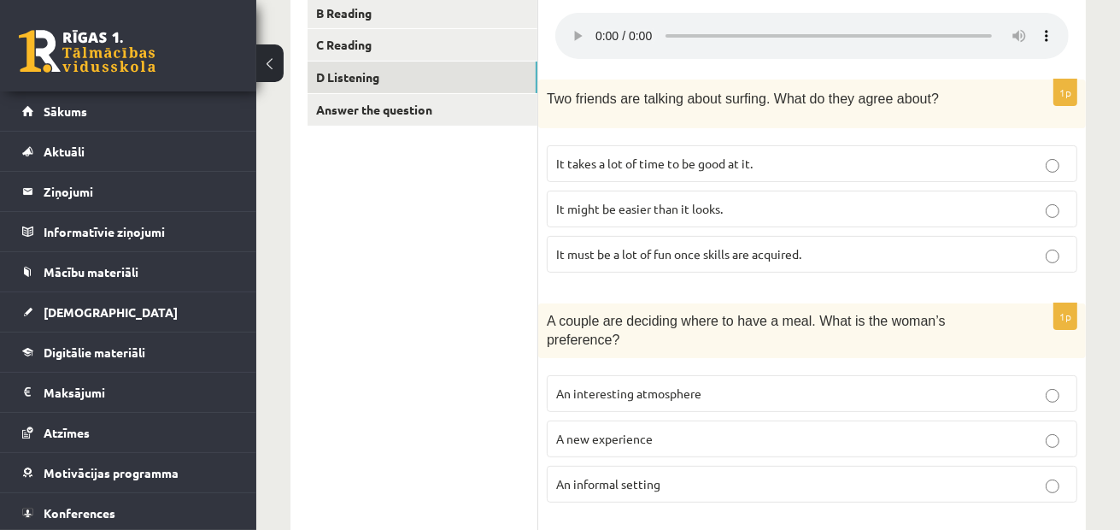
drag, startPoint x: 576, startPoint y: 465, endPoint x: 515, endPoint y: 444, distance: 64.3
click at [577, 476] on span "An informal setting" at bounding box center [608, 483] width 104 height 15
click at [624, 246] on span "It must be a lot of fun once skills are acquired." at bounding box center [678, 253] width 245 height 15
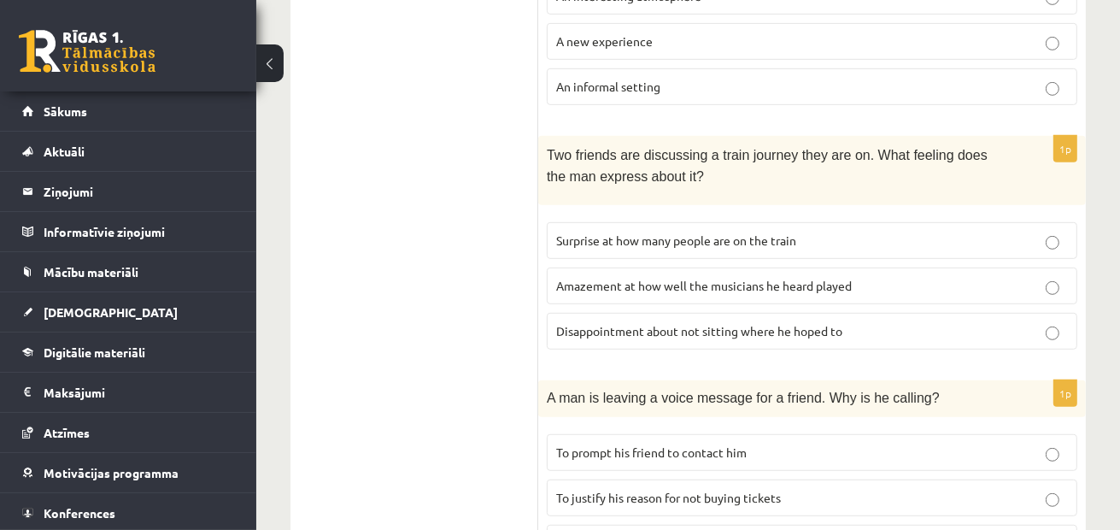
scroll to position [769, 0]
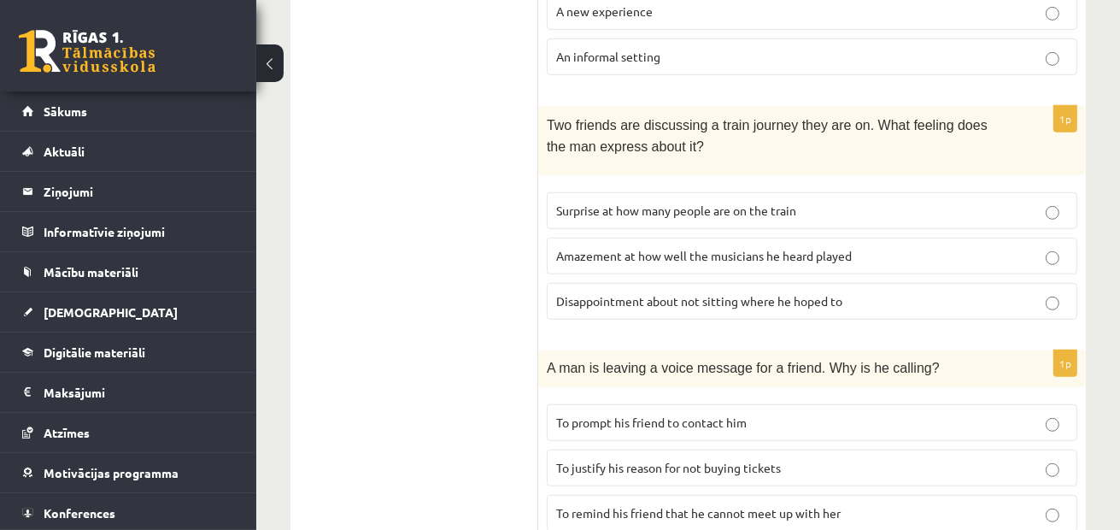
click at [666, 202] on p "Surprise at how many people are on the train" at bounding box center [812, 211] width 512 height 18
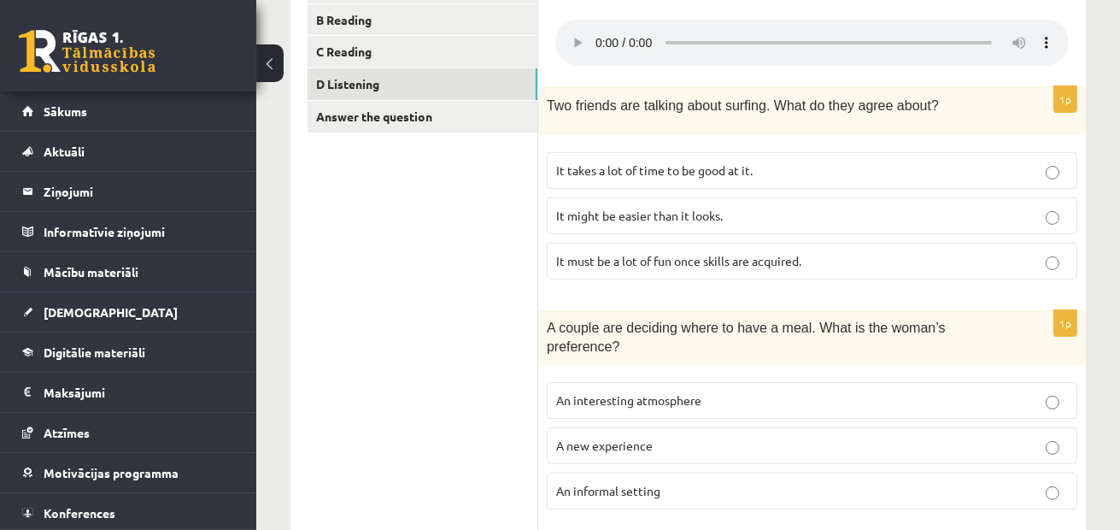
scroll to position [243, 0]
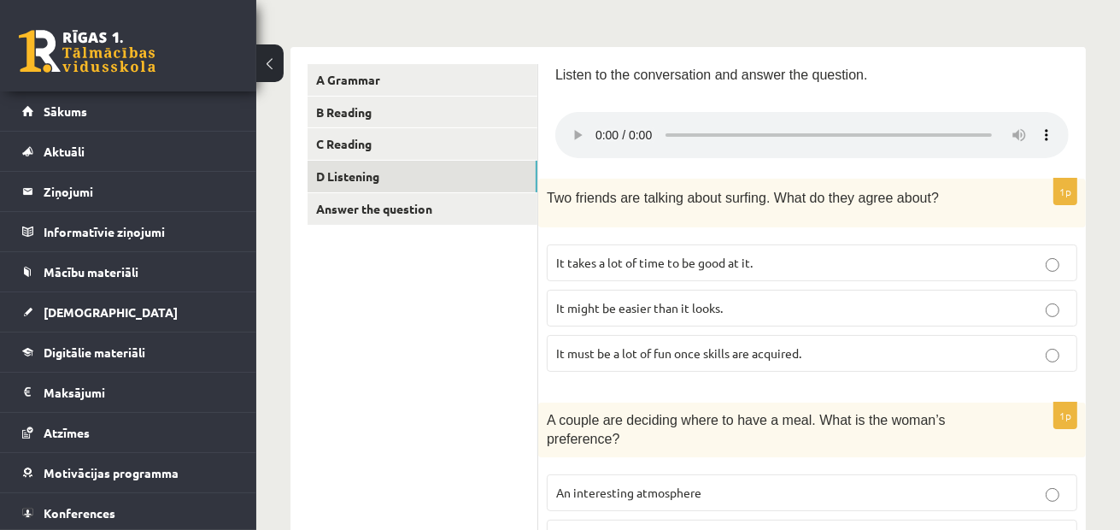
click at [931, 266] on p "It takes a lot of time to be good at it." at bounding box center [812, 263] width 512 height 18
click at [868, 355] on p "It must be a lot of fun once skills are acquired." at bounding box center [812, 353] width 512 height 18
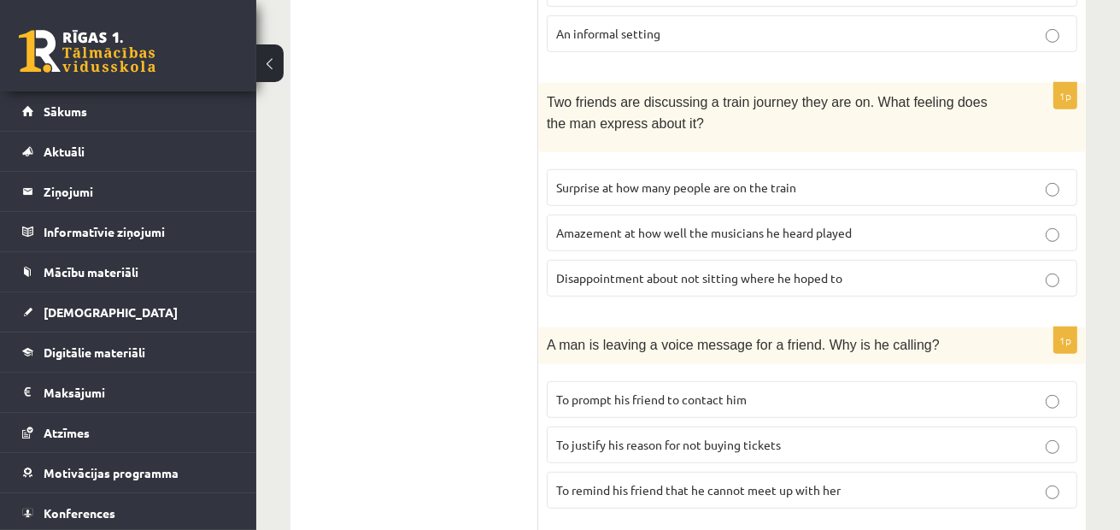
scroll to position [926, 0]
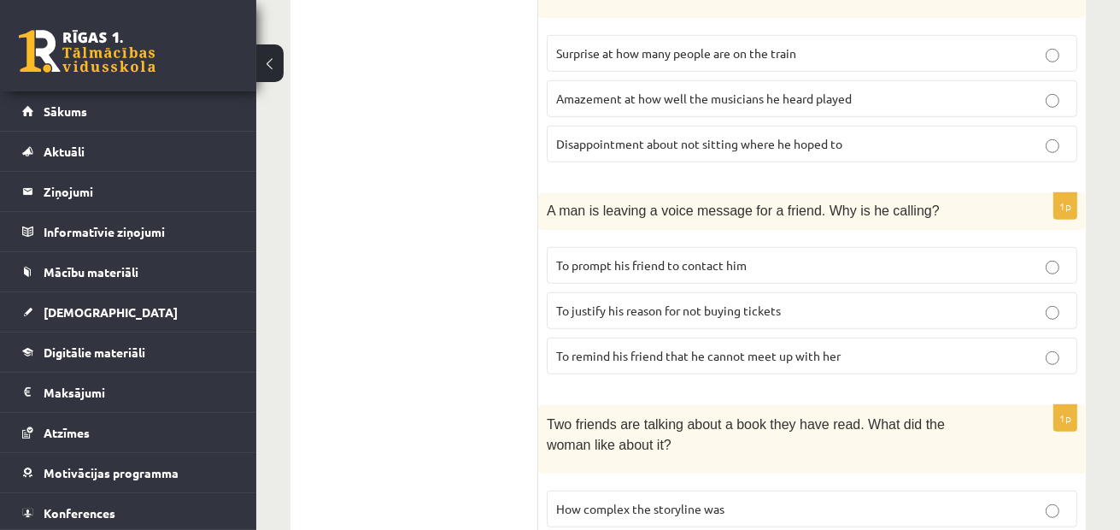
click at [741, 303] on span "To justify his reason for not buying tickets" at bounding box center [668, 310] width 225 height 15
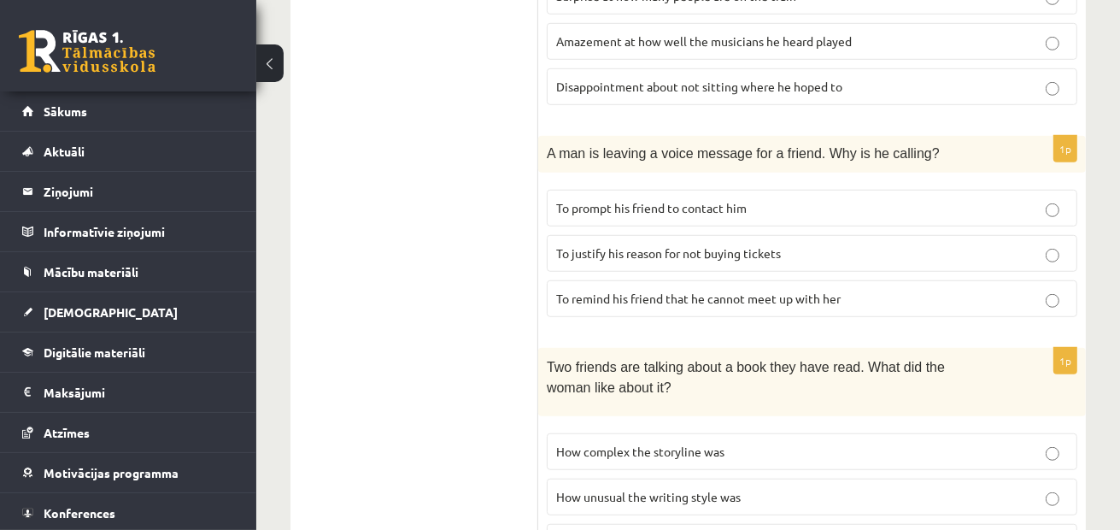
scroll to position [1012, 0]
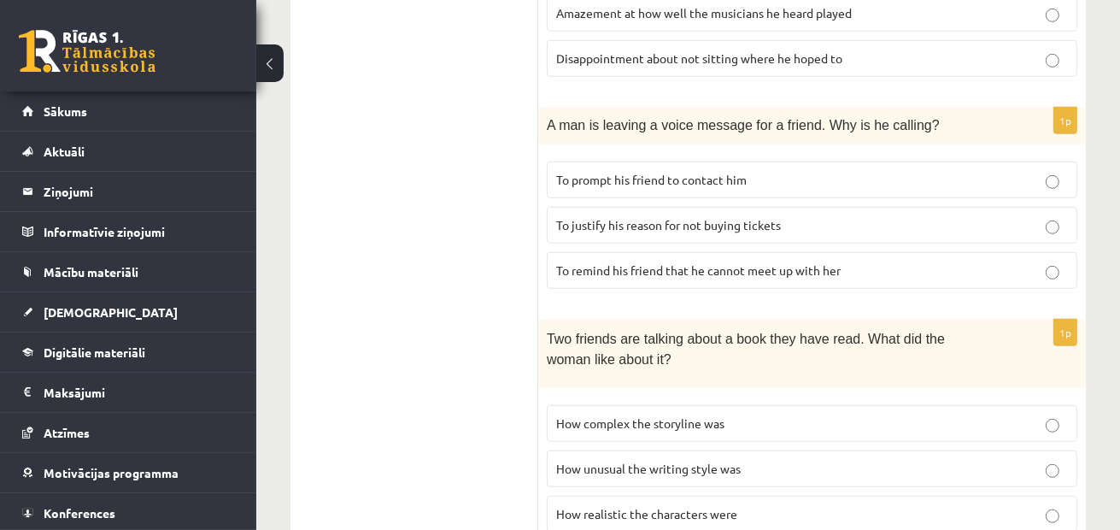
click at [649, 415] on span "How complex the storyline was" at bounding box center [640, 422] width 168 height 15
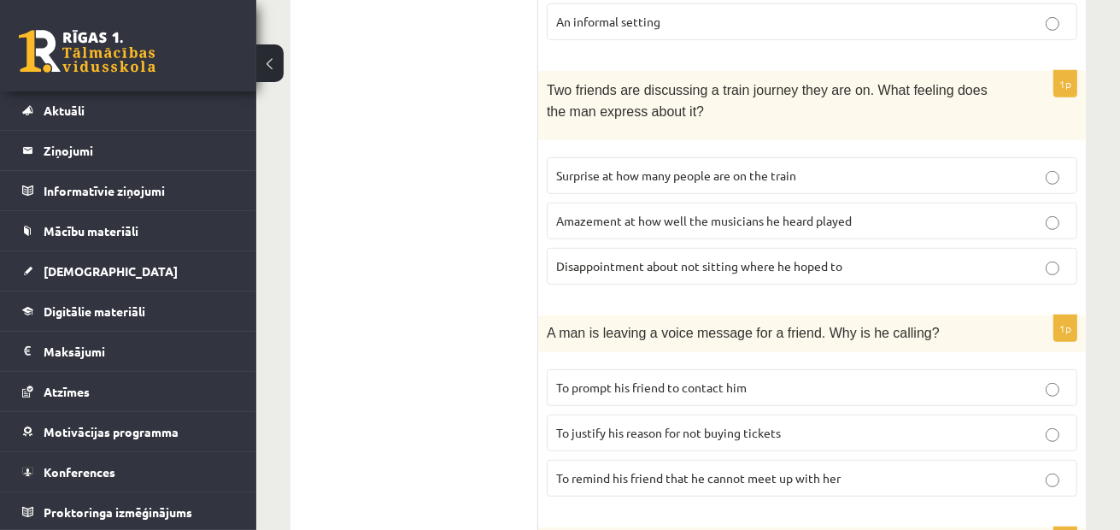
scroll to position [769, 0]
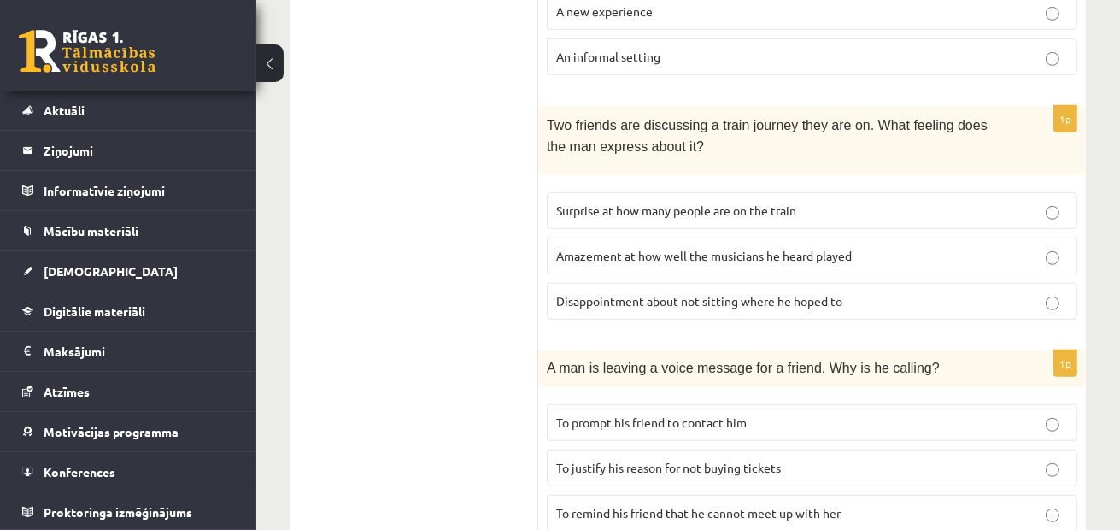
click at [643, 295] on fieldset "Surprise at how many people are on the train Amazement at how well the musician…" at bounding box center [812, 254] width 531 height 141
click at [661, 292] on p "Disappointment about not sitting where he hoped to" at bounding box center [812, 301] width 512 height 18
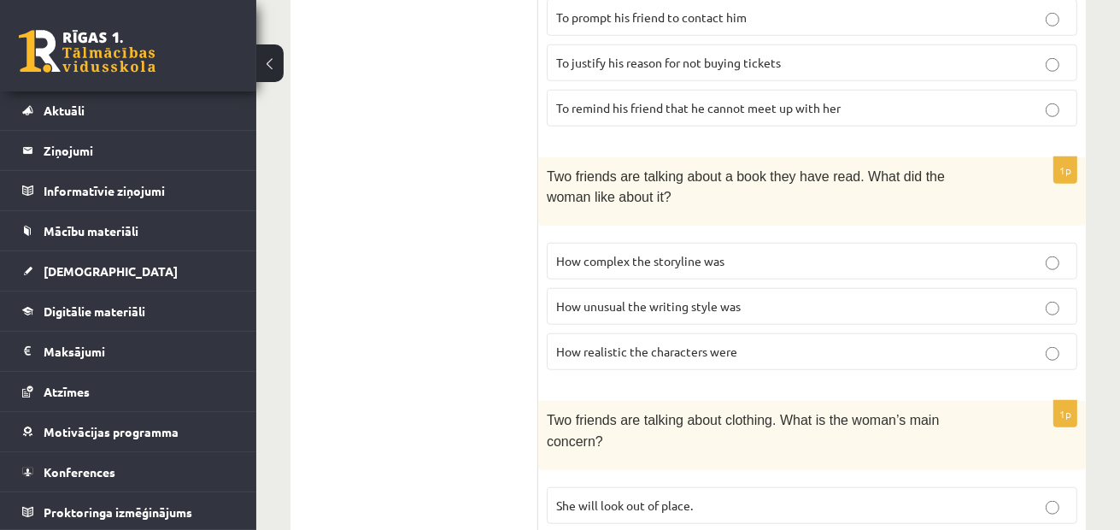
scroll to position [1268, 0]
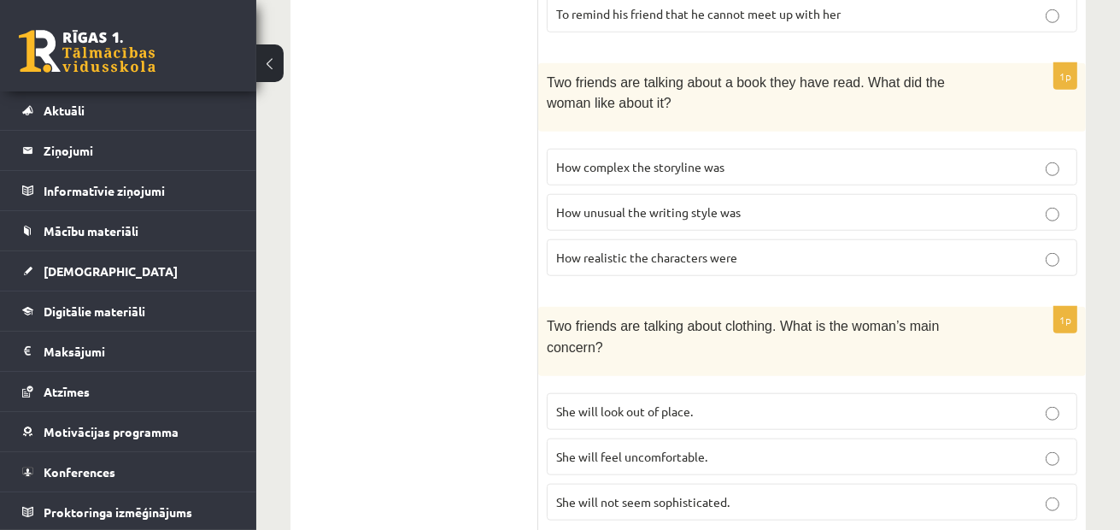
drag, startPoint x: 688, startPoint y: 407, endPoint x: 679, endPoint y: 401, distance: 11.1
click at [689, 449] on span "She will feel uncomfortable." at bounding box center [631, 456] width 151 height 15
click at [721, 494] on span "She will not seem sophisticated." at bounding box center [642, 501] width 173 height 15
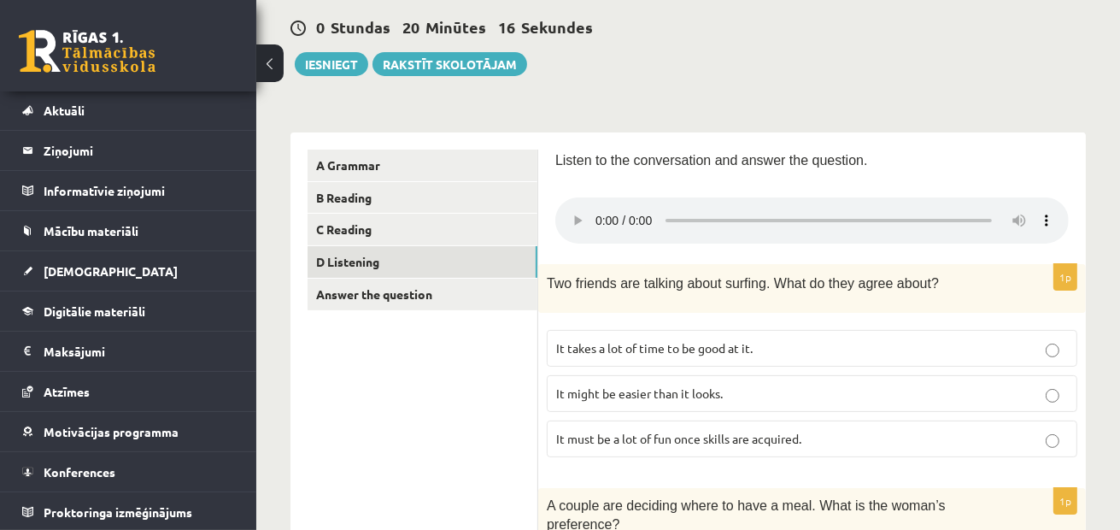
scroll to position [0, 0]
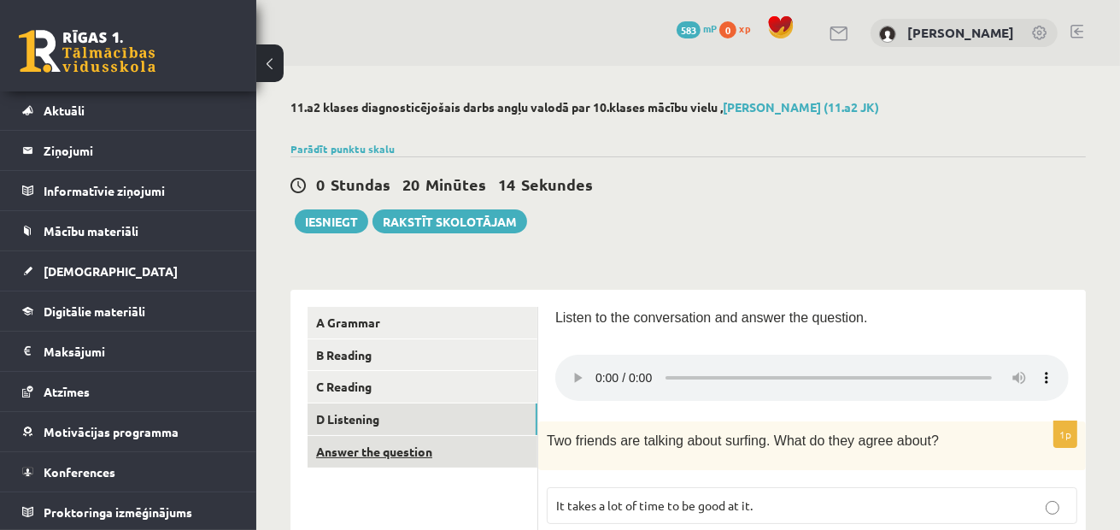
click at [480, 447] on link "Answer the question" at bounding box center [423, 452] width 230 height 32
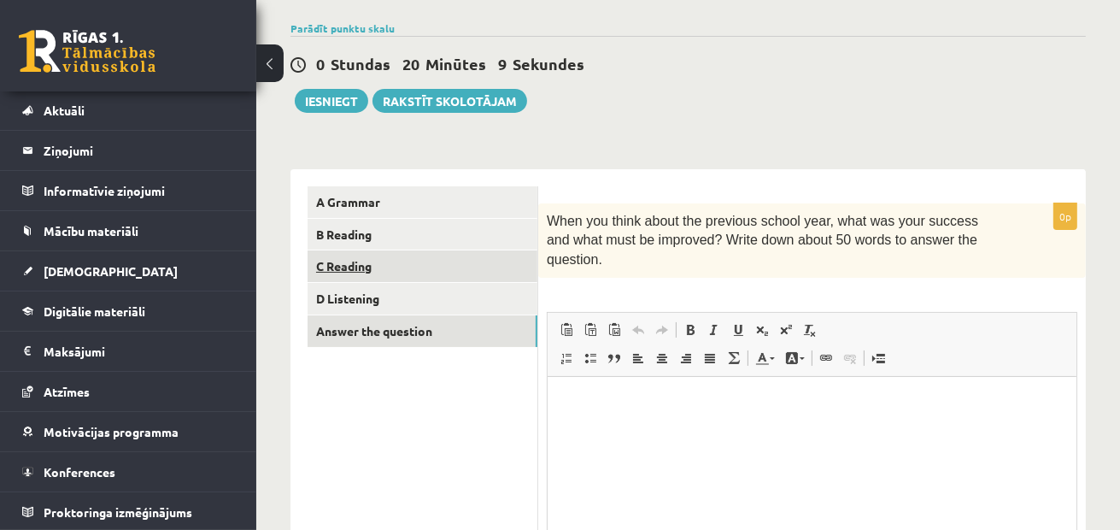
click at [386, 273] on link "C Reading" at bounding box center [423, 266] width 230 height 32
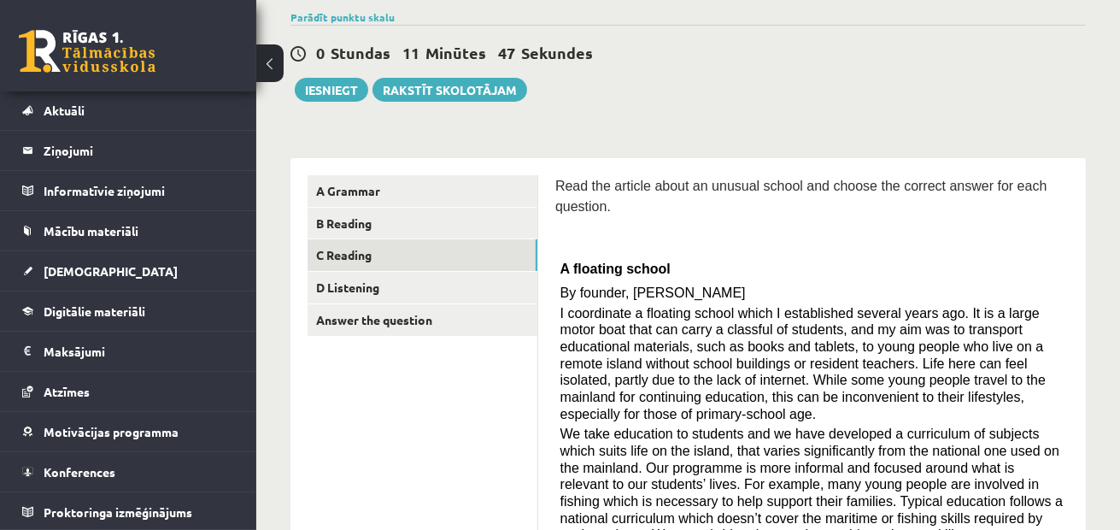
scroll to position [2, 0]
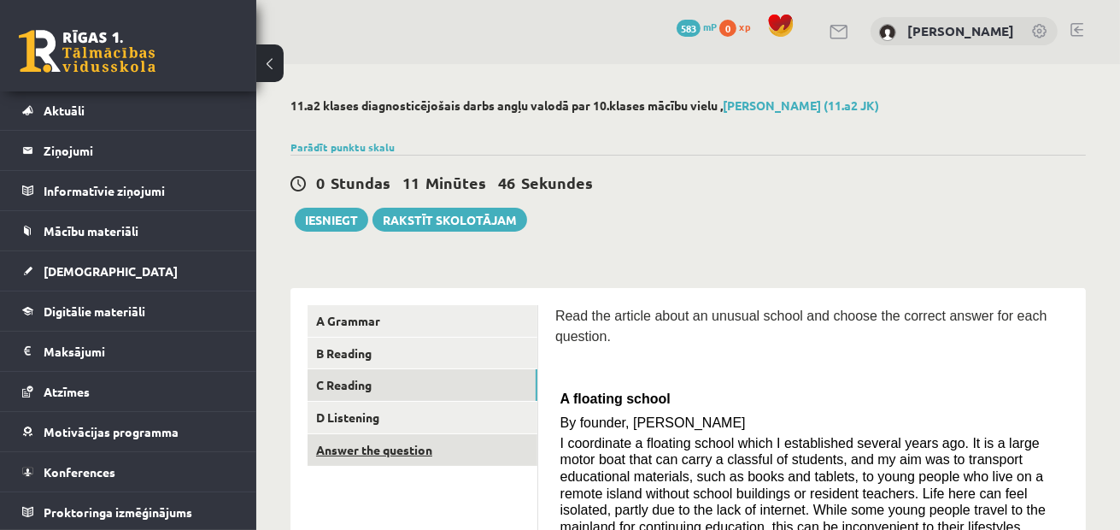
click at [463, 451] on link "Answer the question" at bounding box center [423, 450] width 230 height 32
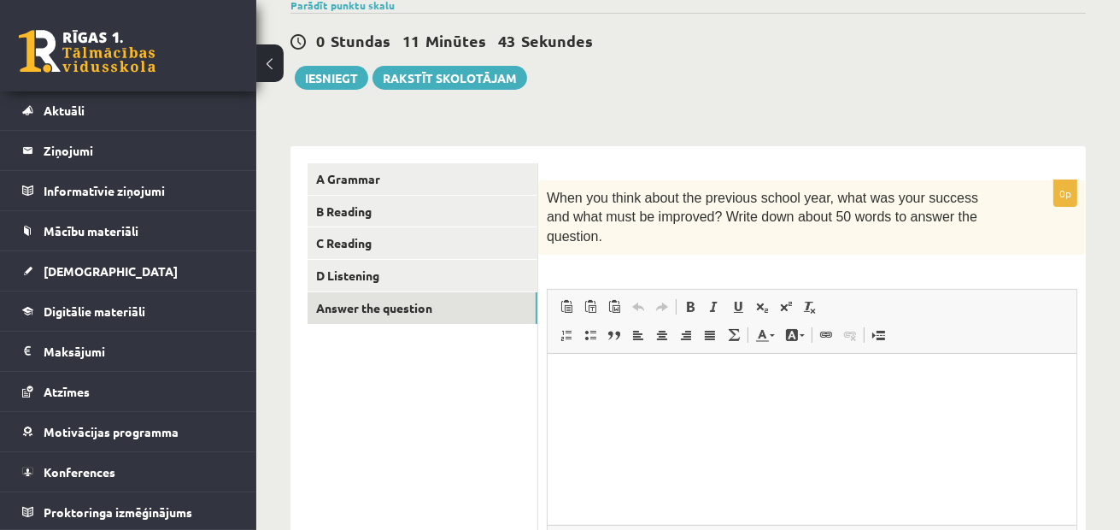
scroll to position [173, 0]
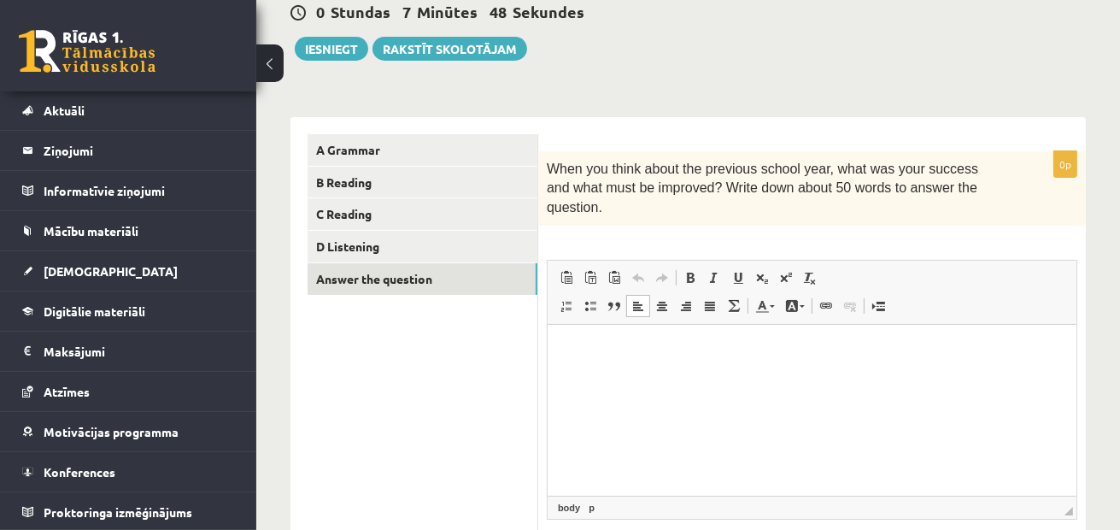
click at [680, 376] on html at bounding box center [811, 350] width 529 height 52
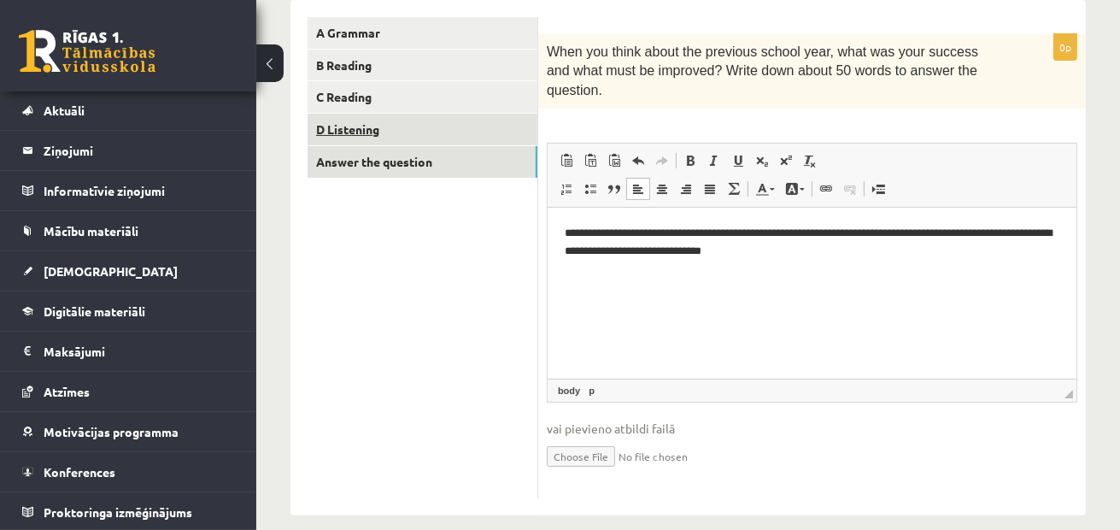
scroll to position [291, 0]
click at [418, 118] on link "D Listening" at bounding box center [423, 129] width 230 height 32
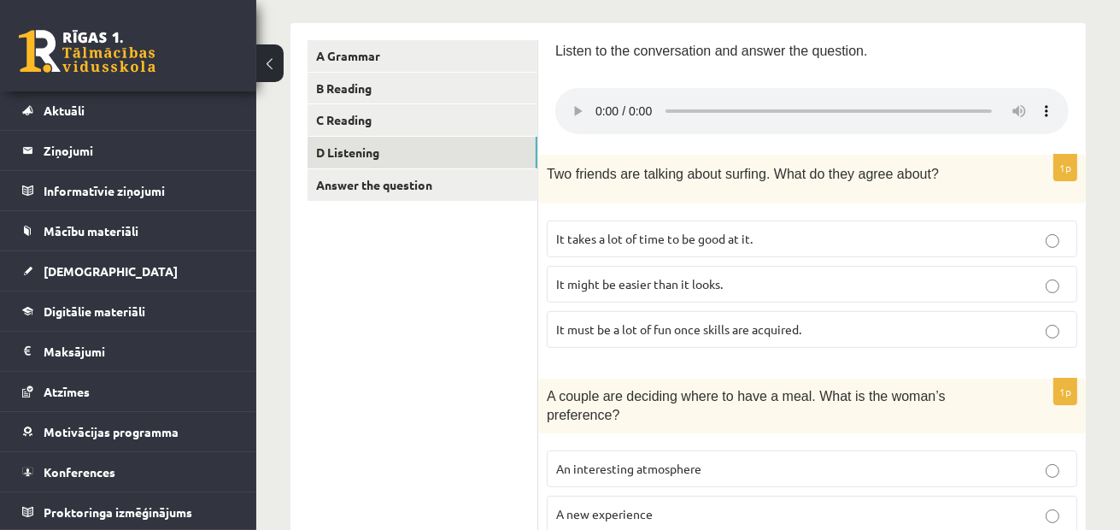
scroll to position [120, 0]
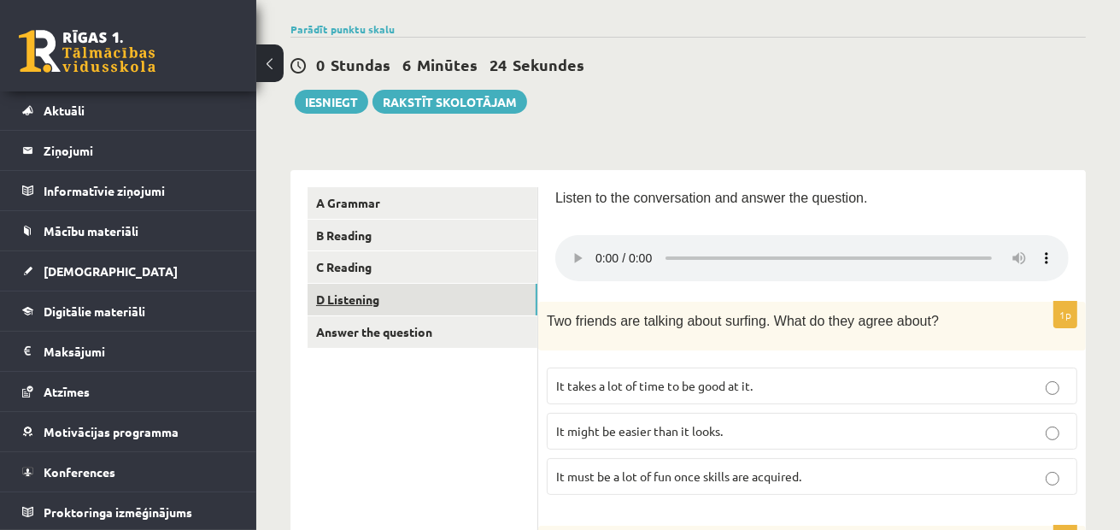
click at [455, 293] on link "D Listening" at bounding box center [423, 300] width 230 height 32
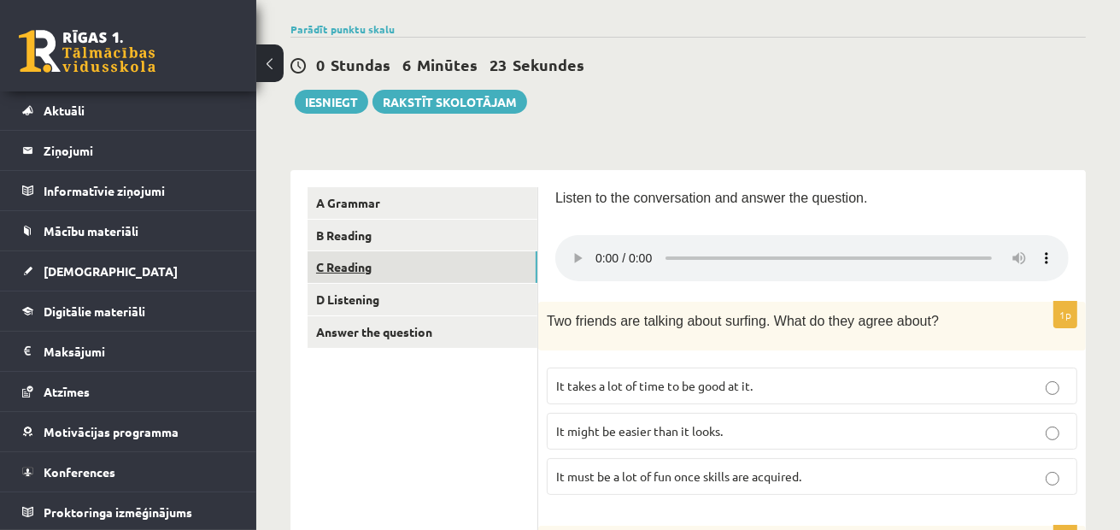
click at [476, 262] on link "C Reading" at bounding box center [423, 267] width 230 height 32
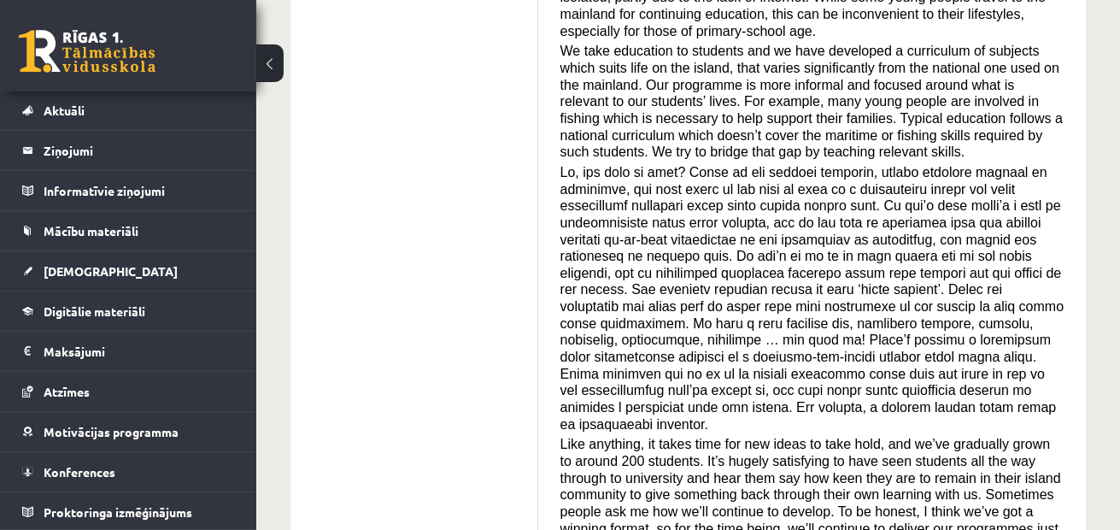
scroll to position [942, 0]
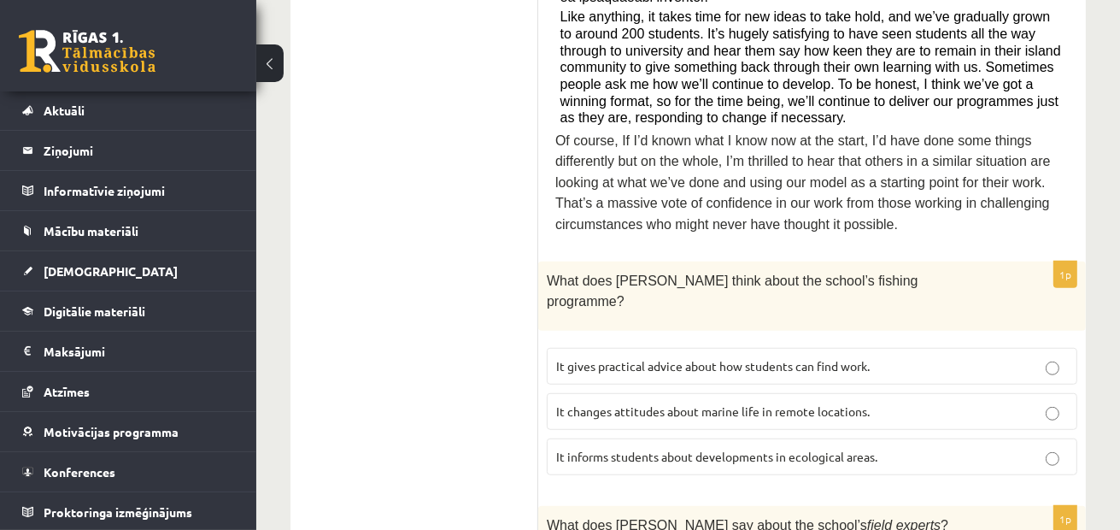
click at [807, 449] on span "It informs students about developments in ecological areas." at bounding box center [716, 456] width 321 height 15
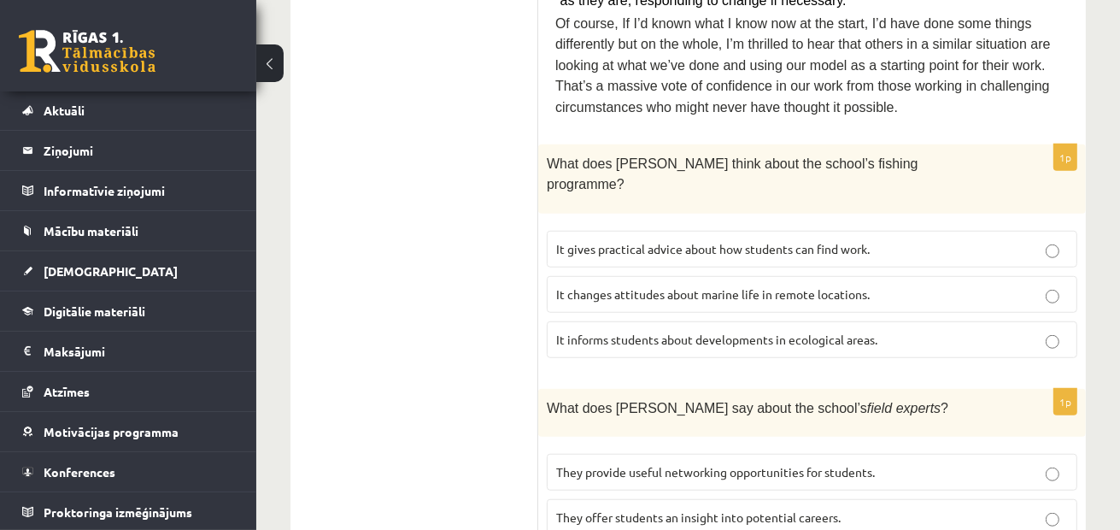
scroll to position [1113, 0]
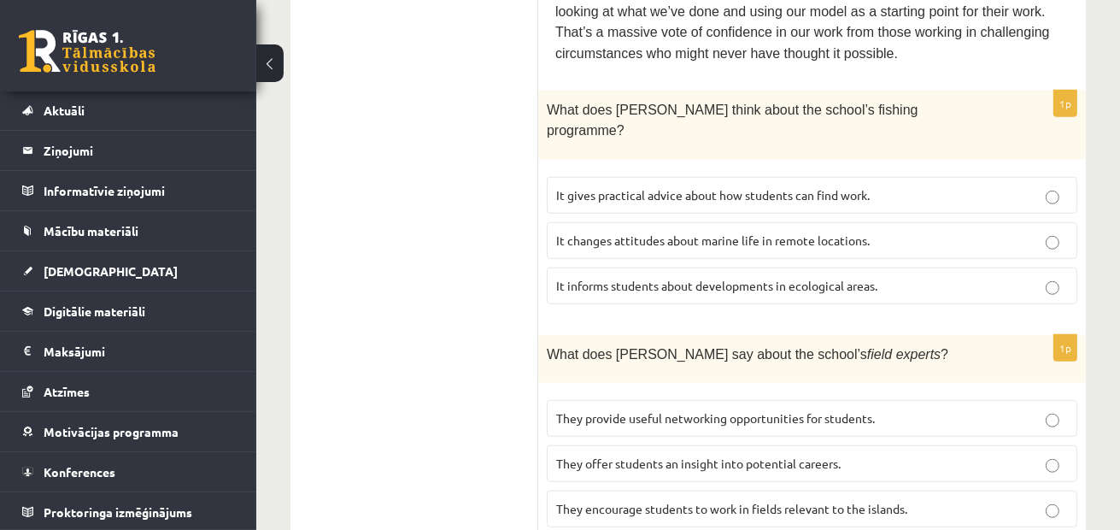
click at [845, 455] on p "They offer students an insight into potential careers." at bounding box center [812, 464] width 512 height 18
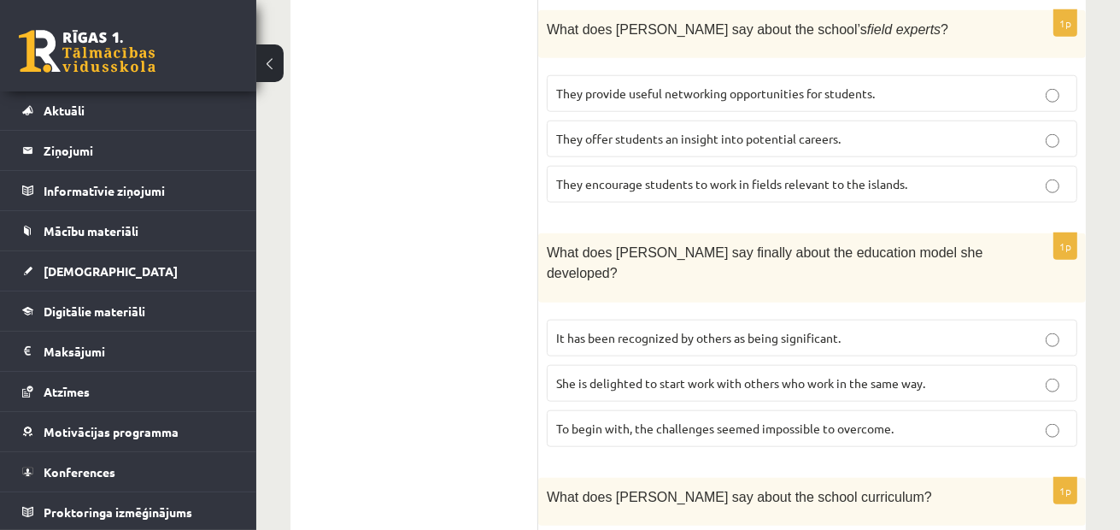
scroll to position [1454, 0]
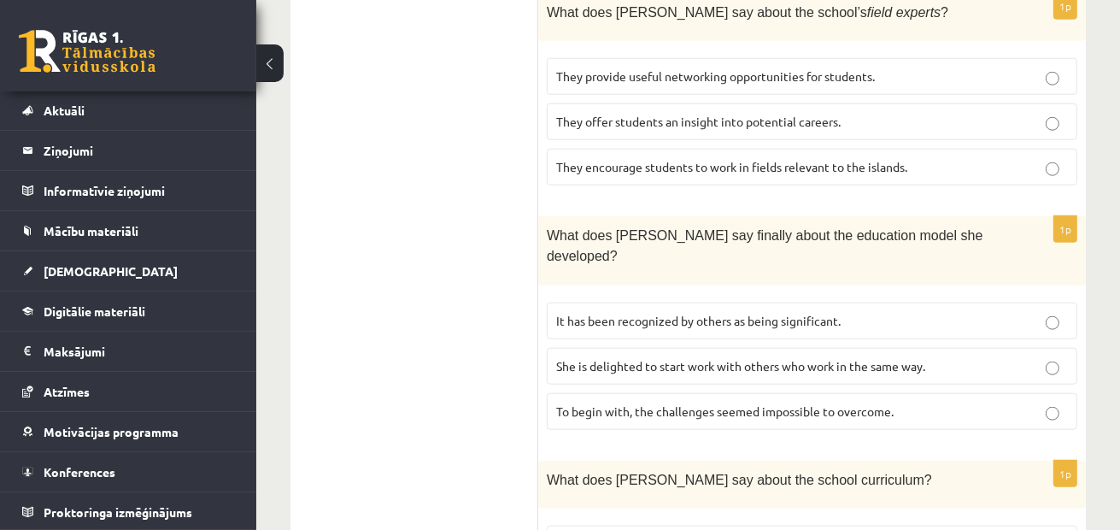
click at [819, 313] on span "It has been recognized by others as being significant." at bounding box center [698, 320] width 285 height 15
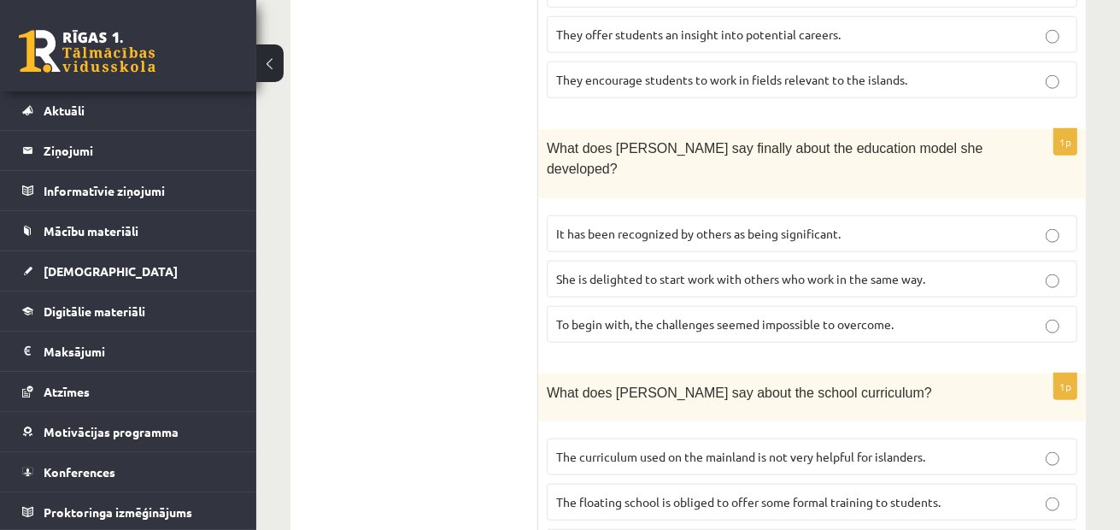
scroll to position [1625, 0]
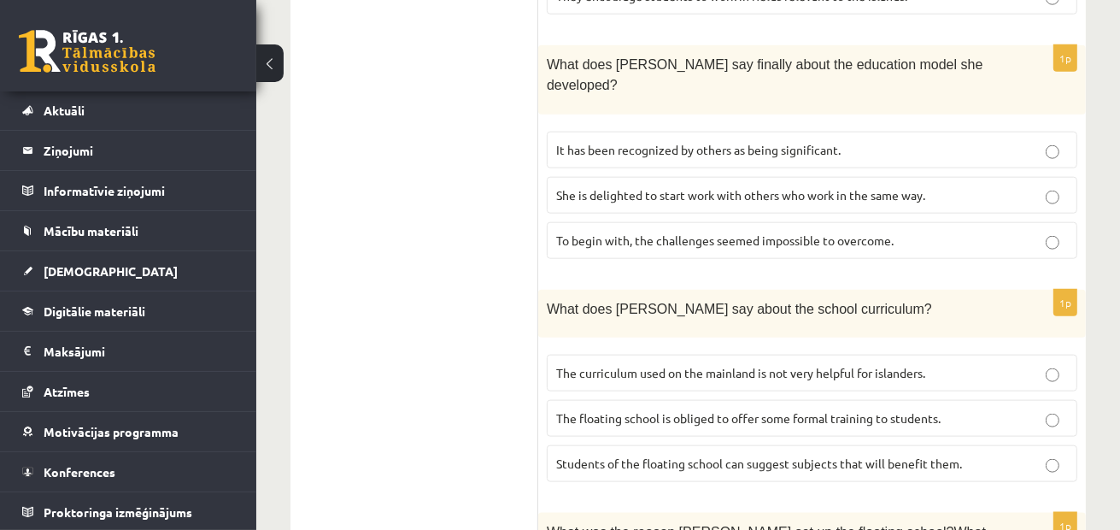
click at [841, 365] on span "The curriculum used on the mainland is not very helpful for islanders." at bounding box center [740, 372] width 369 height 15
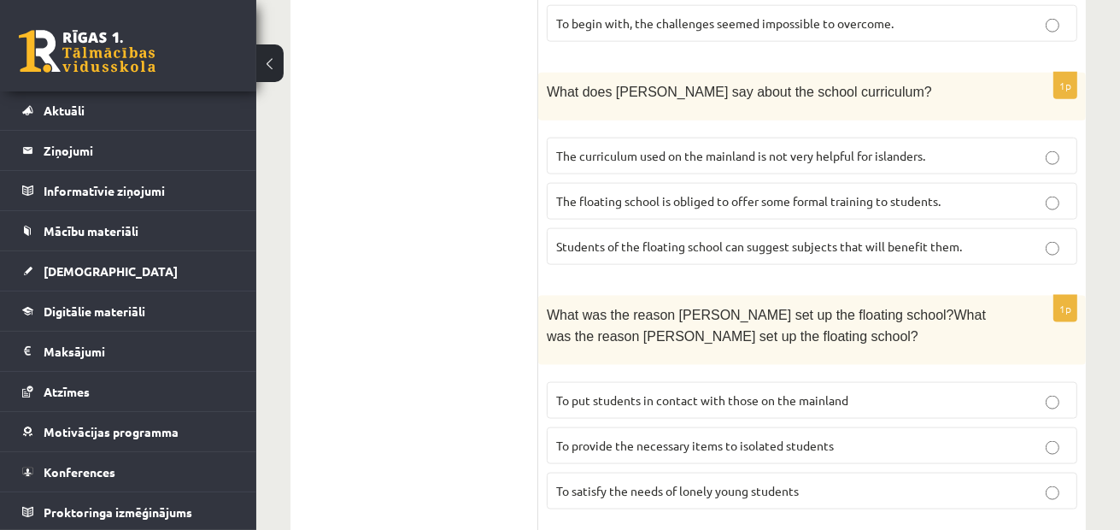
scroll to position [1882, 0]
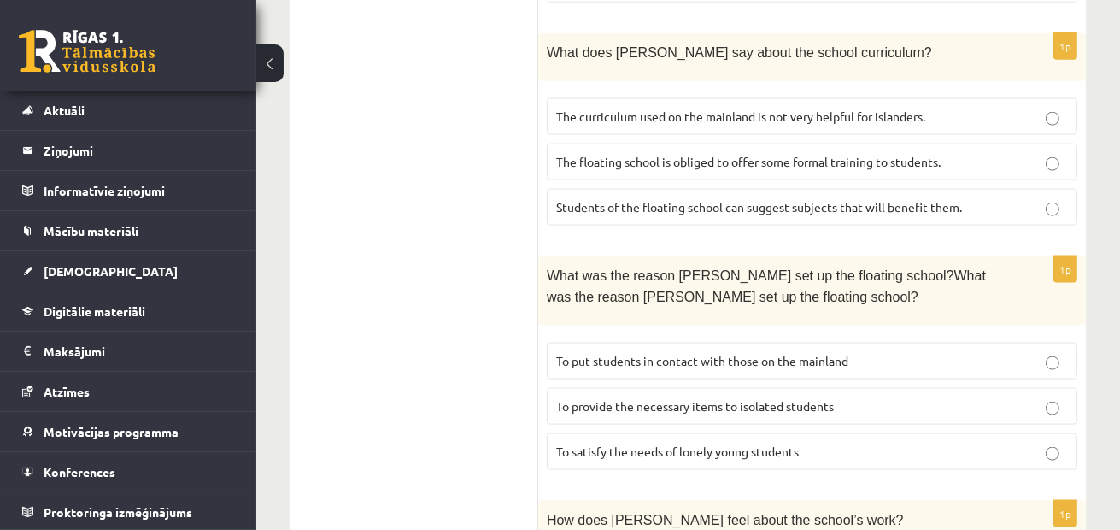
click at [732, 388] on label "To provide the necessary items to isolated students" at bounding box center [812, 406] width 531 height 37
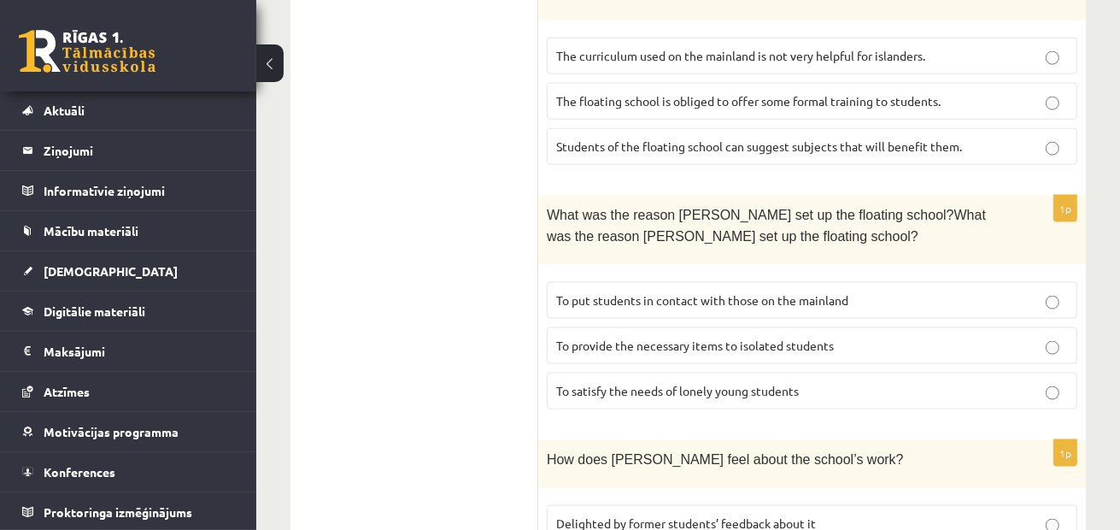
scroll to position [1967, 0]
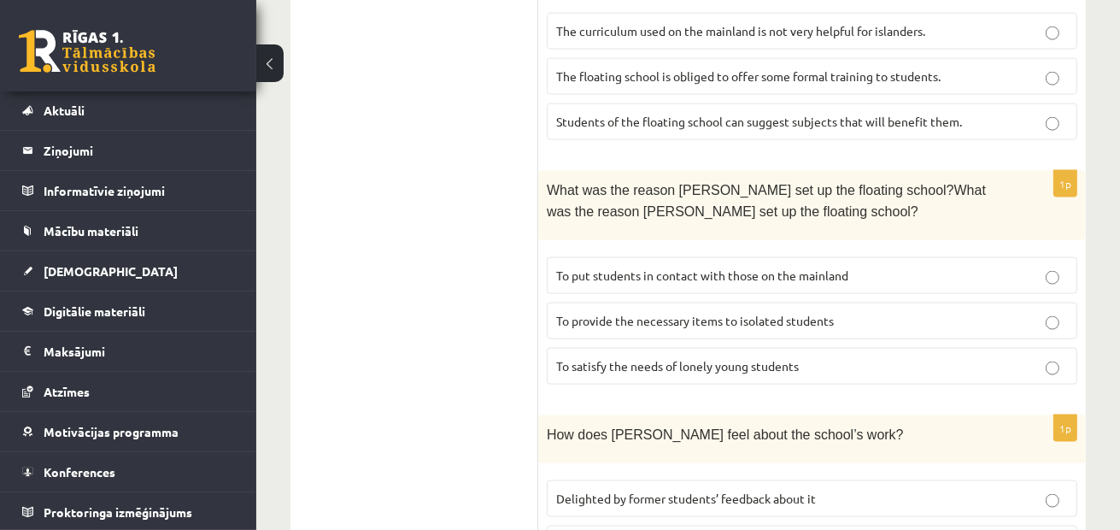
click at [846, 490] on p "Delighted by former students’ feedback about it" at bounding box center [812, 499] width 512 height 18
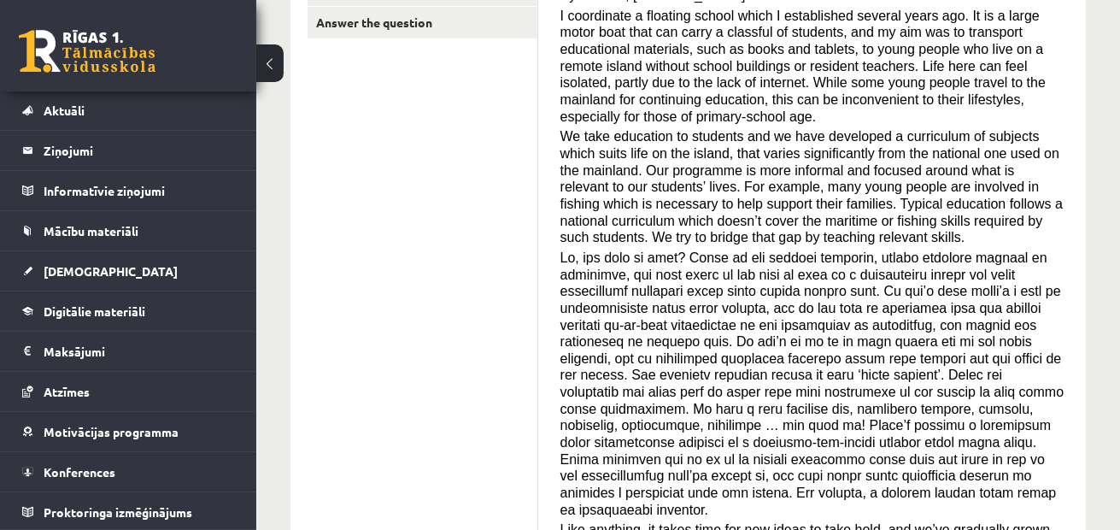
scroll to position [0, 0]
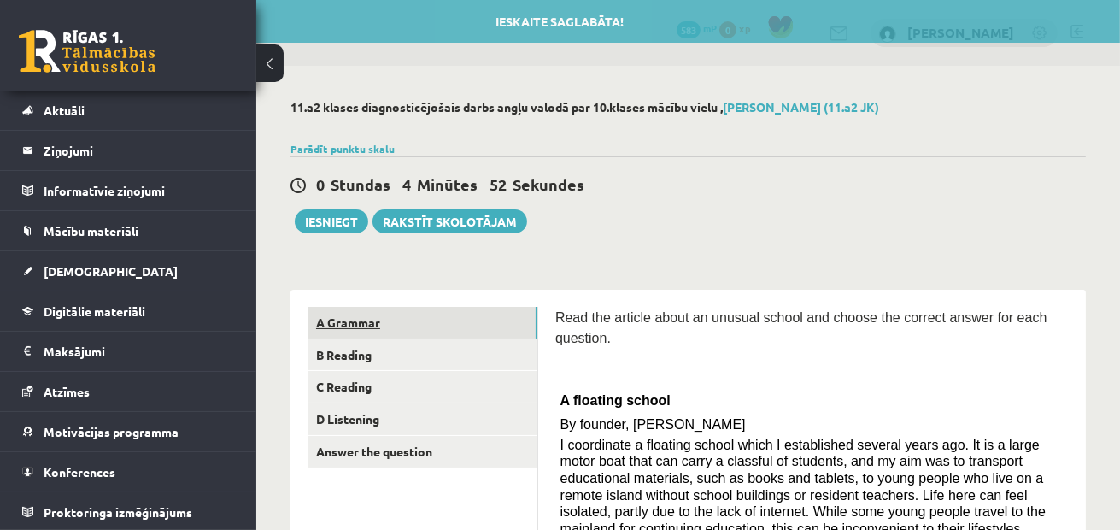
click at [491, 320] on link "A Grammar" at bounding box center [423, 323] width 230 height 32
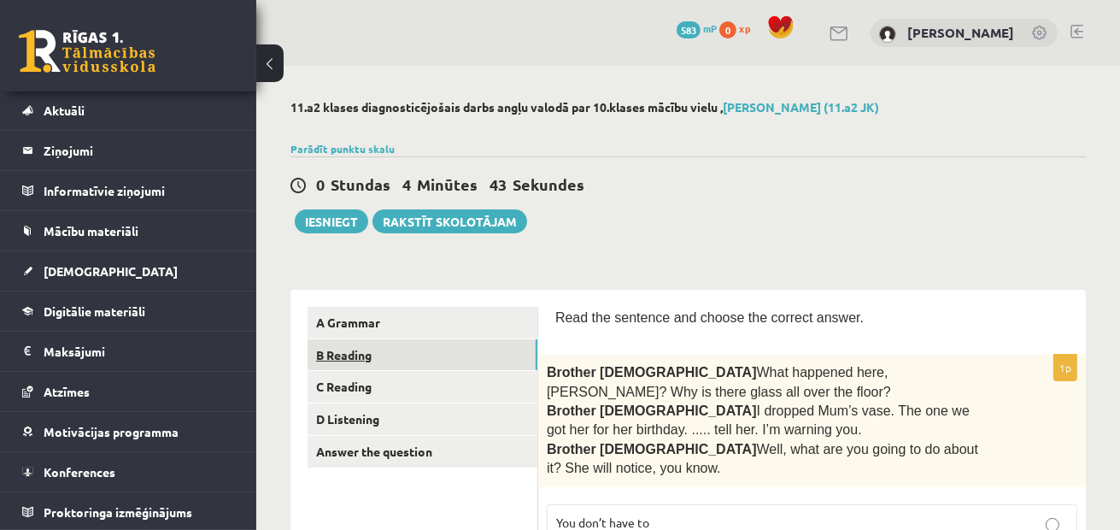
click at [380, 355] on link "B Reading" at bounding box center [423, 355] width 230 height 32
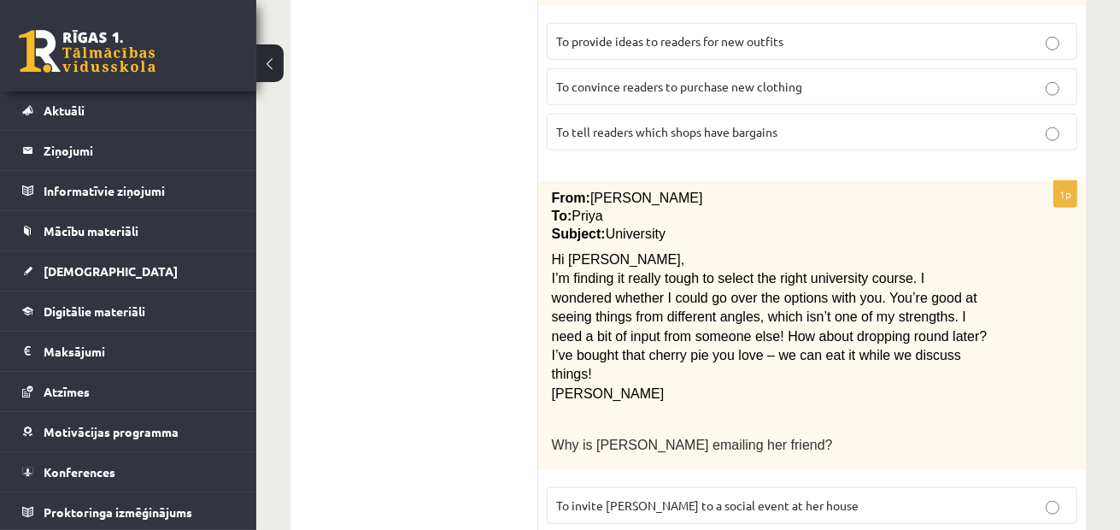
scroll to position [1470, 0]
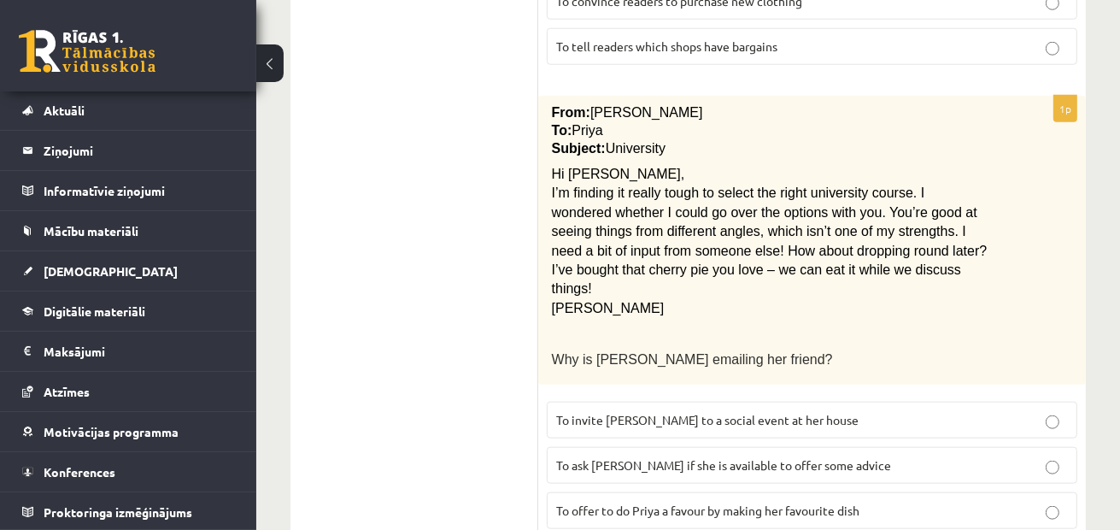
click at [612, 457] on span "To ask Priya if she is available to offer some advice" at bounding box center [723, 464] width 335 height 15
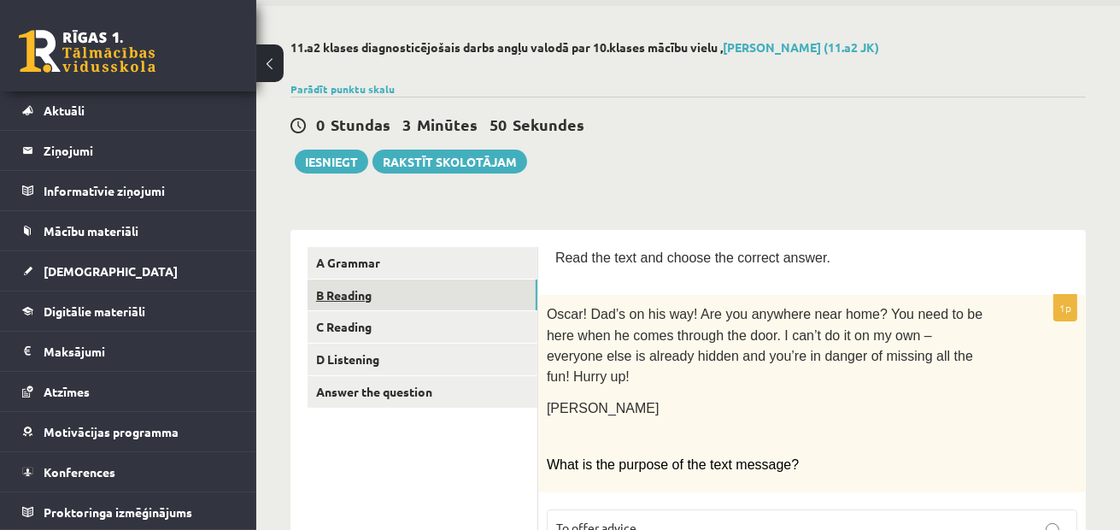
scroll to position [0, 0]
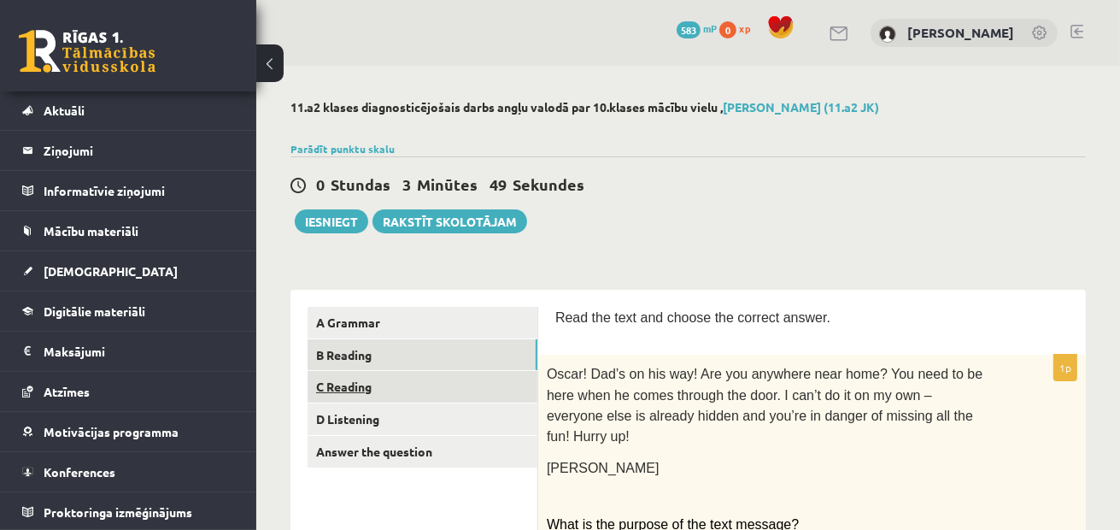
click at [482, 386] on link "C Reading" at bounding box center [423, 387] width 230 height 32
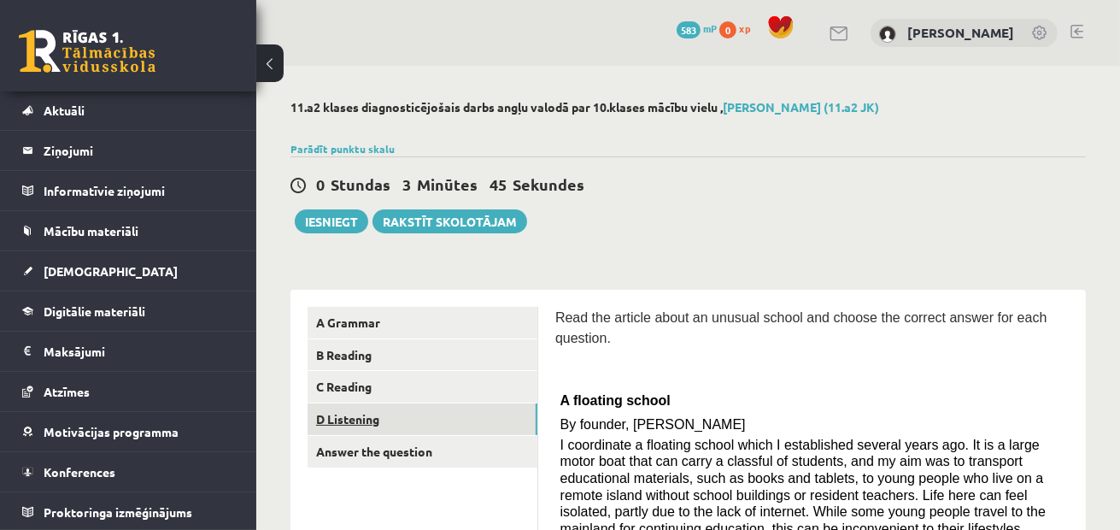
click at [451, 420] on link "D Listening" at bounding box center [423, 419] width 230 height 32
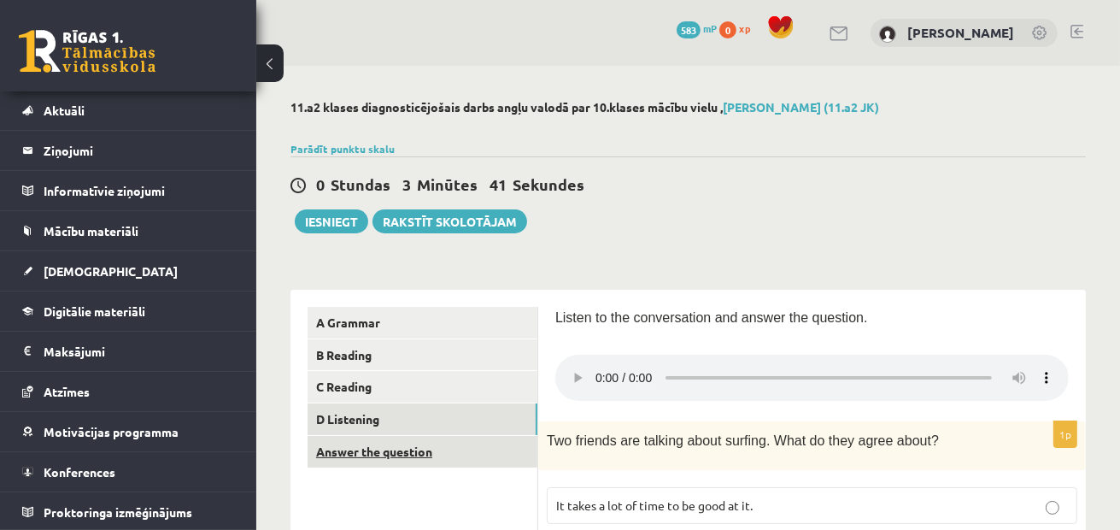
click at [420, 461] on link "Answer the question" at bounding box center [423, 452] width 230 height 32
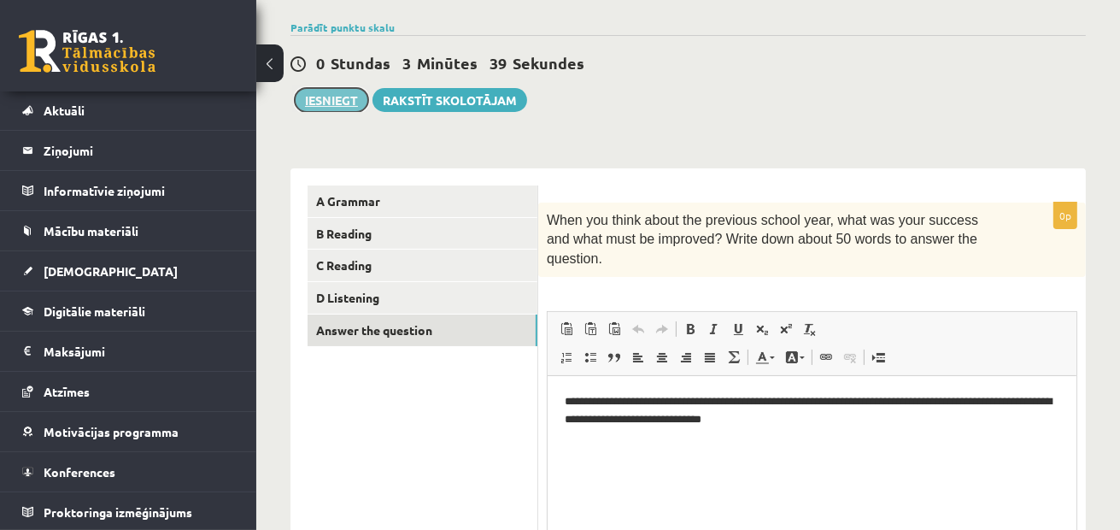
click at [326, 91] on button "Iesniegt" at bounding box center [331, 100] width 73 height 24
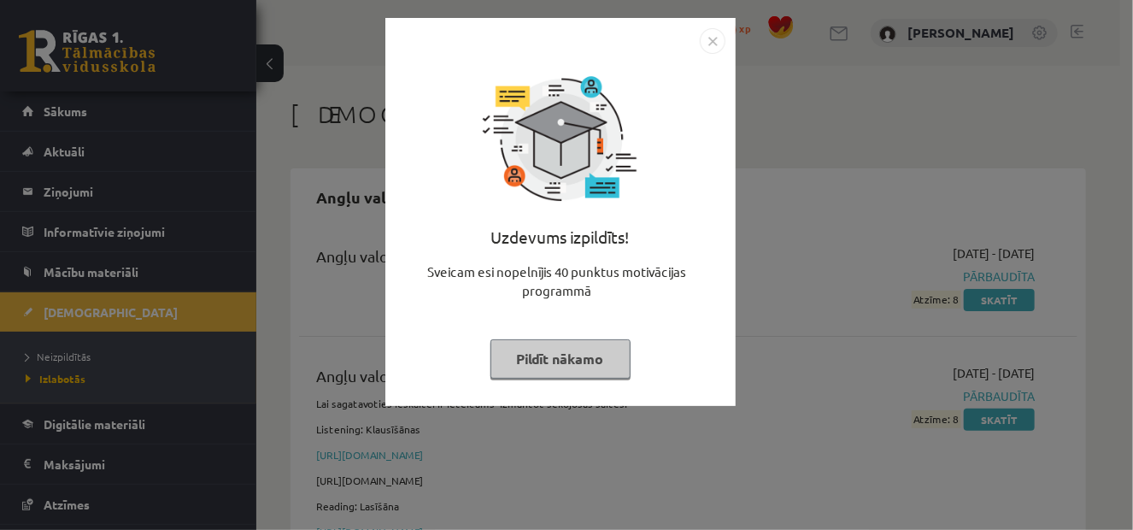
click at [608, 369] on button "Pildīt nākamo" at bounding box center [561, 358] width 140 height 39
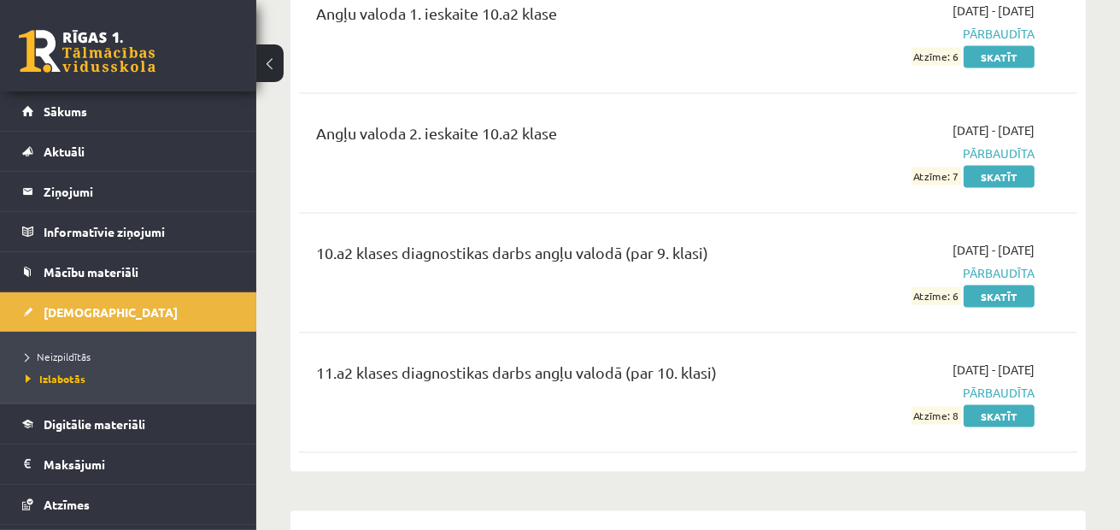
scroll to position [2393, 0]
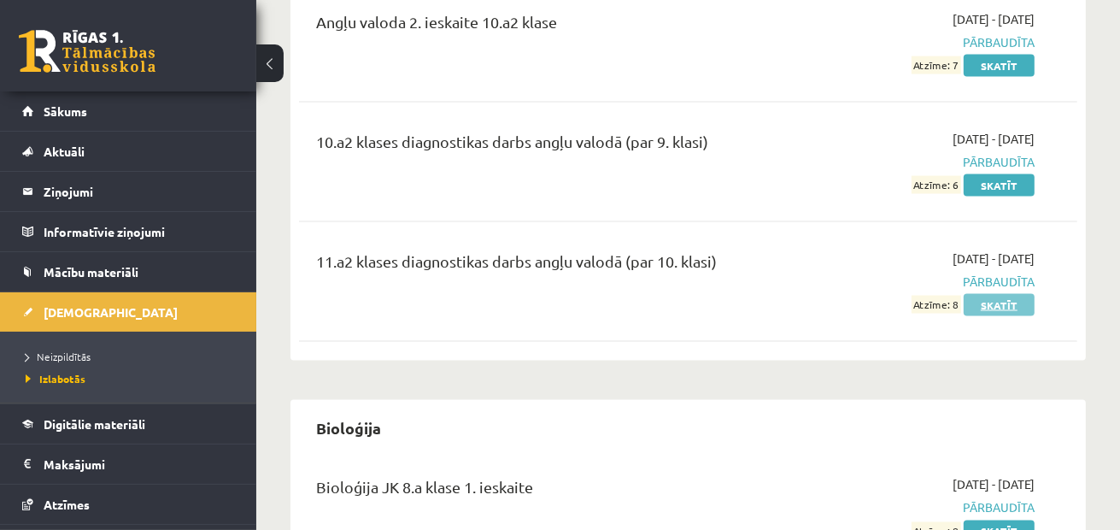
click at [1006, 303] on link "Skatīt" at bounding box center [999, 305] width 71 height 22
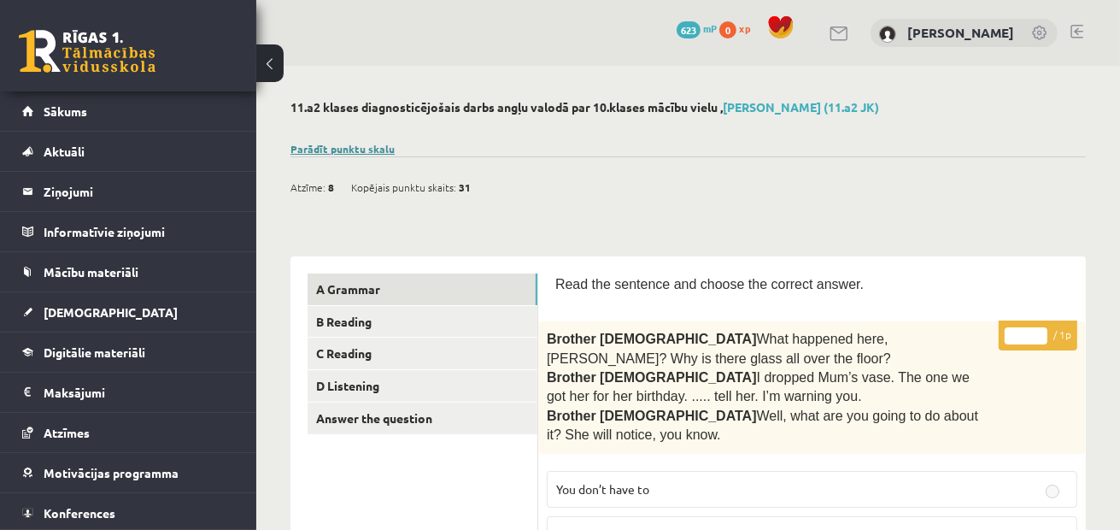
click at [367, 146] on link "Parādīt punktu skalu" at bounding box center [343, 149] width 104 height 14
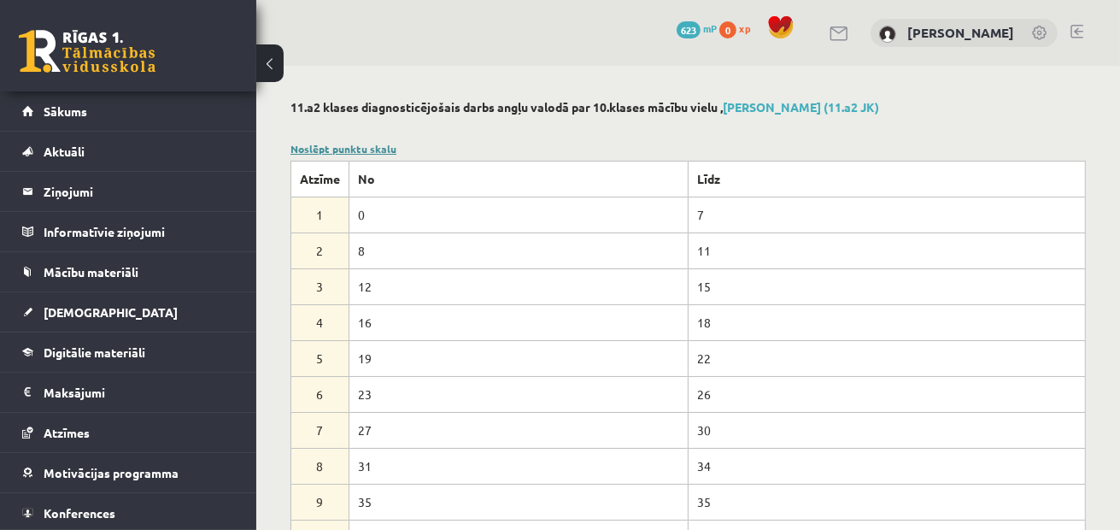
click at [356, 141] on div "Noslēpt punktu skalu Atzīme No Līdz 1 0 7 2 8 11 3 12 15 4 16 18 5 19 22 6 23 2…" at bounding box center [689, 348] width 796 height 415
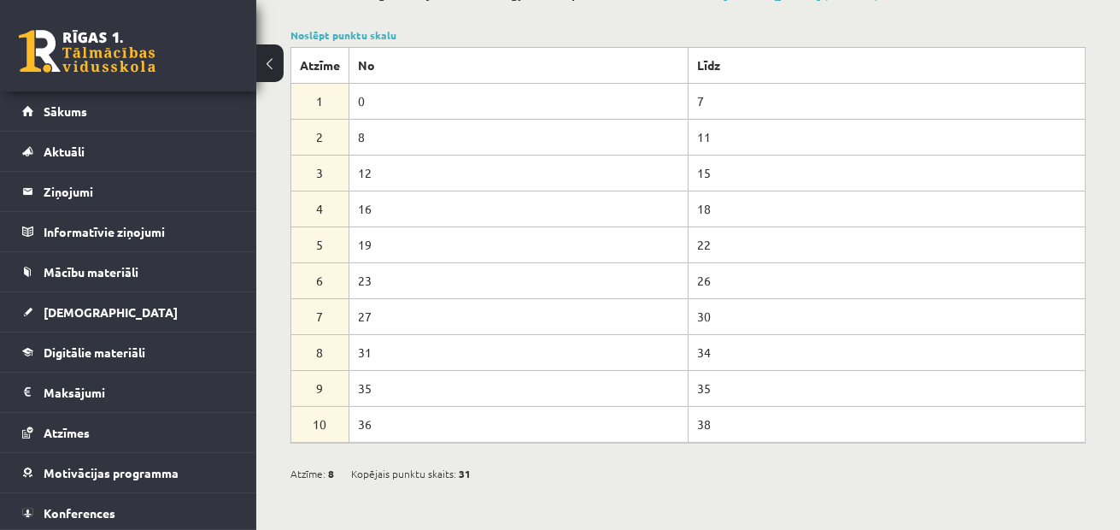
scroll to position [342, 0]
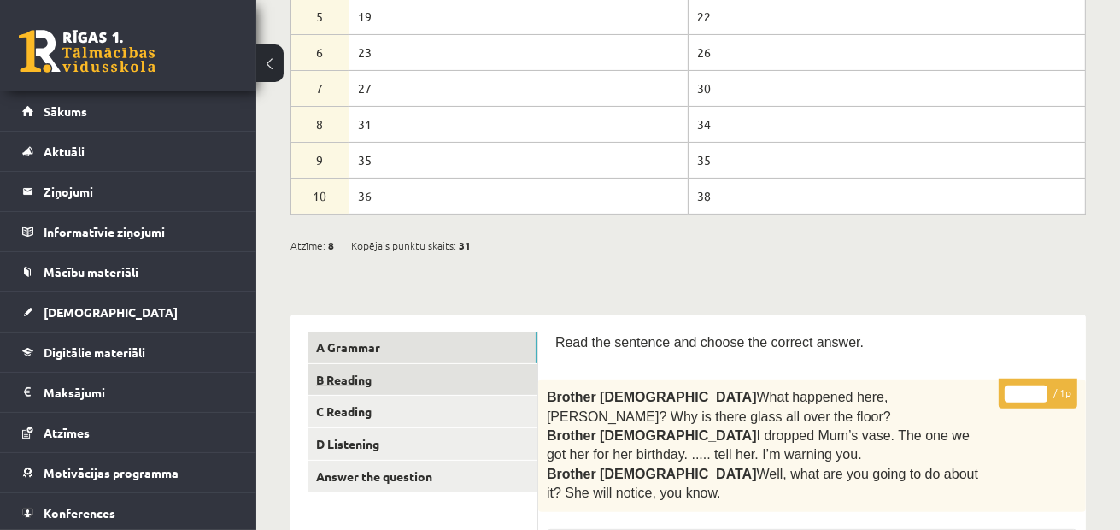
click at [457, 383] on link "B Reading" at bounding box center [423, 380] width 230 height 32
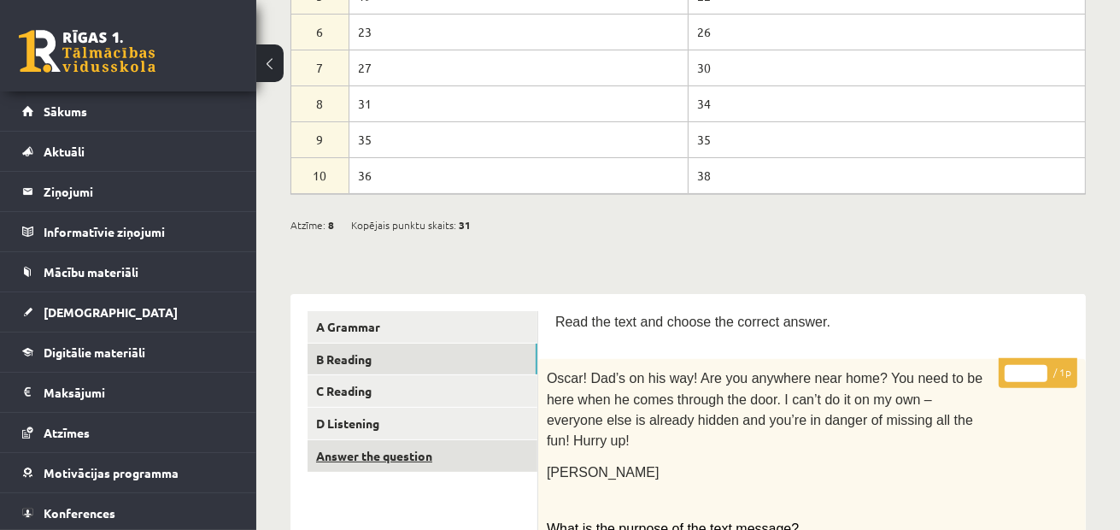
scroll to position [449, 0]
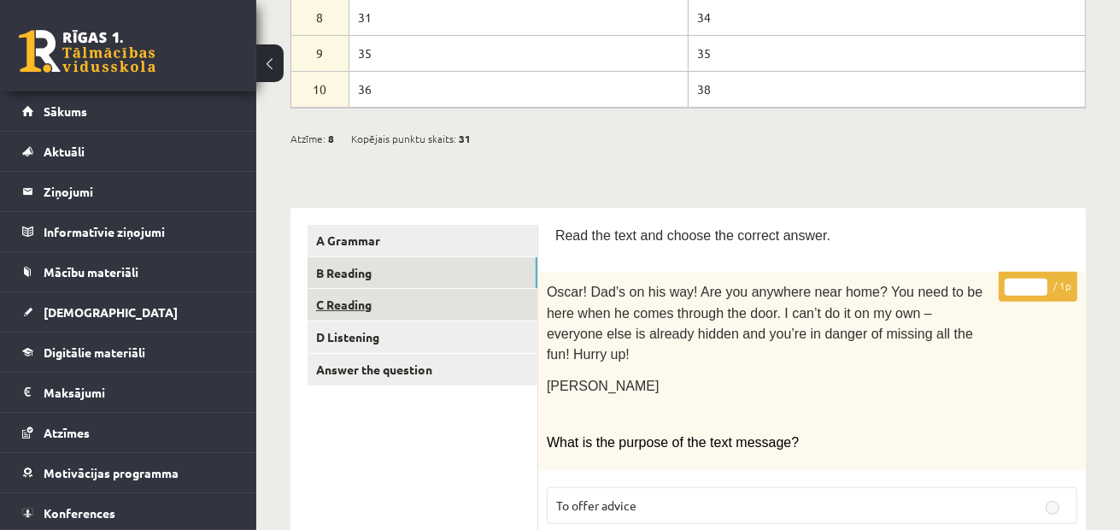
click at [513, 303] on link "C Reading" at bounding box center [423, 305] width 230 height 32
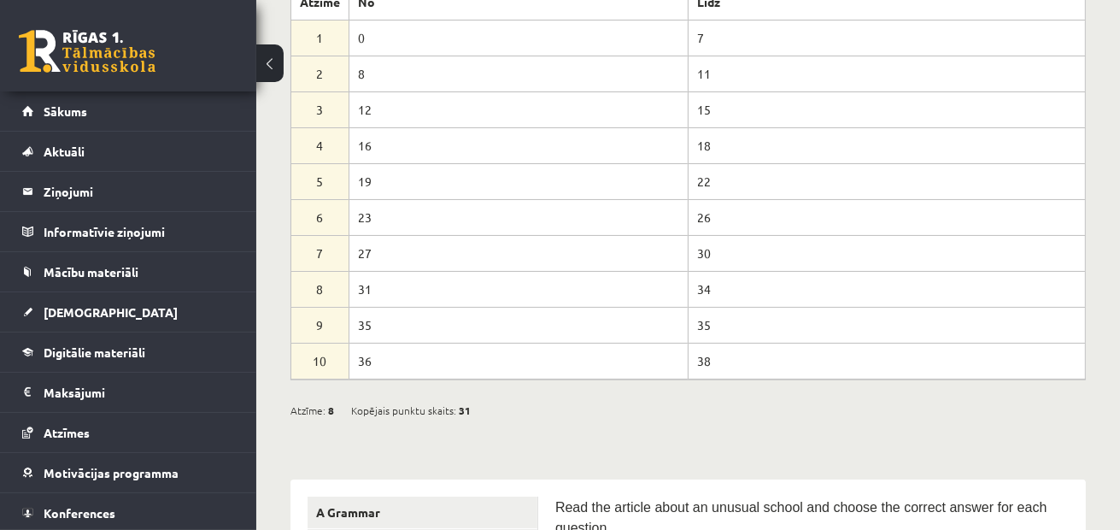
scroll to position [519, 0]
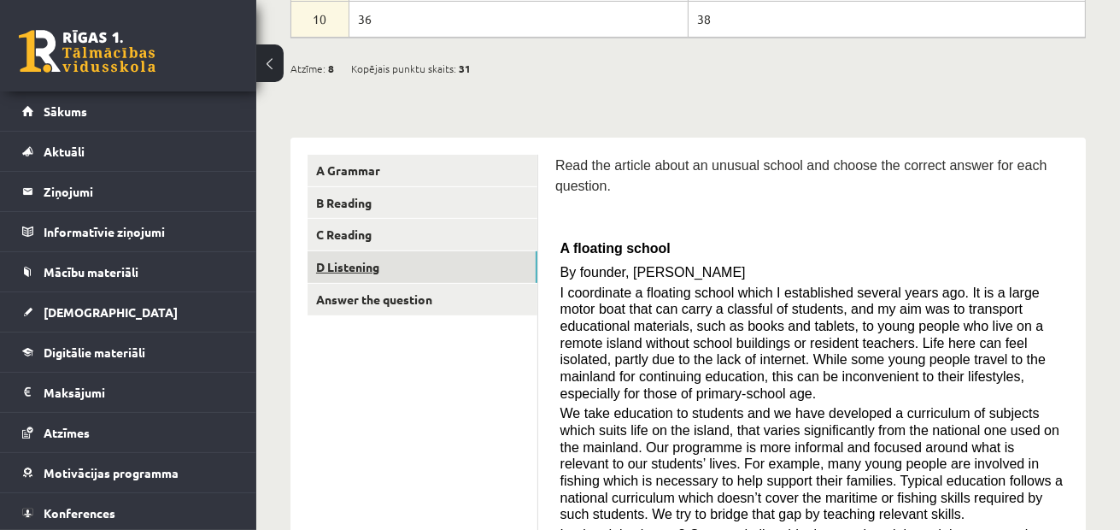
click at [489, 264] on link "D Listening" at bounding box center [423, 267] width 230 height 32
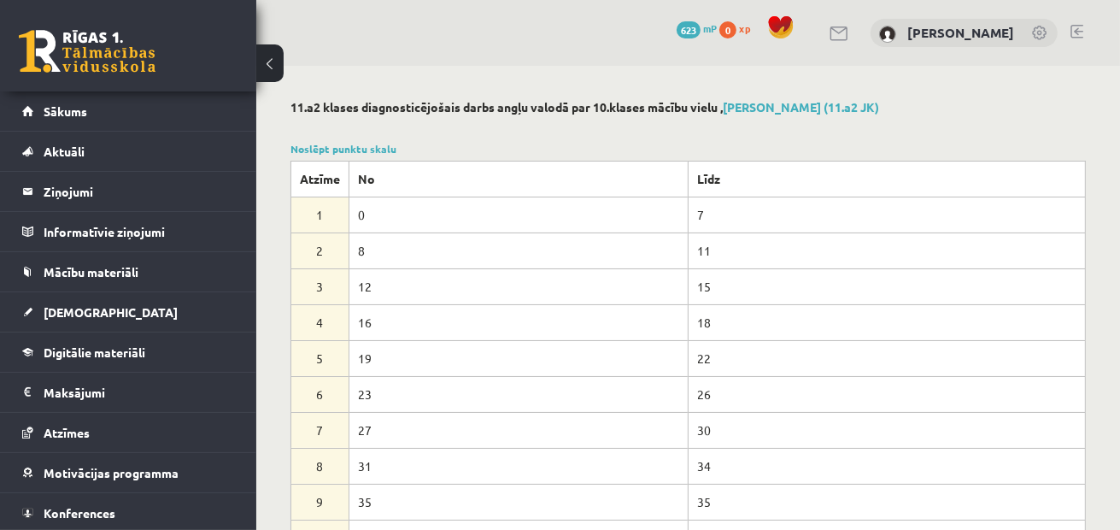
scroll to position [427, 0]
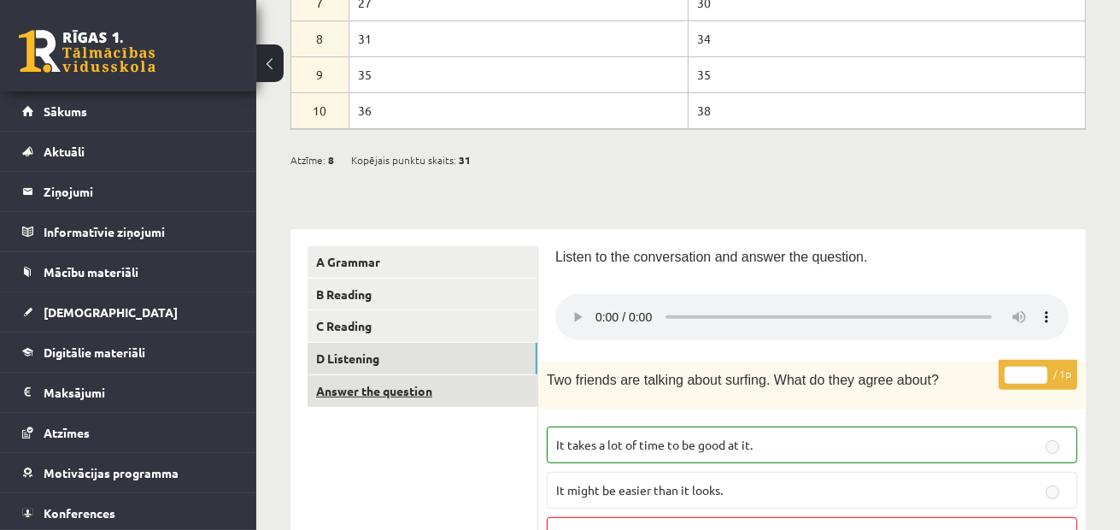
click at [400, 391] on link "Answer the question" at bounding box center [423, 391] width 230 height 32
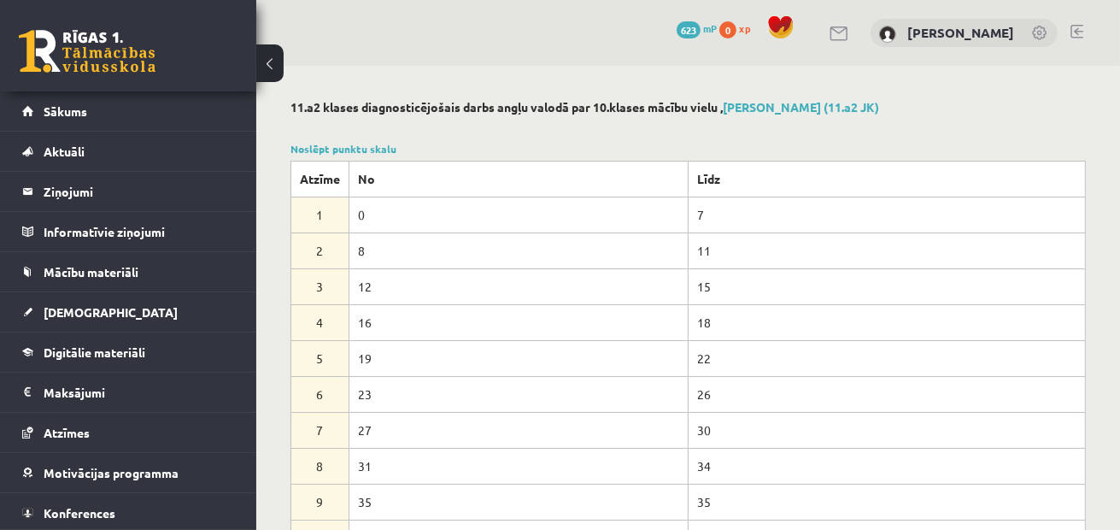
scroll to position [0, 0]
click at [185, 107] on link "Sākums" at bounding box center [128, 110] width 213 height 39
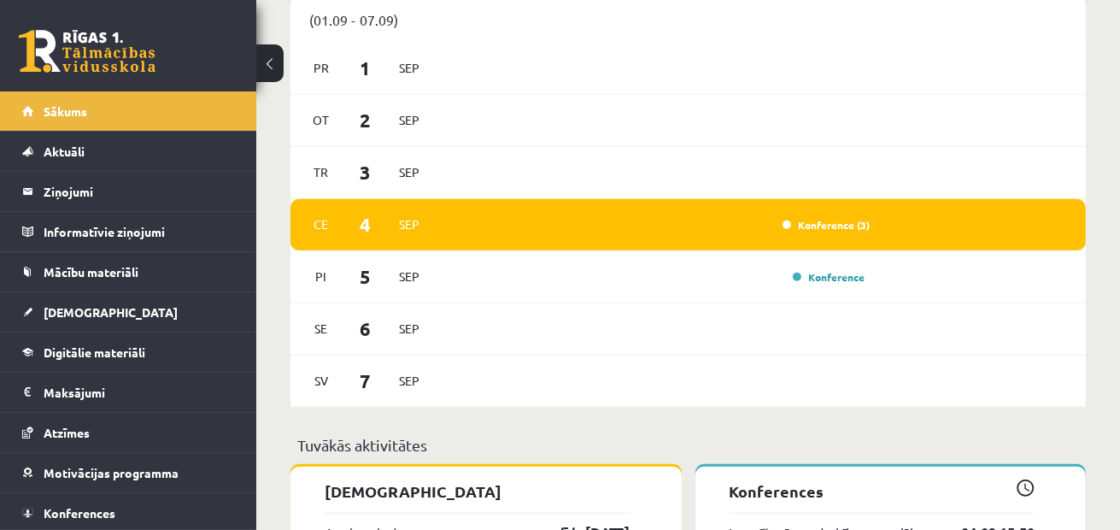
scroll to position [1453, 0]
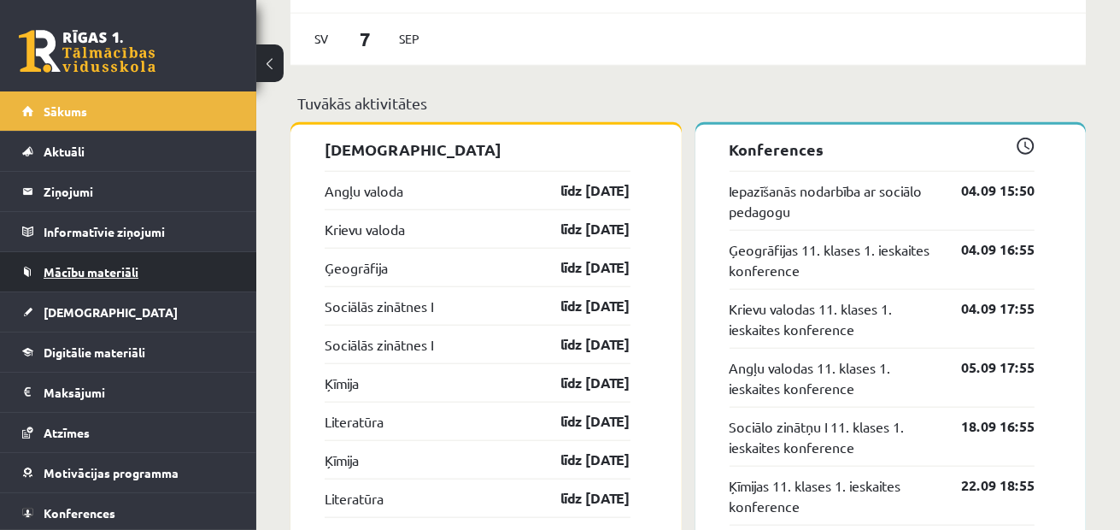
click at [158, 275] on link "Mācību materiāli" at bounding box center [128, 271] width 213 height 39
